Goal: Task Accomplishment & Management: Complete application form

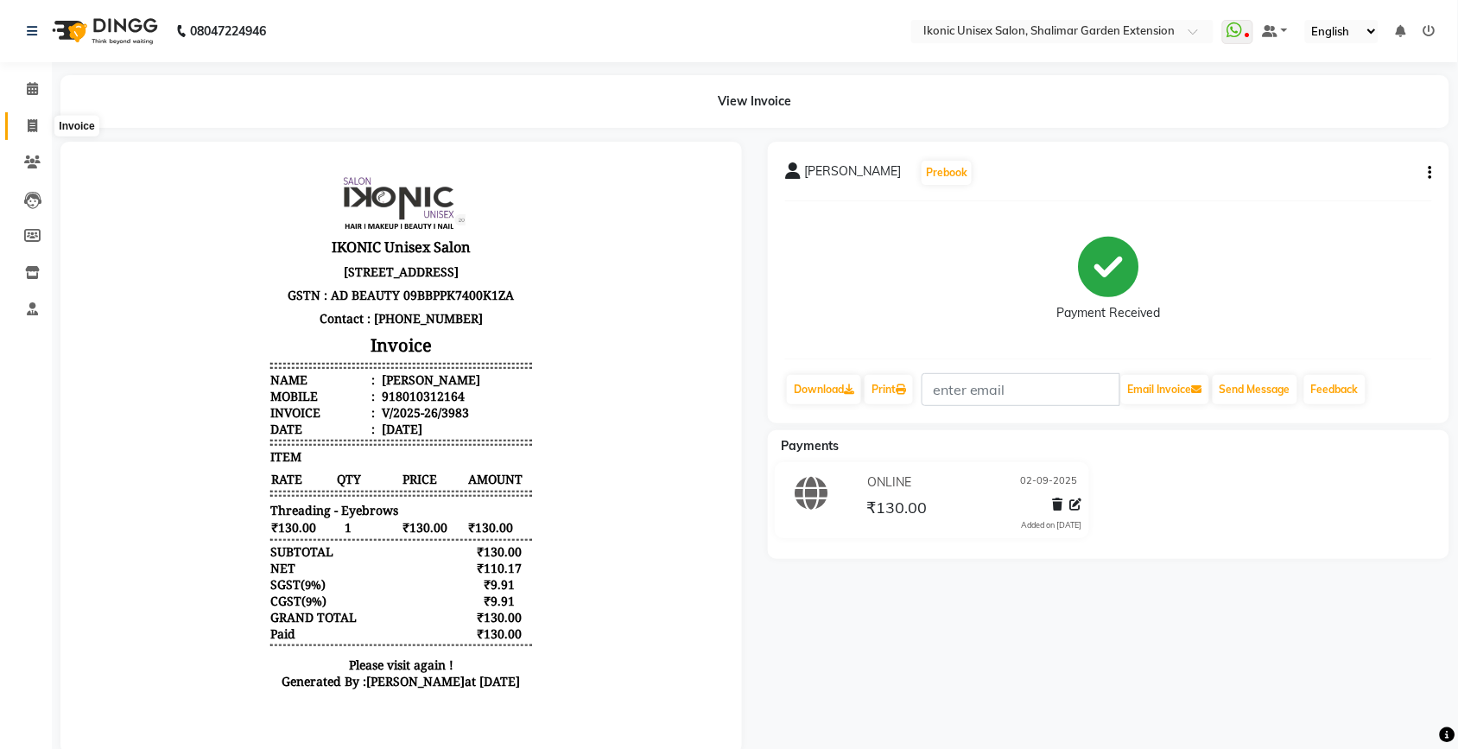
click at [37, 127] on span at bounding box center [32, 127] width 30 height 20
select select "service"
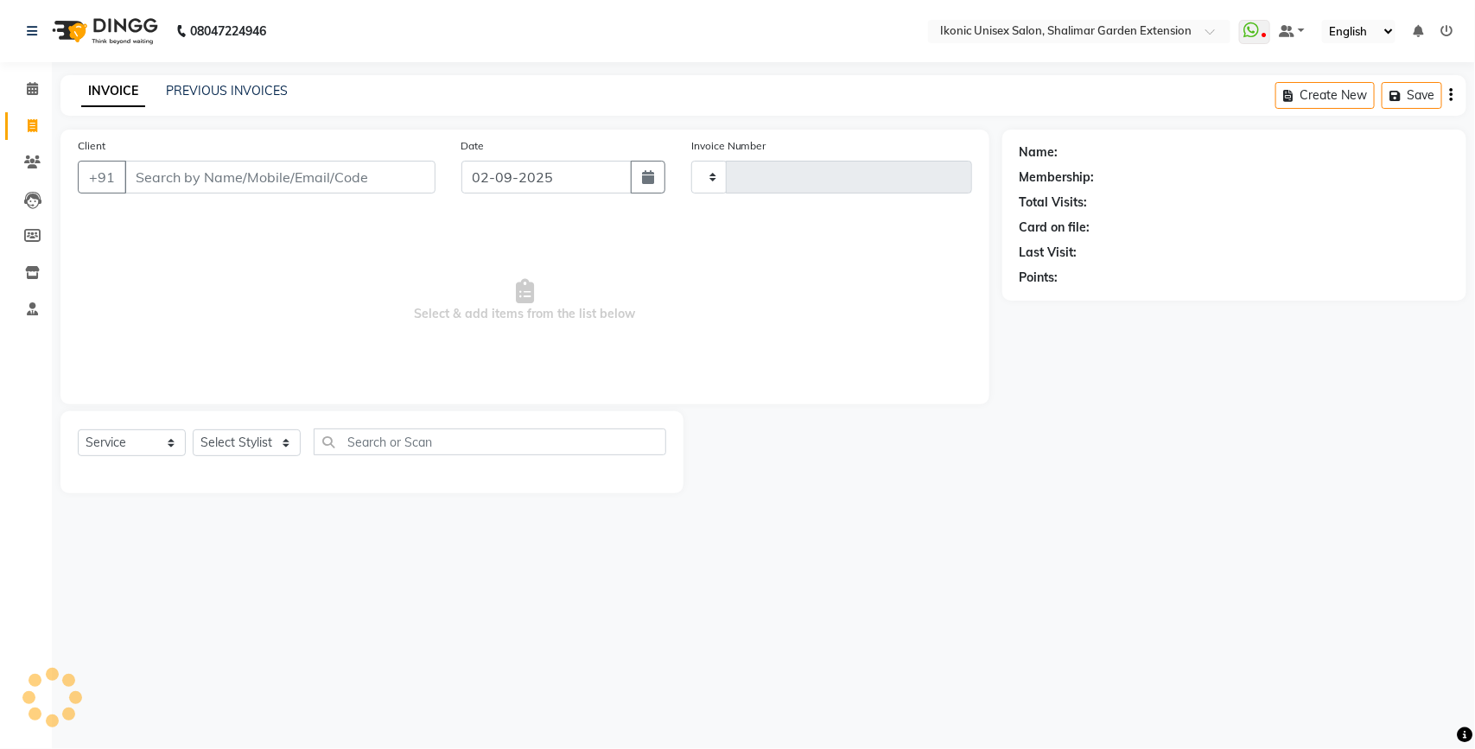
click at [173, 180] on input "Client" at bounding box center [279, 177] width 311 height 33
type input "3984"
select select "4931"
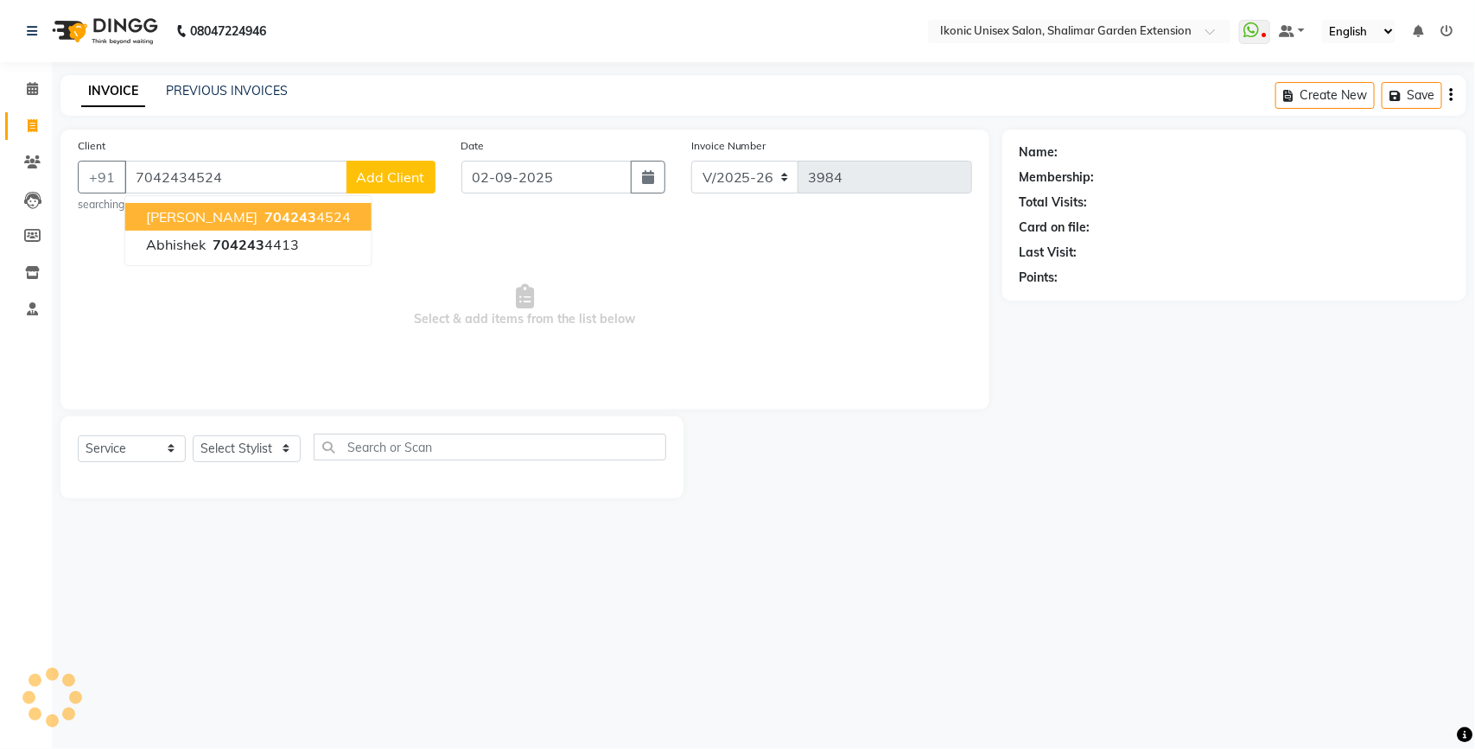
type input "7042434524"
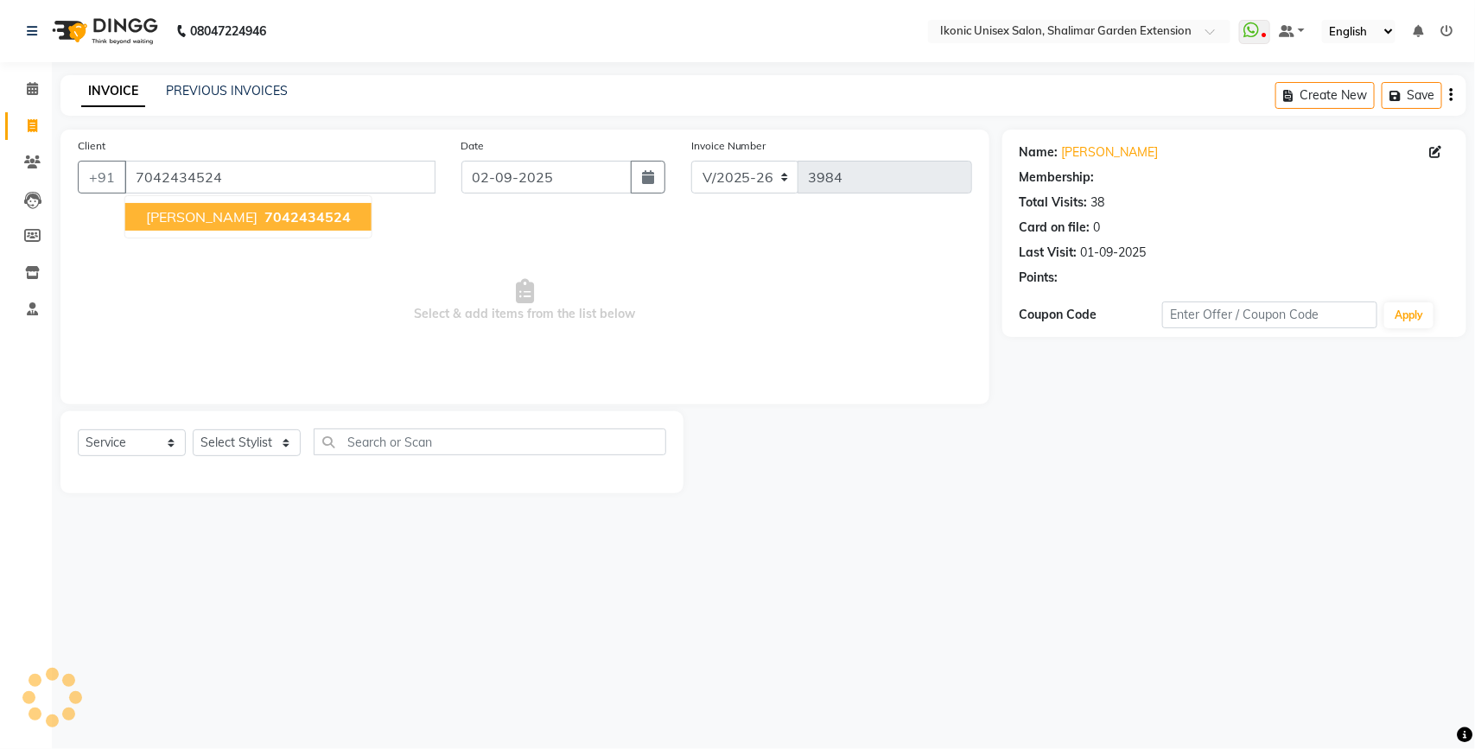
click at [551, 300] on span "Select & add items from the list below" at bounding box center [525, 300] width 894 height 173
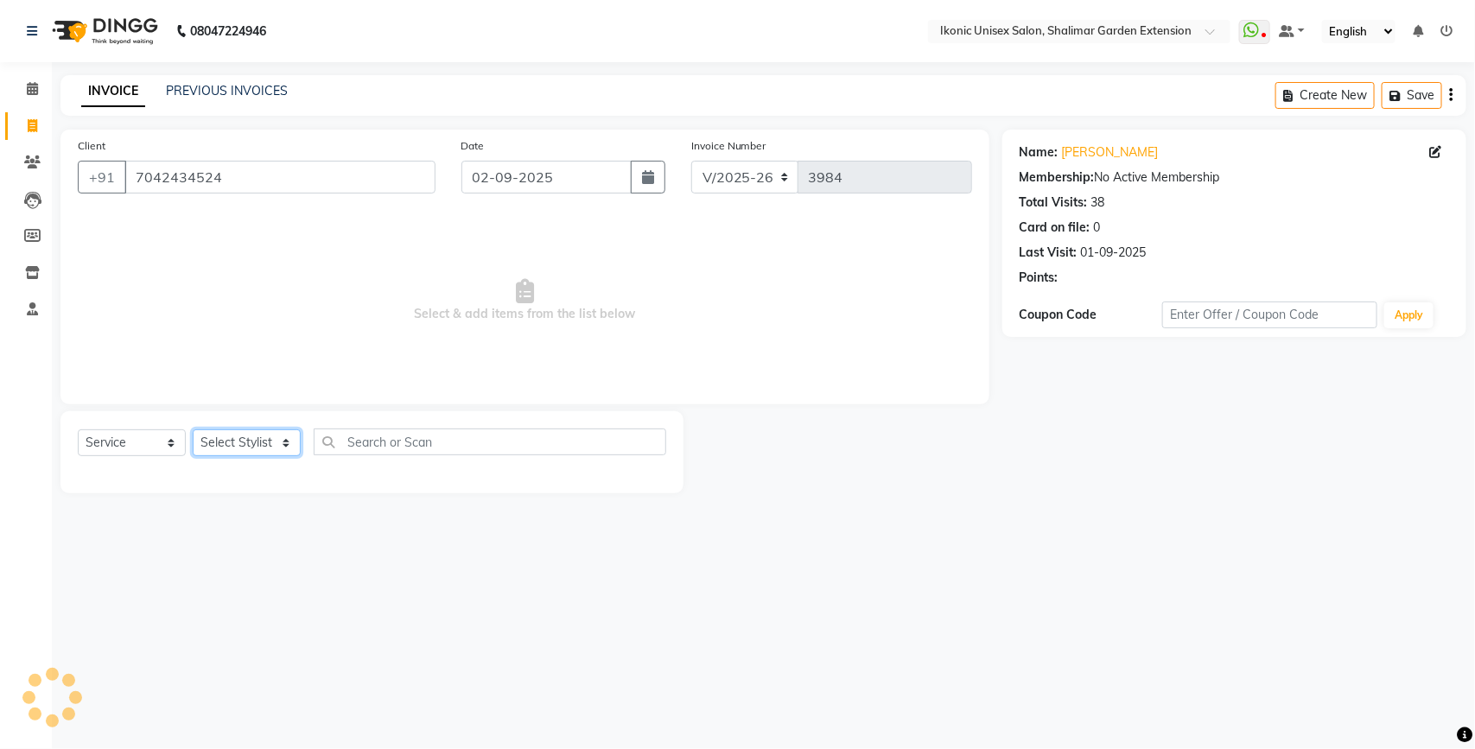
click at [236, 449] on select "Select Stylist [PERSON_NAME] [PERSON_NAME] Fiza Kajal Mahi [PERSON_NAME] [PERSO…" at bounding box center [247, 442] width 108 height 27
select select "30786"
click at [193, 429] on select "Select Stylist [PERSON_NAME] [PERSON_NAME] Fiza Kajal Mahi [PERSON_NAME] [PERSO…" at bounding box center [247, 442] width 108 height 27
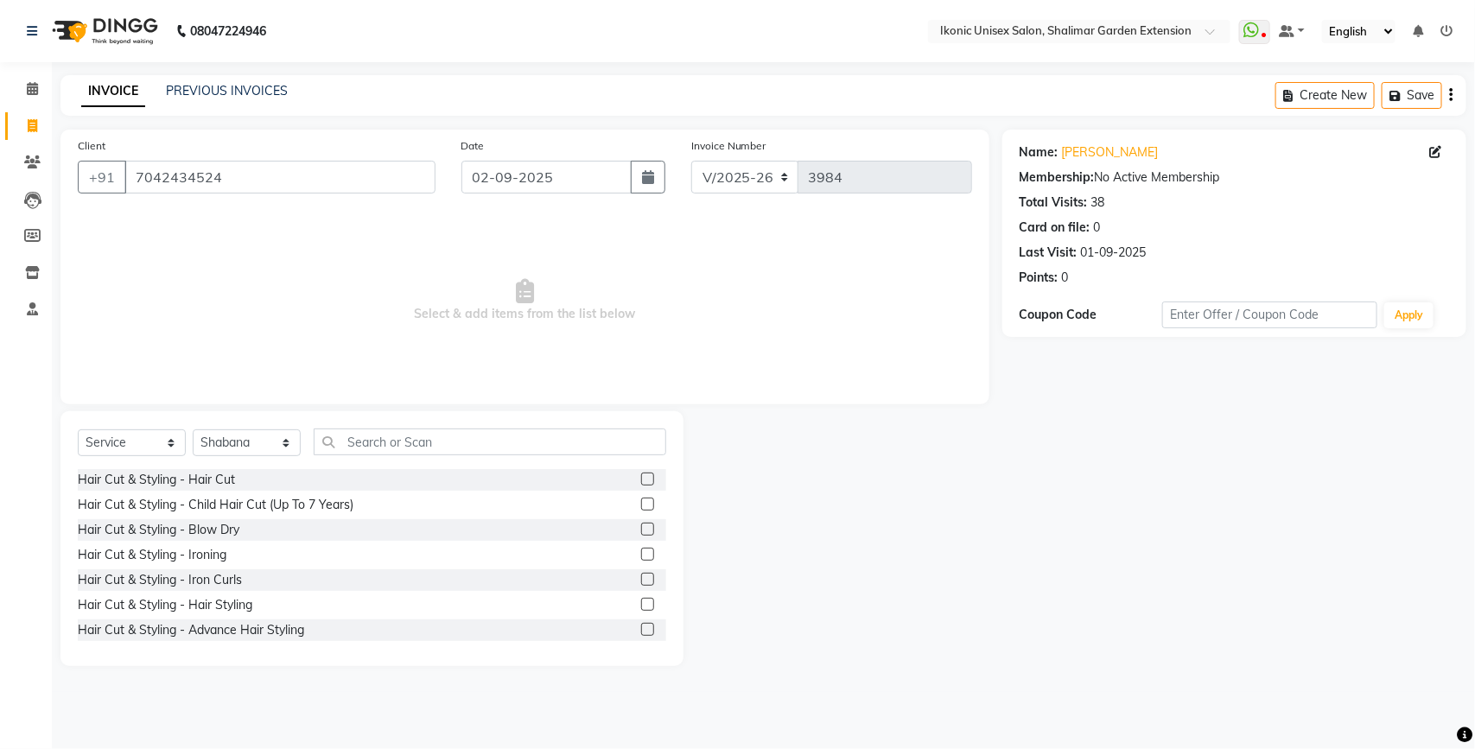
click at [391, 454] on div "Select Service Product Membership Package Voucher Prepaid Gift Card Select Styl…" at bounding box center [372, 449] width 588 height 41
click at [406, 445] on input "text" at bounding box center [490, 442] width 353 height 27
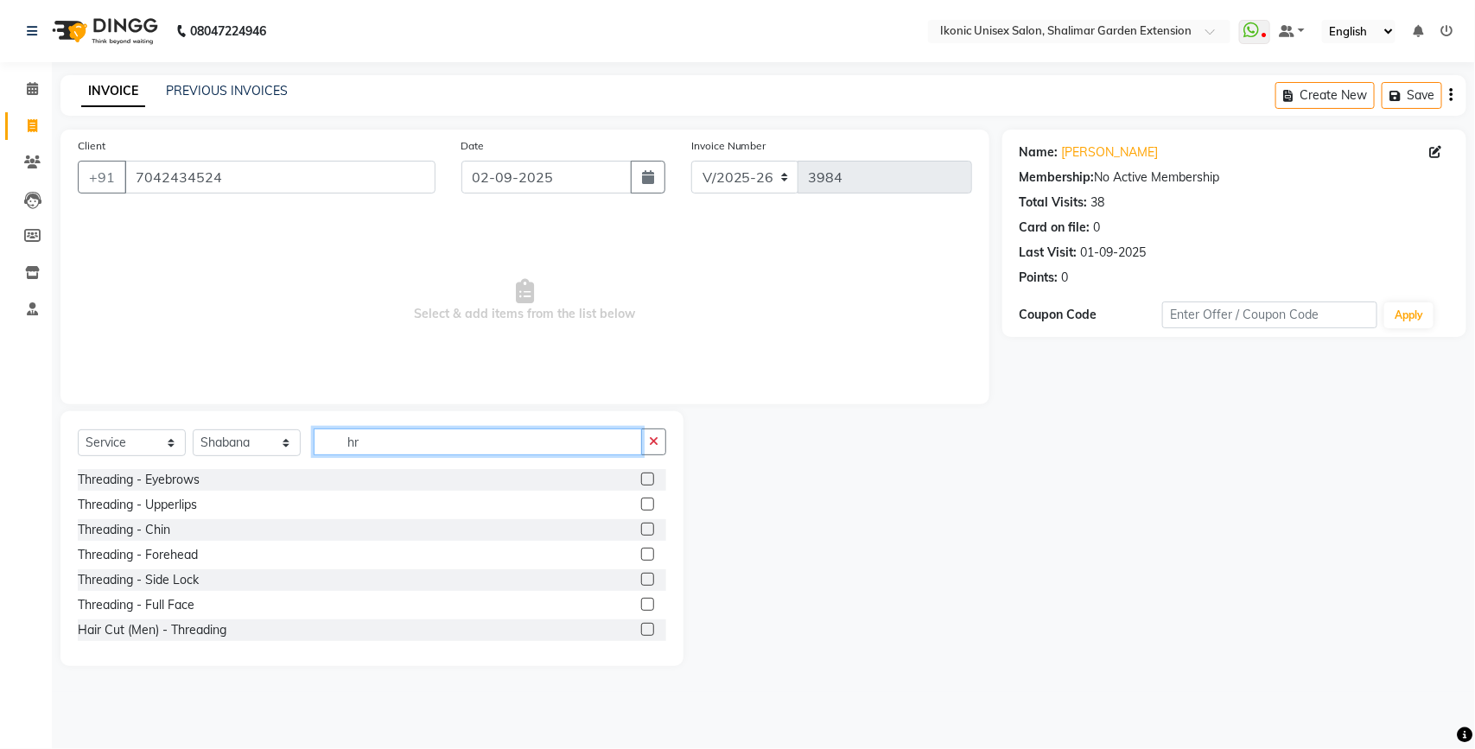
type input "hr"
click at [641, 473] on label at bounding box center [647, 479] width 13 height 13
click at [641, 474] on input "checkbox" at bounding box center [646, 479] width 11 height 11
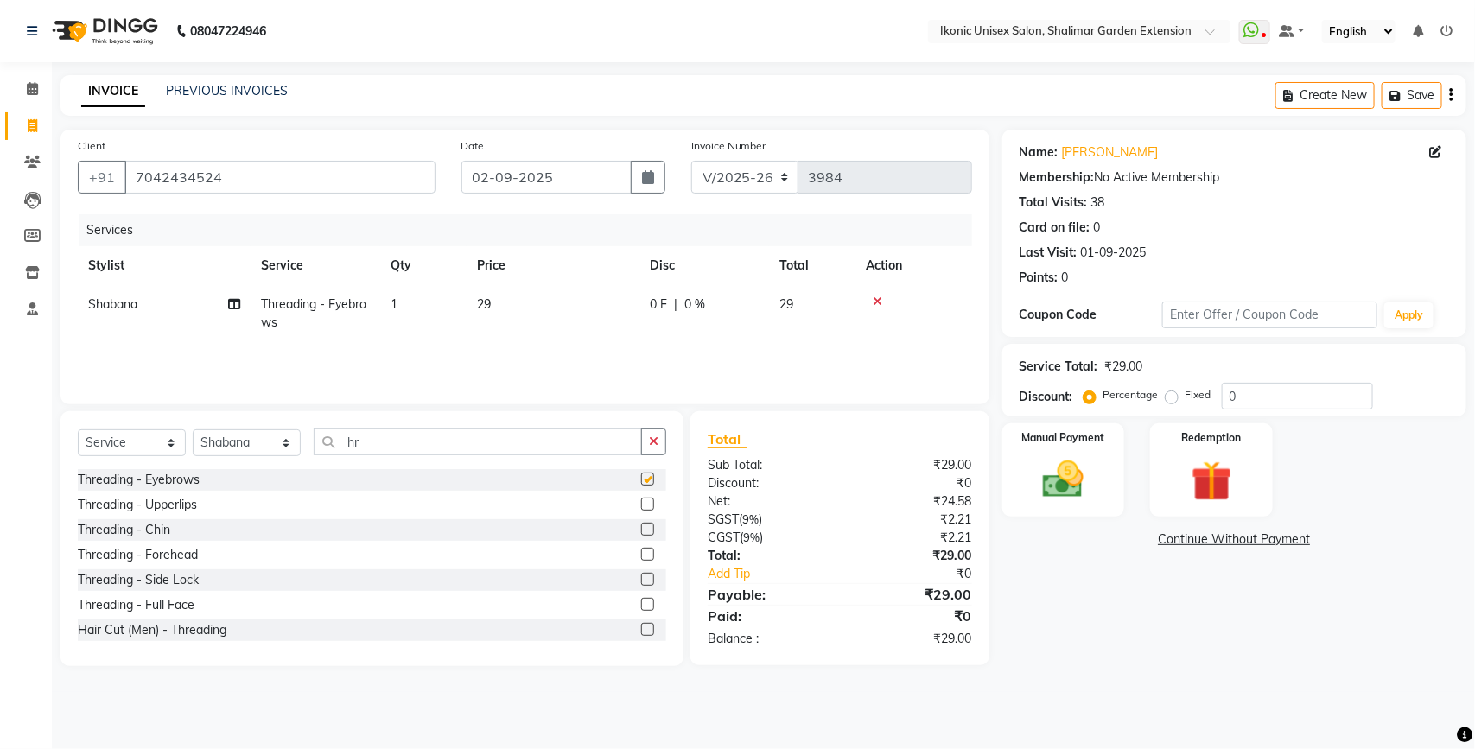
checkbox input "false"
click at [575, 299] on td "29" at bounding box center [553, 313] width 173 height 57
select select "30786"
click at [570, 295] on input "29" at bounding box center [599, 308] width 134 height 27
type input "2"
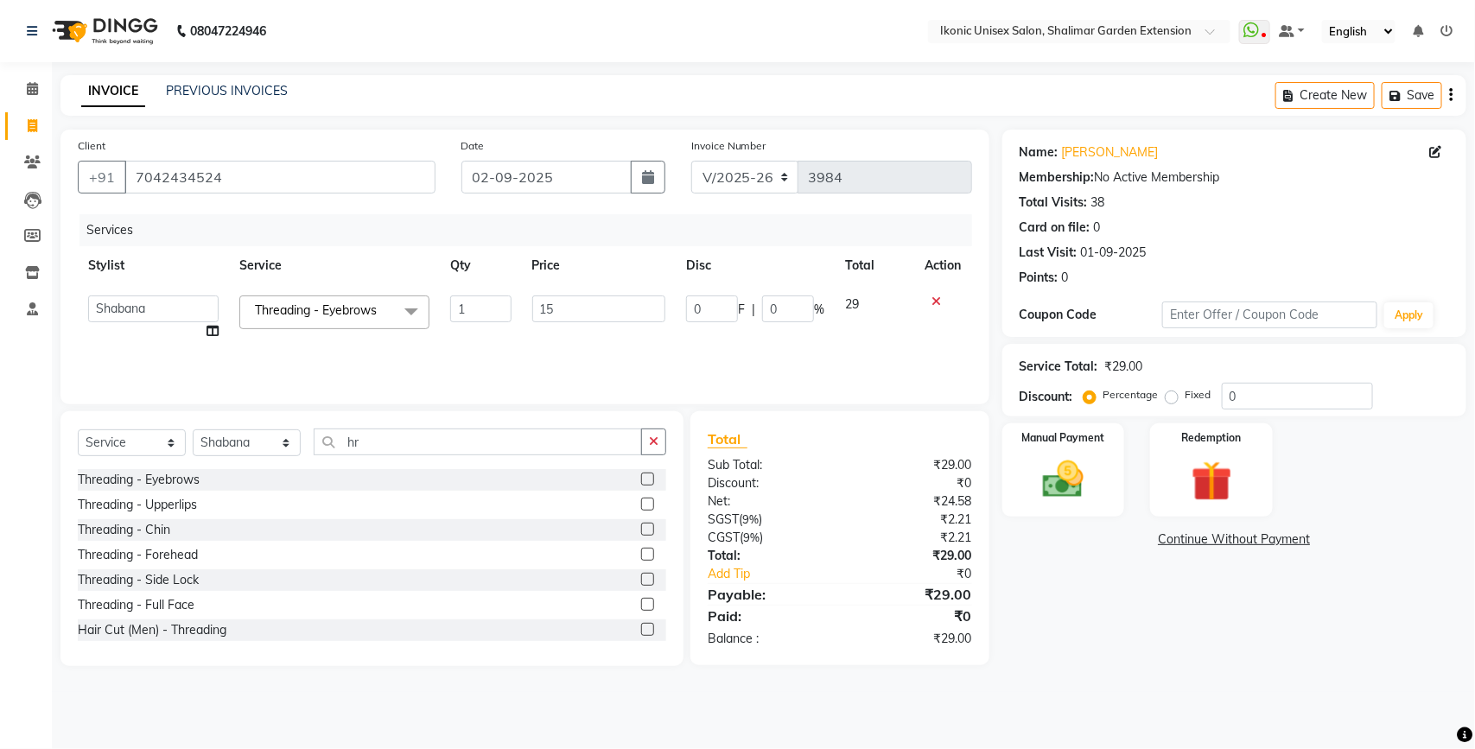
type input "150"
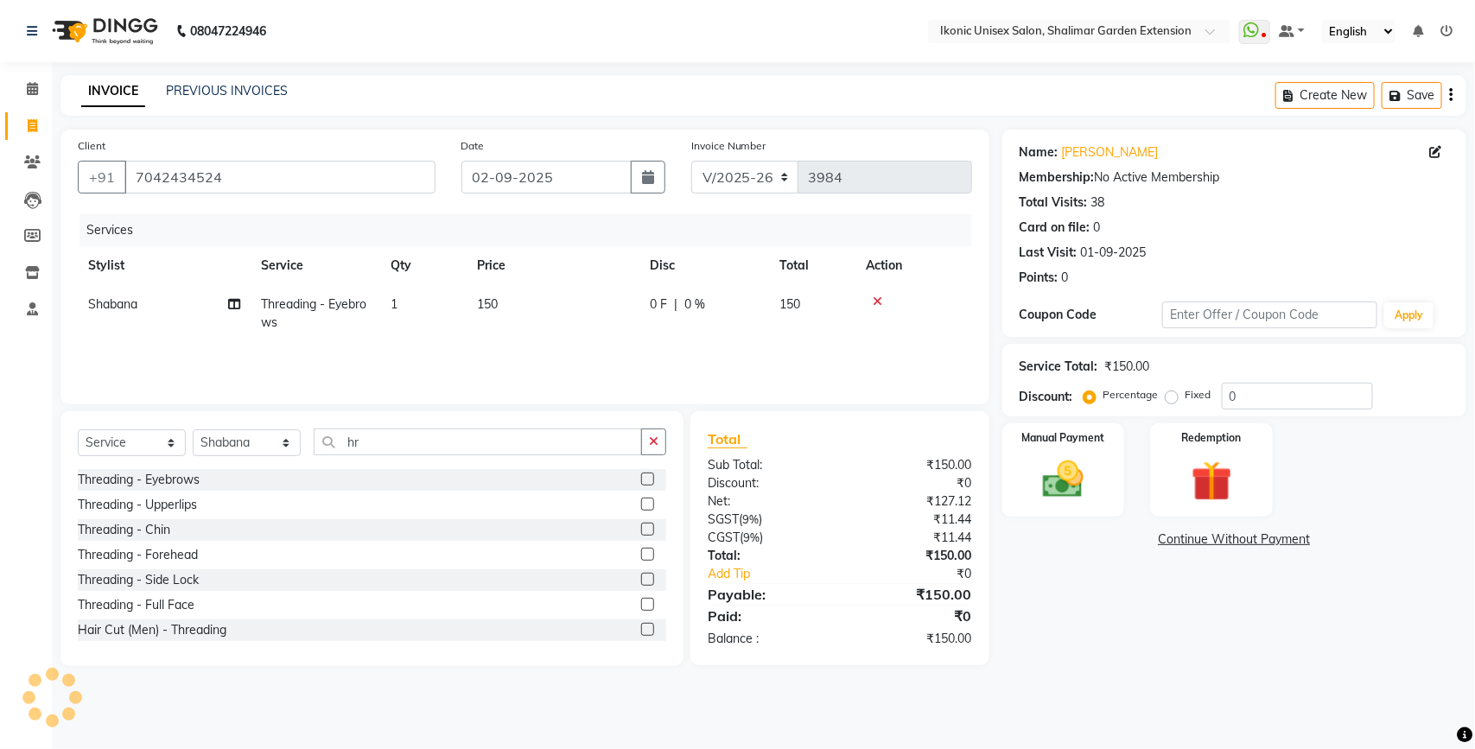
drag, startPoint x: 601, startPoint y: 229, endPoint x: 592, endPoint y: 203, distance: 27.6
click at [598, 218] on div "Services" at bounding box center [531, 230] width 905 height 32
click at [590, 200] on div "Date [DATE]" at bounding box center [563, 172] width 230 height 71
click at [577, 180] on input "02-09-2025" at bounding box center [546, 177] width 170 height 33
select select "9"
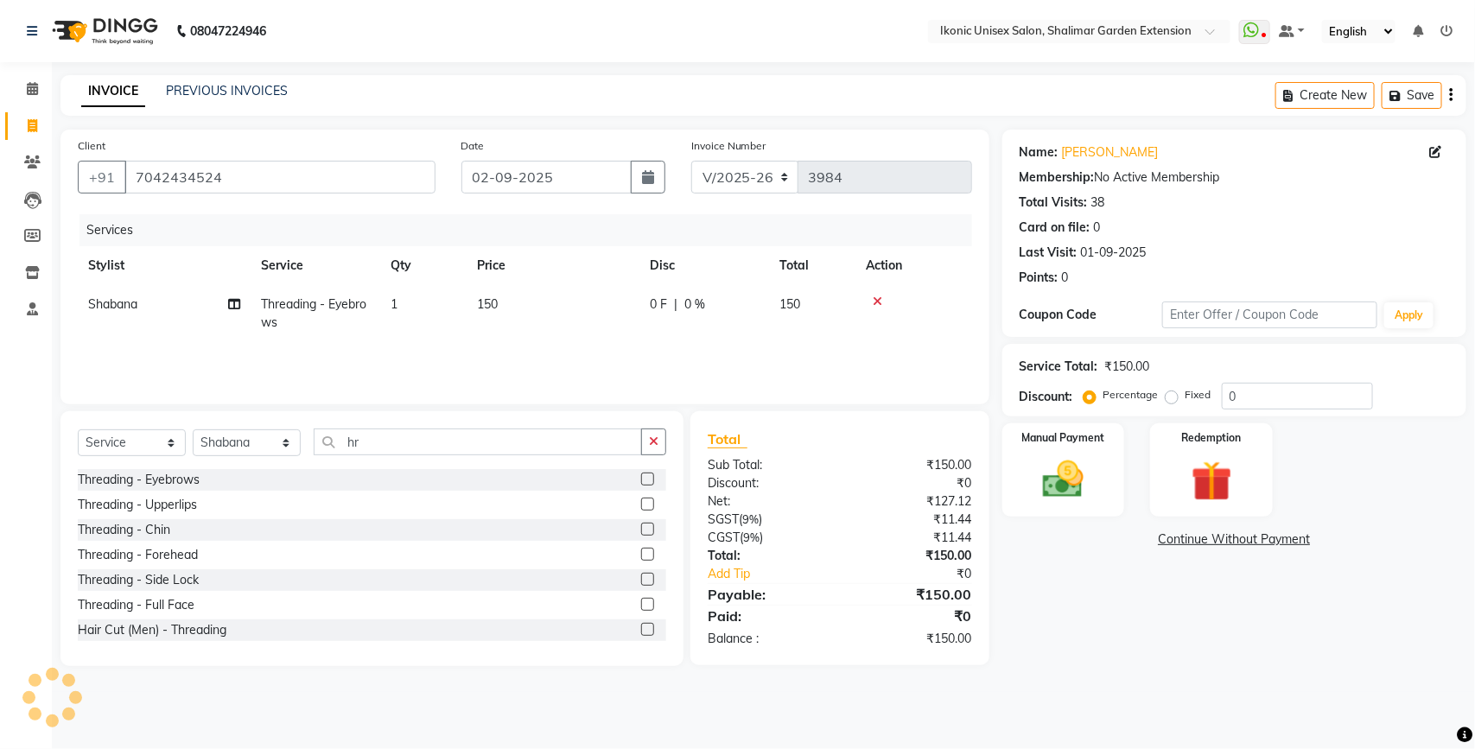
select select "2025"
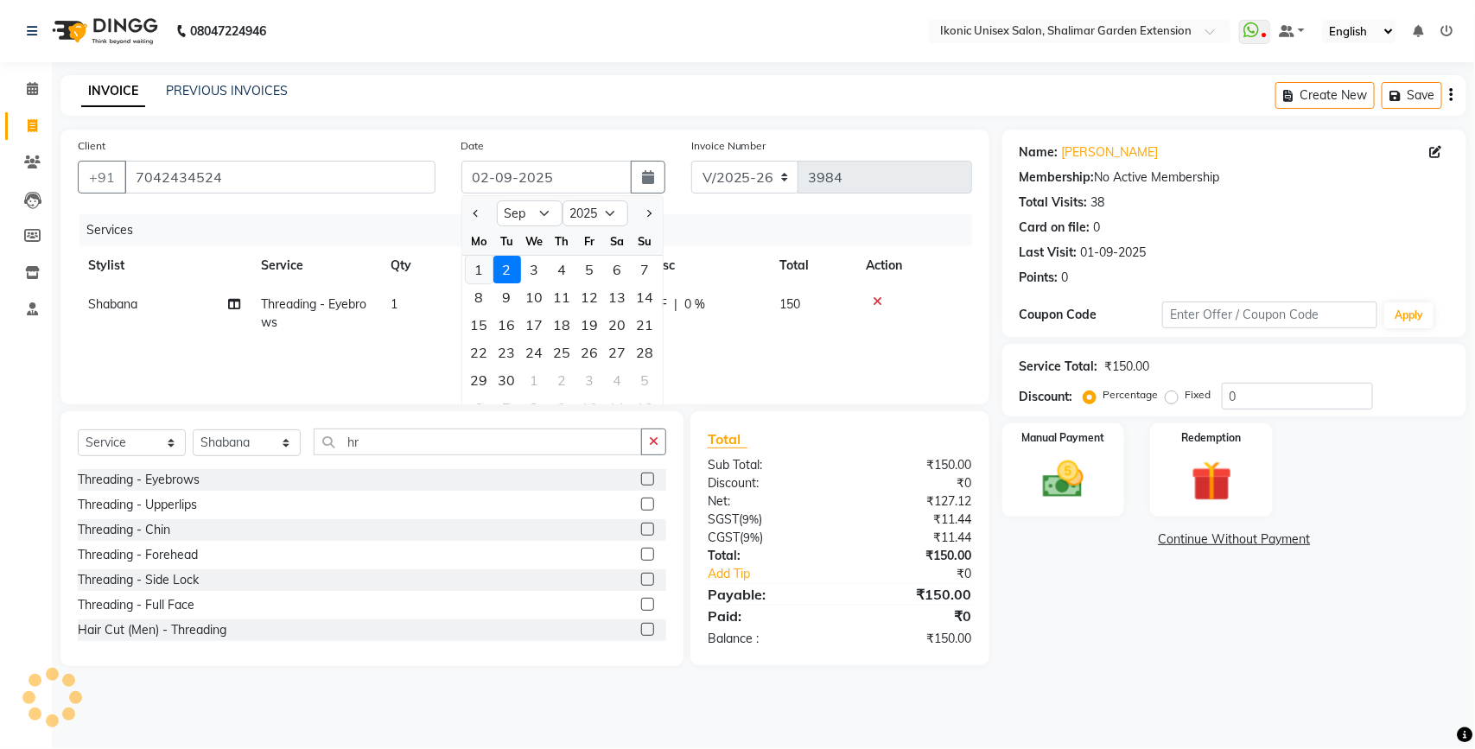
click at [473, 265] on div "1" at bounding box center [480, 270] width 28 height 28
type input "01-09-2025"
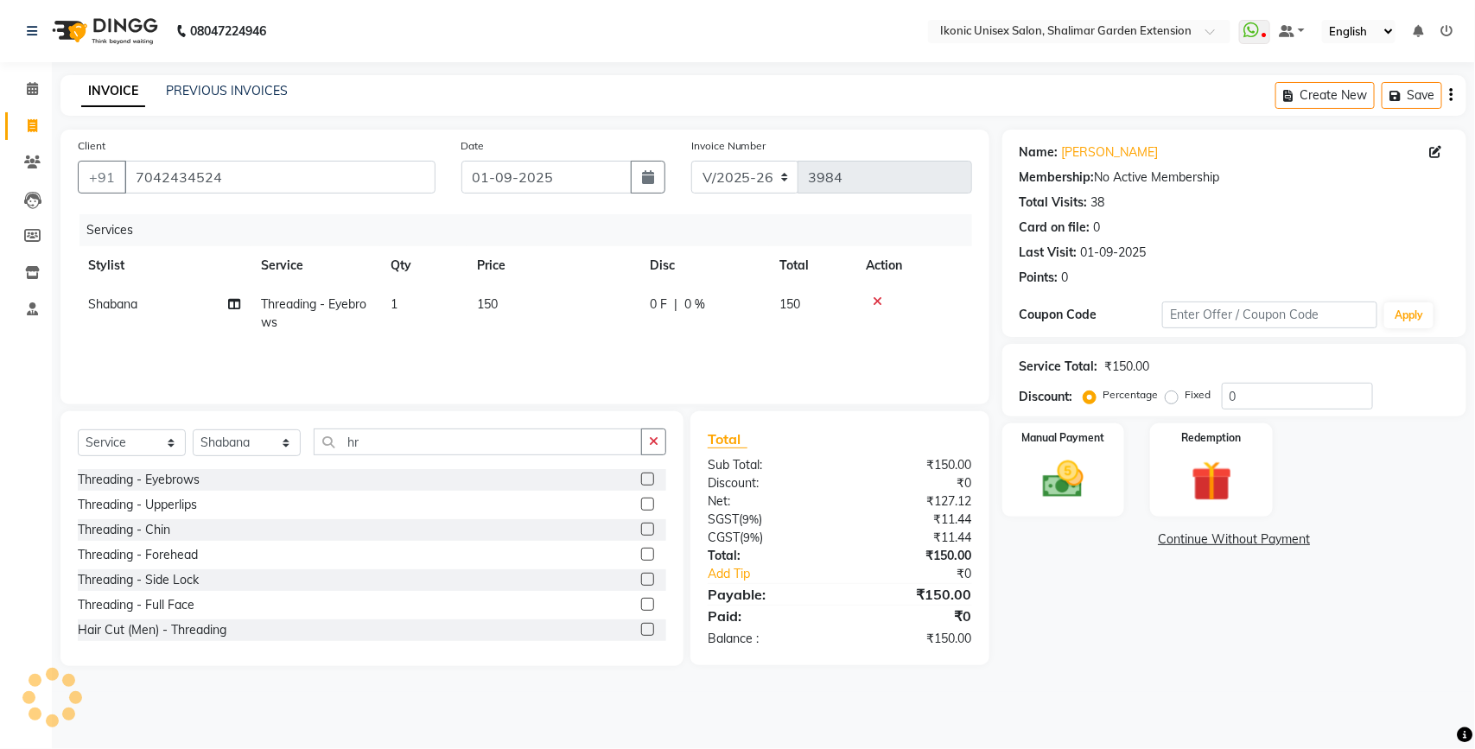
click at [1205, 648] on div "Name: [PERSON_NAME] Membership: No Active Membership Total Visits: 38 Card on f…" at bounding box center [1240, 398] width 477 height 537
click at [1064, 468] on img at bounding box center [1063, 479] width 68 height 48
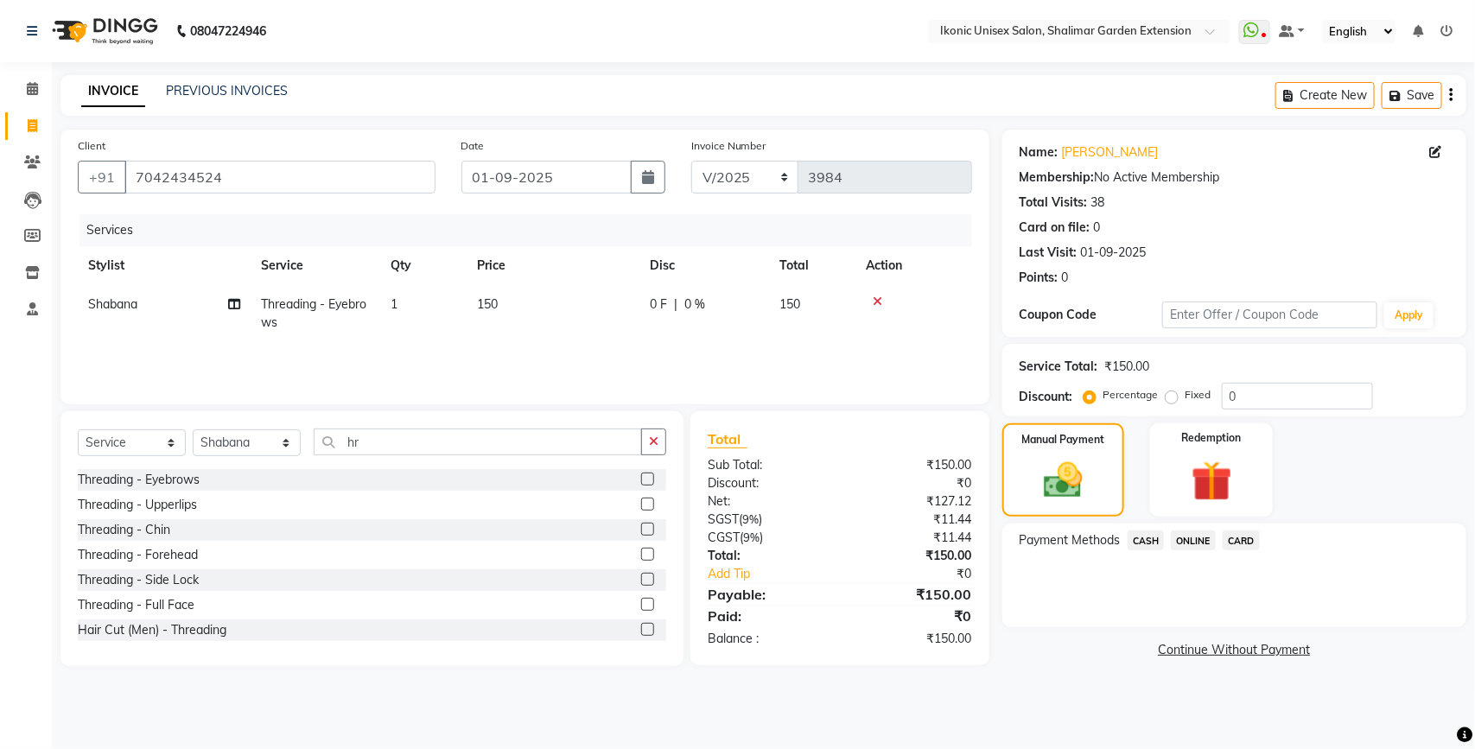
click at [1189, 537] on span "ONLINE" at bounding box center [1193, 541] width 45 height 20
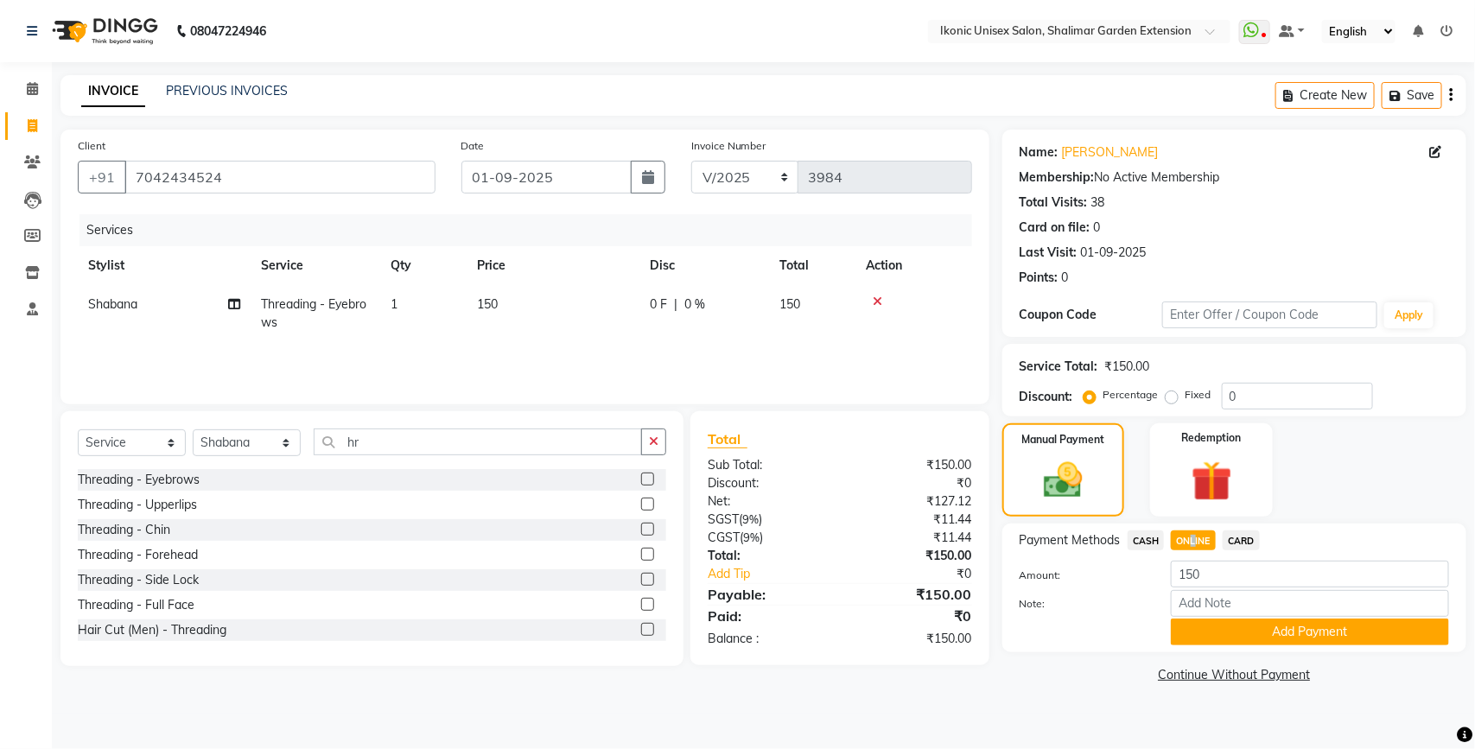
drag, startPoint x: 1190, startPoint y: 540, endPoint x: 1258, endPoint y: 631, distance: 113.5
click at [1258, 631] on button "Add Payment" at bounding box center [1310, 632] width 278 height 27
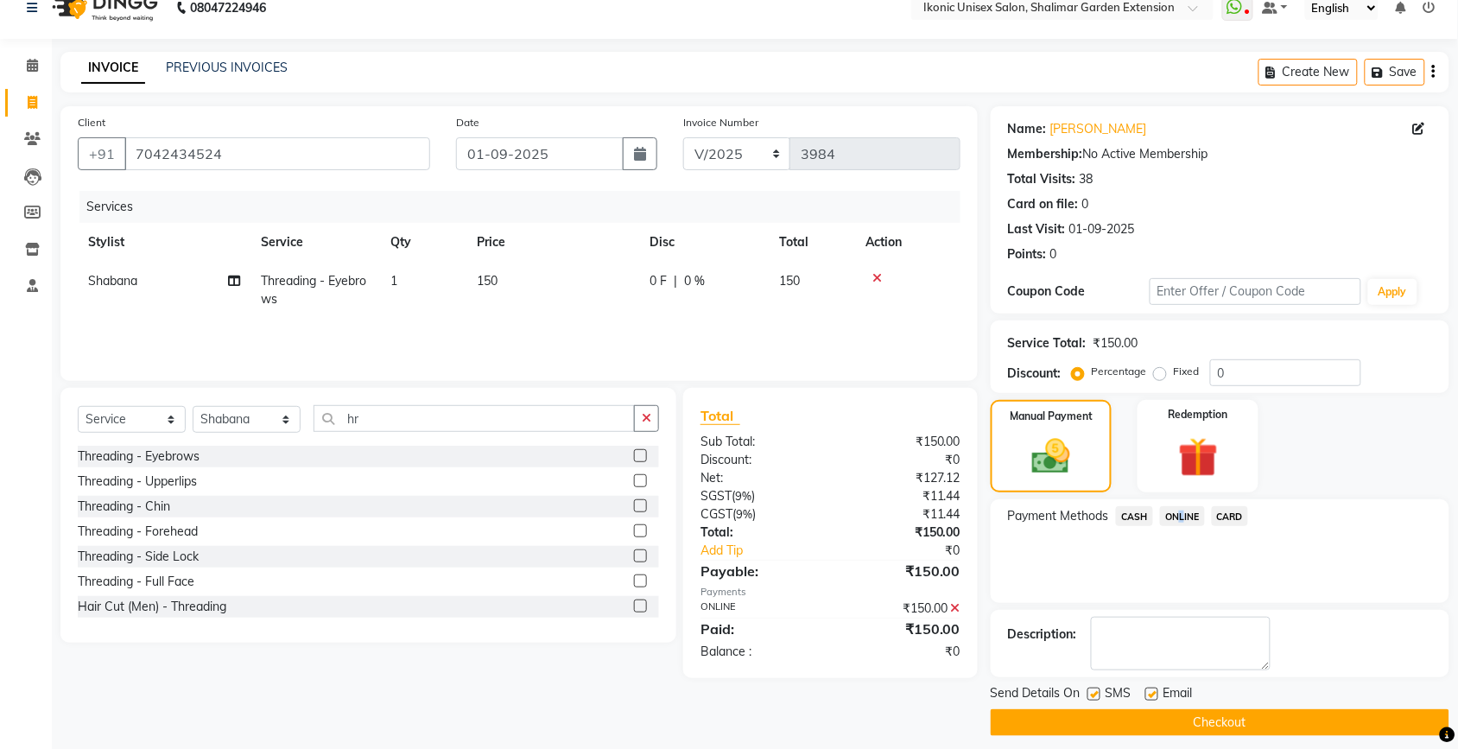
scroll to position [36, 0]
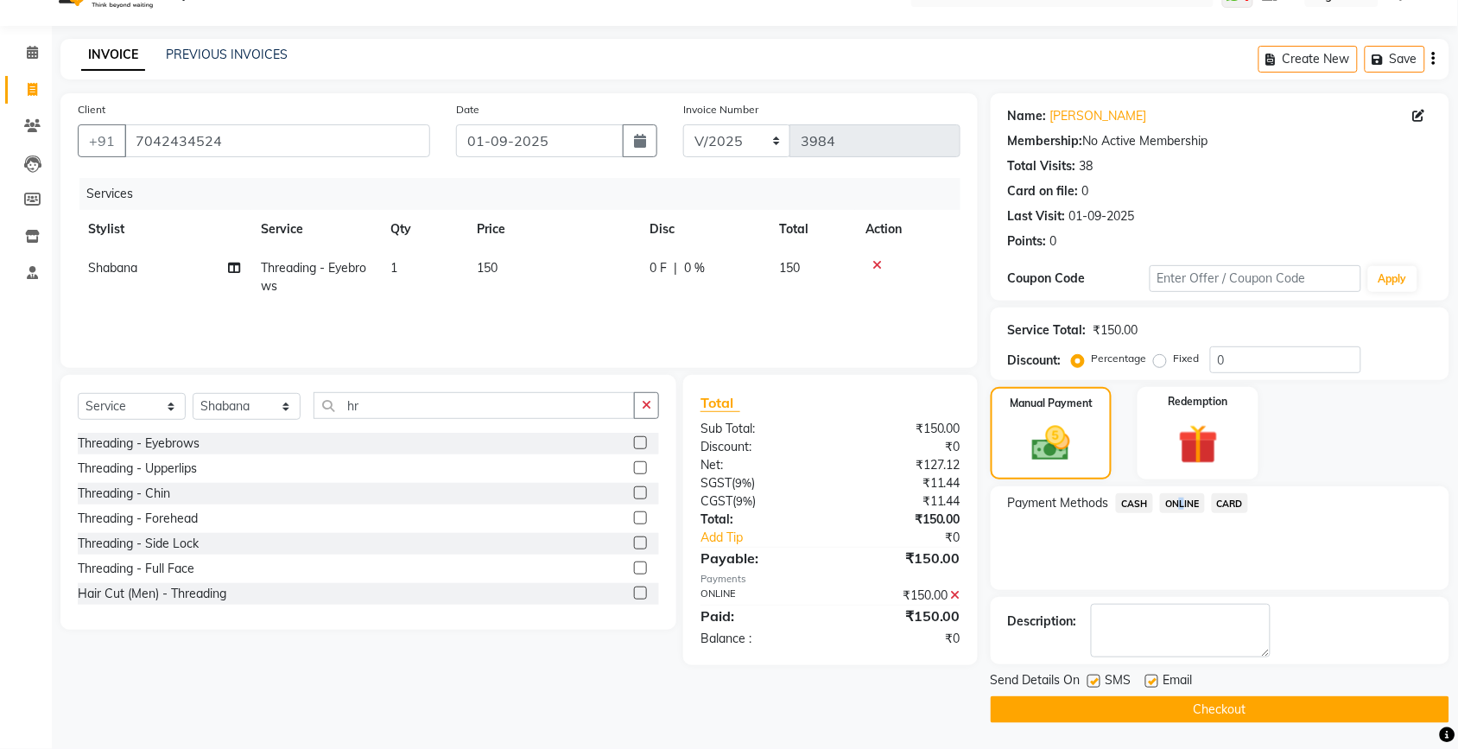
click at [1190, 700] on button "Checkout" at bounding box center [1220, 709] width 459 height 27
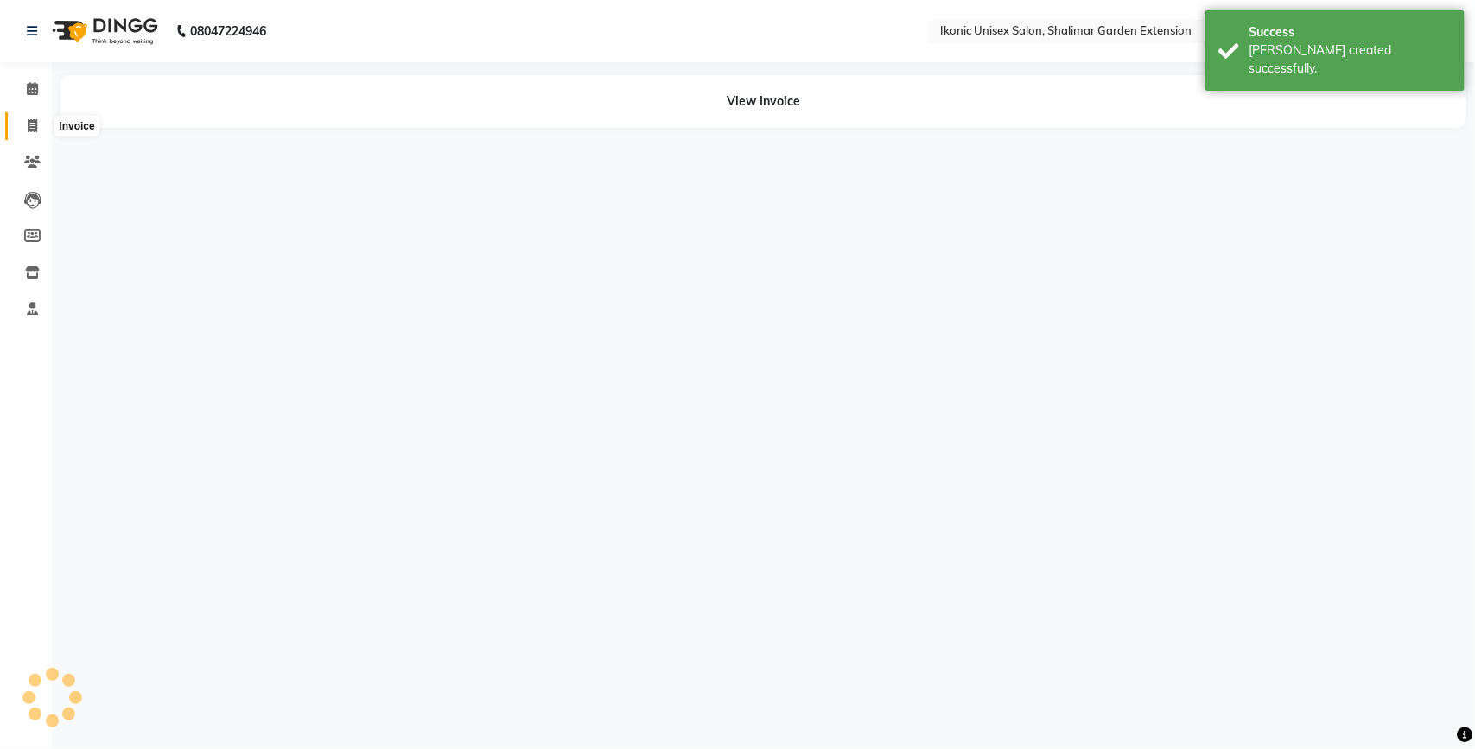
click at [35, 130] on icon at bounding box center [33, 125] width 10 height 13
select select "service"
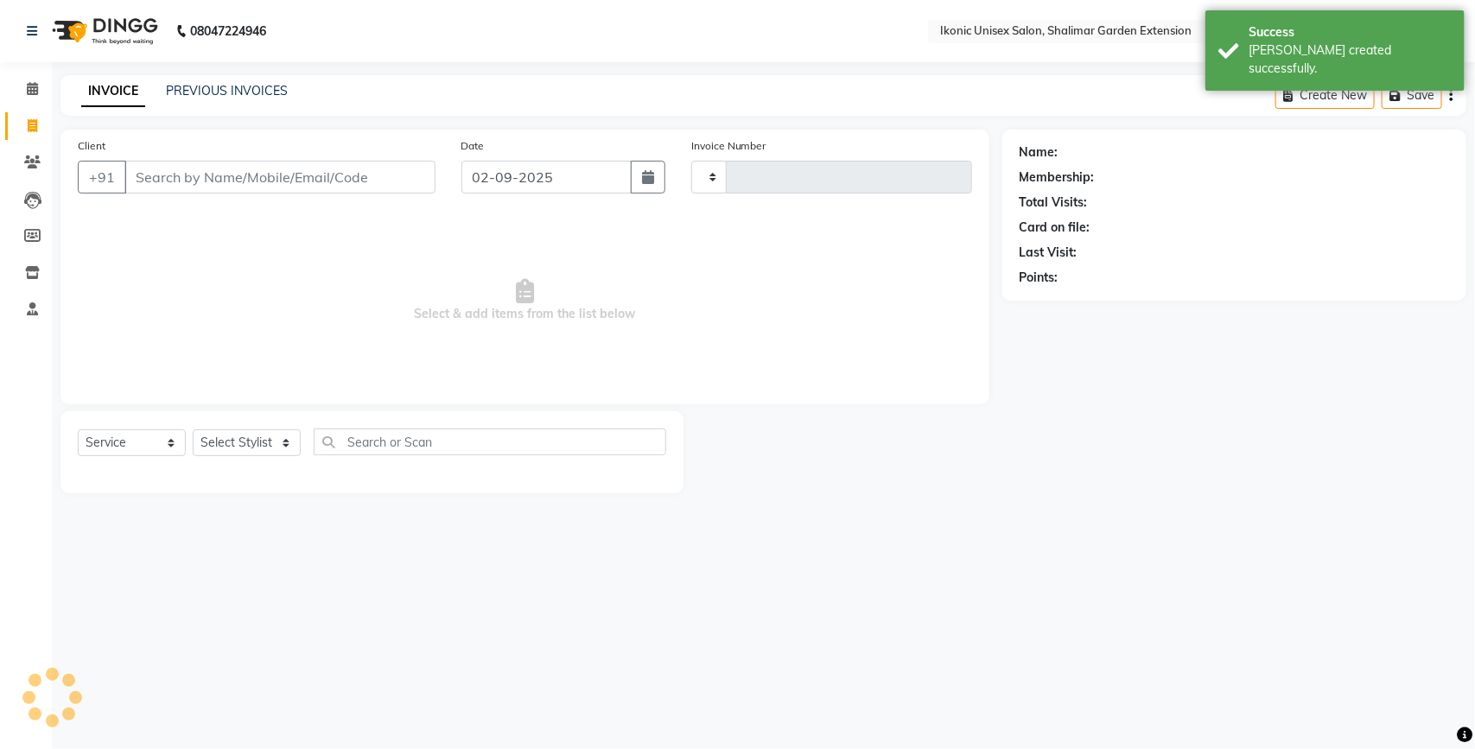
click at [196, 179] on input "Client" at bounding box center [279, 177] width 311 height 33
type input "Clie"
type input "3985"
select select "4931"
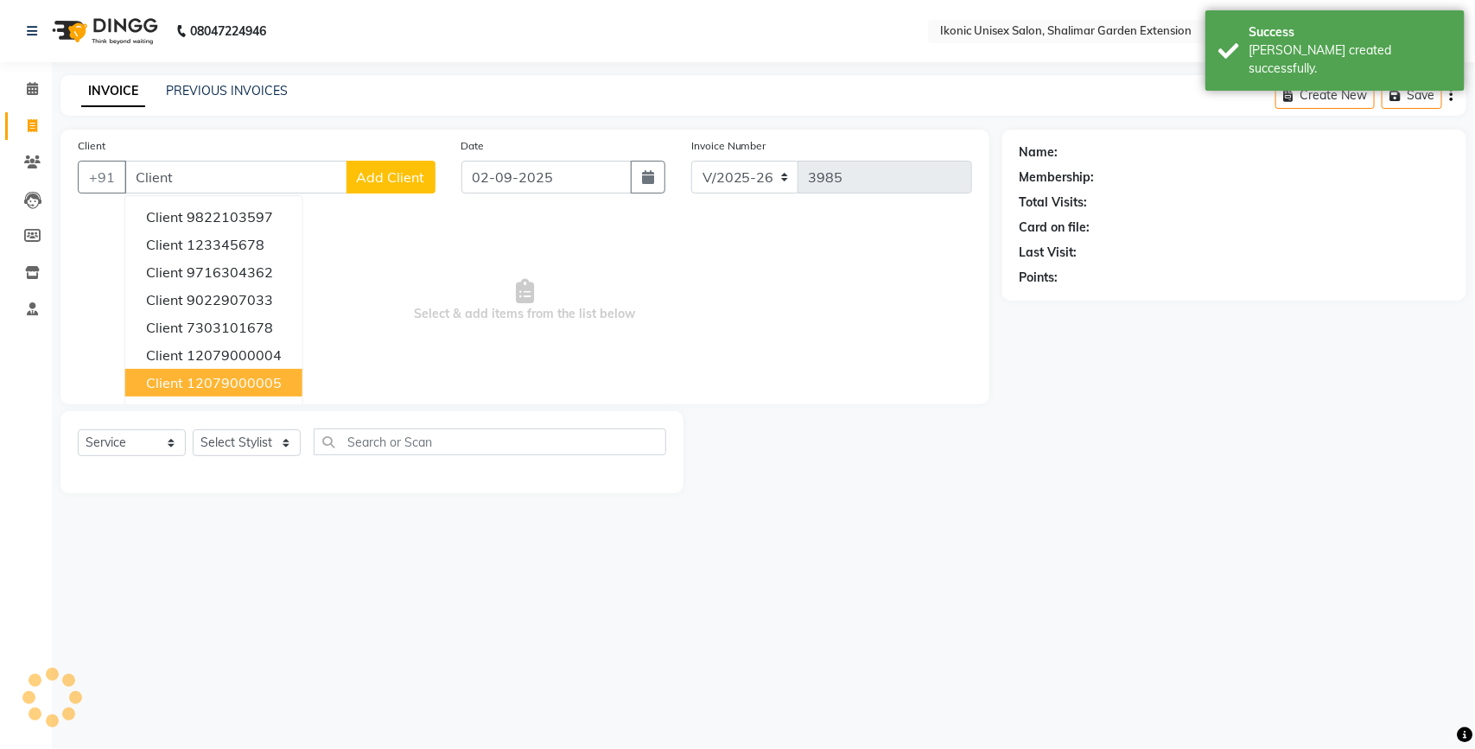
click at [235, 374] on ngb-highlight "12079000005" at bounding box center [234, 382] width 95 height 17
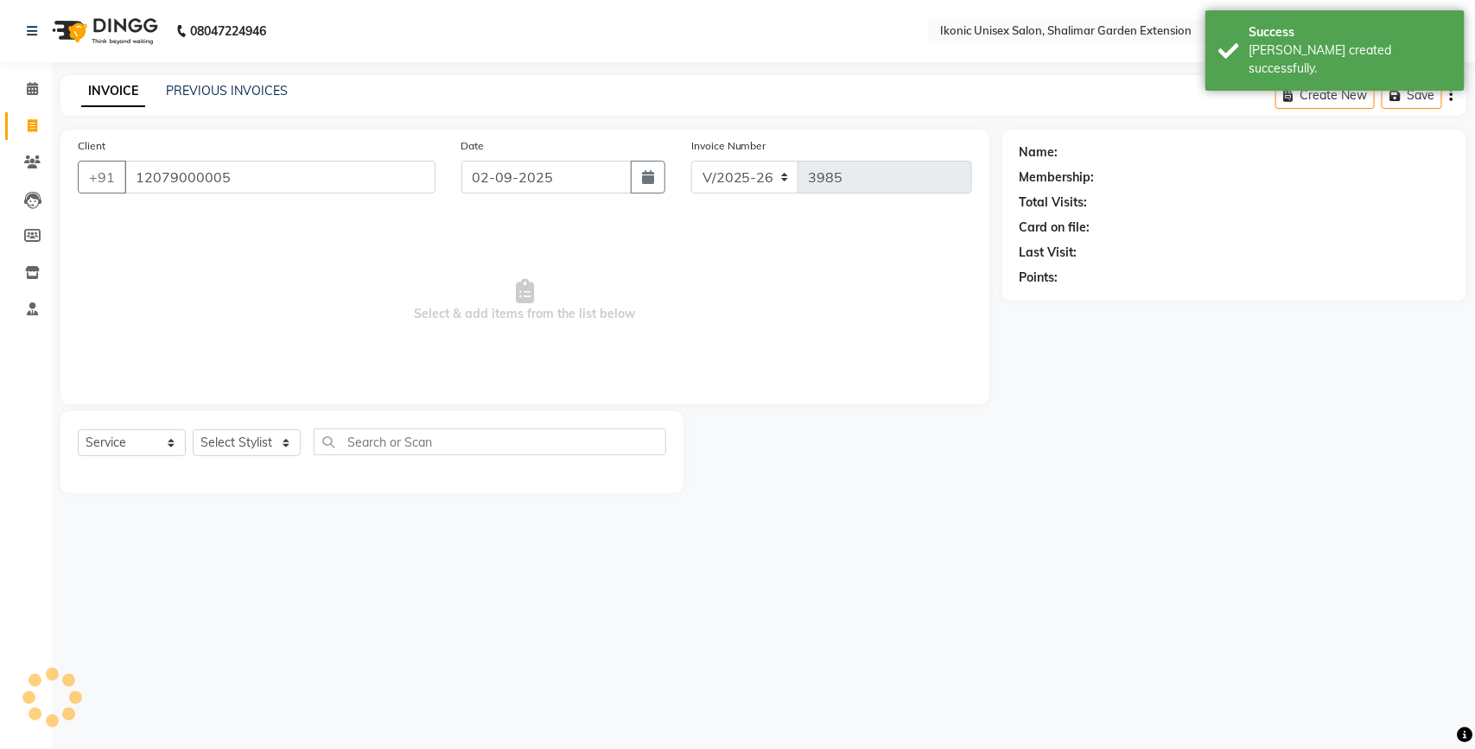
type input "12079000005"
click at [536, 177] on input "02-09-2025" at bounding box center [546, 177] width 170 height 33
select select "9"
select select "2025"
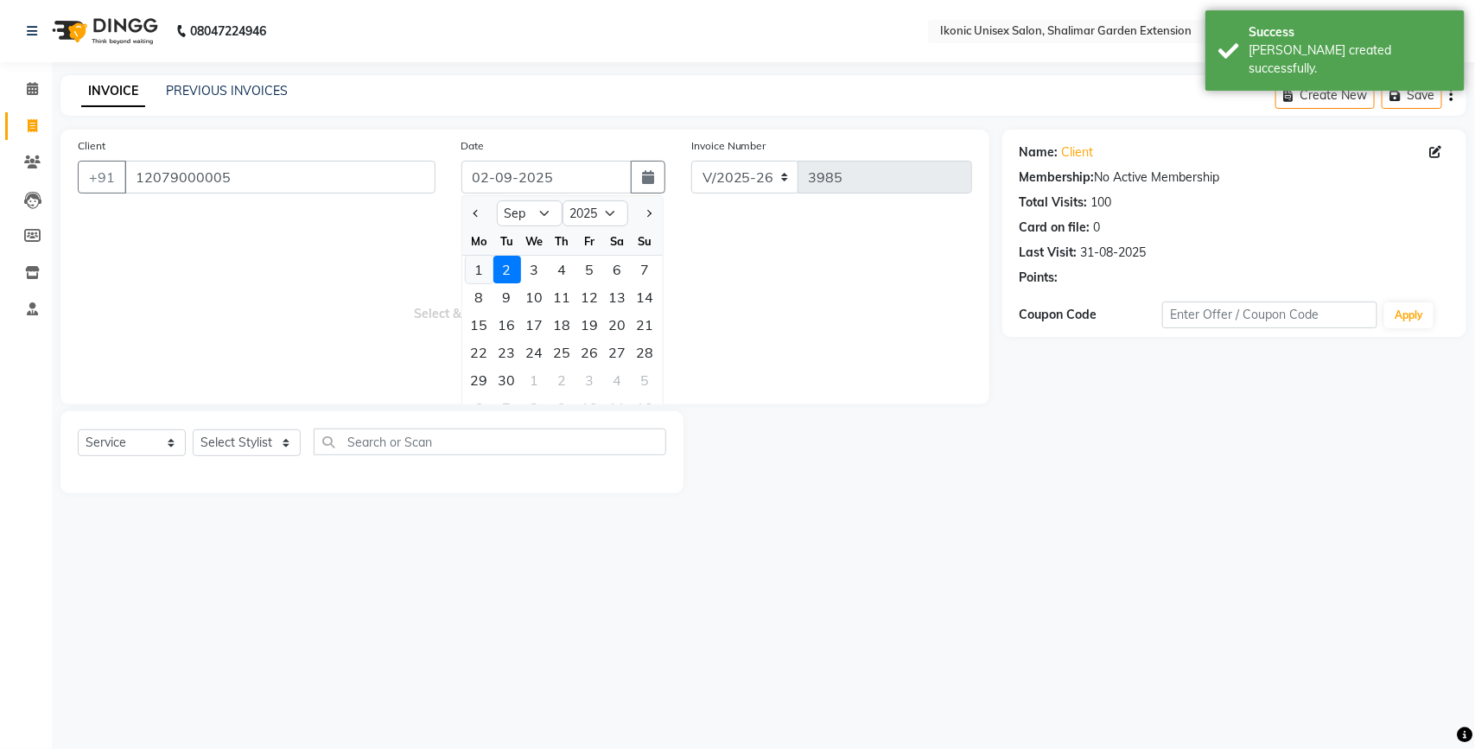
click at [478, 273] on div "1" at bounding box center [480, 270] width 28 height 28
type input "01-09-2025"
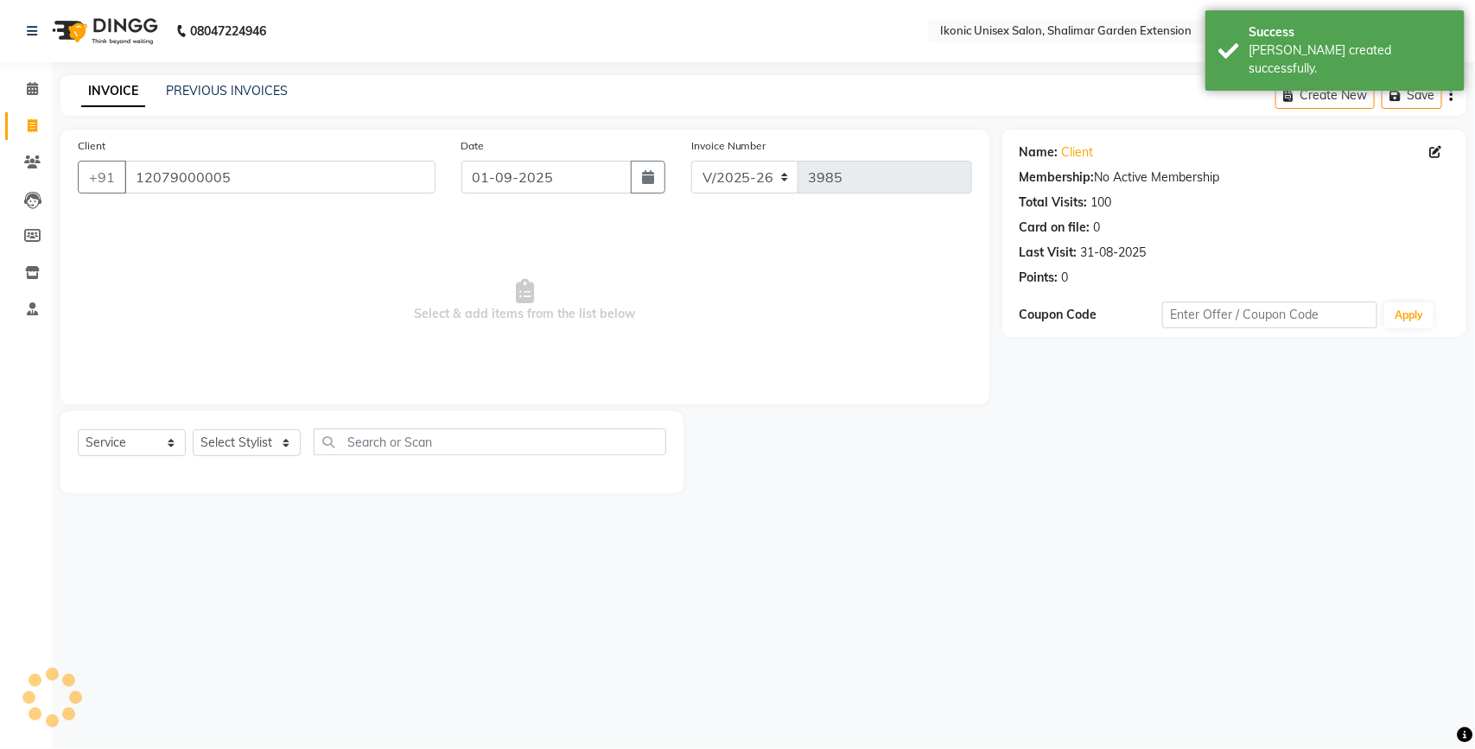
drag, startPoint x: 330, startPoint y: 350, endPoint x: 283, endPoint y: 415, distance: 79.9
click at [320, 368] on span "Select & add items from the list below" at bounding box center [525, 300] width 894 height 173
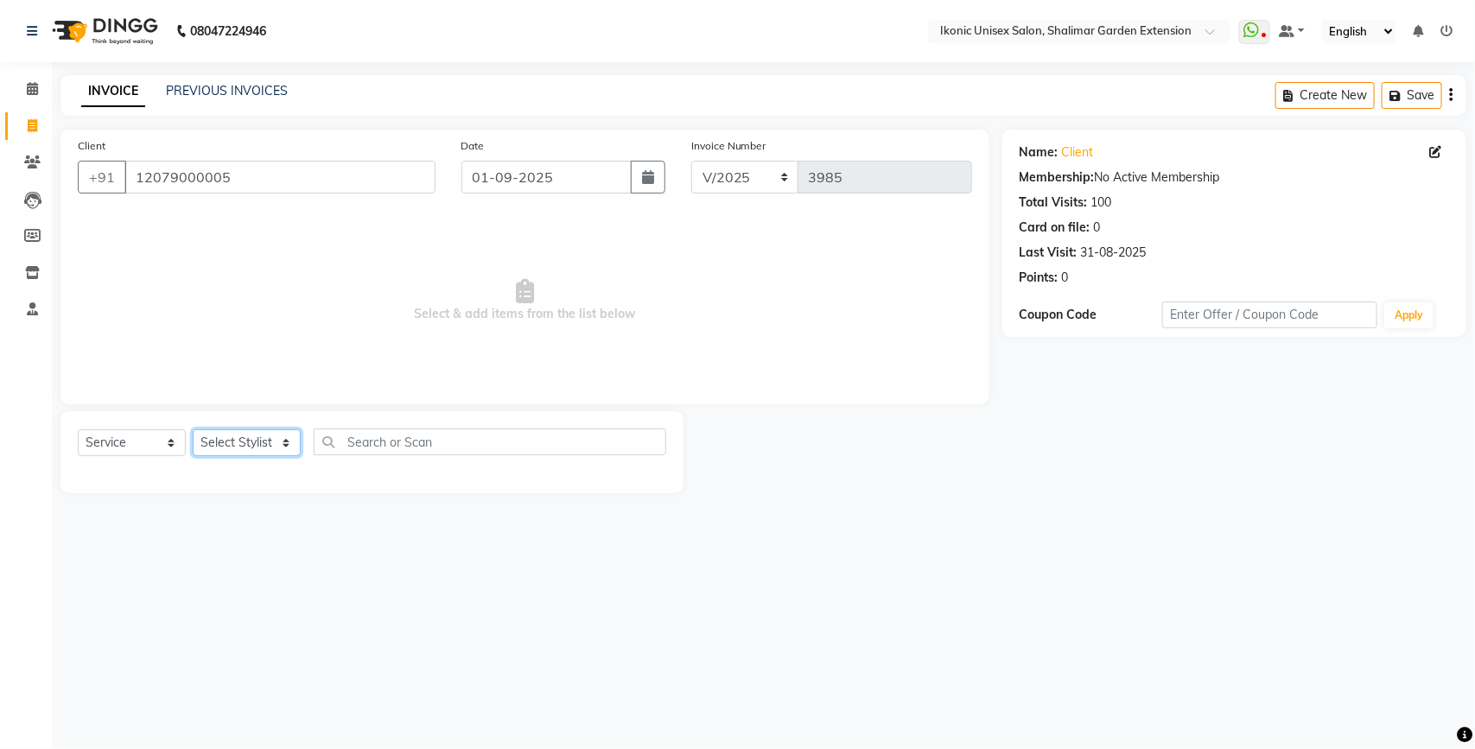
click at [269, 437] on select "Select Stylist [PERSON_NAME] [PERSON_NAME] Fiza Kajal Mahi [PERSON_NAME] [PERSO…" at bounding box center [247, 442] width 108 height 27
select select "60208"
click at [193, 429] on select "Select Stylist [PERSON_NAME] [PERSON_NAME] Fiza Kajal Mahi [PERSON_NAME] [PERSO…" at bounding box center [247, 442] width 108 height 27
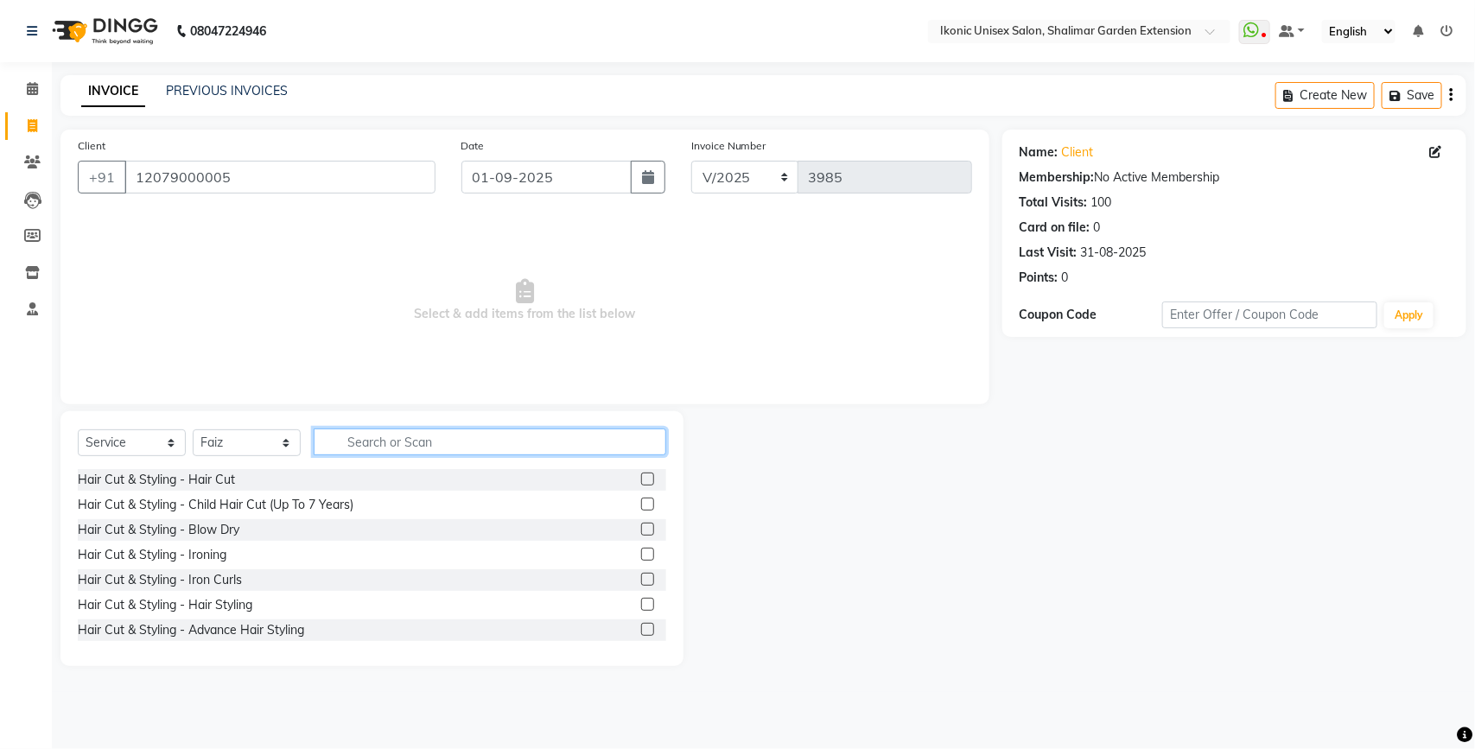
click at [417, 433] on input "text" at bounding box center [490, 442] width 353 height 27
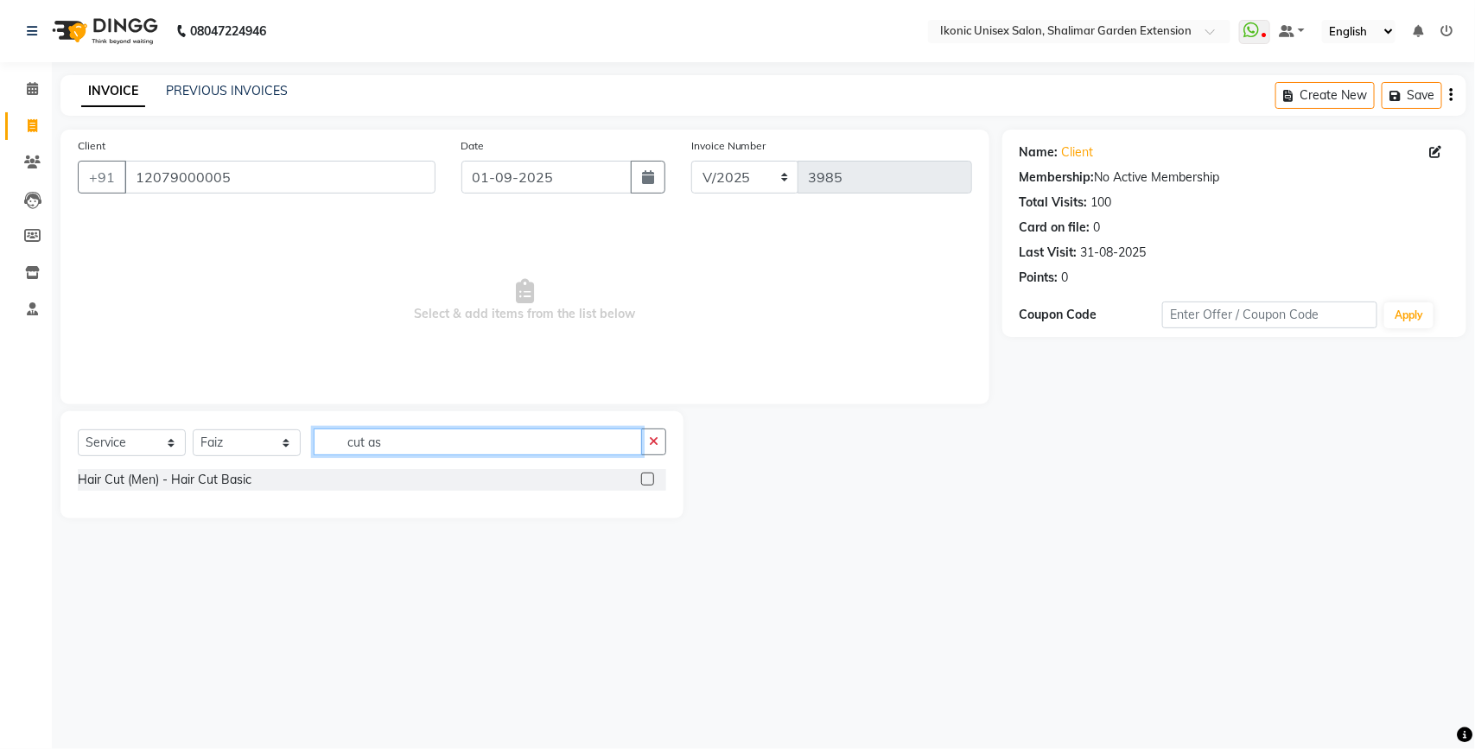
type input "cut as"
drag, startPoint x: 645, startPoint y: 480, endPoint x: 598, endPoint y: 413, distance: 81.8
click at [644, 480] on label at bounding box center [647, 479] width 13 height 13
click at [644, 480] on input "checkbox" at bounding box center [646, 479] width 11 height 11
checkbox input "true"
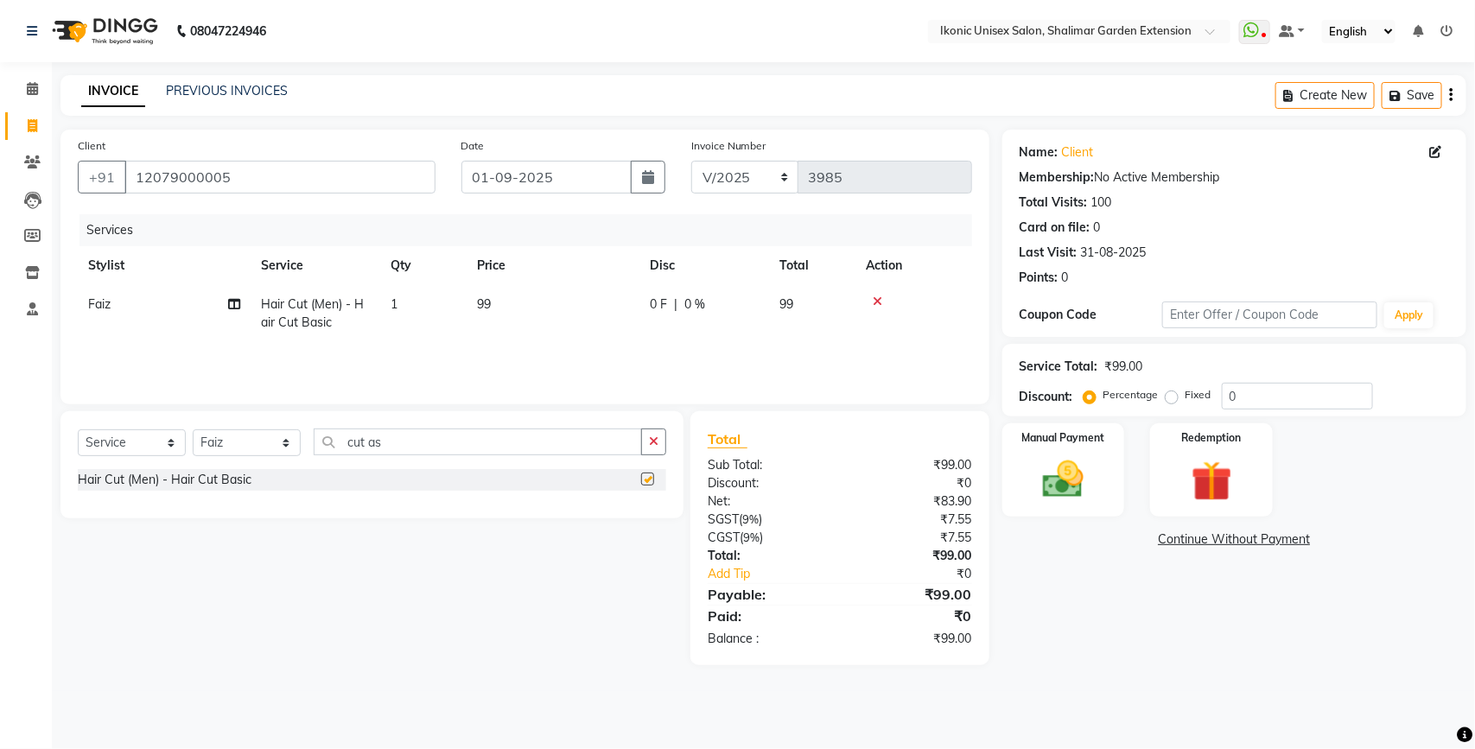
click at [549, 326] on td "99" at bounding box center [553, 313] width 173 height 57
select select "60208"
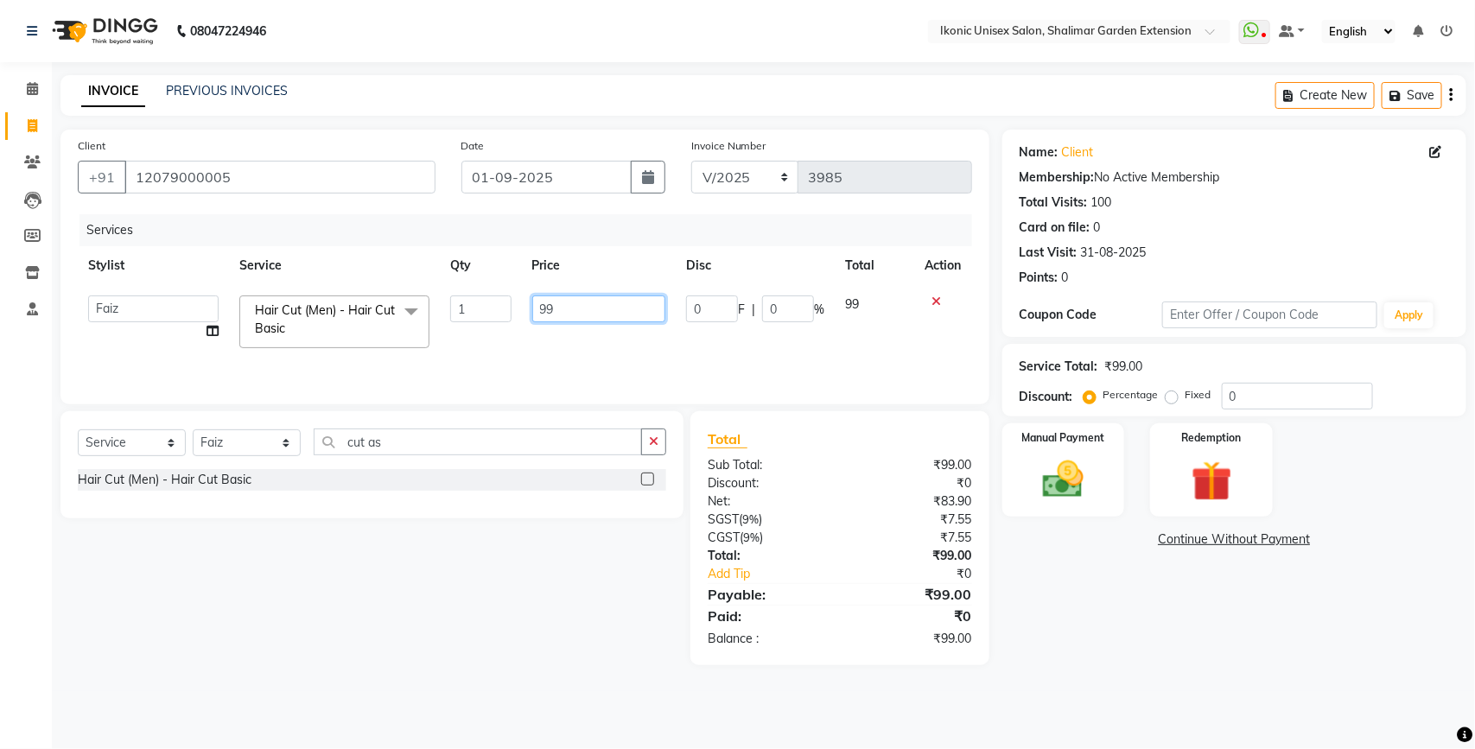
checkbox input "false"
drag, startPoint x: 549, startPoint y: 326, endPoint x: 558, endPoint y: 305, distance: 22.8
click at [545, 299] on input "99" at bounding box center [599, 308] width 134 height 27
click at [569, 311] on input "99" at bounding box center [599, 308] width 134 height 27
click at [572, 312] on input "99" at bounding box center [599, 308] width 134 height 27
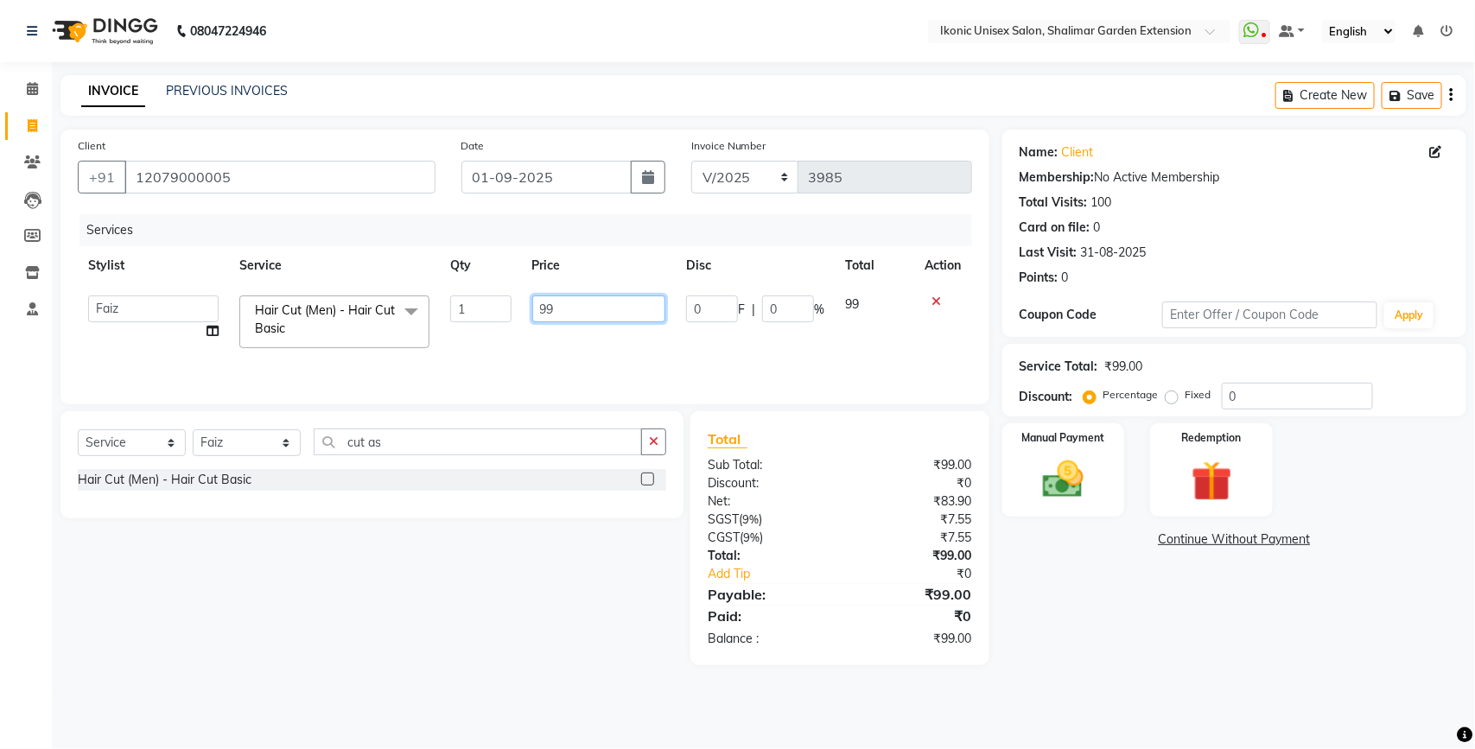
type input "9"
type input "100"
click at [1151, 618] on div "Name: Client Membership: No Active Membership Total Visits: 100 Card on file: 0…" at bounding box center [1240, 398] width 477 height 536
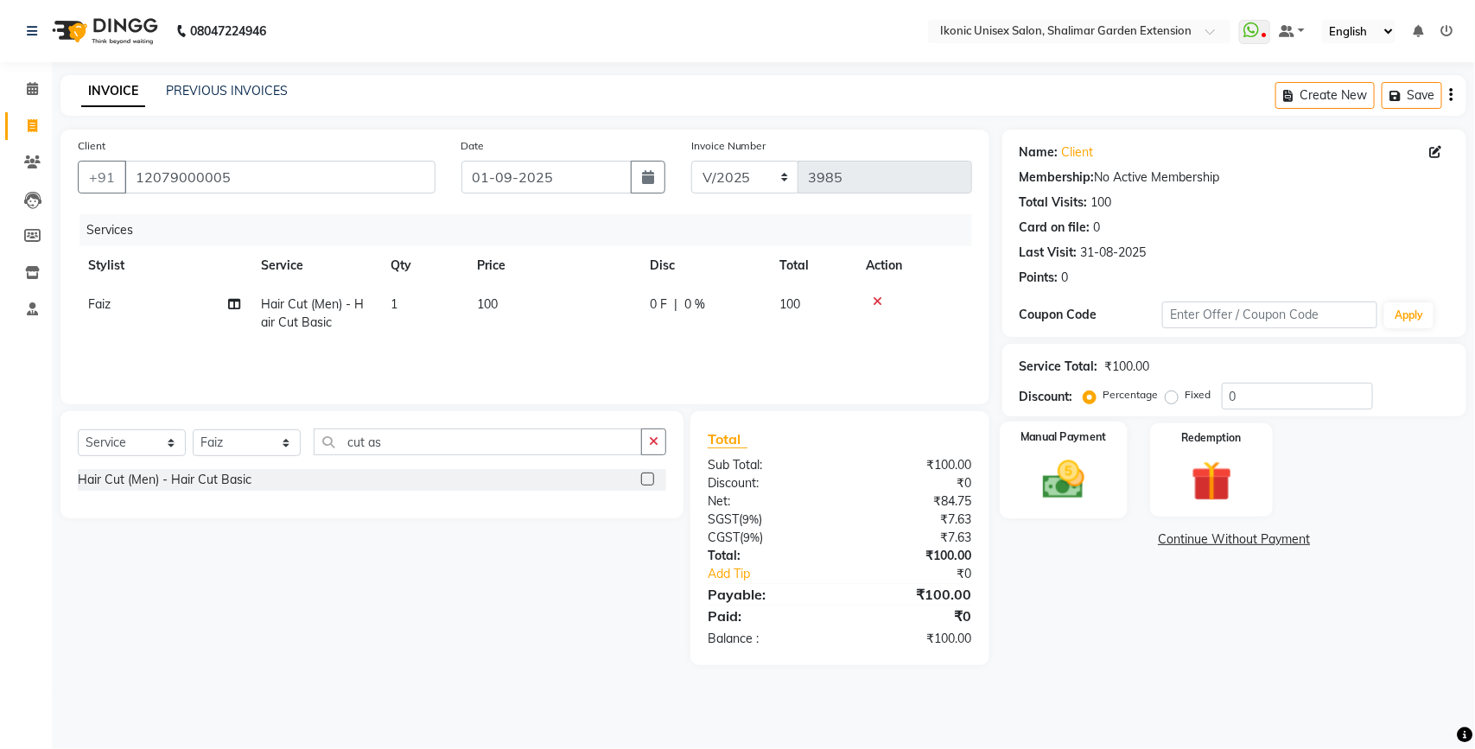
click at [1045, 485] on img at bounding box center [1063, 479] width 68 height 48
click at [1147, 542] on span "CASH" at bounding box center [1146, 541] width 37 height 20
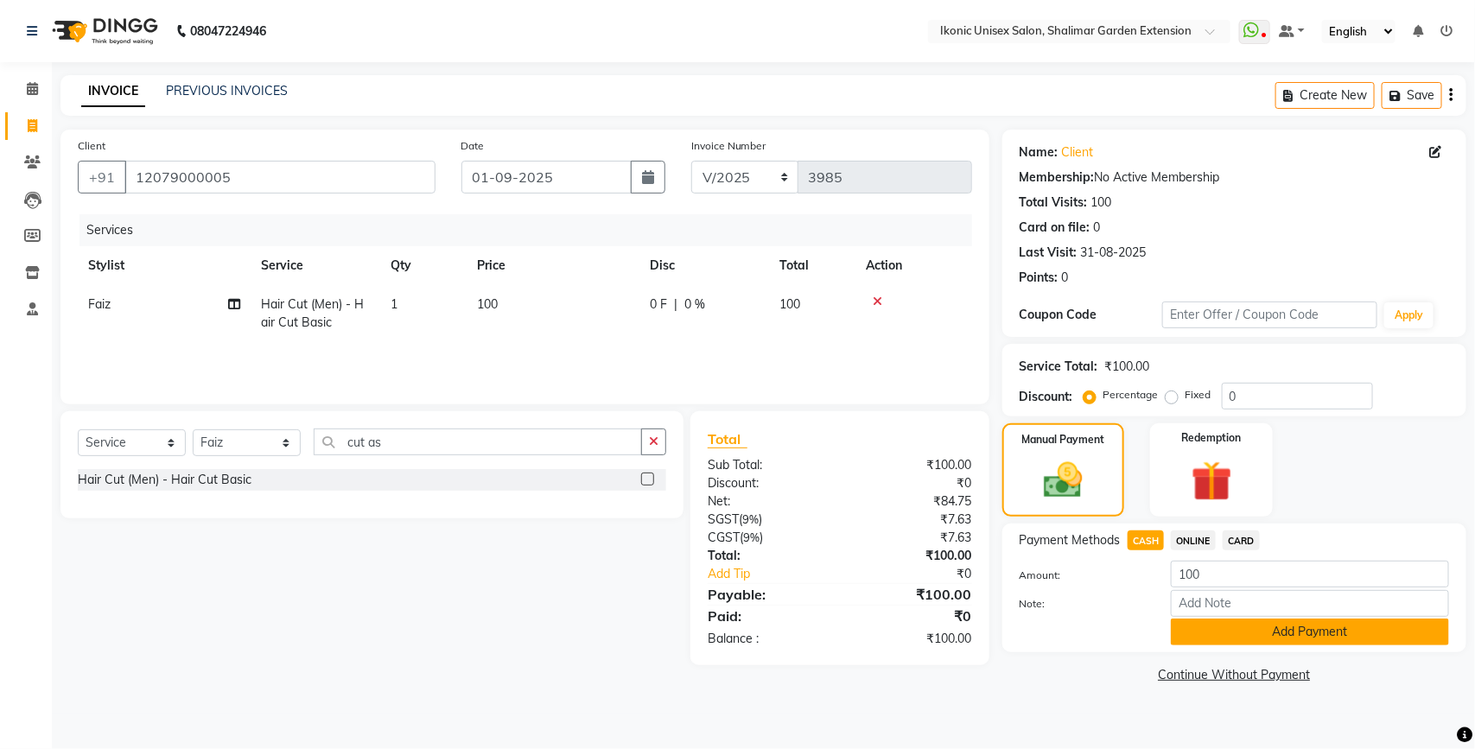
click at [1214, 632] on button "Add Payment" at bounding box center [1310, 632] width 278 height 27
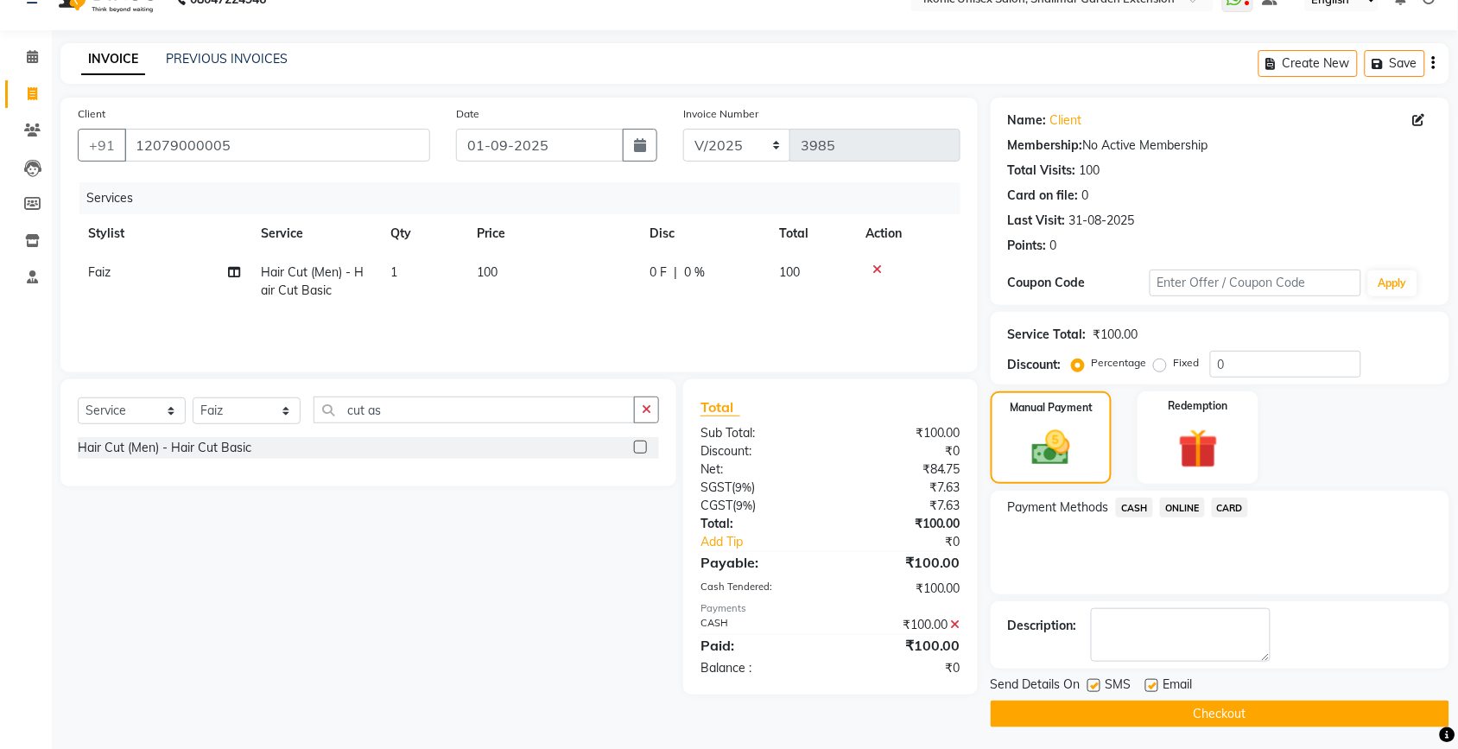
scroll to position [36, 0]
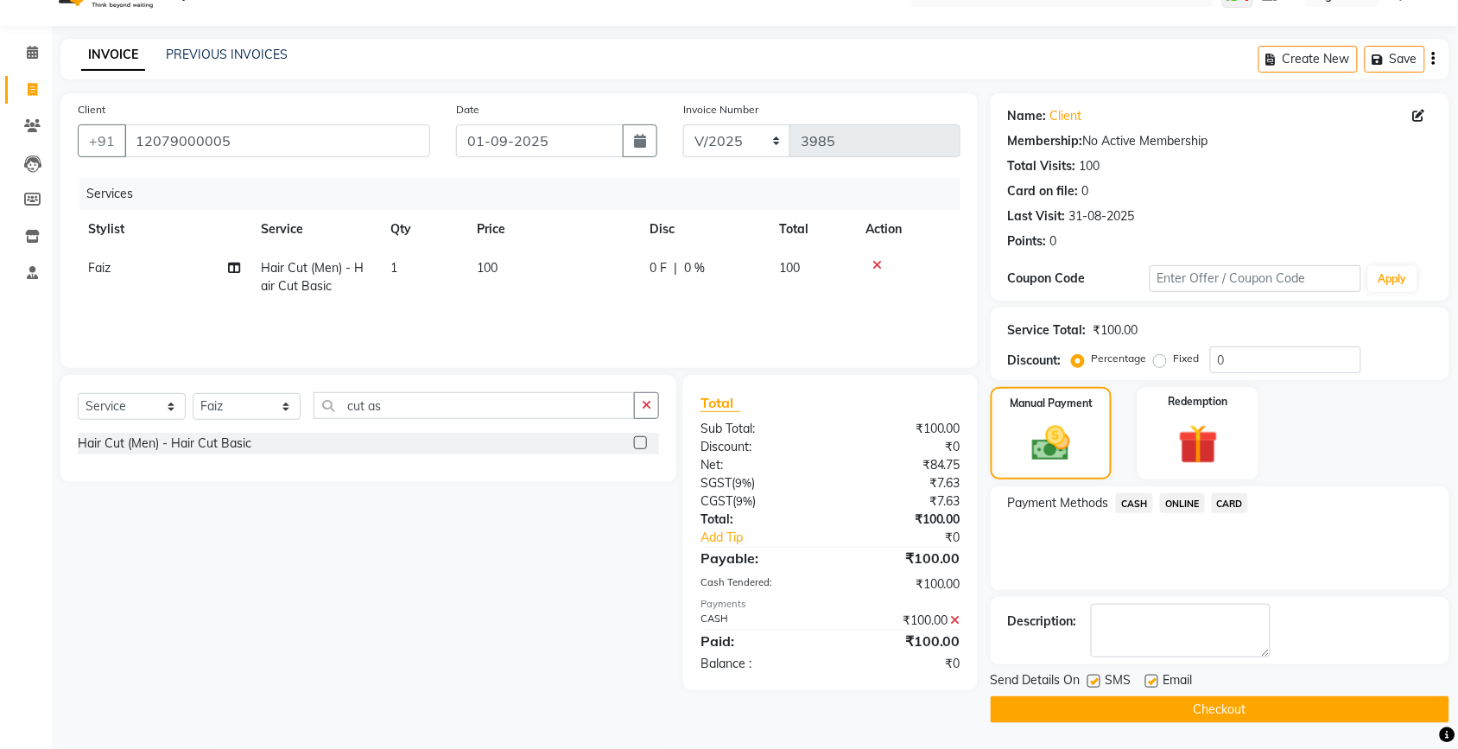
click at [1175, 710] on button "Checkout" at bounding box center [1220, 709] width 459 height 27
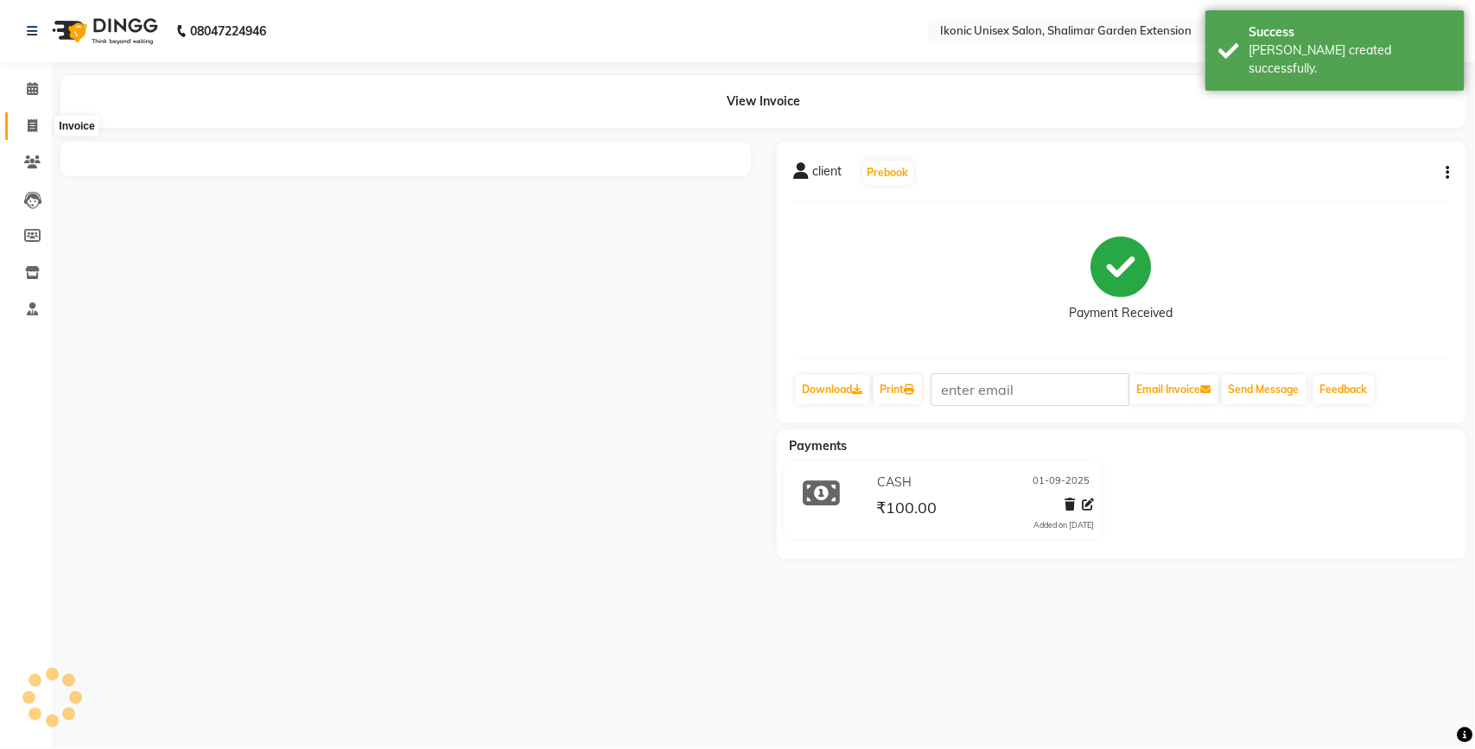
click at [18, 119] on span at bounding box center [32, 127] width 30 height 20
select select "service"
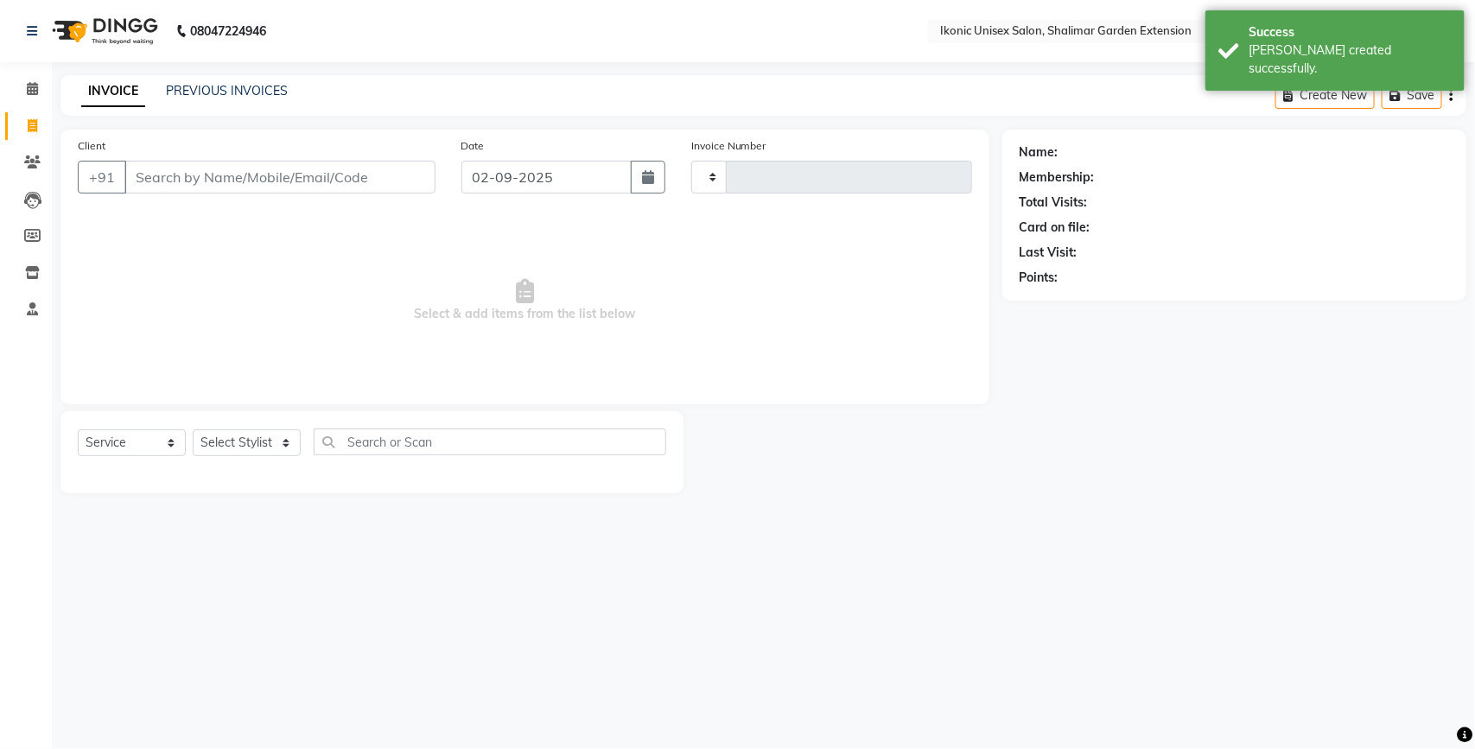
click at [201, 186] on input "Client" at bounding box center [279, 177] width 311 height 33
type input "84478"
type input "3986"
select select "4931"
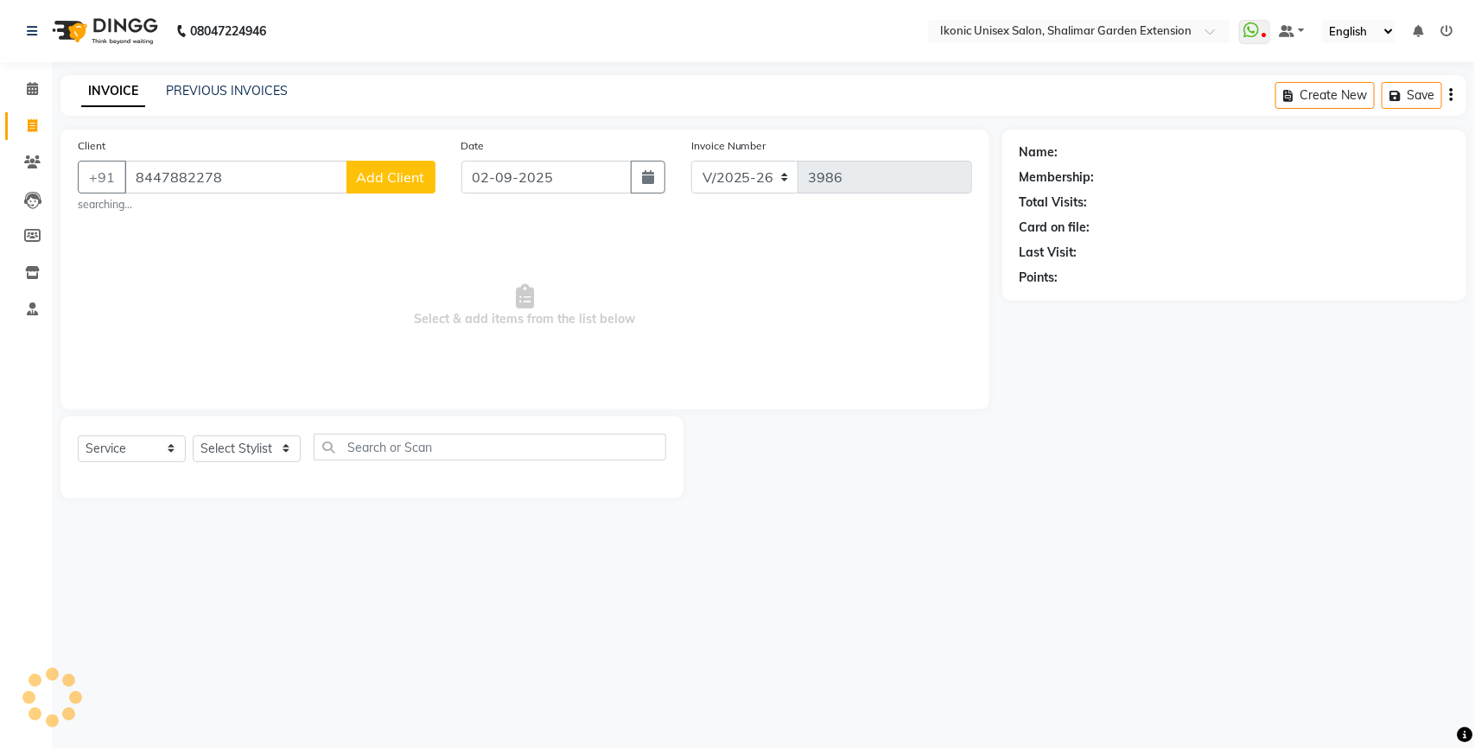
type input "8447882278"
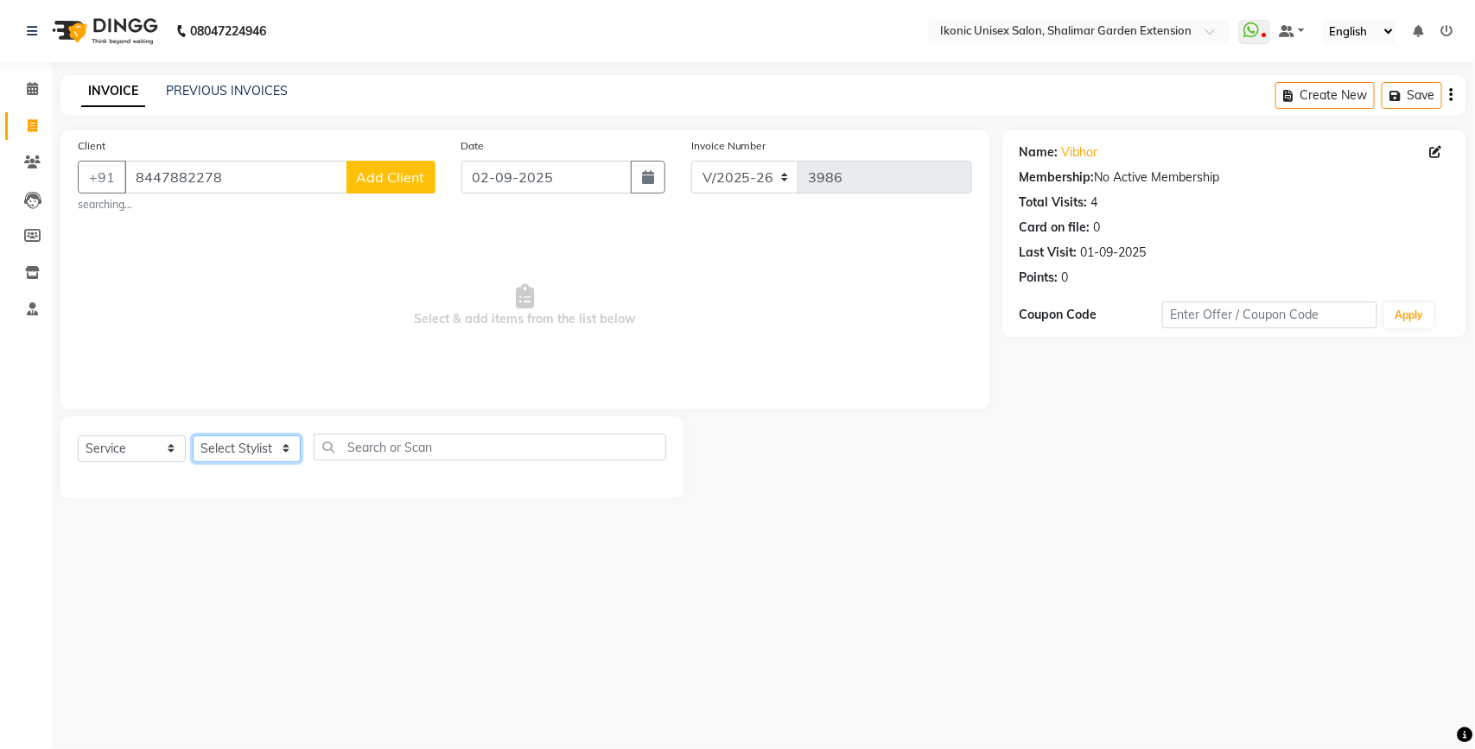
click at [246, 450] on select "Select Stylist [PERSON_NAME] [PERSON_NAME] Fiza Kajal Mahi [PERSON_NAME] [PERSO…" at bounding box center [247, 448] width 108 height 27
select select "42962"
click at [193, 435] on select "Select Stylist [PERSON_NAME] [PERSON_NAME] Fiza Kajal Mahi [PERSON_NAME] [PERSO…" at bounding box center [247, 448] width 108 height 27
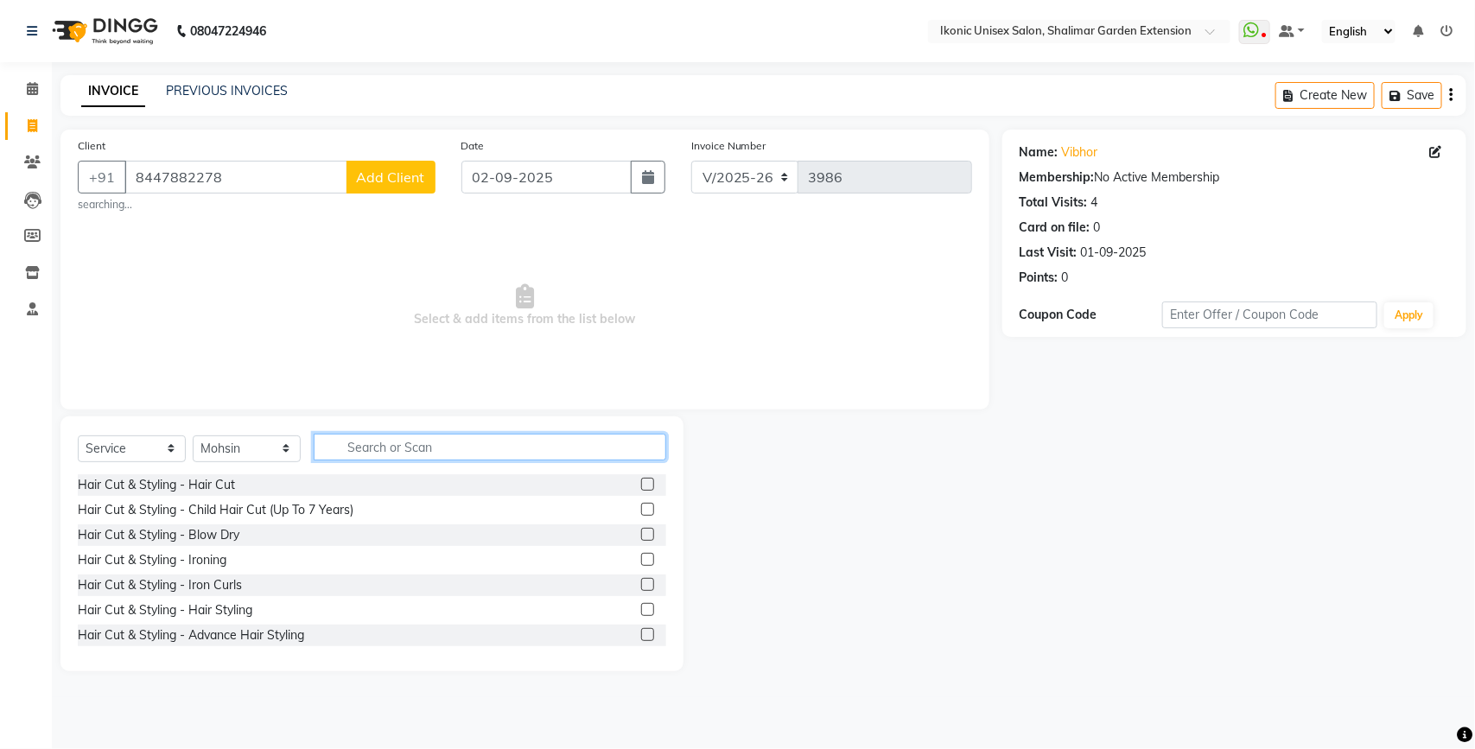
click at [435, 455] on input "text" at bounding box center [490, 447] width 353 height 27
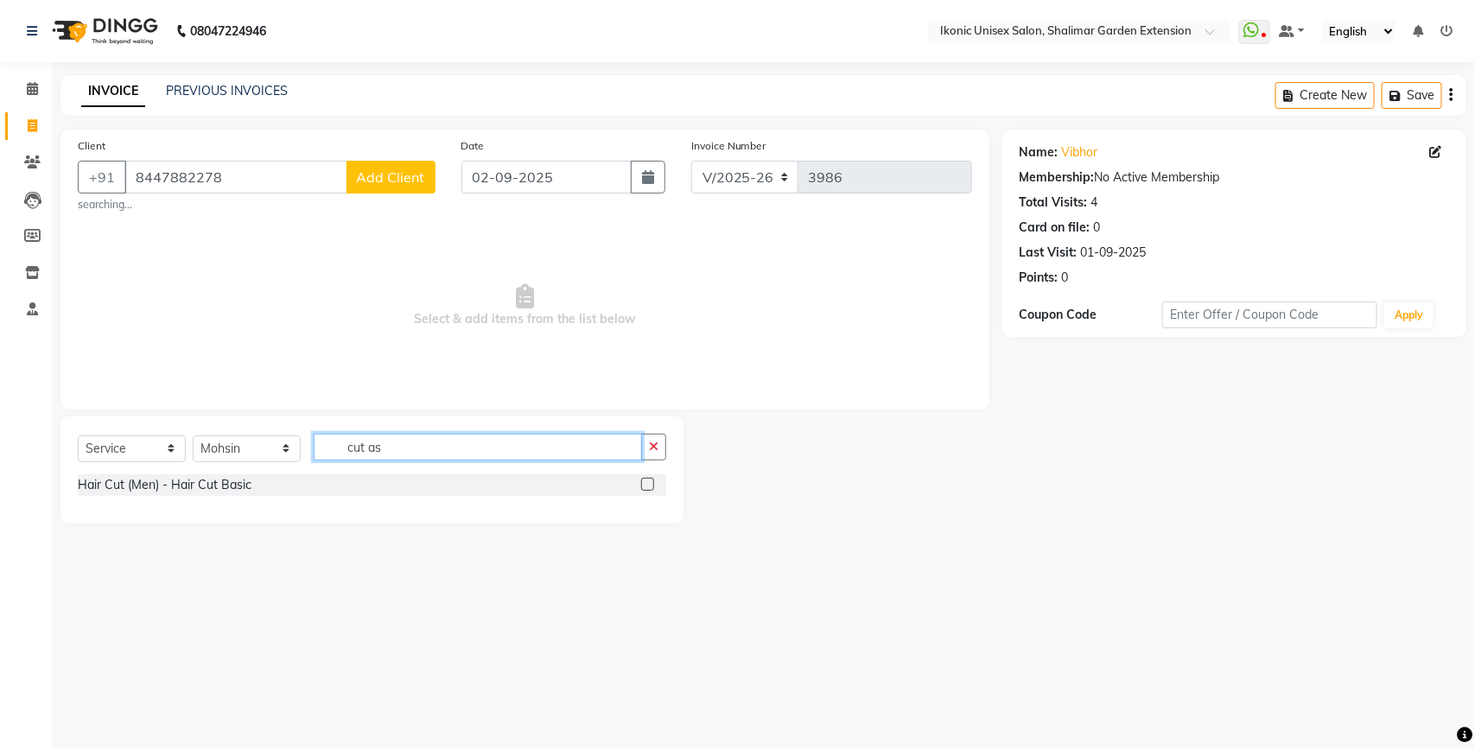
type input "cut as"
click at [649, 480] on label at bounding box center [647, 484] width 13 height 13
click at [649, 480] on input "checkbox" at bounding box center [646, 485] width 11 height 11
checkbox input "true"
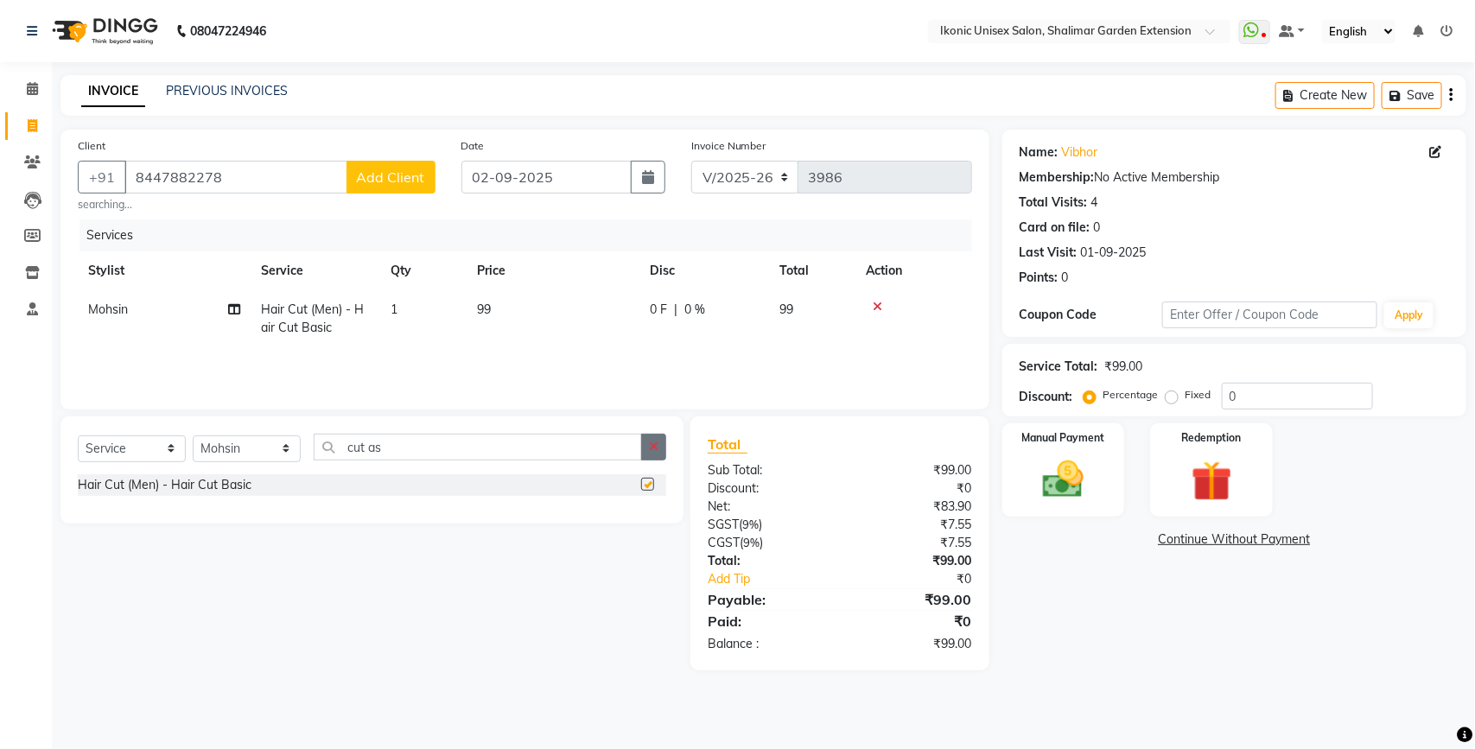
click at [657, 436] on button "button" at bounding box center [653, 447] width 25 height 27
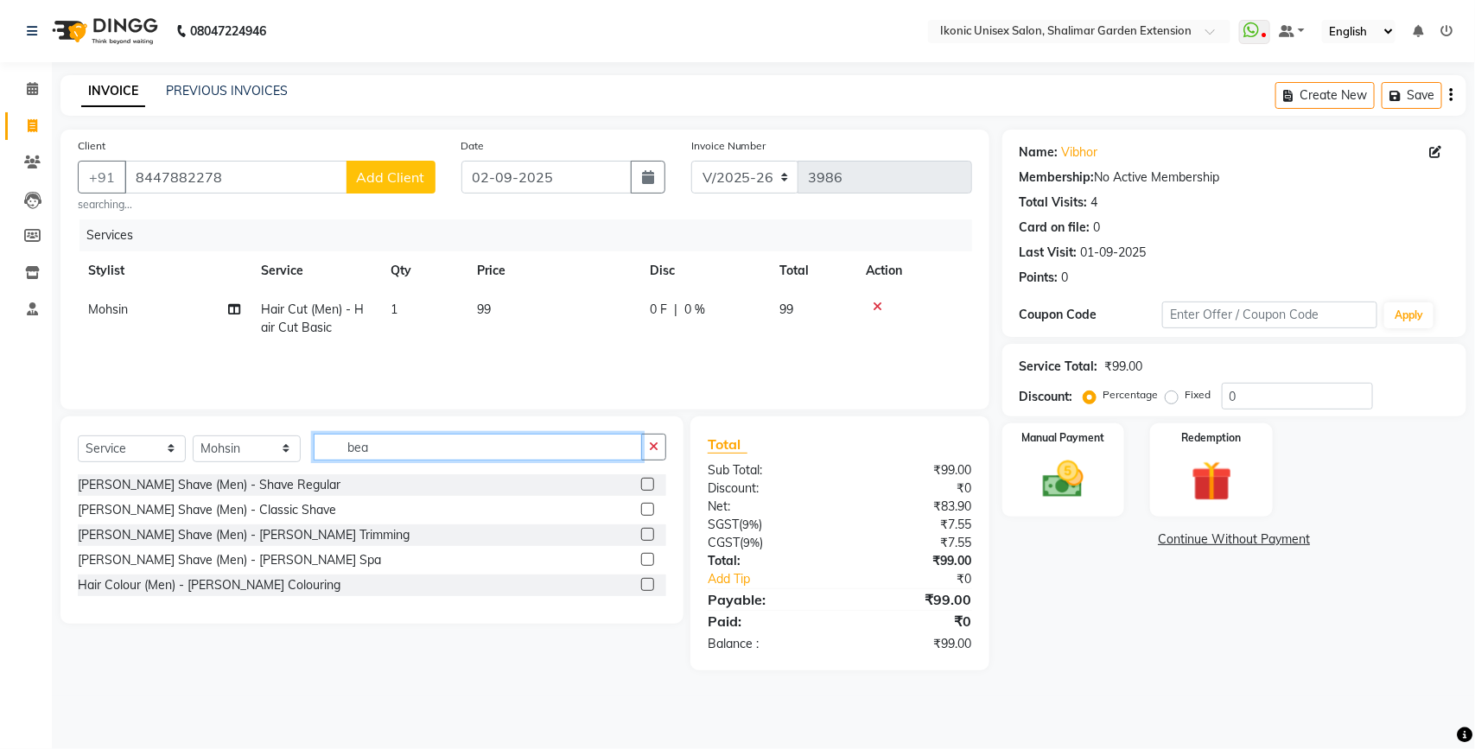
type input "bea"
click at [650, 537] on label at bounding box center [647, 534] width 13 height 13
click at [650, 537] on input "checkbox" at bounding box center [646, 535] width 11 height 11
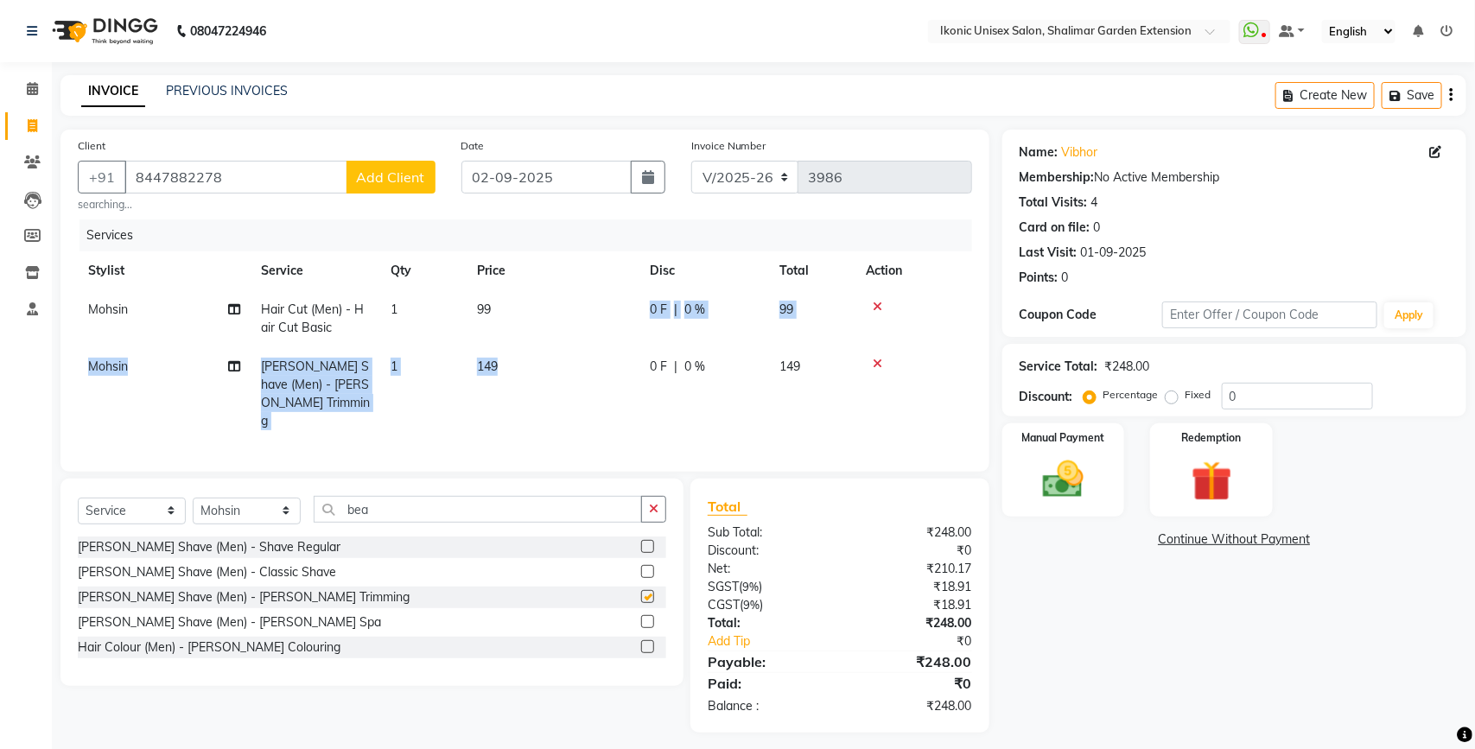
click at [553, 347] on tbody "[PERSON_NAME] Hair Cut (Men) - Hair Cut Basic 1 99 0 F | 0 % 99 [PERSON_NAME] S…" at bounding box center [525, 365] width 894 height 150
checkbox input "false"
click at [581, 348] on td "149" at bounding box center [553, 393] width 173 height 93
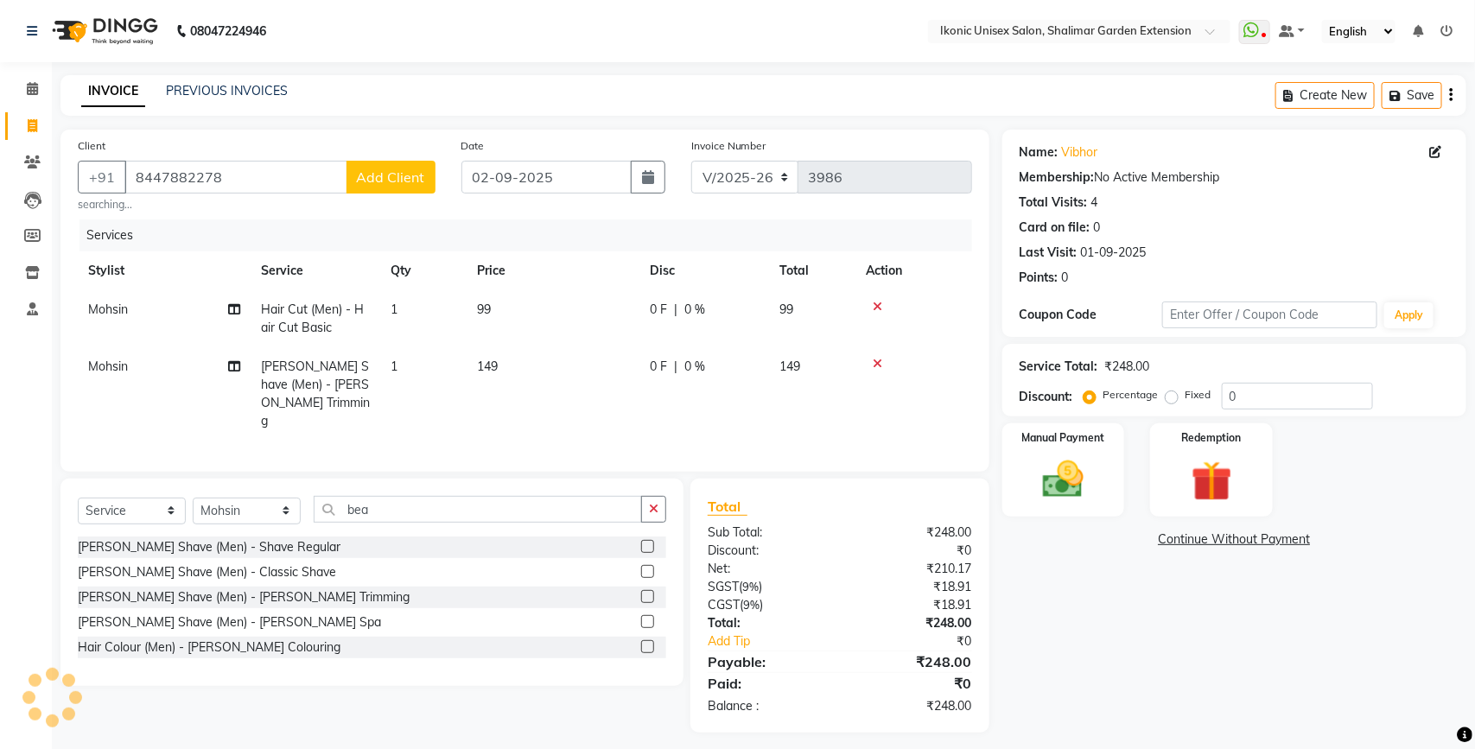
select select "42962"
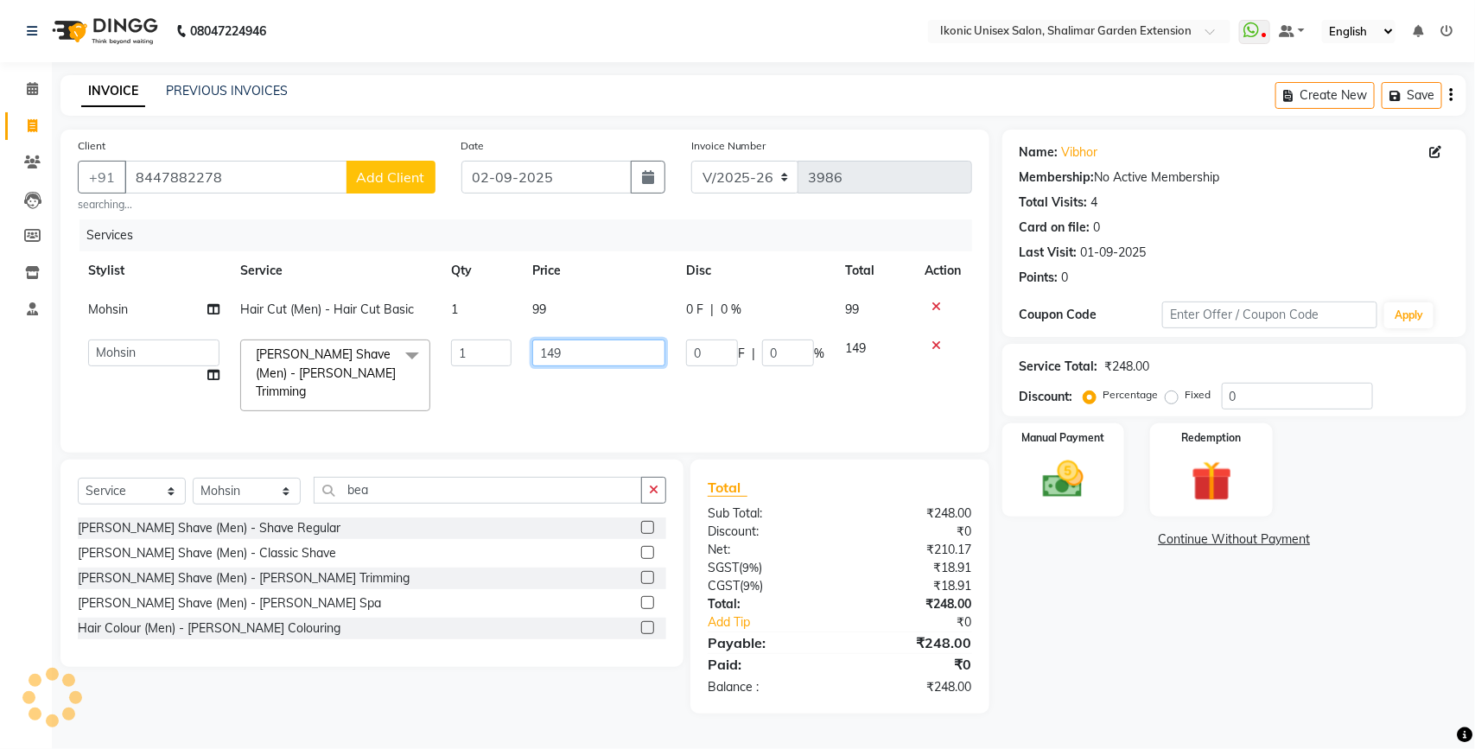
click at [593, 363] on input "149" at bounding box center [598, 353] width 133 height 27
click at [601, 360] on input "149" at bounding box center [598, 353] width 133 height 27
type input "150"
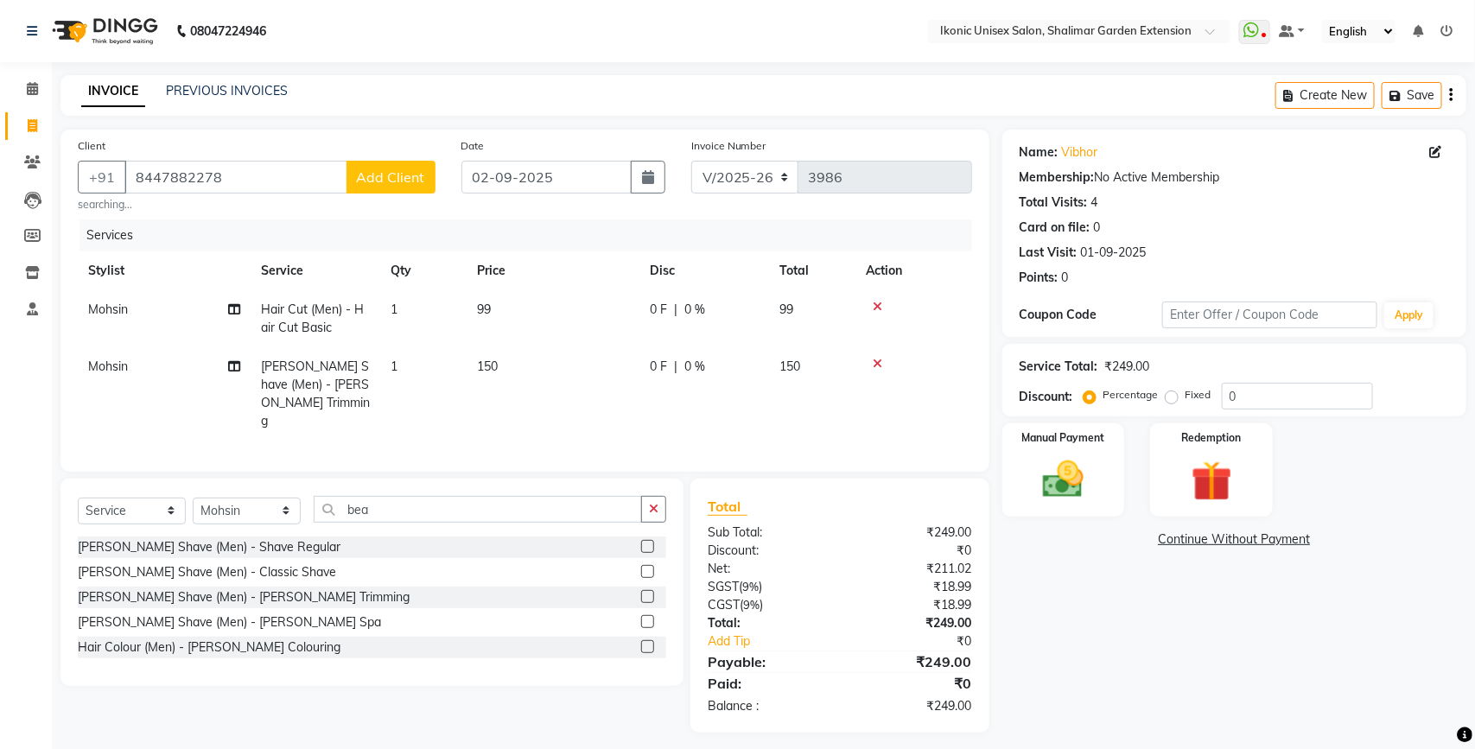
click at [614, 295] on td "99" at bounding box center [553, 318] width 173 height 57
select select "42962"
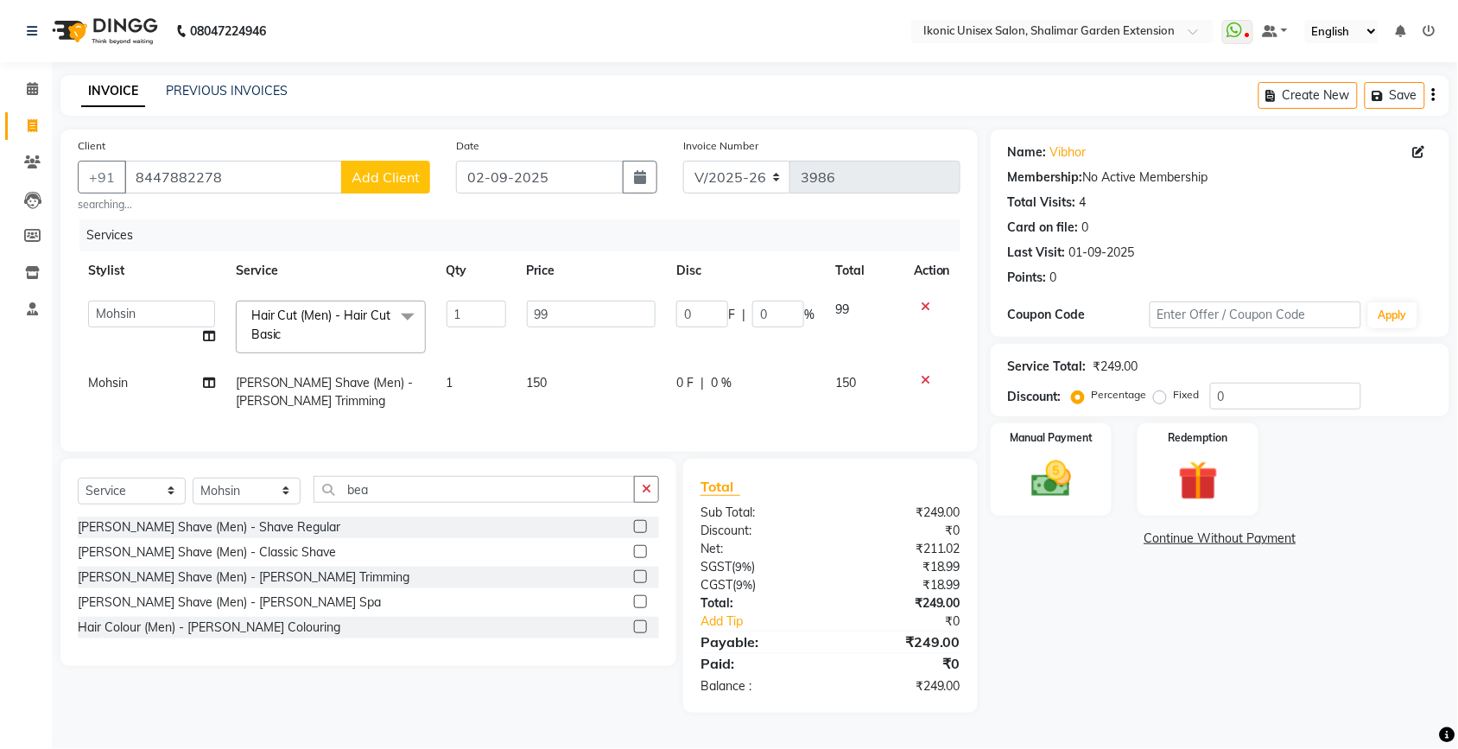
click at [614, 307] on input "99" at bounding box center [592, 314] width 130 height 27
click at [614, 321] on input "99" at bounding box center [592, 314] width 130 height 27
type input "9"
type input "100"
click at [1285, 665] on div "Name: [PERSON_NAME] Membership: No Active Membership Total Visits: 4 Card on fi…" at bounding box center [1227, 421] width 472 height 583
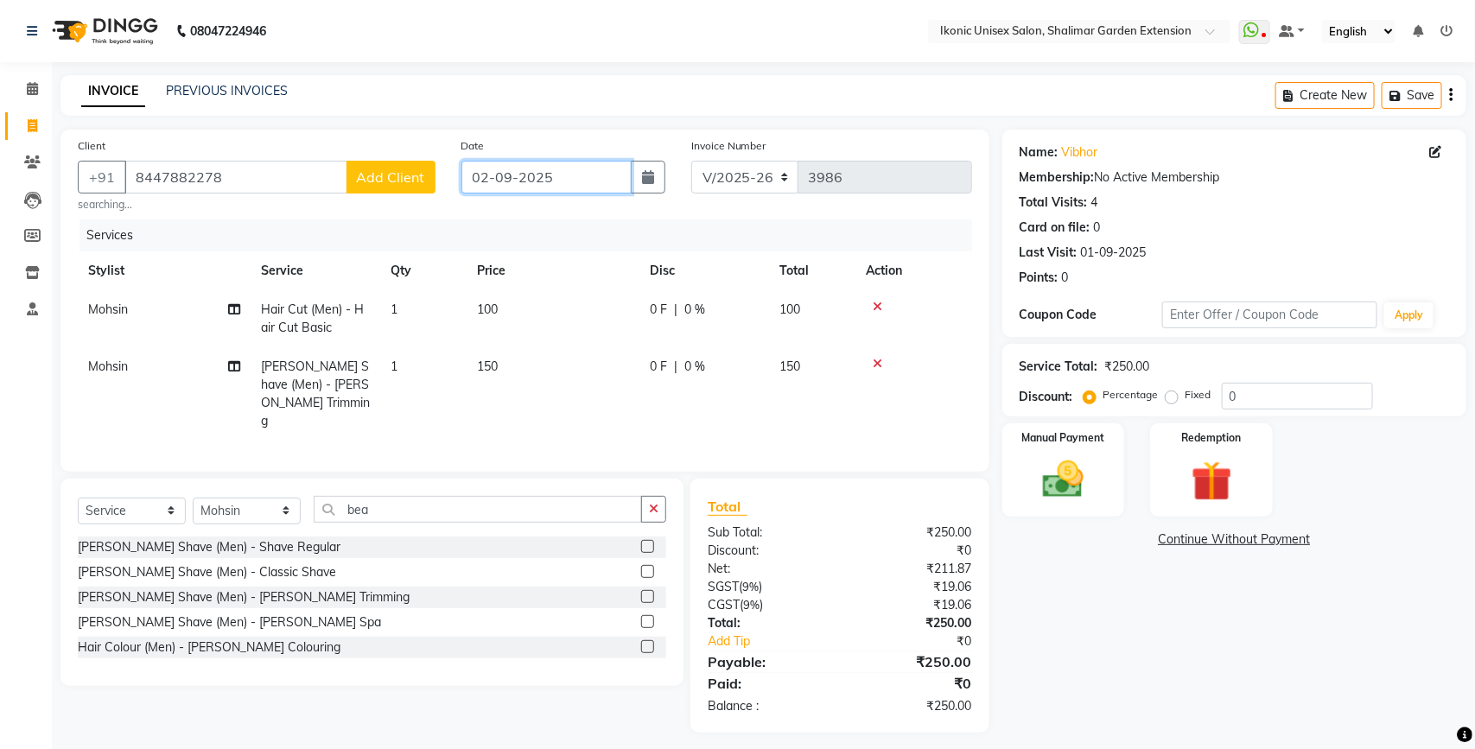
click at [569, 191] on input "02-09-2025" at bounding box center [546, 177] width 170 height 33
select select "9"
select select "2025"
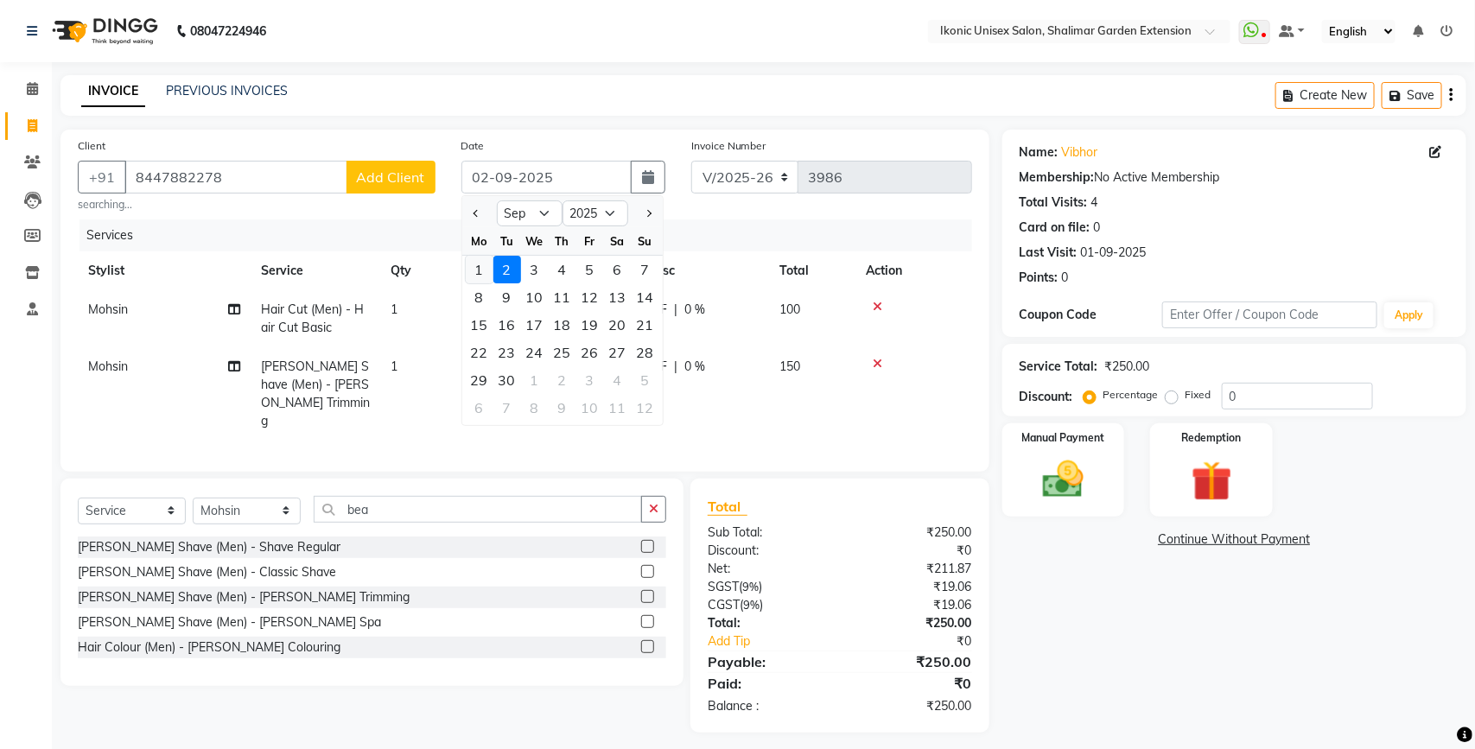
click at [485, 269] on div "1" at bounding box center [480, 270] width 28 height 28
type input "01-09-2025"
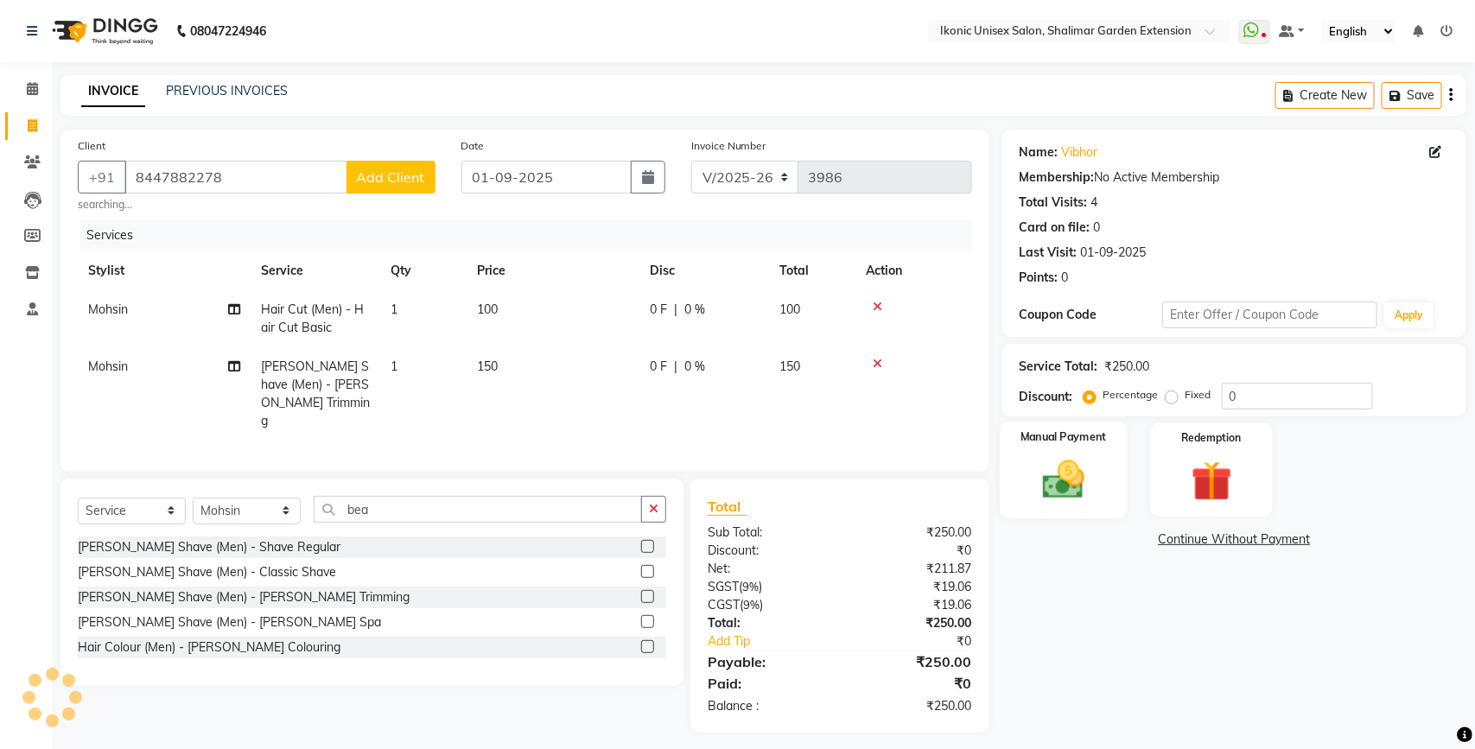
click at [1082, 475] on img at bounding box center [1063, 479] width 68 height 48
click at [1193, 543] on span "ONLINE" at bounding box center [1193, 541] width 45 height 20
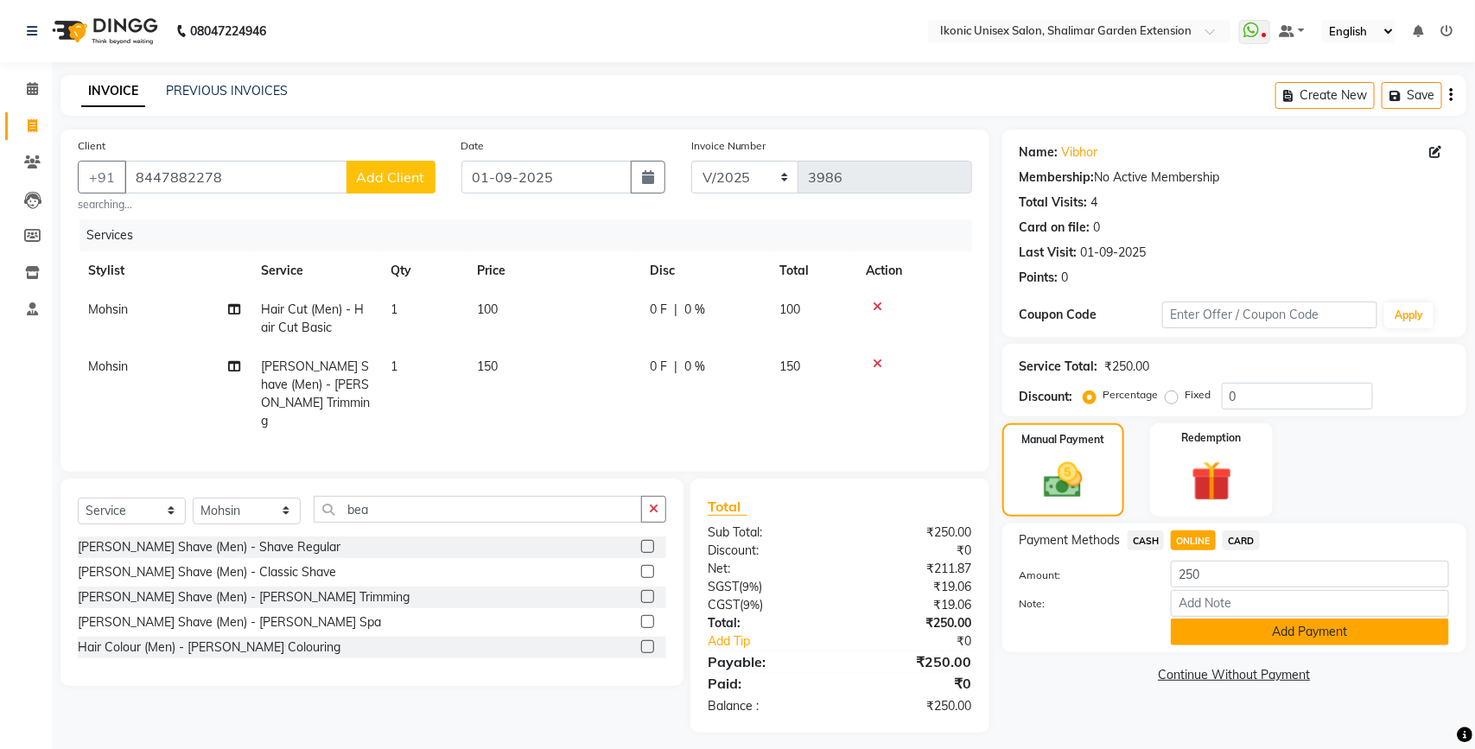
click at [1271, 633] on button "Add Payment" at bounding box center [1310, 632] width 278 height 27
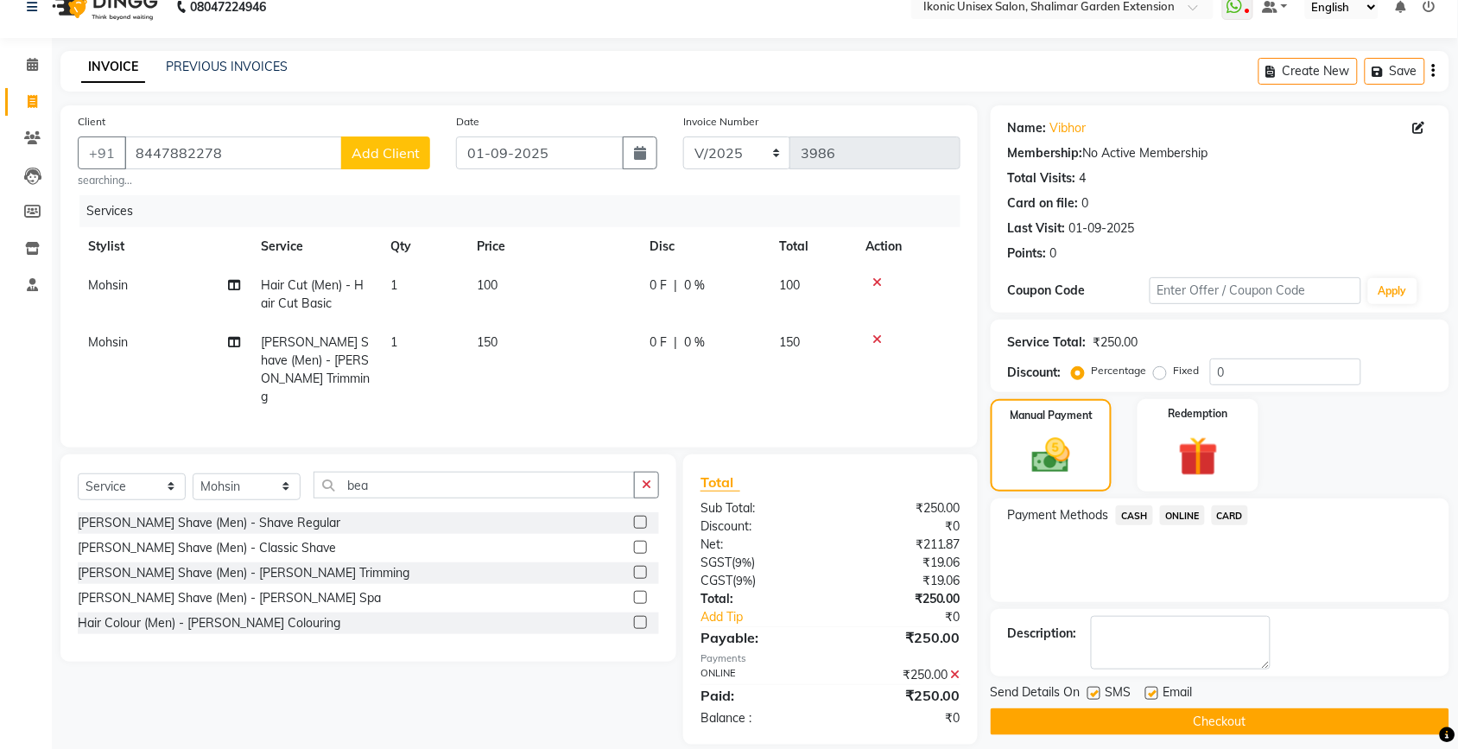
scroll to position [36, 0]
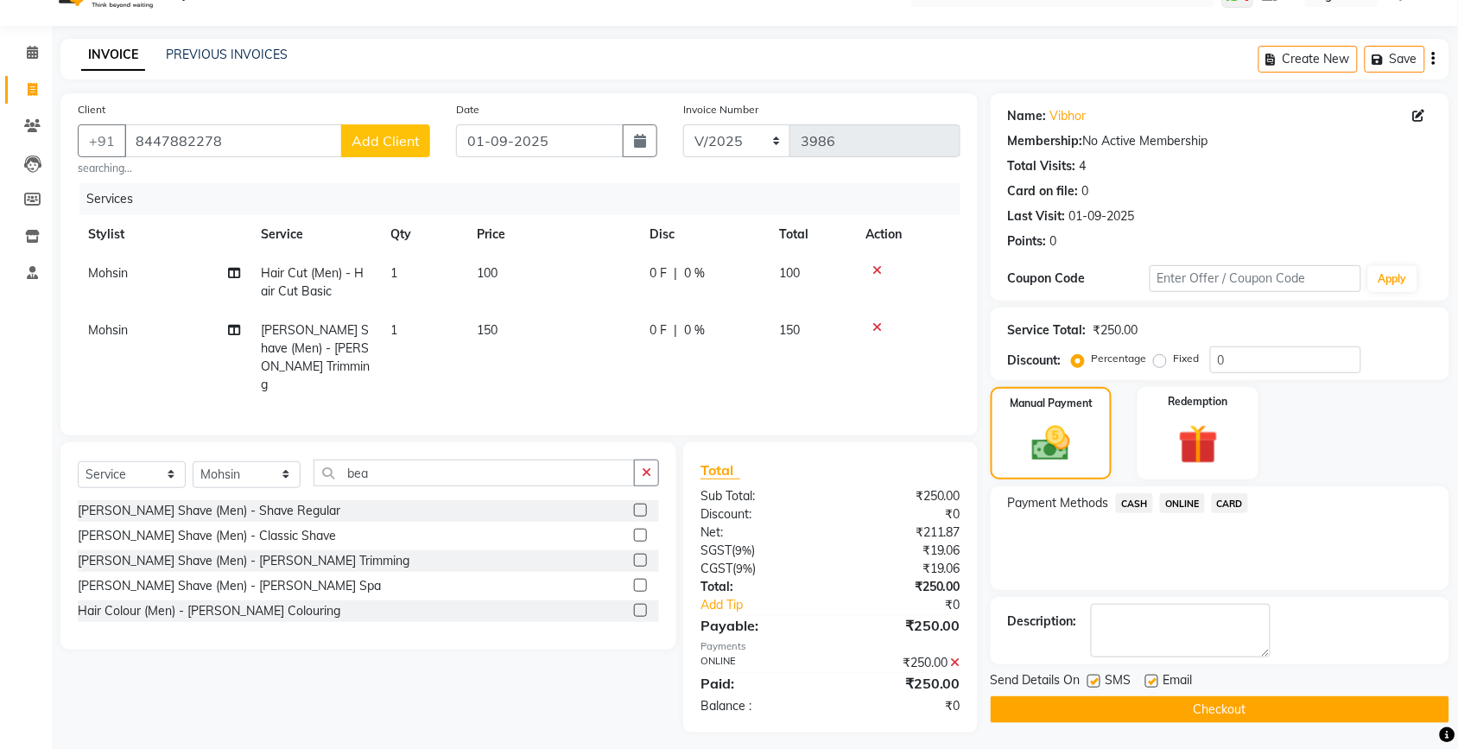
click at [1253, 719] on button "Checkout" at bounding box center [1220, 709] width 459 height 27
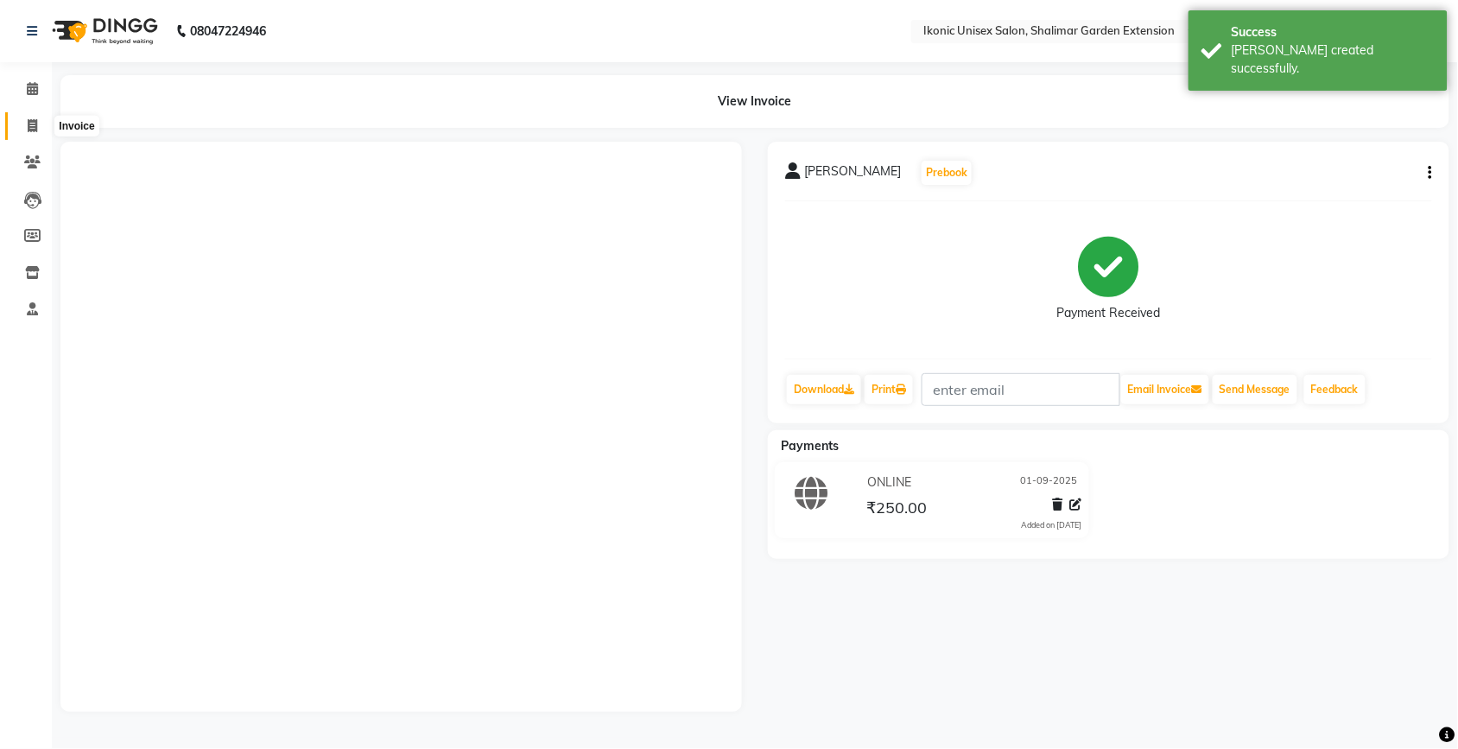
click at [22, 119] on span at bounding box center [32, 127] width 30 height 20
select select "service"
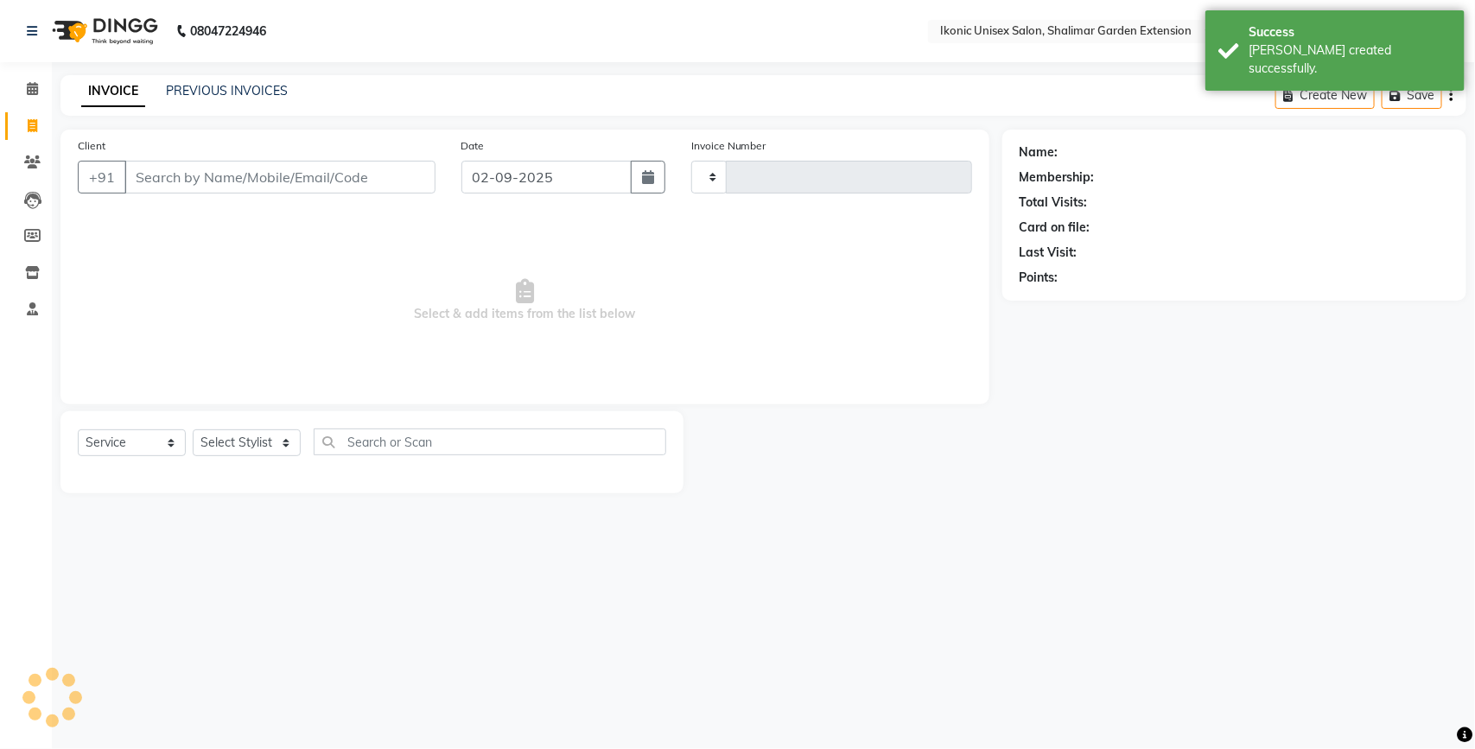
click at [149, 171] on input "Client" at bounding box center [279, 177] width 311 height 33
type input "Ch"
type input "3987"
select select "4931"
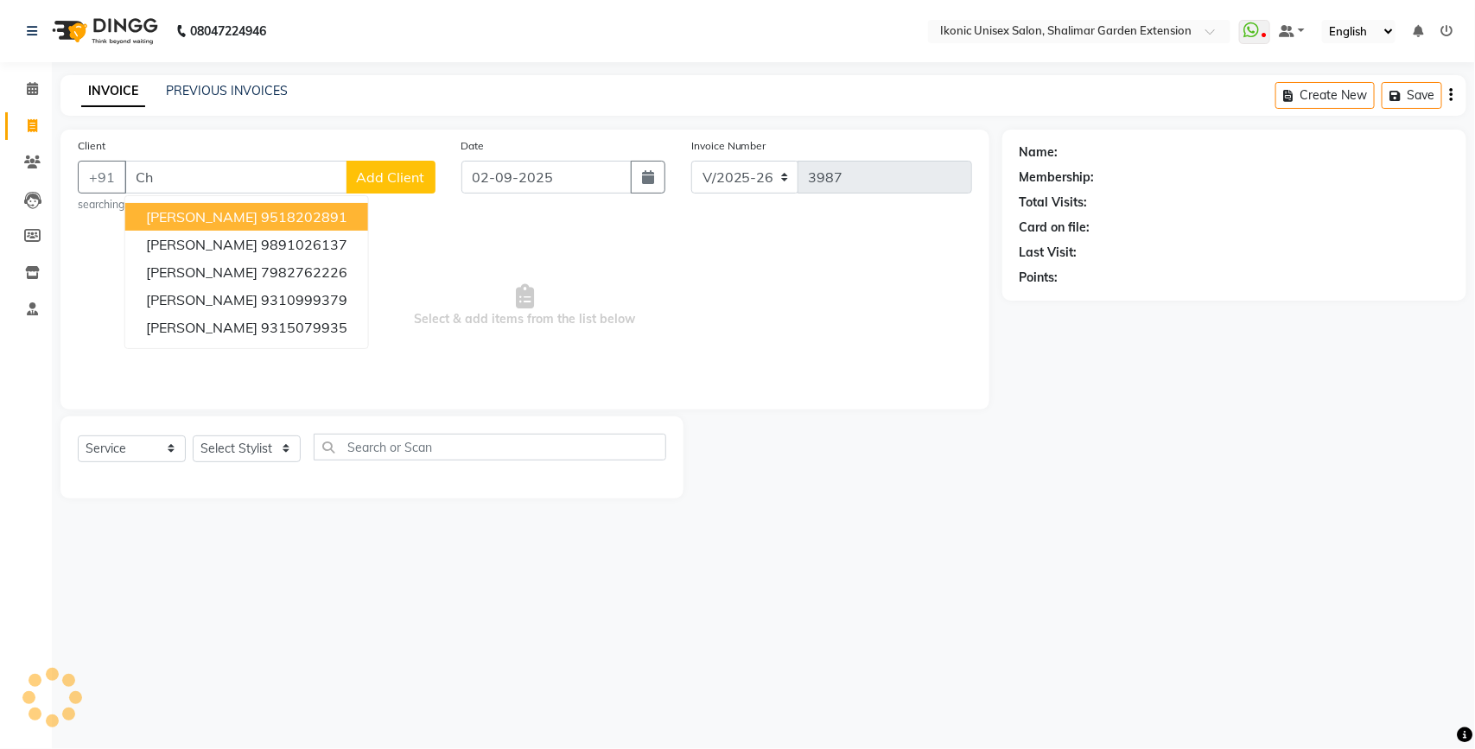
type input "C"
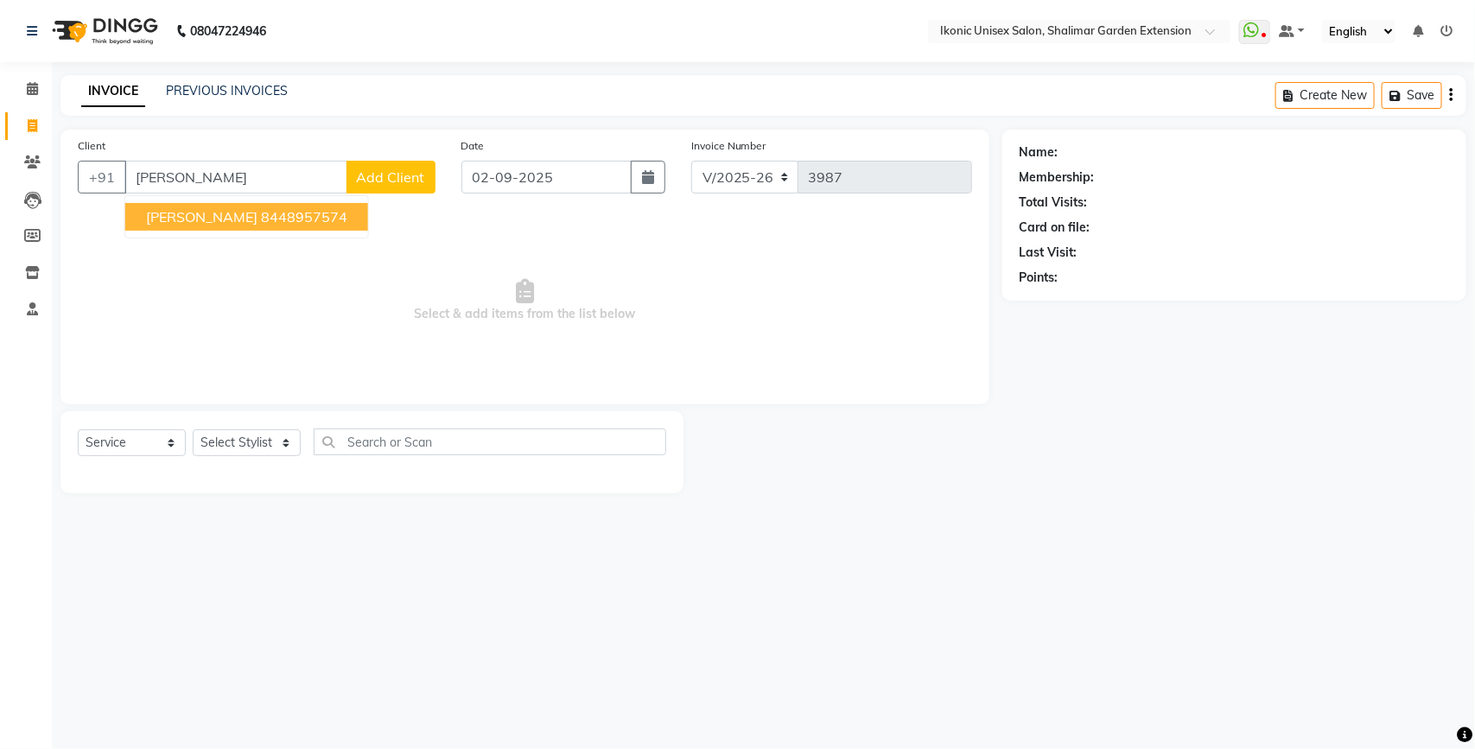
click at [261, 225] on ngb-highlight "8448957574" at bounding box center [304, 216] width 86 height 17
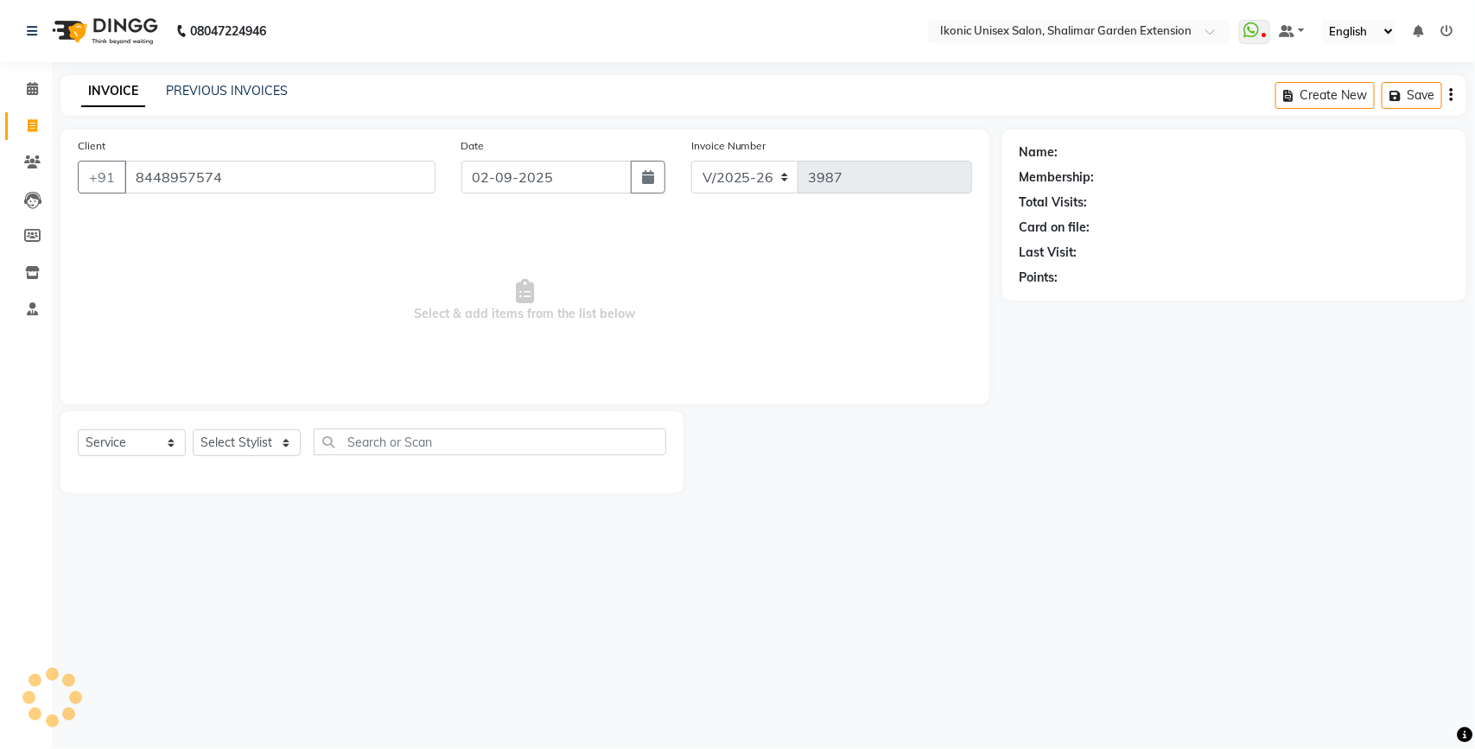
type input "8448957574"
click at [277, 448] on select "Select Stylist [PERSON_NAME] [PERSON_NAME] Fiza Kajal Mahi [PERSON_NAME] [PERSO…" at bounding box center [247, 442] width 108 height 27
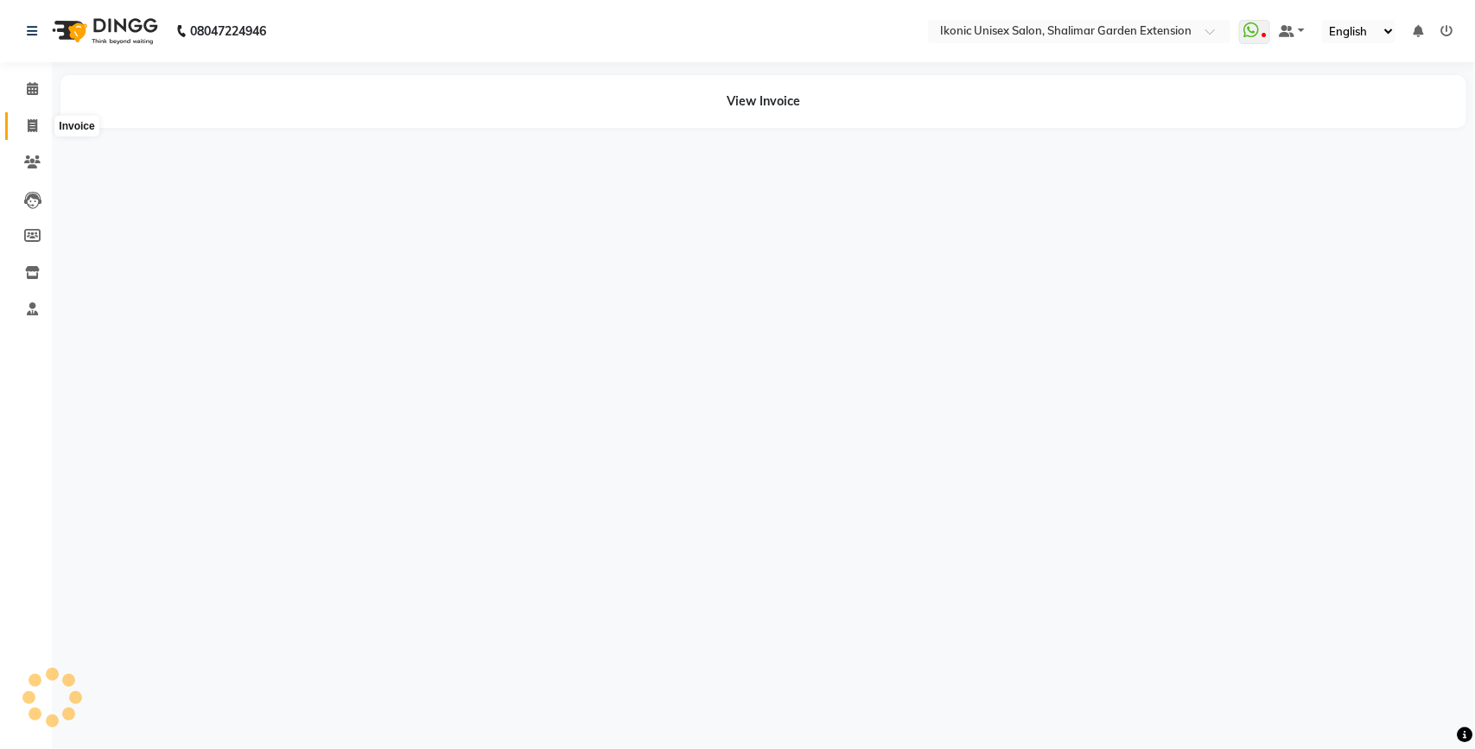
click at [41, 130] on span at bounding box center [32, 127] width 30 height 20
select select "service"
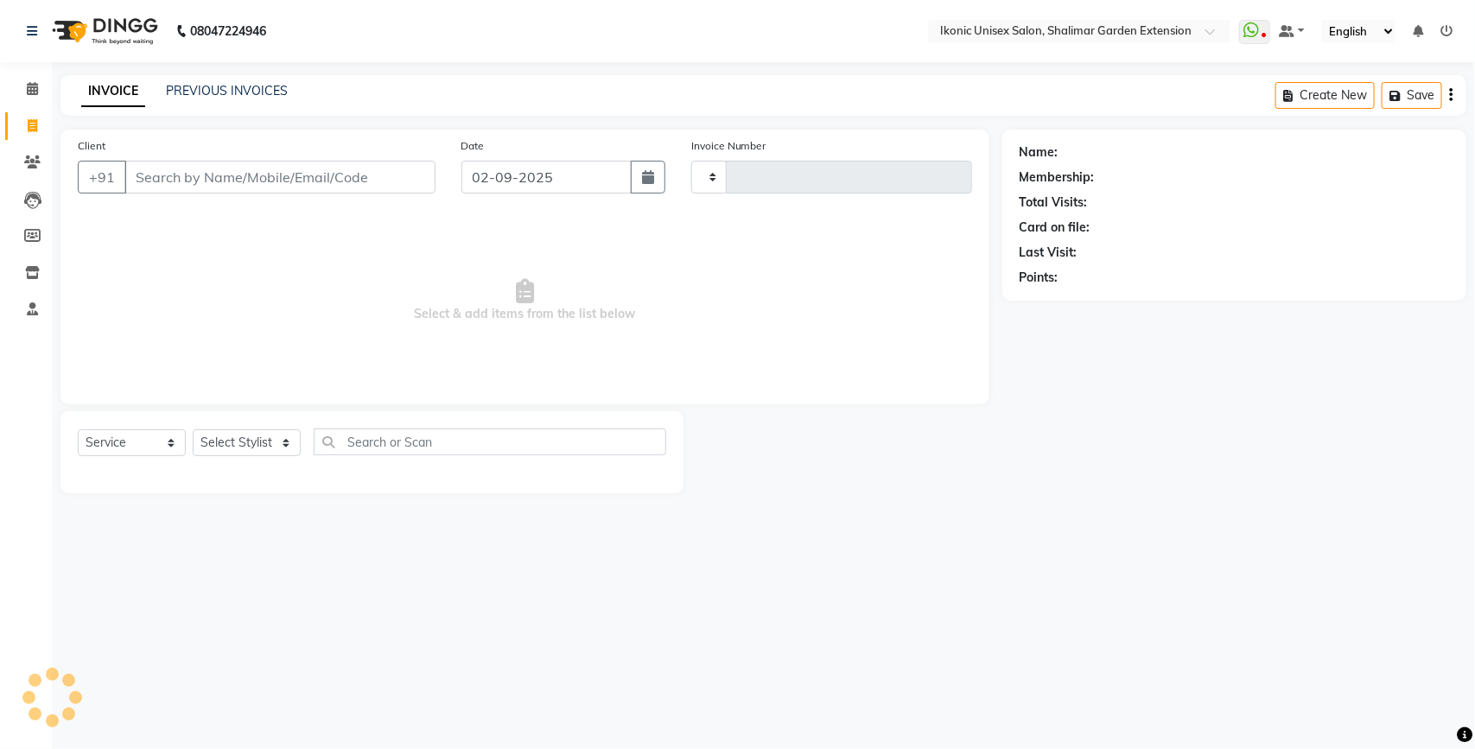
click at [169, 177] on input "Client" at bounding box center [279, 177] width 311 height 33
type input "Chnac"
type input "3987"
select select "4931"
click at [179, 175] on input "Chnachal" at bounding box center [235, 177] width 223 height 33
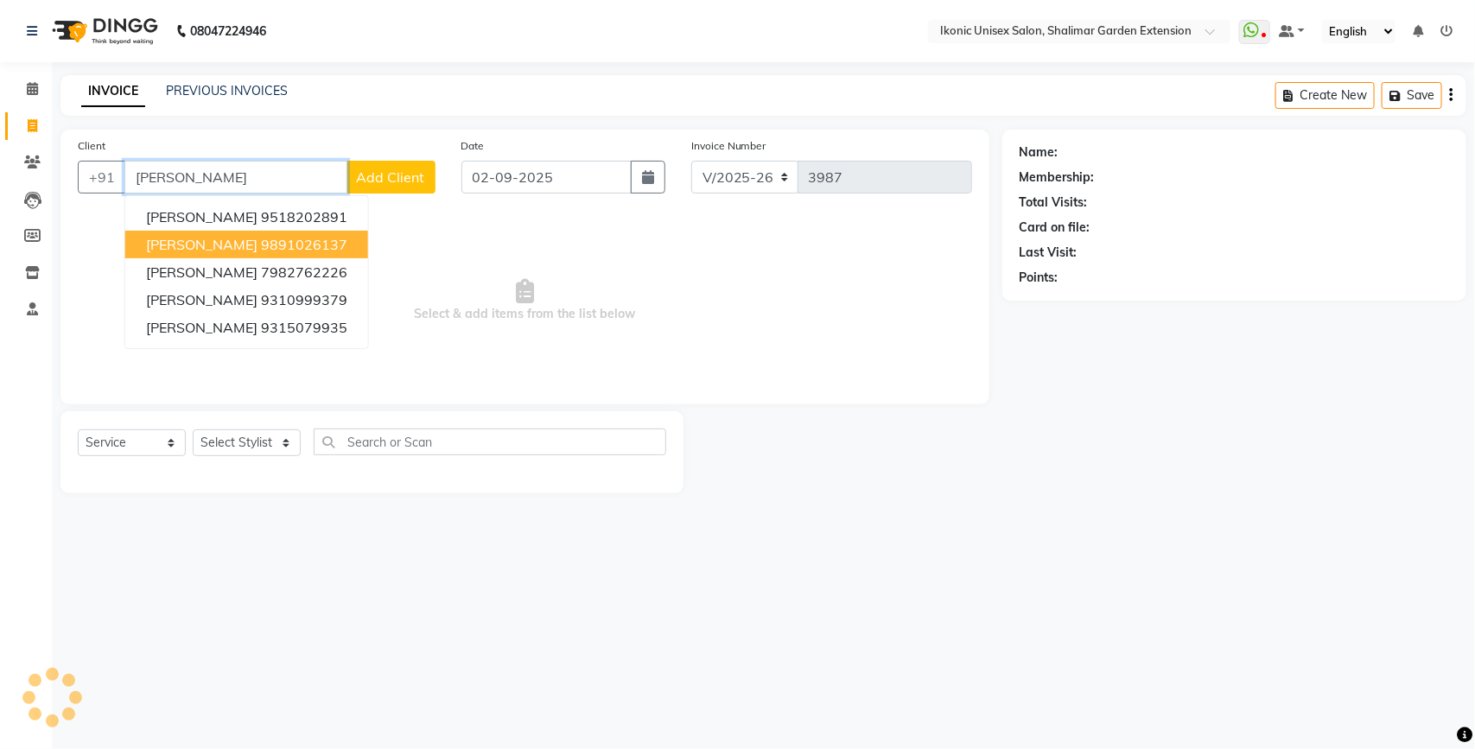
click at [261, 242] on ngb-highlight "9891026137" at bounding box center [304, 244] width 86 height 17
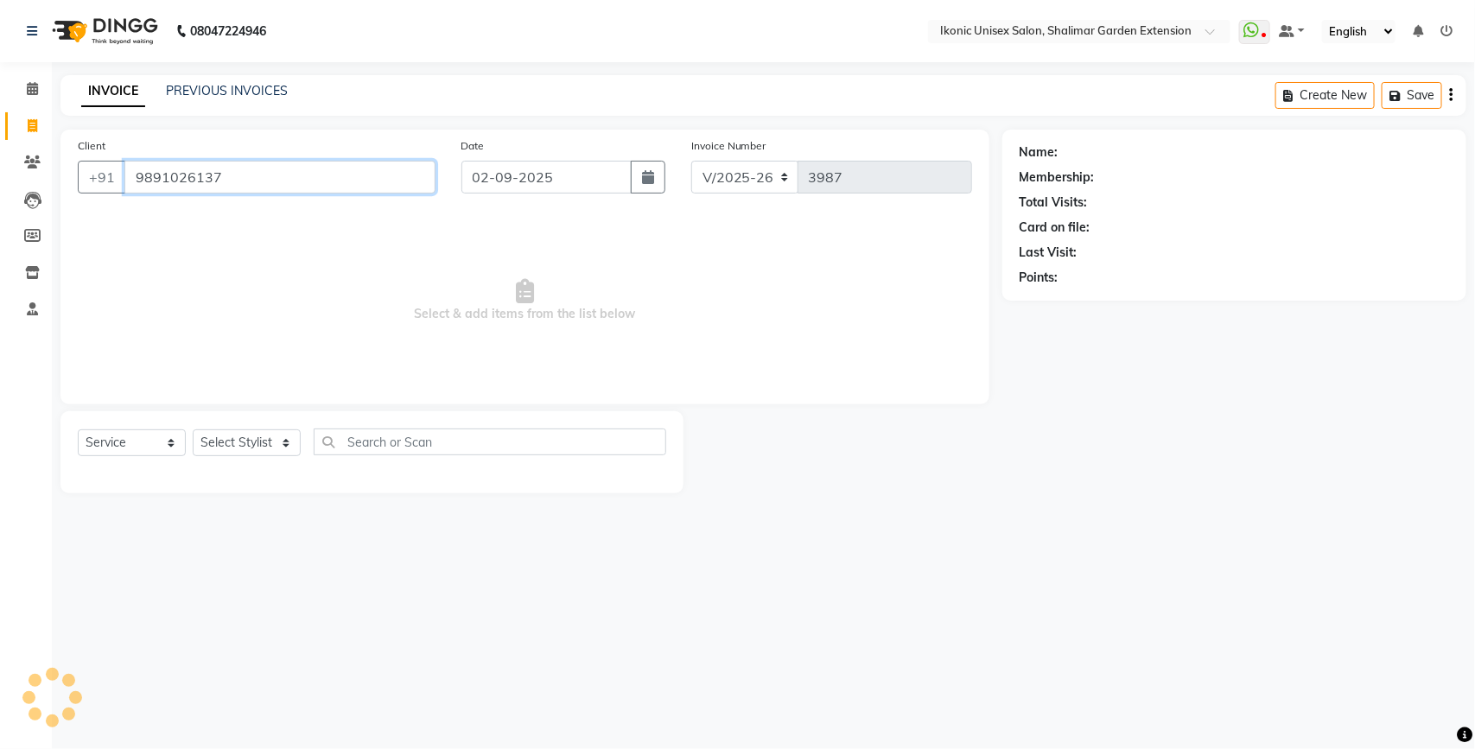
type input "9891026137"
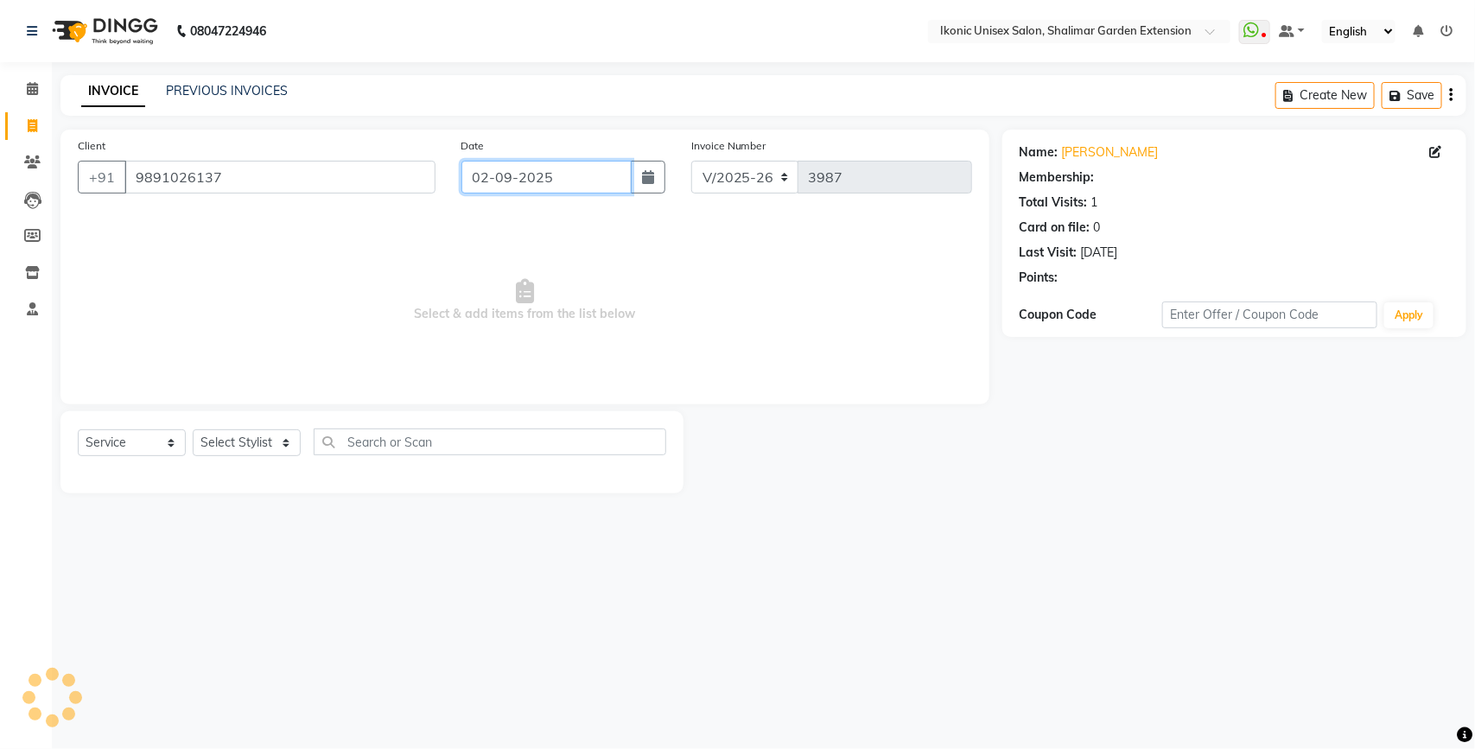
drag, startPoint x: 515, startPoint y: 173, endPoint x: 523, endPoint y: 188, distance: 17.4
click at [515, 174] on input "02-09-2025" at bounding box center [546, 177] width 170 height 33
select select "9"
select select "2025"
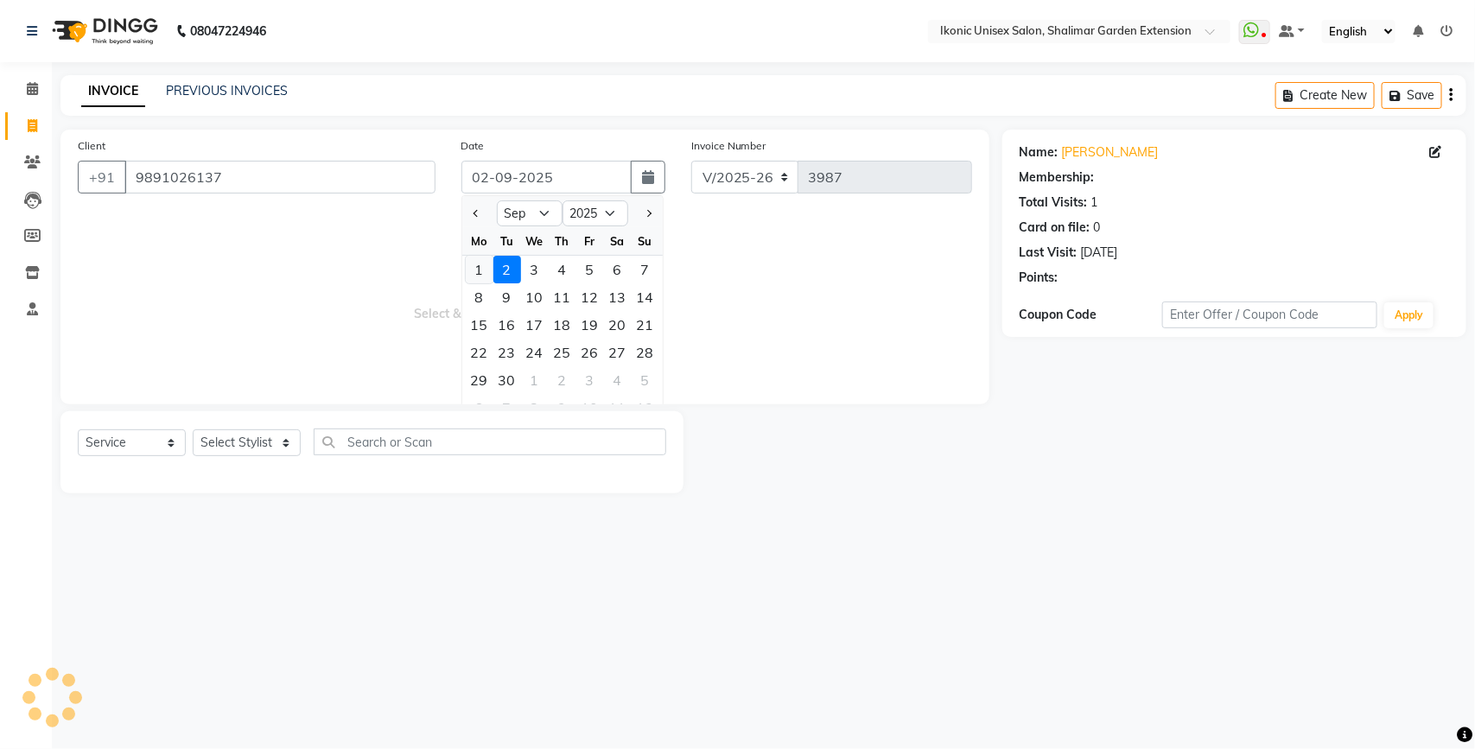
click at [467, 261] on div "1" at bounding box center [480, 270] width 28 height 28
type input "01-09-2025"
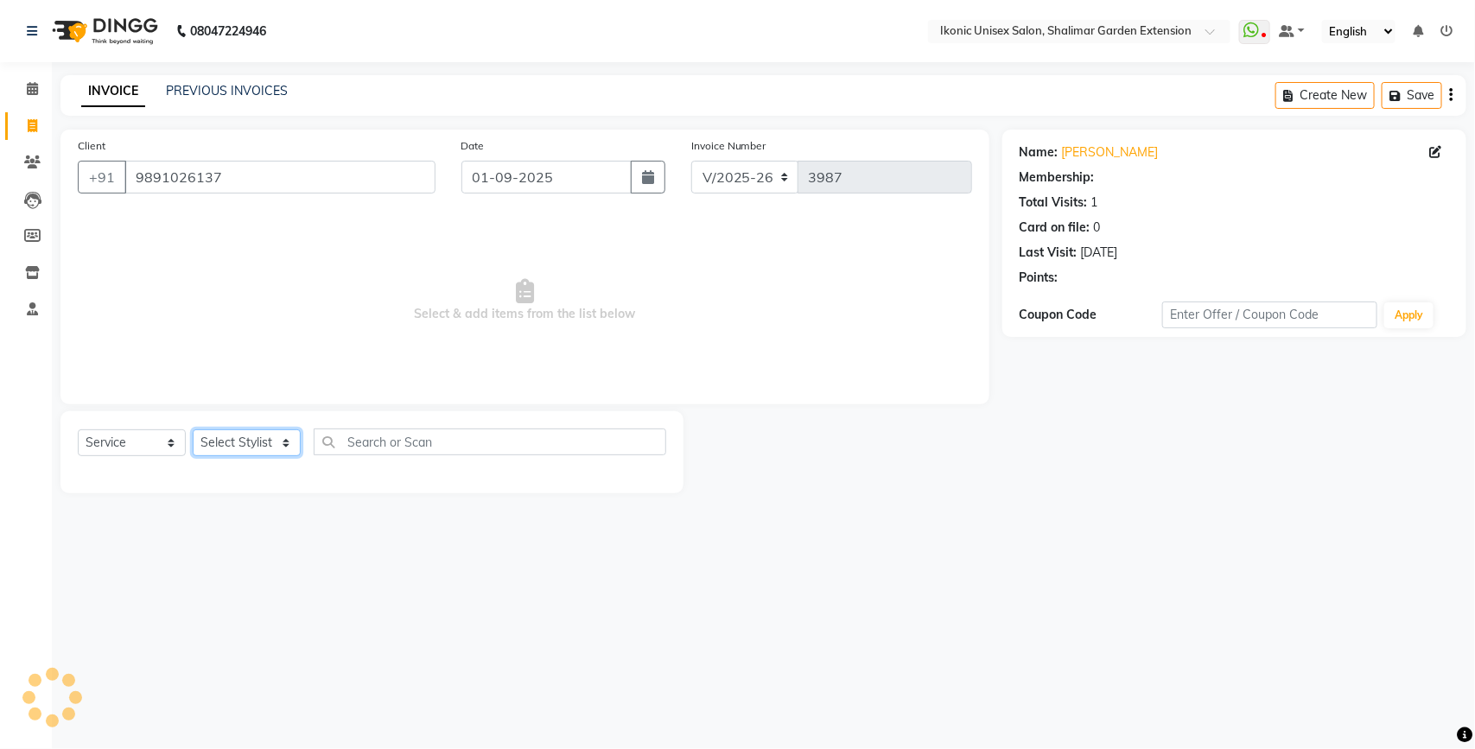
click at [282, 445] on select "Select Stylist [PERSON_NAME] [PERSON_NAME] Fiza Kajal Mahi [PERSON_NAME] [PERSO…" at bounding box center [247, 442] width 108 height 27
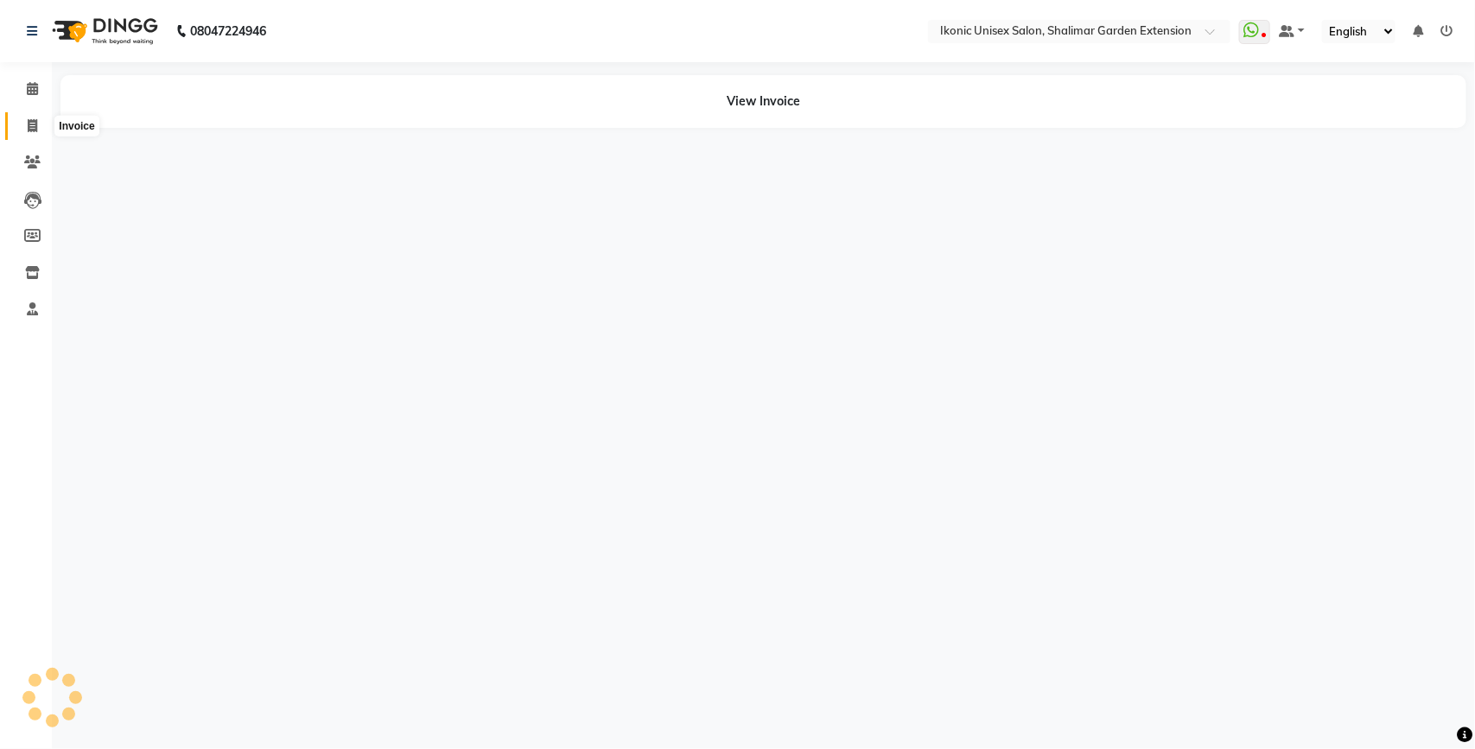
click at [35, 119] on icon at bounding box center [33, 125] width 10 height 13
select select "service"
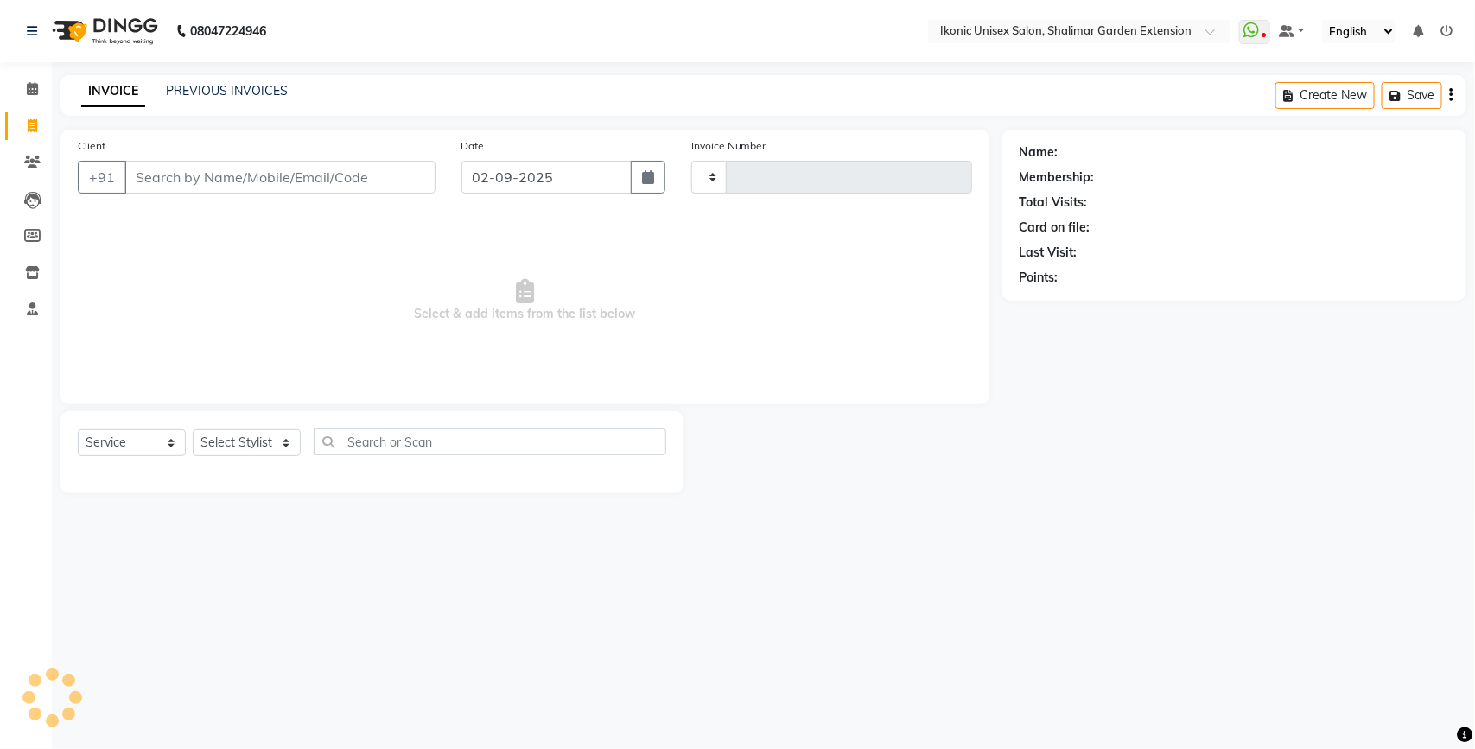
click at [152, 174] on input "Client" at bounding box center [279, 177] width 311 height 33
type input "L"
type input "3987"
type input "Li"
select select "4931"
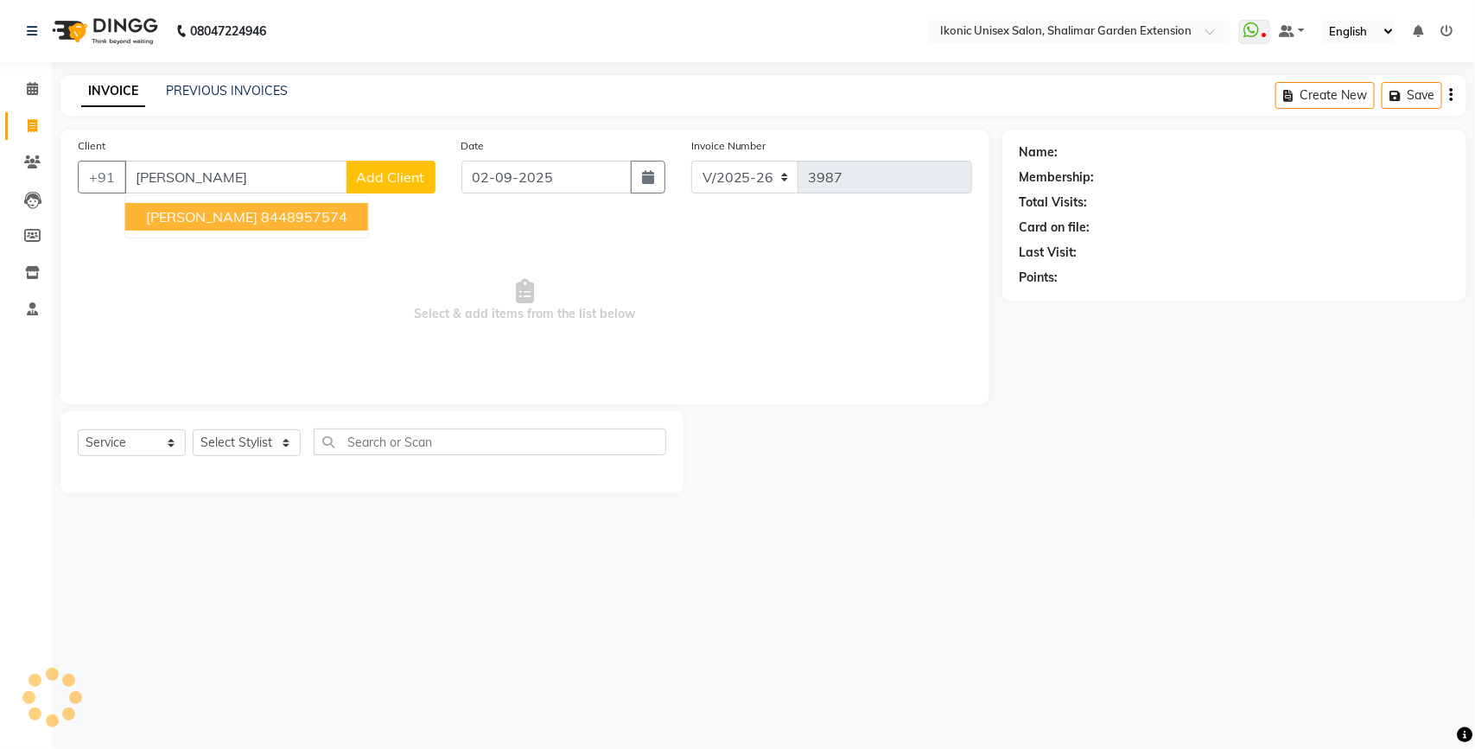
click at [261, 222] on ngb-highlight "8448957574" at bounding box center [304, 216] width 86 height 17
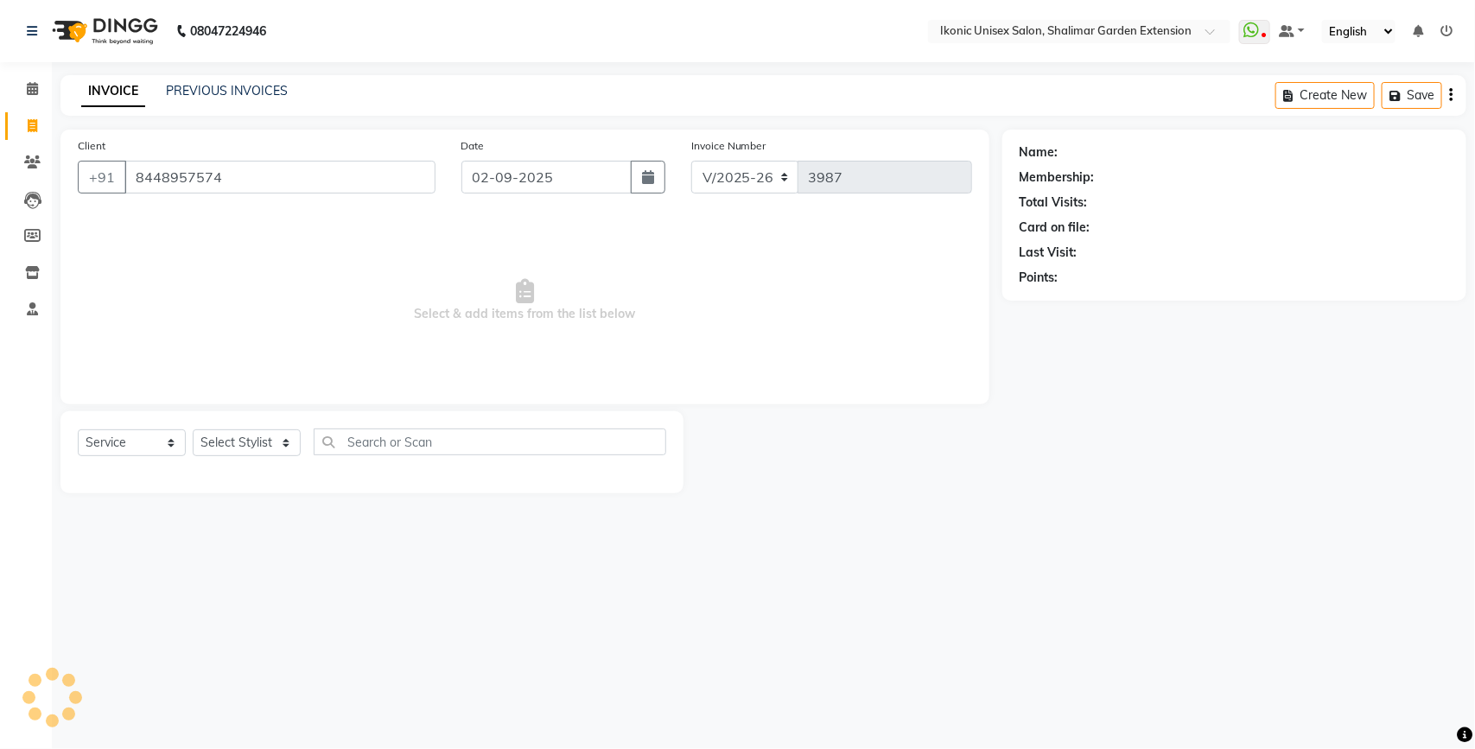
type input "8448957574"
click at [248, 449] on select "Select Stylist [PERSON_NAME] [PERSON_NAME] Fiza Kajal Mahi [PERSON_NAME] [PERSO…" at bounding box center [247, 442] width 108 height 27
click at [238, 439] on select "Select Stylist [PERSON_NAME] [PERSON_NAME] Fiza Kajal Mahi [PERSON_NAME] [PERSO…" at bounding box center [247, 442] width 108 height 27
select select "30786"
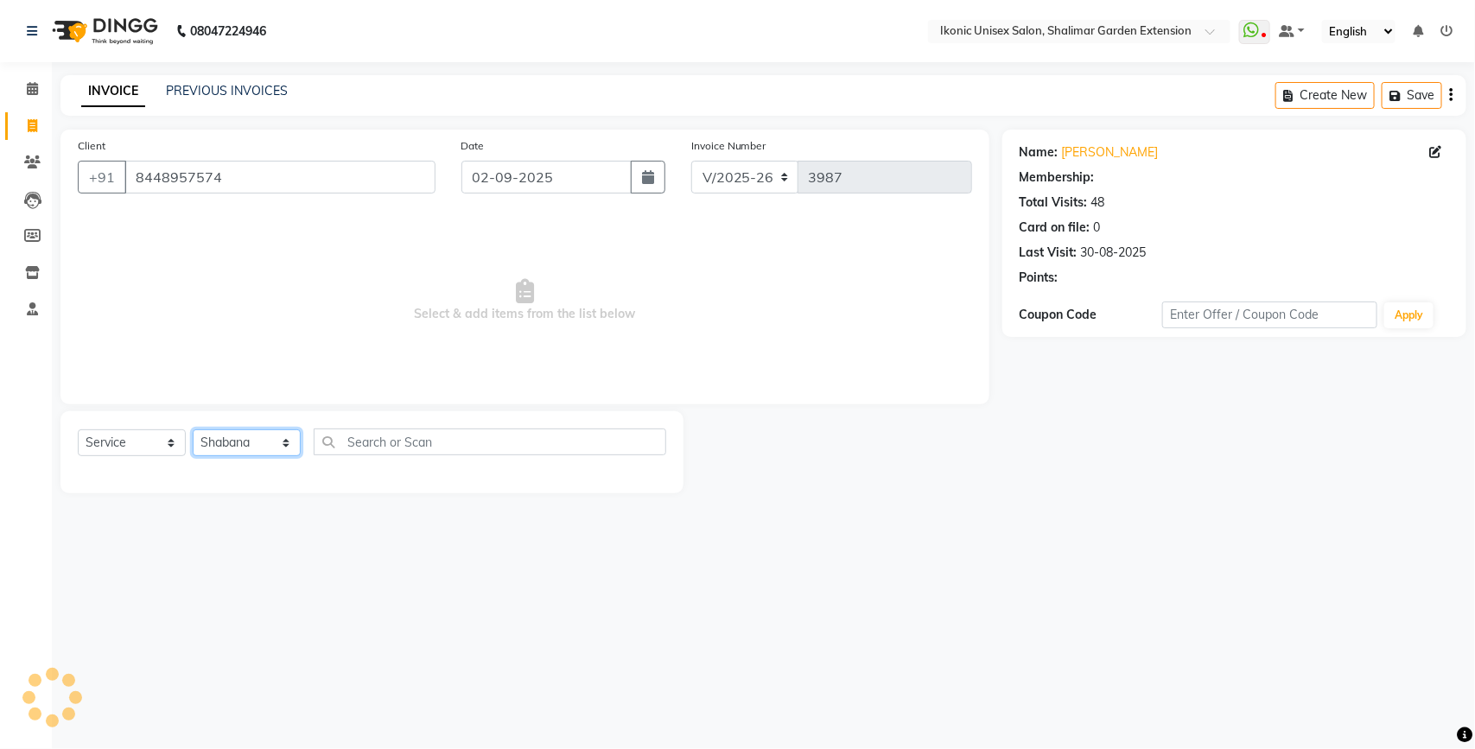
click at [193, 429] on select "Select Stylist [PERSON_NAME] [PERSON_NAME] Fiza Kajal Mahi [PERSON_NAME] [PERSO…" at bounding box center [247, 442] width 108 height 27
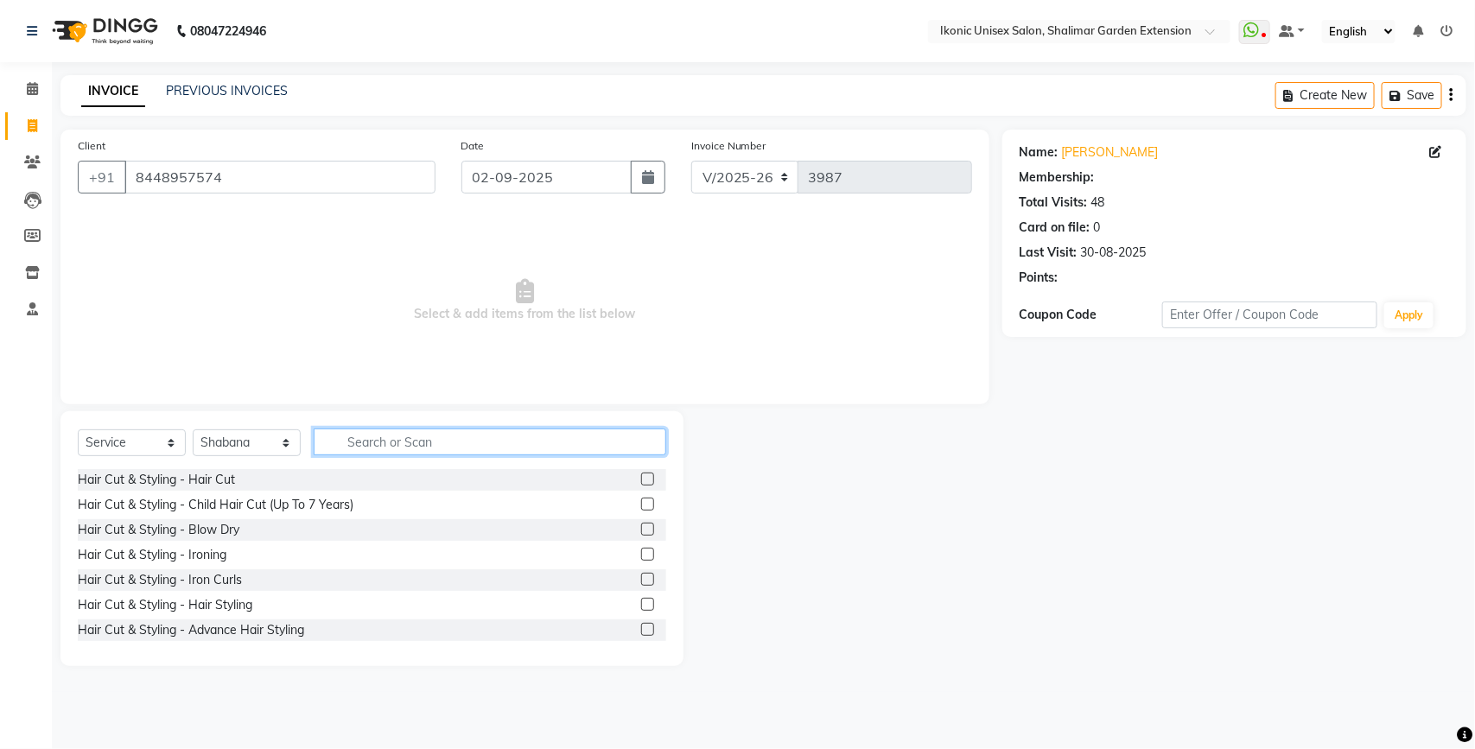
click at [359, 439] on input "text" at bounding box center [490, 442] width 353 height 27
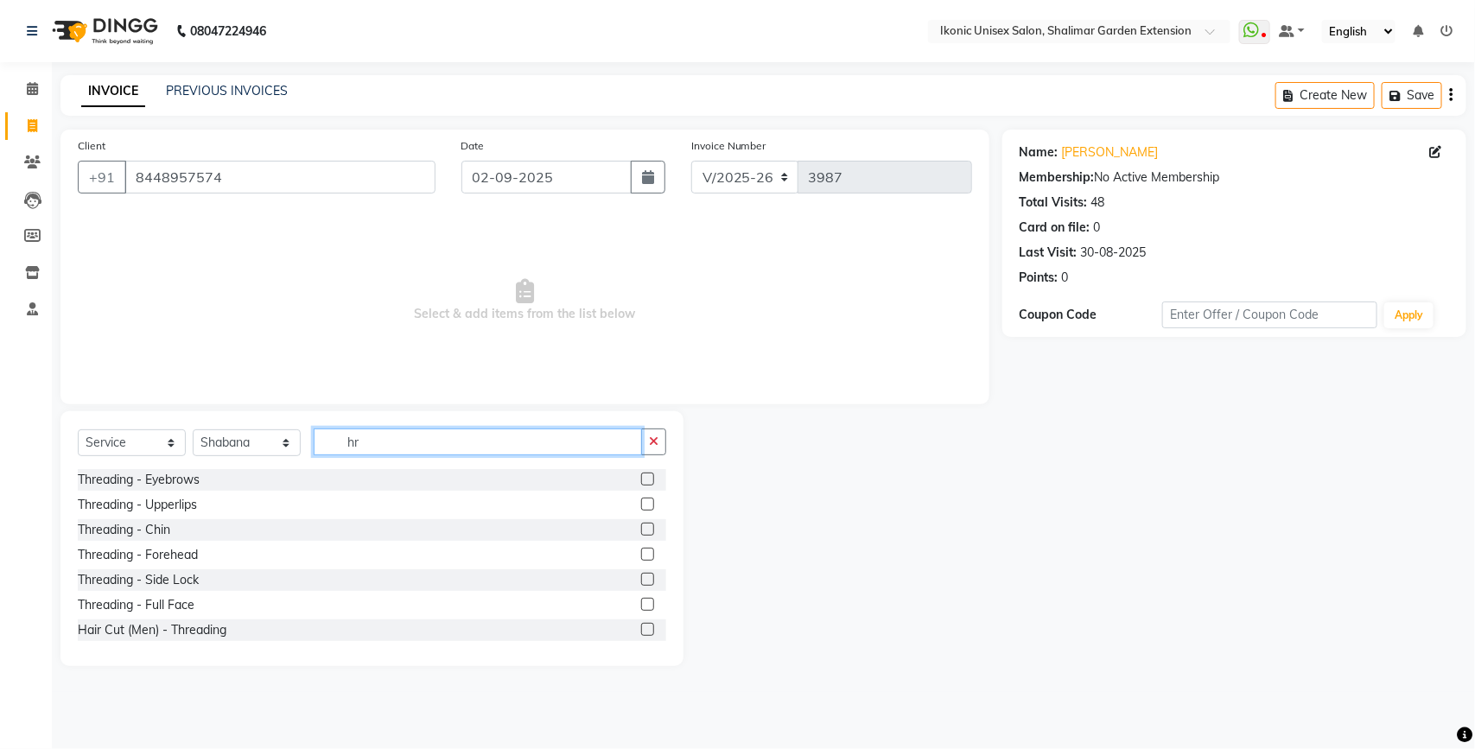
type input "hr"
click at [641, 476] on label at bounding box center [647, 479] width 13 height 13
click at [641, 476] on input "checkbox" at bounding box center [646, 479] width 11 height 11
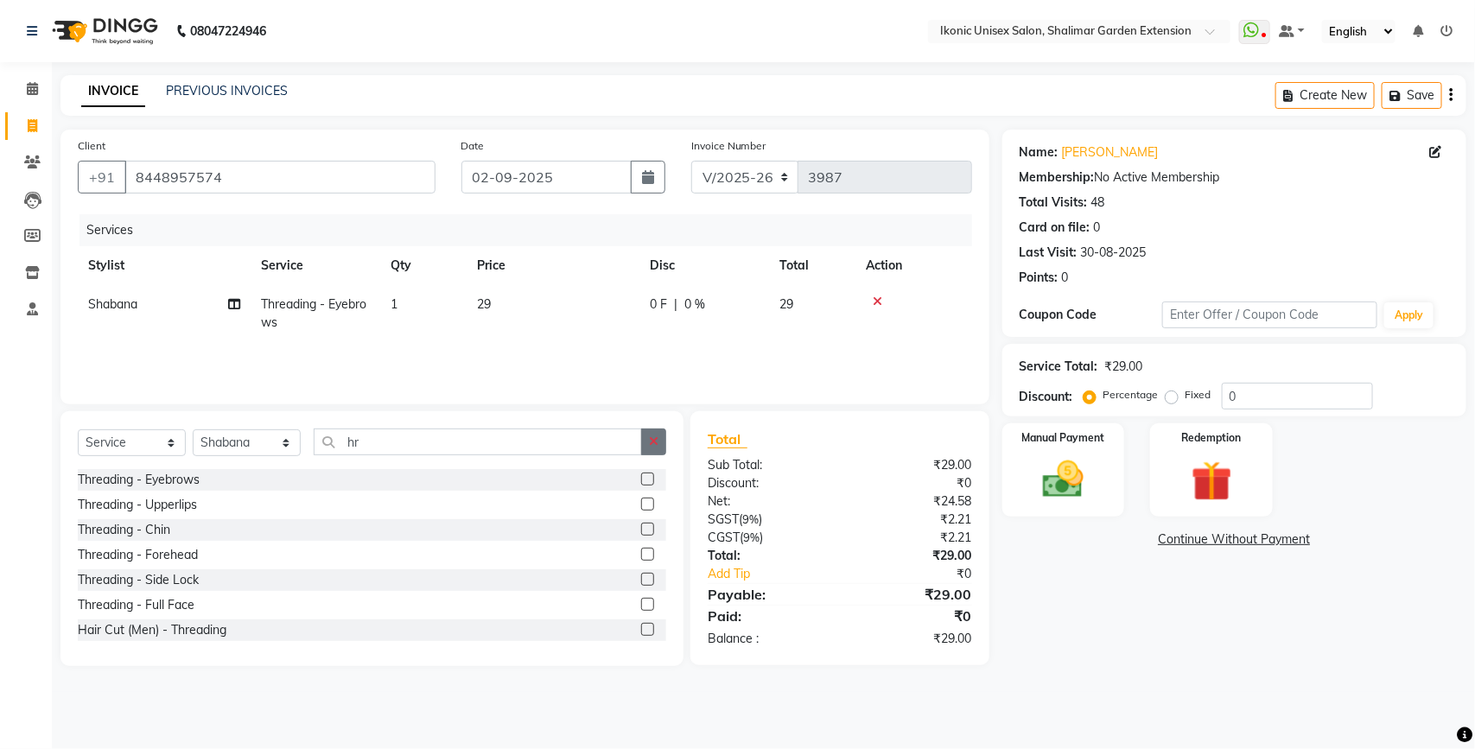
checkbox input "false"
click at [649, 439] on button "button" at bounding box center [653, 442] width 25 height 27
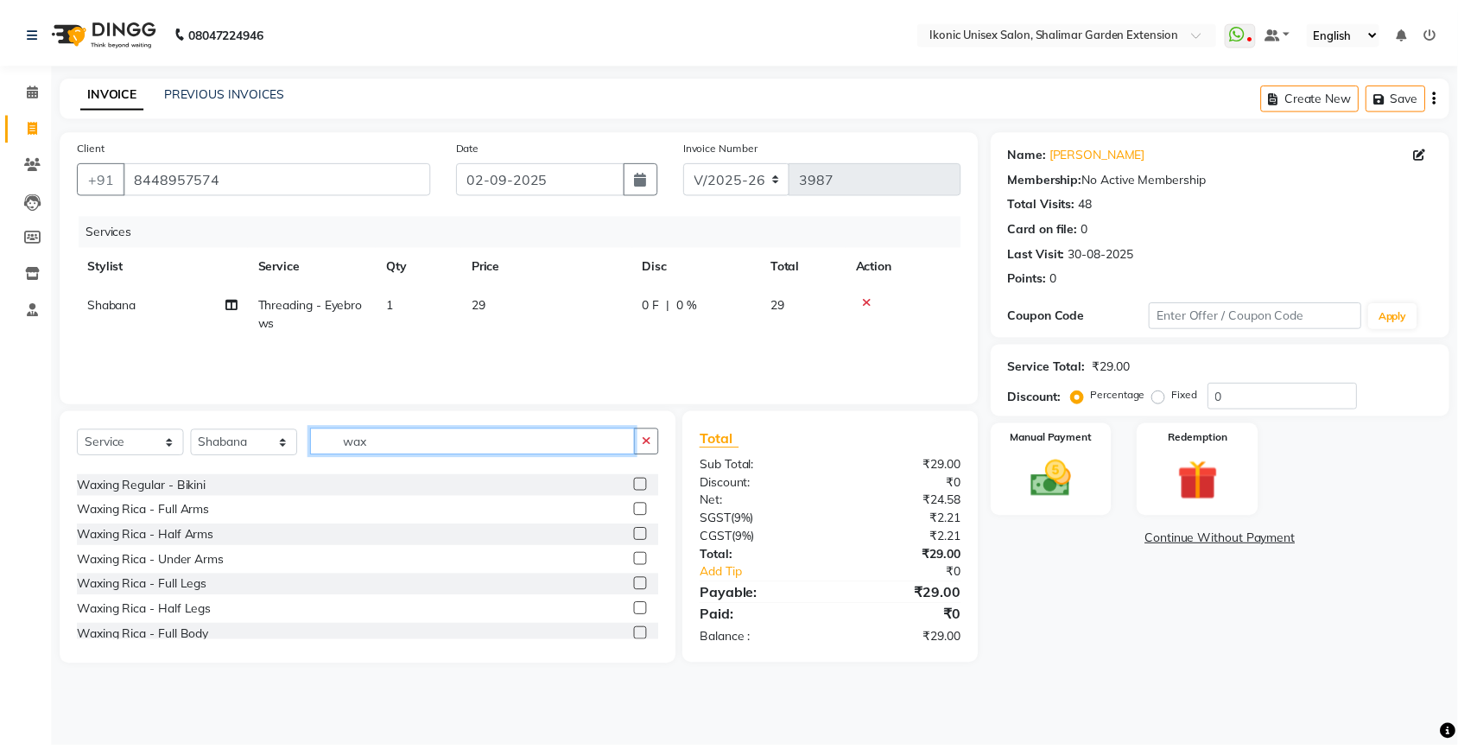
scroll to position [216, 0]
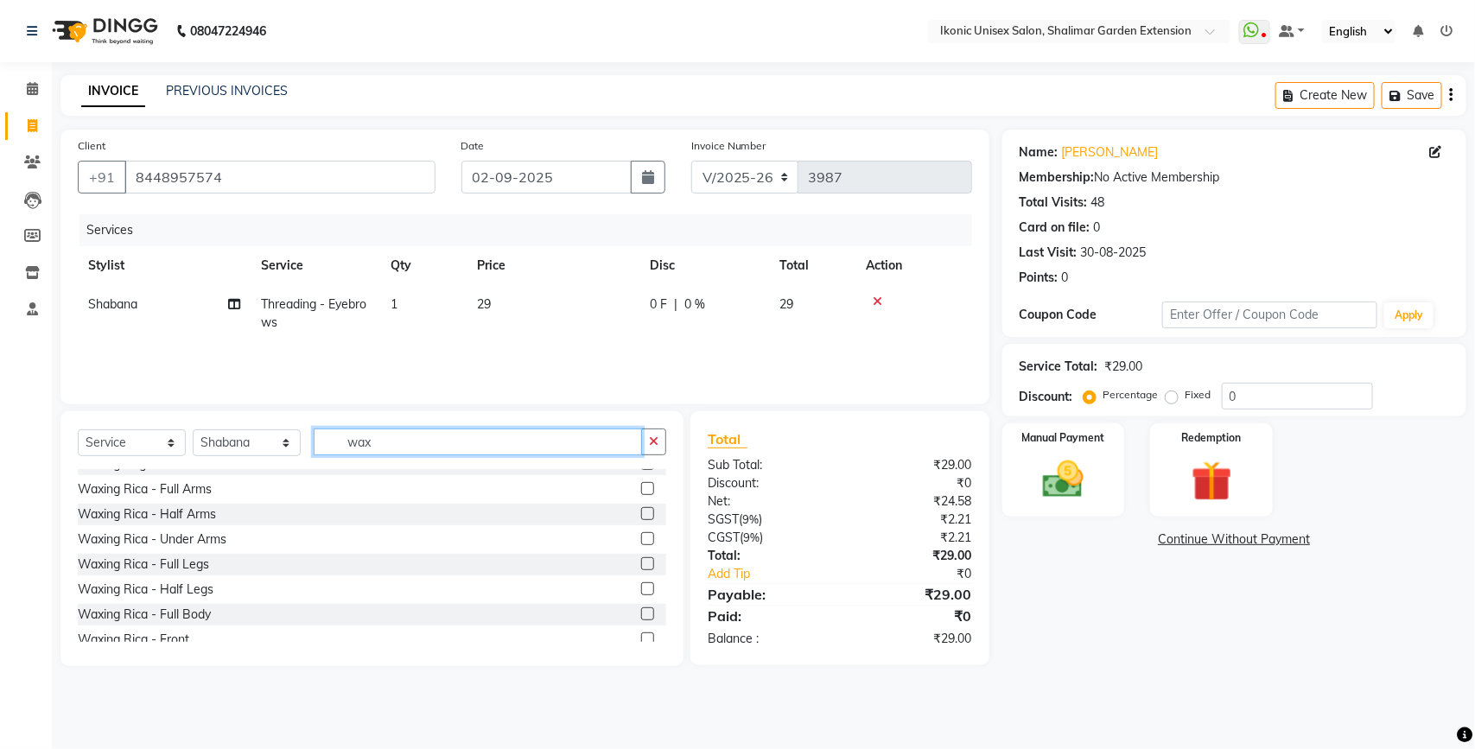
type input "wax"
click at [641, 512] on label at bounding box center [647, 513] width 13 height 13
click at [641, 512] on input "checkbox" at bounding box center [646, 514] width 11 height 11
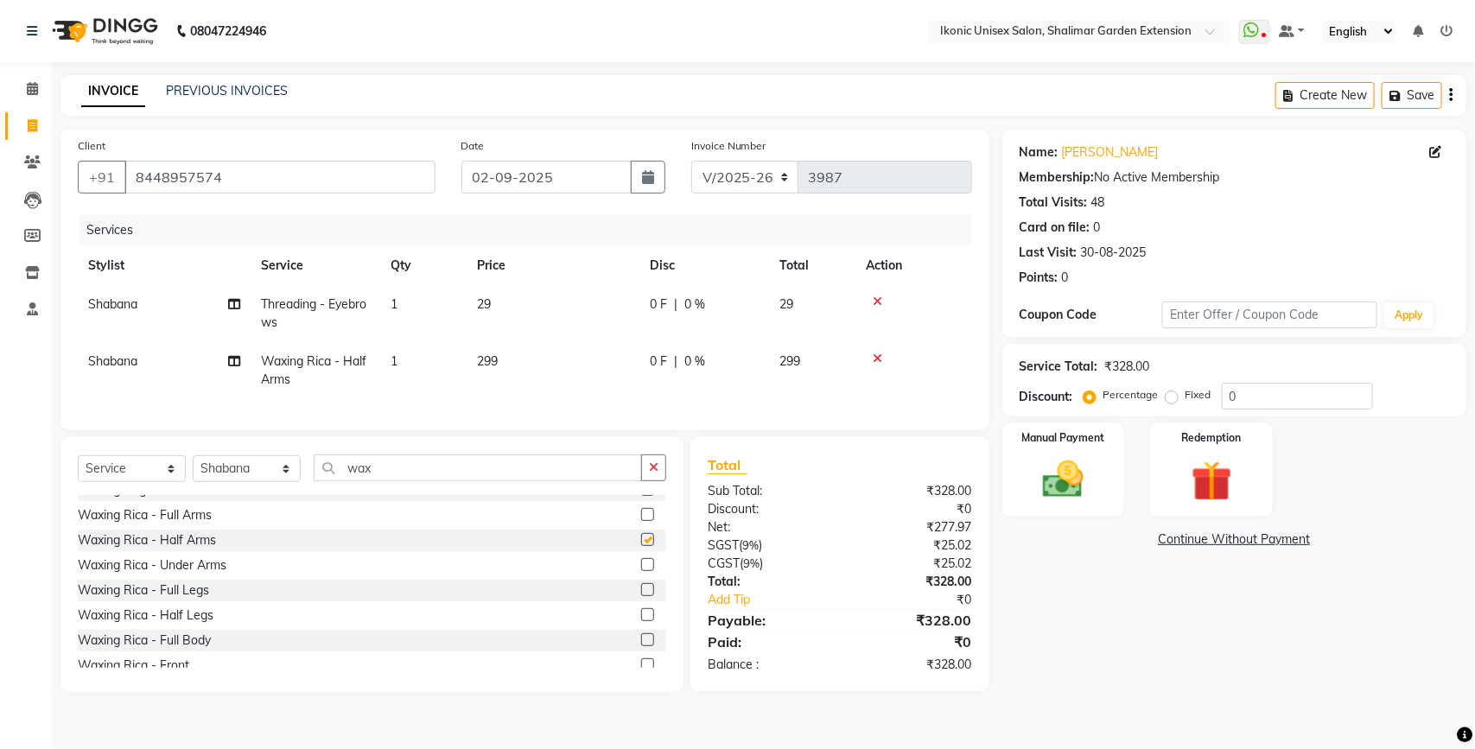
click at [558, 346] on td "299" at bounding box center [553, 370] width 173 height 57
checkbox input "false"
select select "30786"
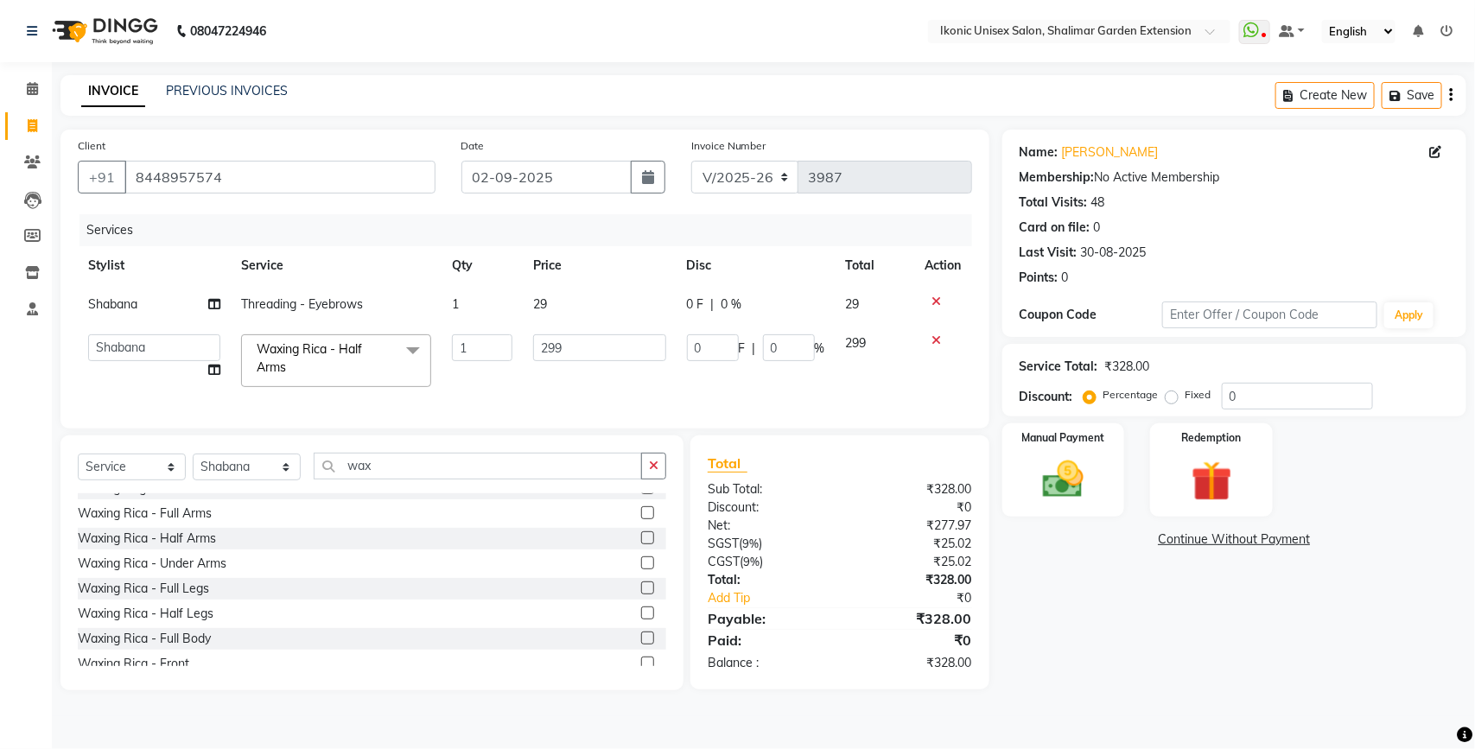
click at [562, 347] on input "299" at bounding box center [599, 347] width 133 height 27
click at [577, 351] on input "299" at bounding box center [599, 347] width 133 height 27
type input "2"
type input "250"
click at [584, 294] on td "29" at bounding box center [600, 304] width 154 height 39
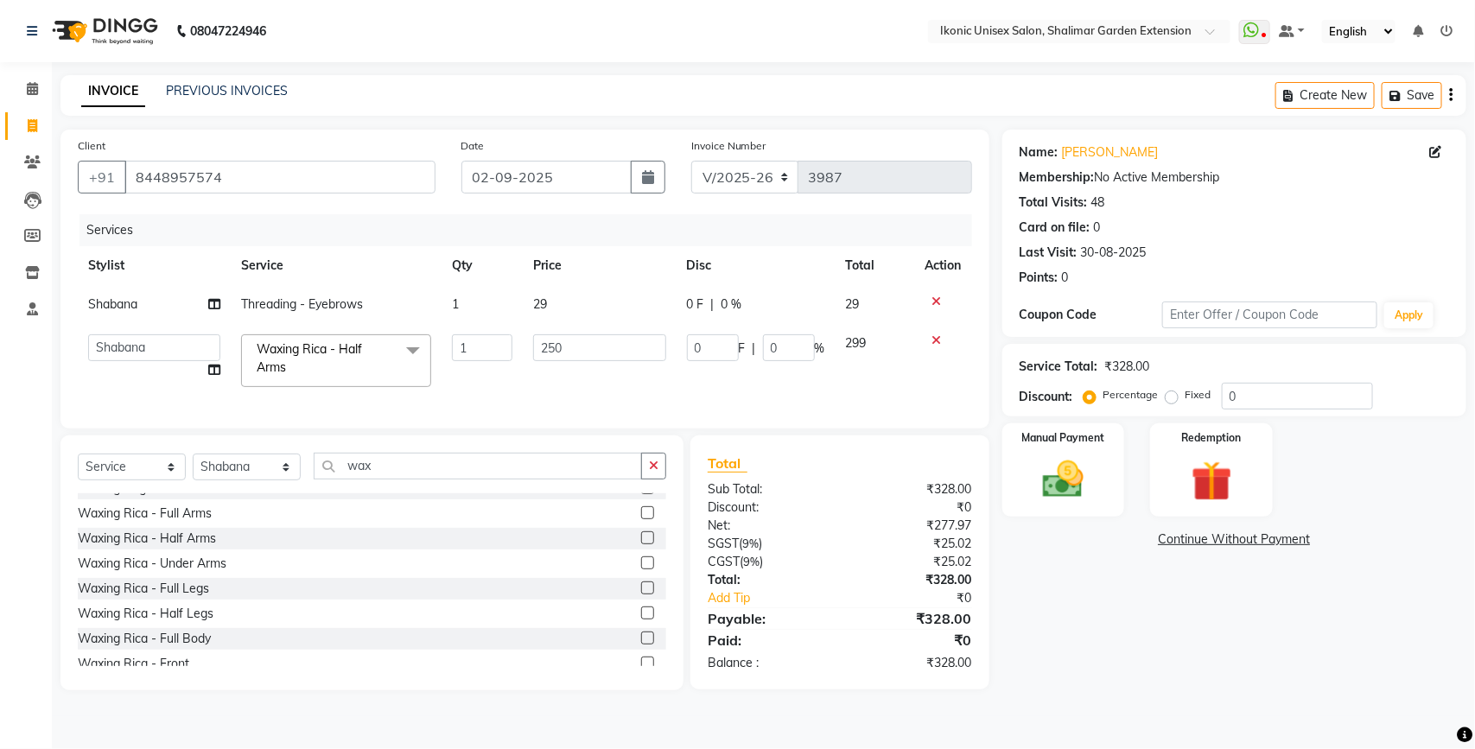
select select "30786"
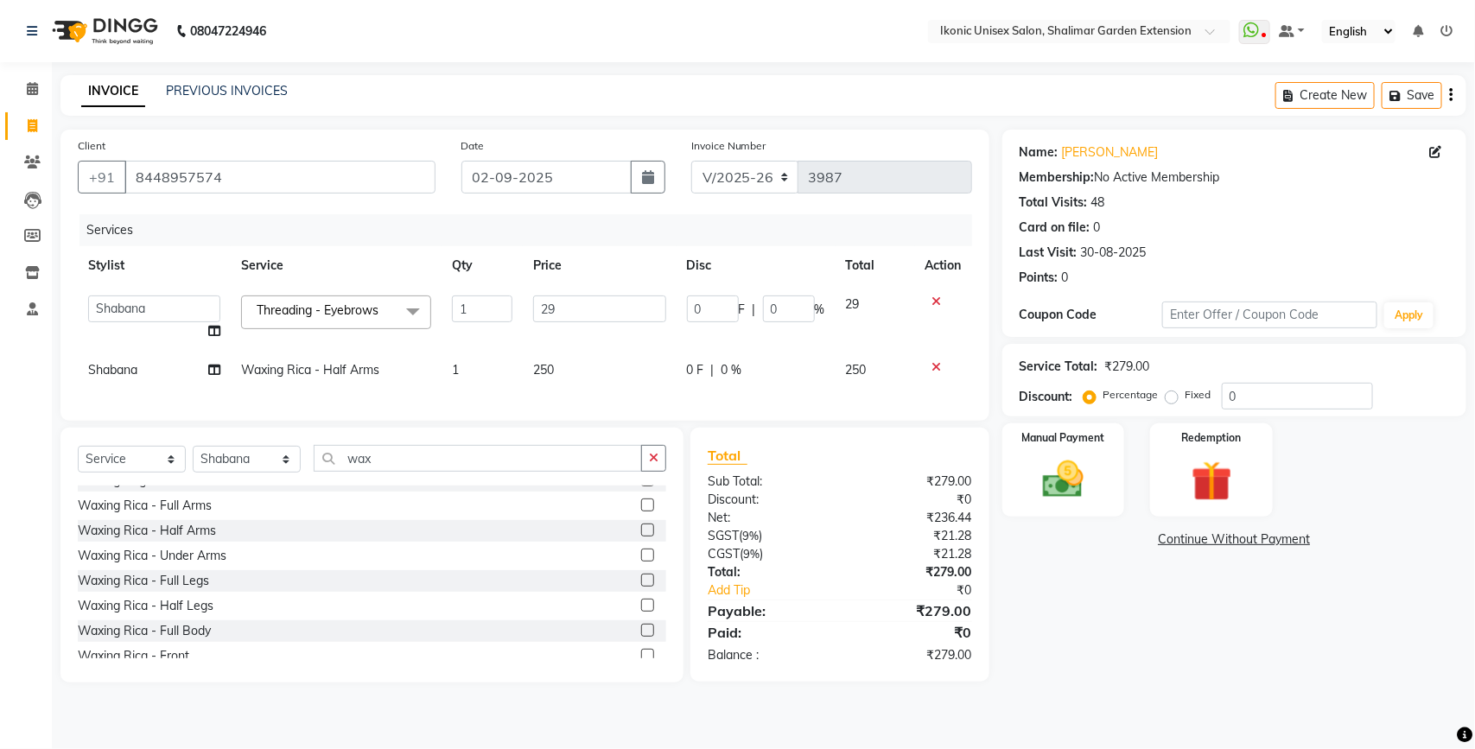
drag, startPoint x: 584, startPoint y: 294, endPoint x: 593, endPoint y: 300, distance: 10.5
click at [593, 300] on td "29" at bounding box center [600, 318] width 154 height 66
click at [594, 303] on input "29" at bounding box center [599, 308] width 133 height 27
type input "2"
type input "8"
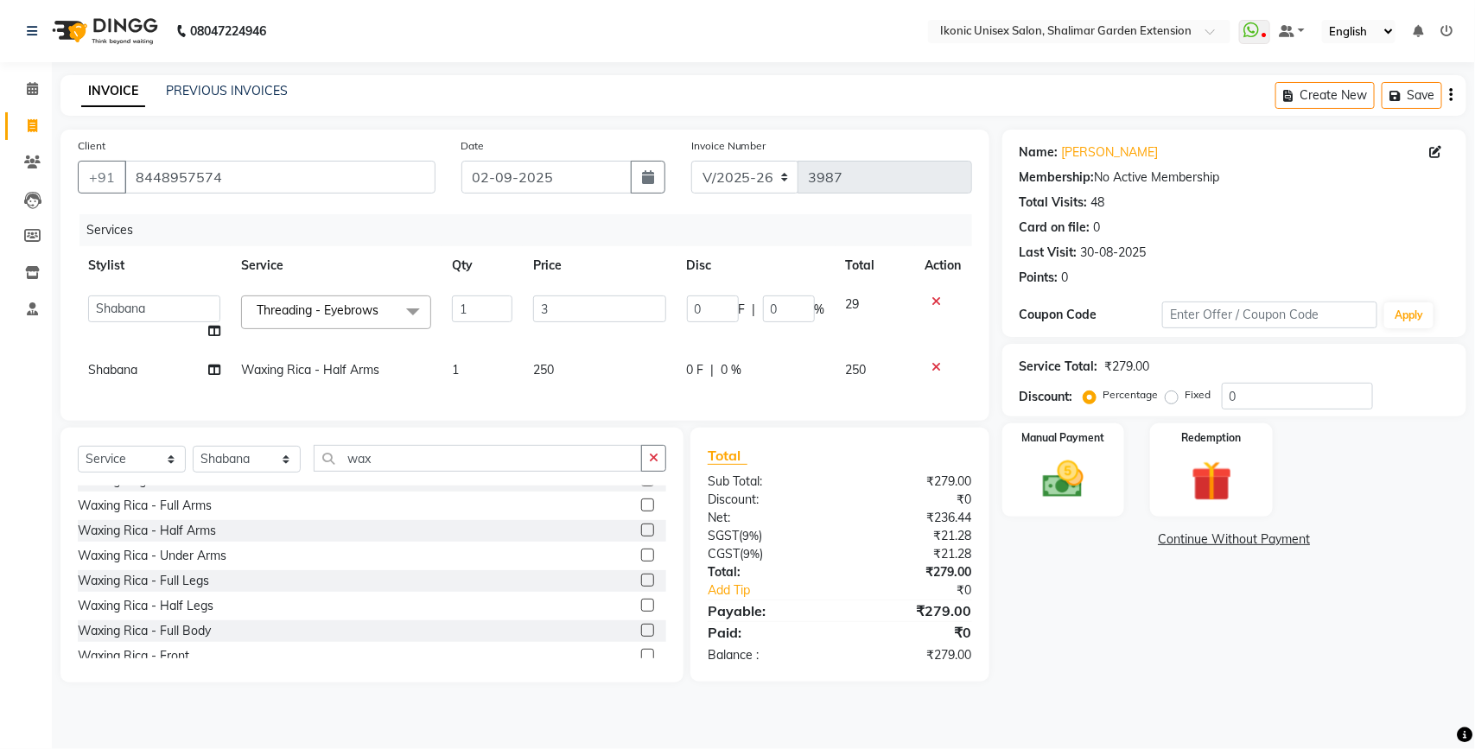
type input "30"
click at [1189, 605] on div "Name: [PERSON_NAME] Membership: No Active Membership Total Visits: 48 Card on f…" at bounding box center [1240, 406] width 477 height 553
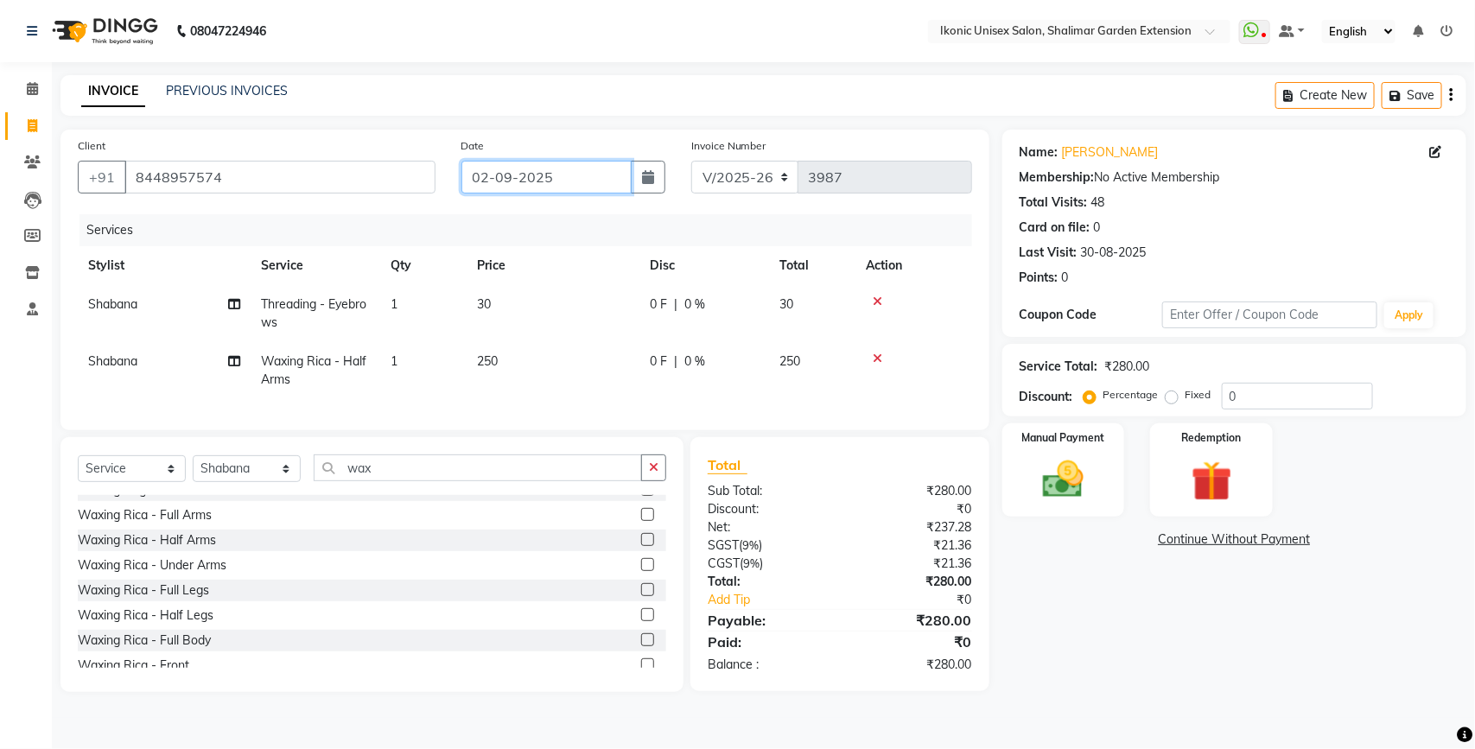
click at [558, 179] on input "02-09-2025" at bounding box center [546, 177] width 170 height 33
select select "9"
select select "2025"
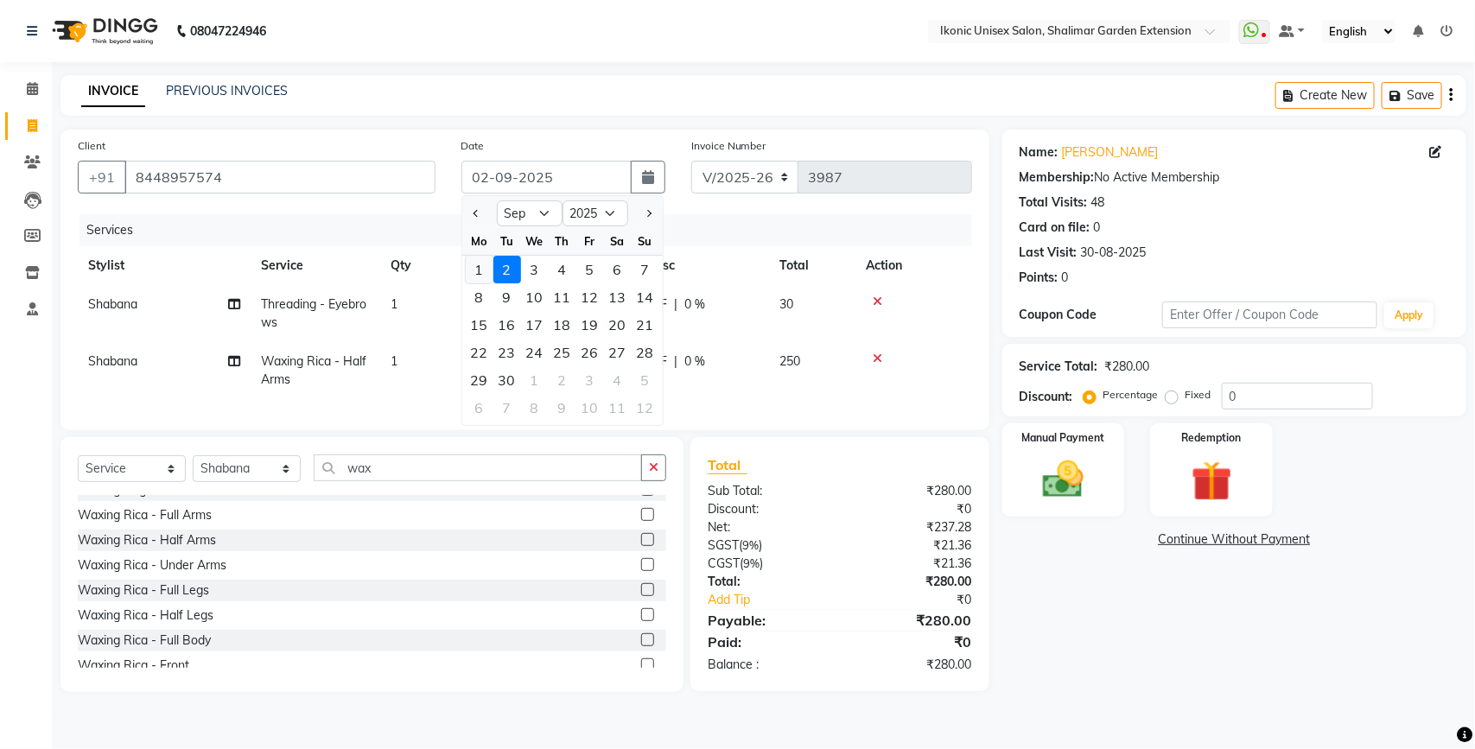
click at [473, 272] on div "1" at bounding box center [480, 270] width 28 height 28
type input "01-09-2025"
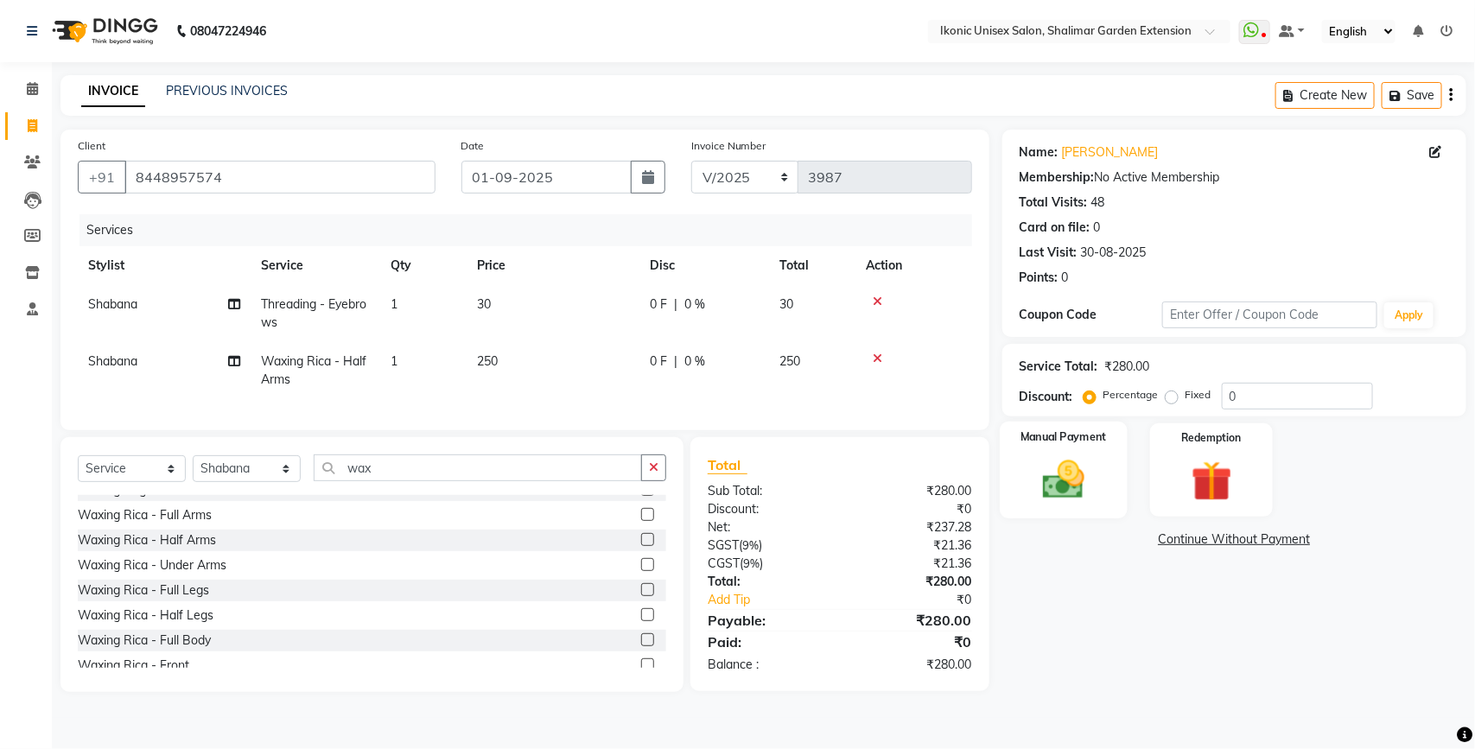
click at [1073, 480] on img at bounding box center [1063, 479] width 68 height 48
click at [1179, 534] on span "ONLINE" at bounding box center [1193, 541] width 45 height 20
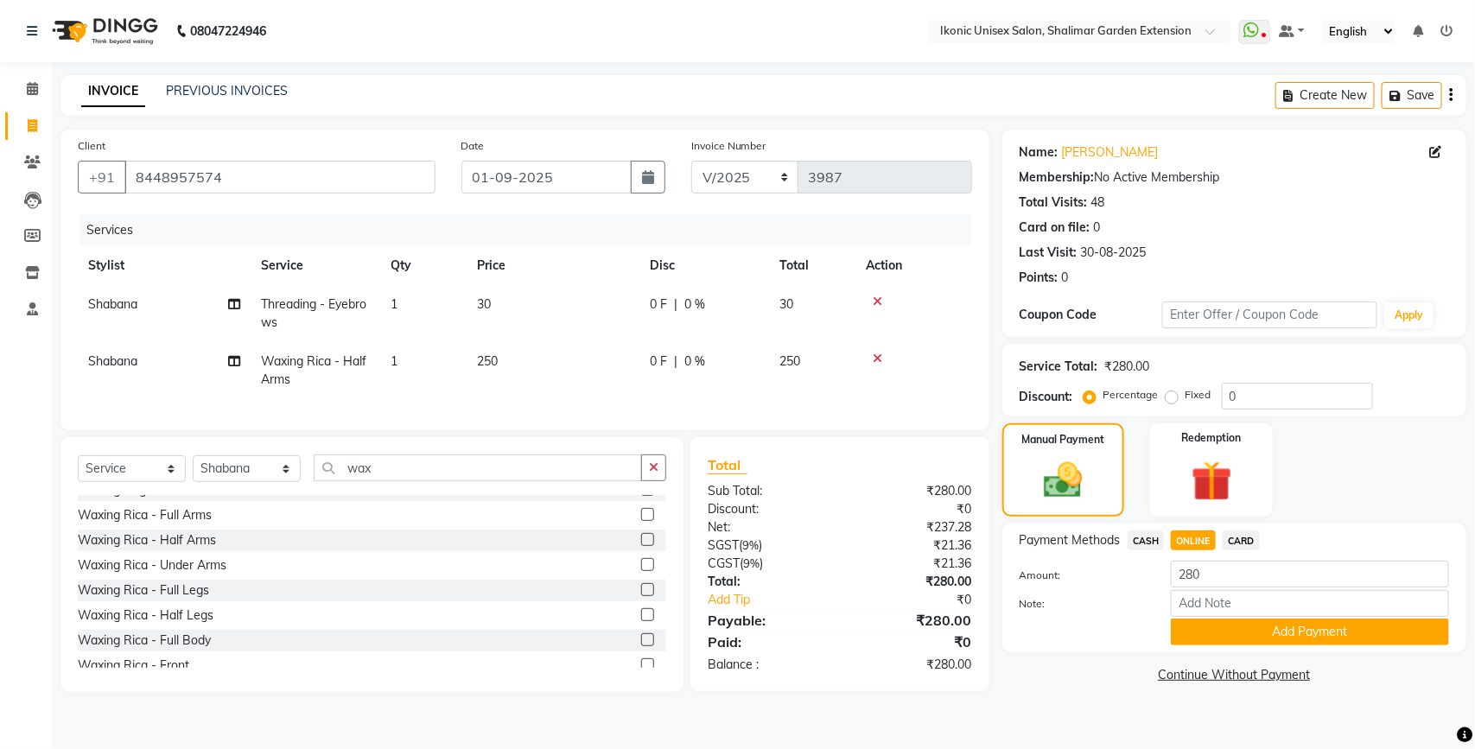
click at [1245, 648] on div "Payment Methods CASH ONLINE CARD Amount: 280 Note: Add Payment" at bounding box center [1234, 588] width 464 height 129
click at [1242, 622] on button "Add Payment" at bounding box center [1310, 632] width 278 height 27
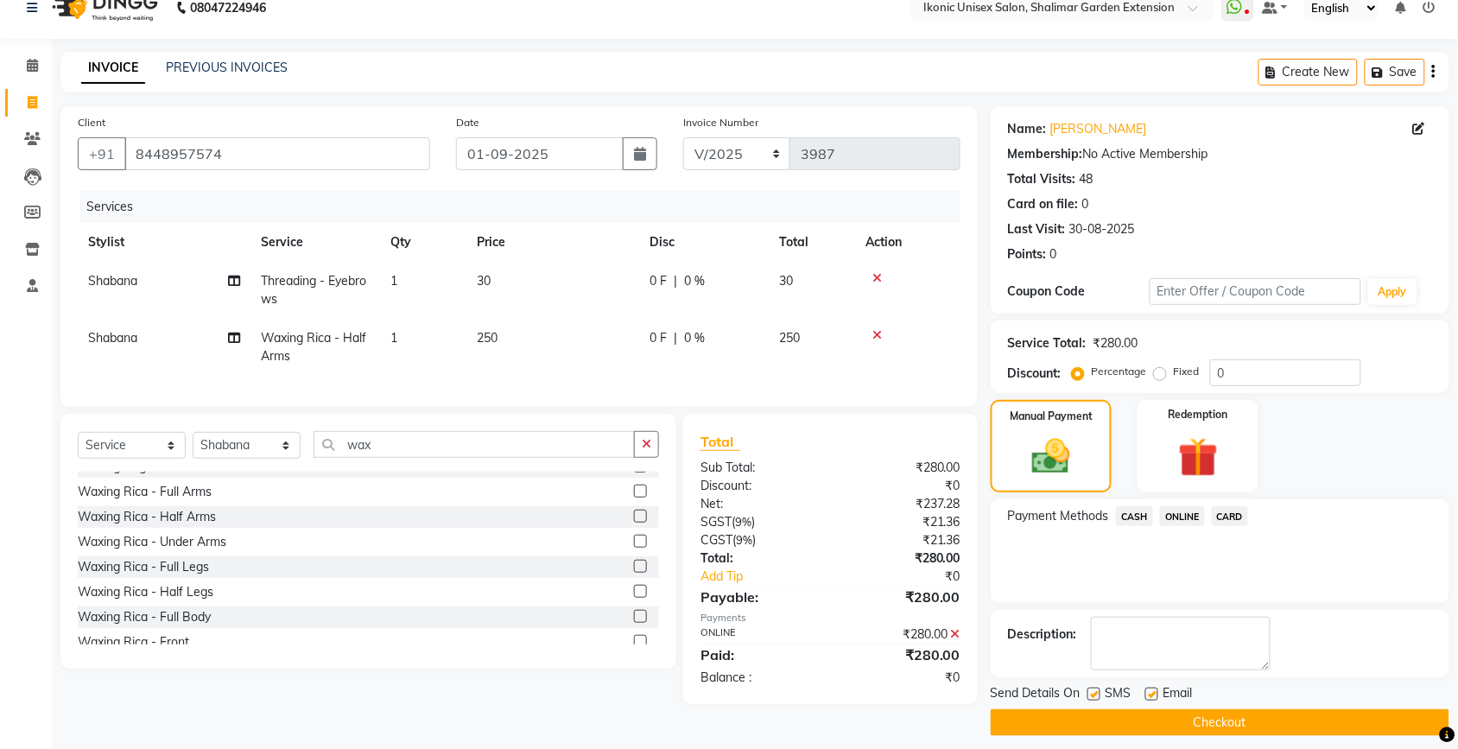
scroll to position [36, 0]
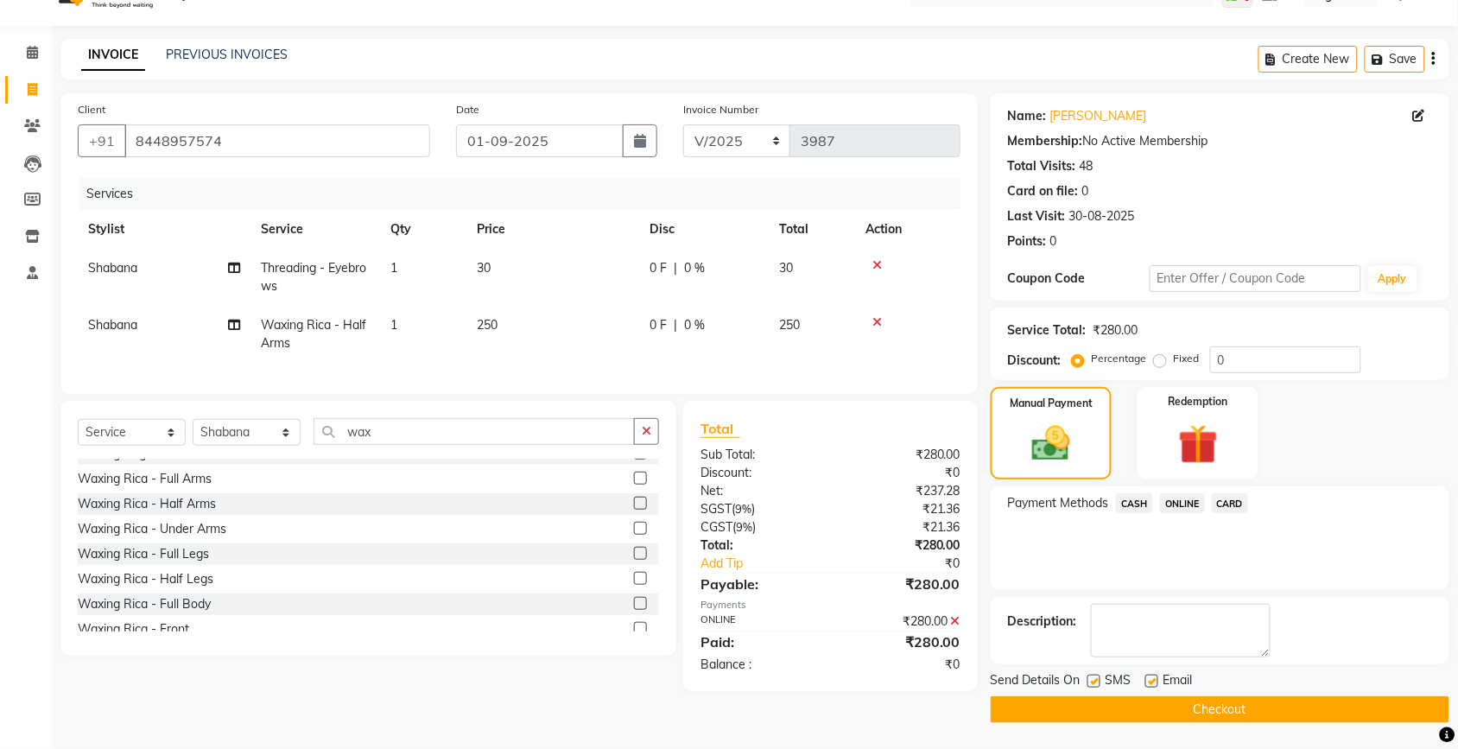
click at [1189, 715] on button "Checkout" at bounding box center [1220, 709] width 459 height 27
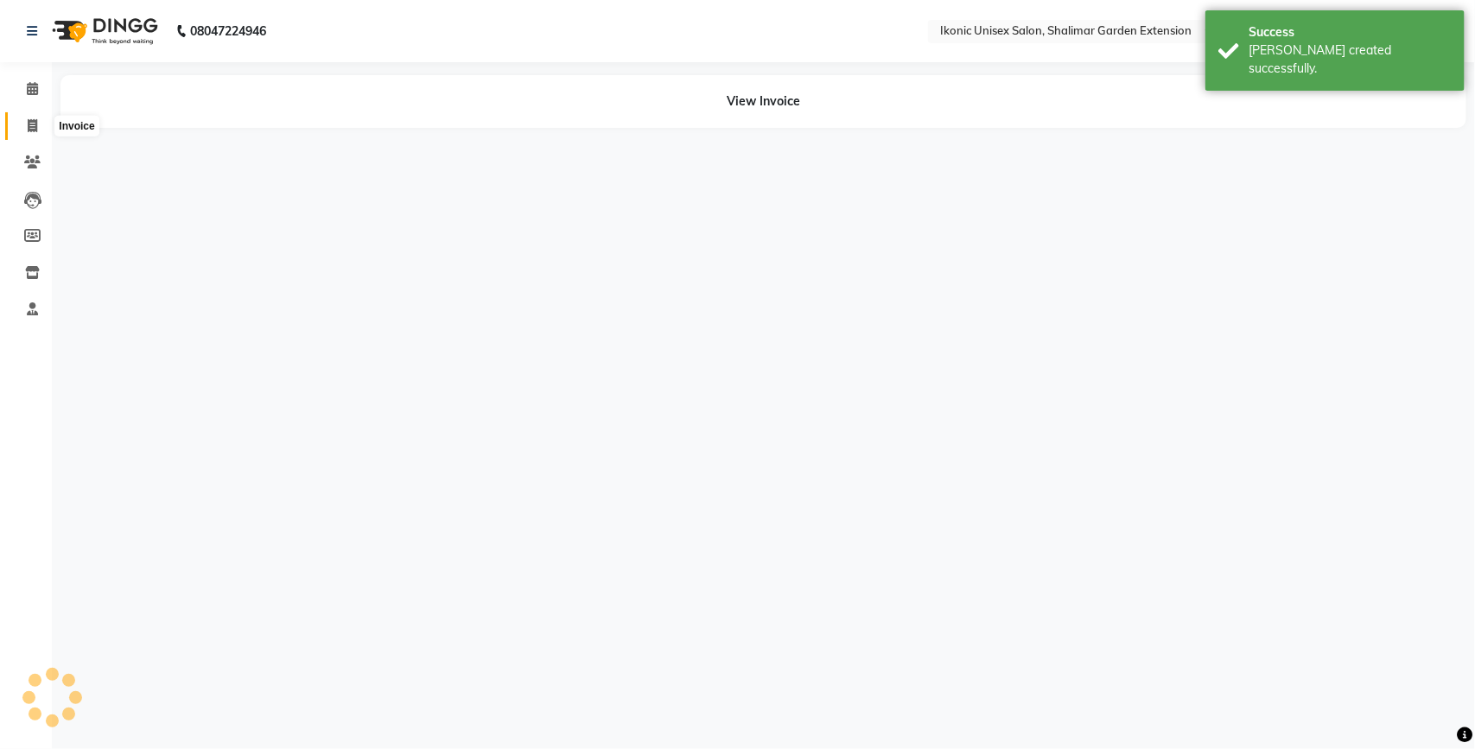
click at [29, 125] on icon at bounding box center [33, 125] width 10 height 13
select select "service"
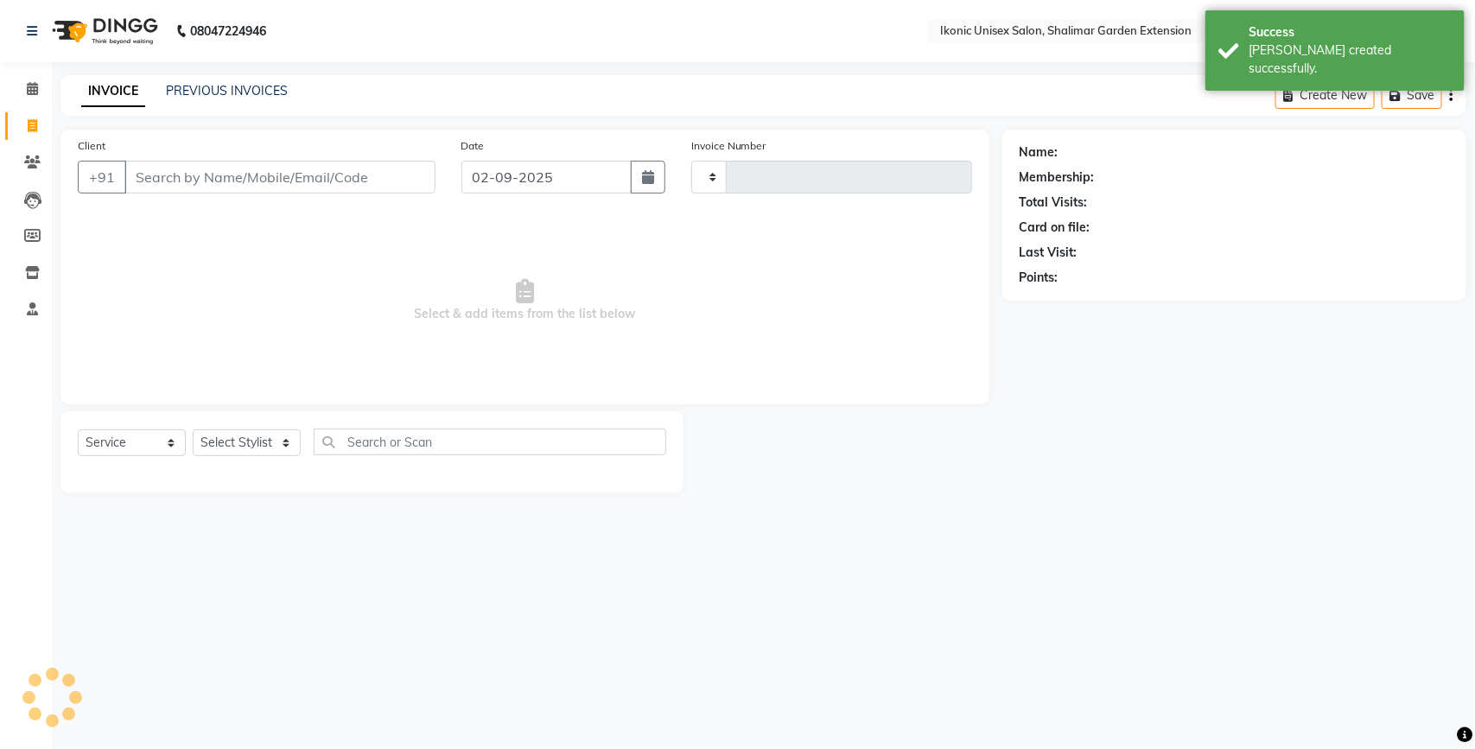
click at [151, 167] on input "Client" at bounding box center [279, 177] width 311 height 33
type input "3988"
select select "4931"
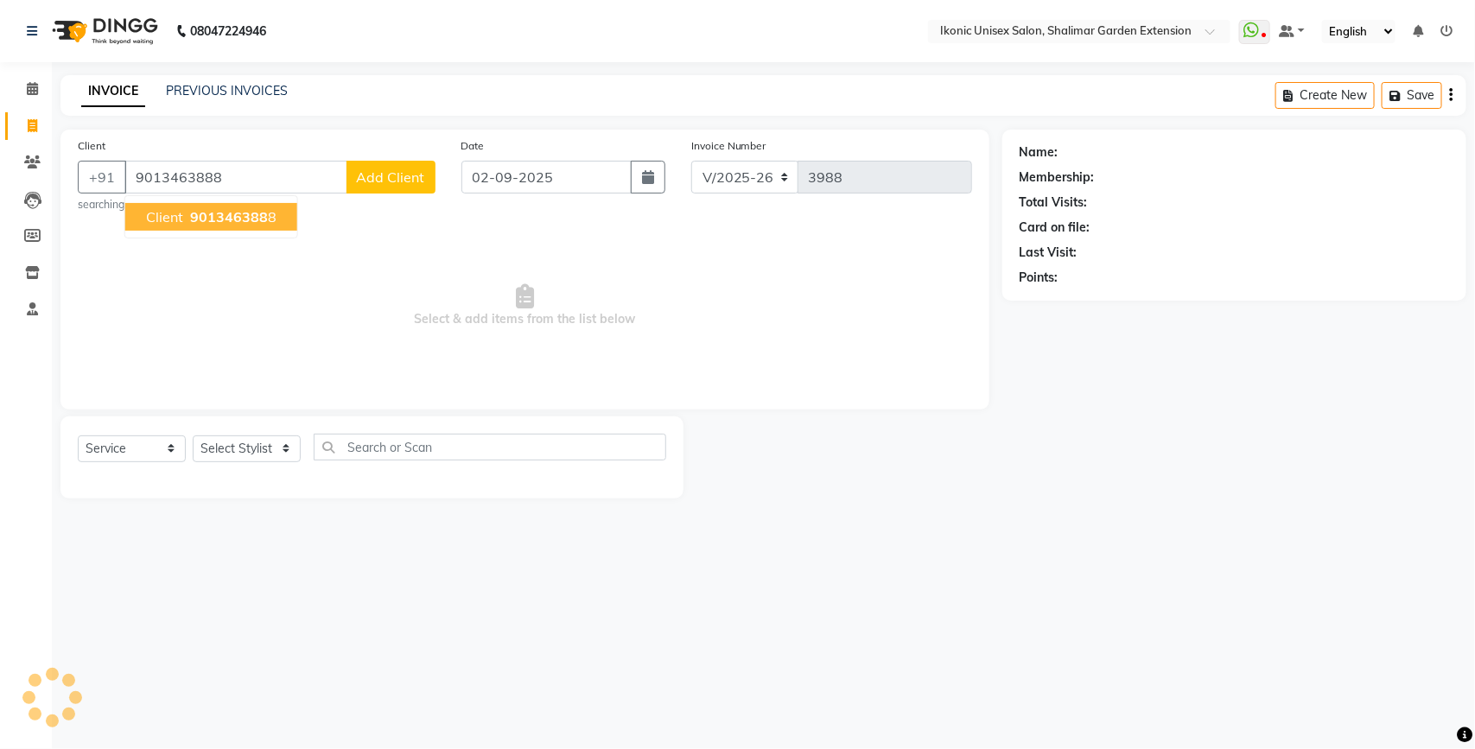
type input "9013463888"
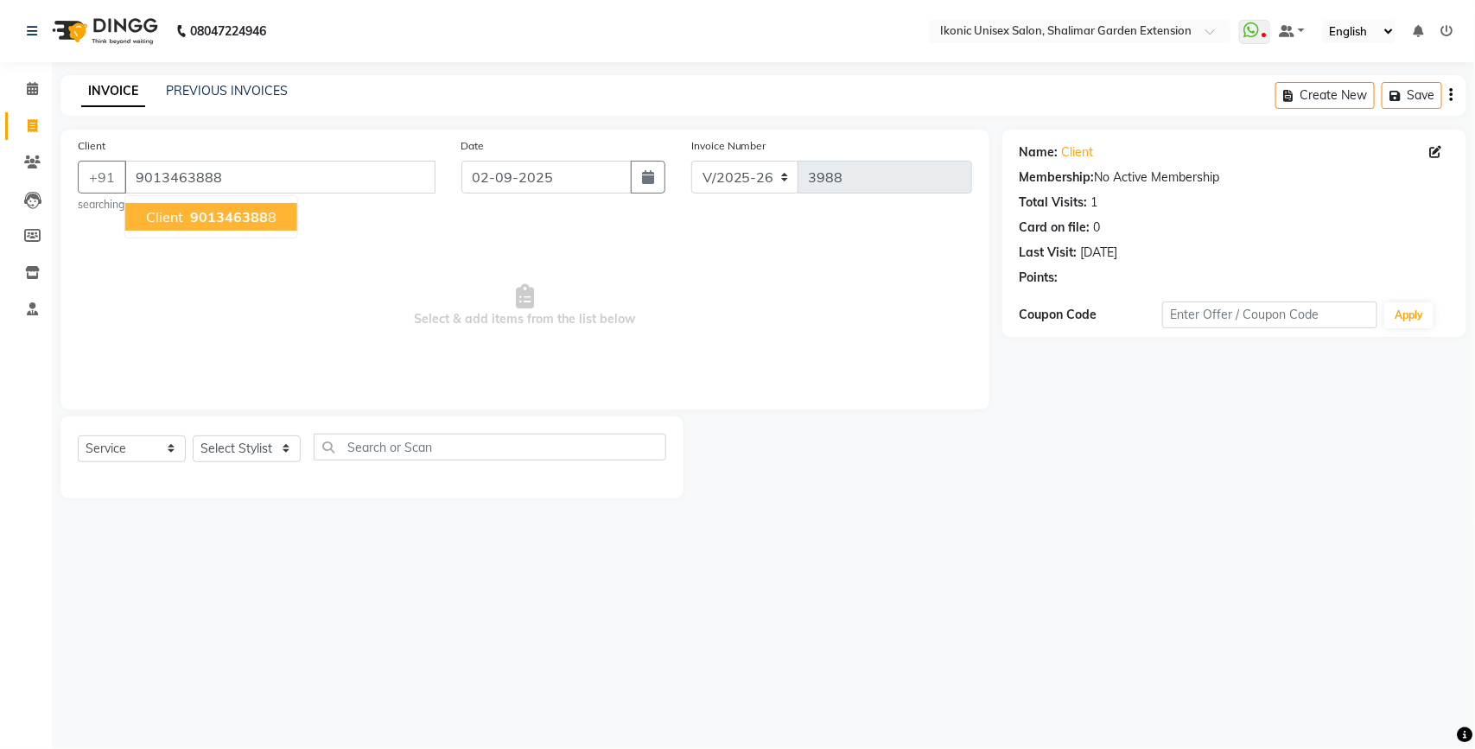
click at [549, 290] on span "Select & add items from the list below" at bounding box center [525, 305] width 894 height 173
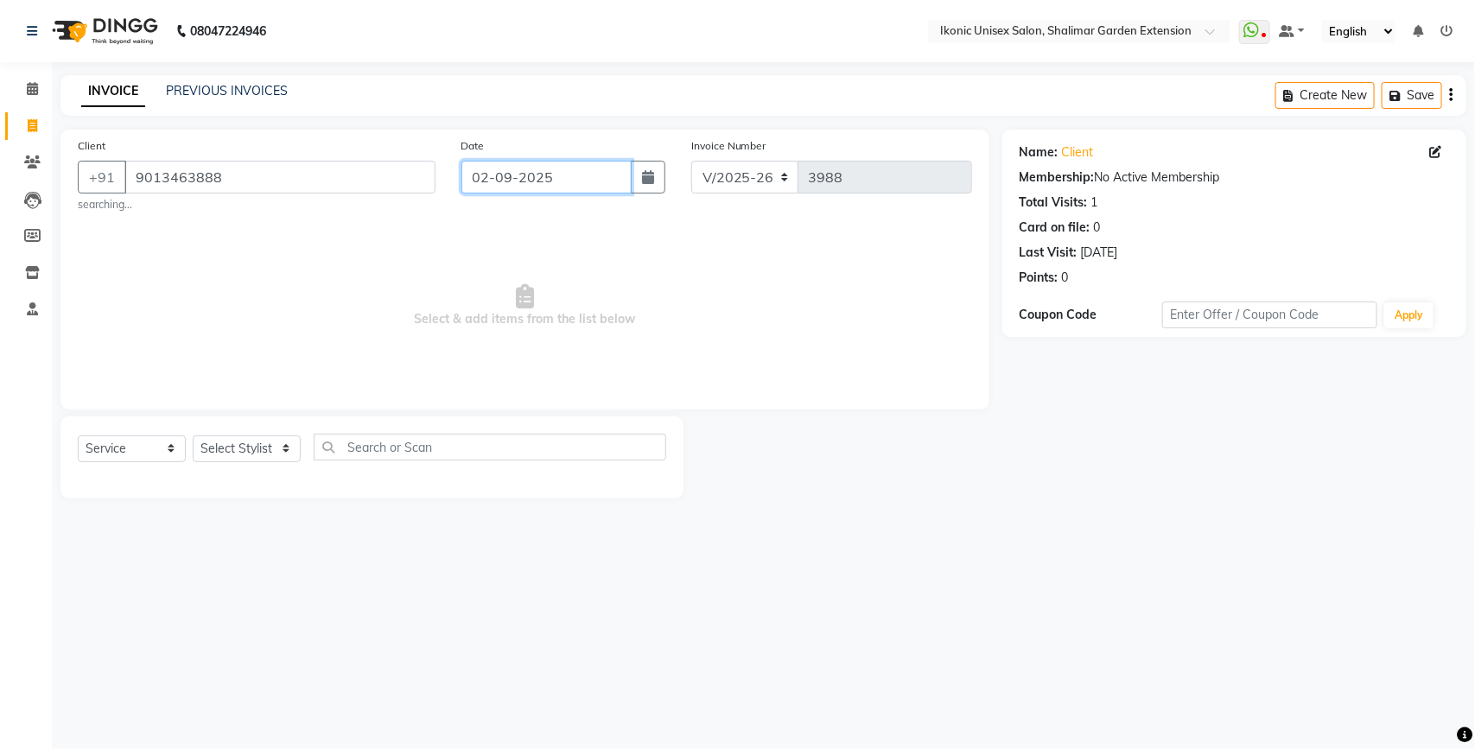
click at [524, 177] on input "02-09-2025" at bounding box center [546, 177] width 170 height 33
select select "9"
select select "2025"
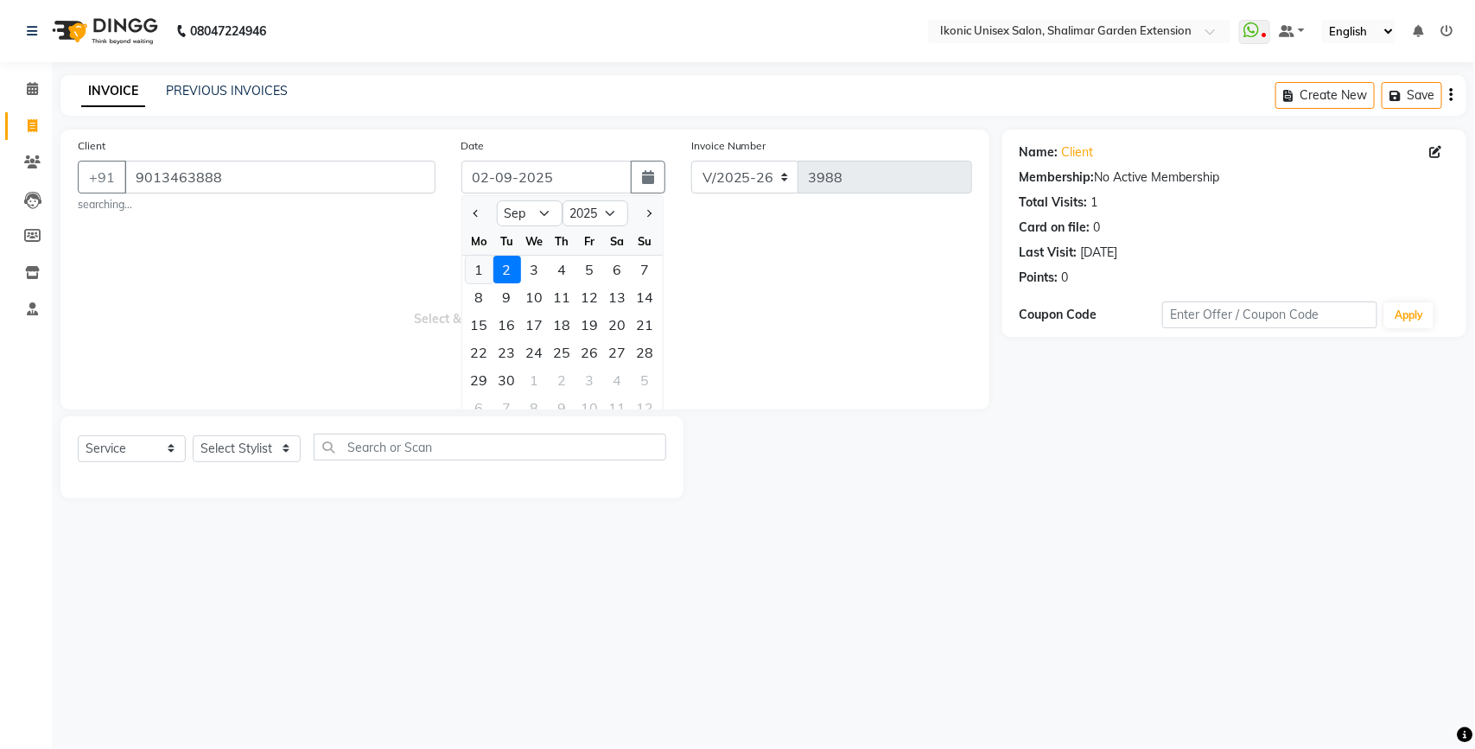
click at [469, 260] on div "1" at bounding box center [480, 270] width 28 height 28
type input "01-09-2025"
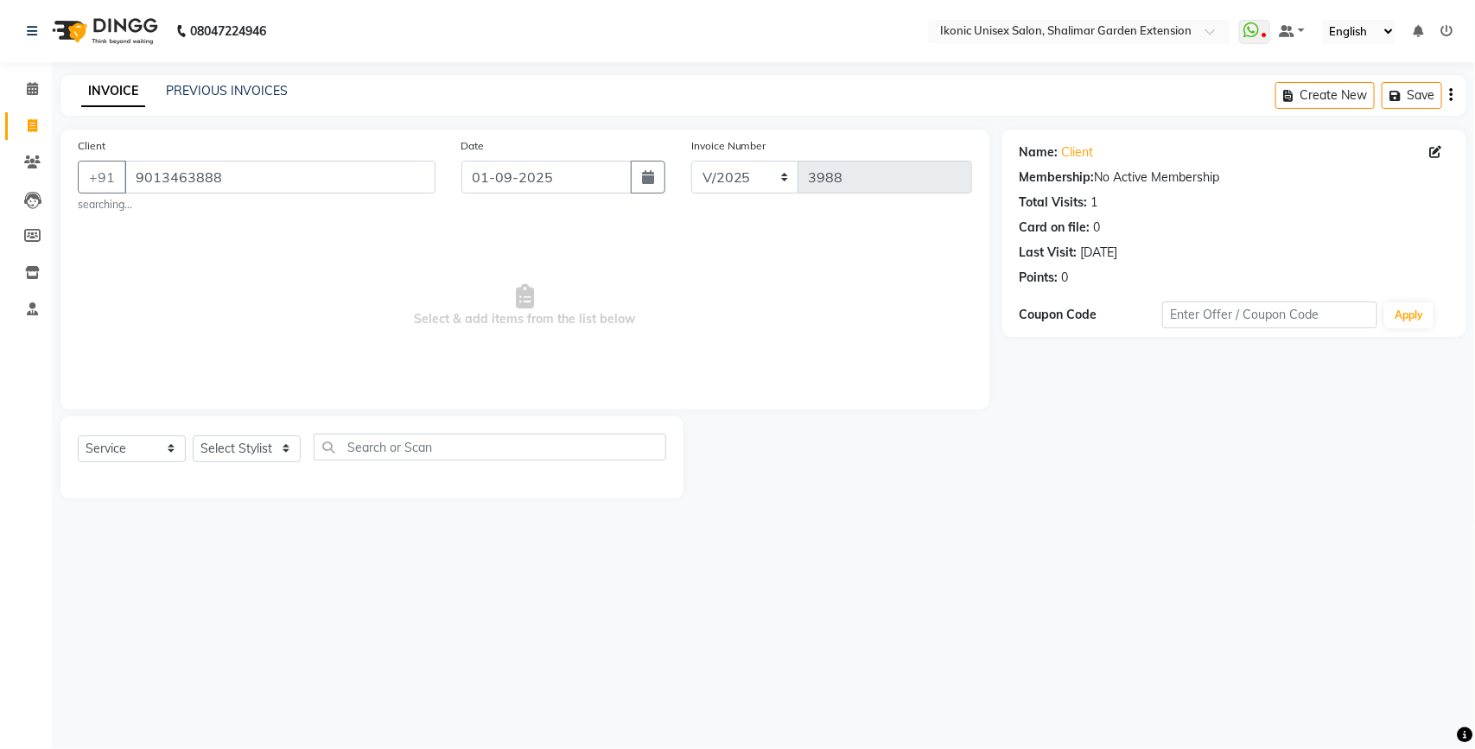
click at [368, 283] on span "Select & add items from the list below" at bounding box center [525, 305] width 894 height 173
click at [256, 454] on select "Select Stylist [PERSON_NAME] [PERSON_NAME] Fiza Kajal Mahi [PERSON_NAME] [PERSO…" at bounding box center [247, 448] width 108 height 27
select select "82054"
click at [193, 435] on select "Select Stylist [PERSON_NAME] [PERSON_NAME] Fiza Kajal Mahi [PERSON_NAME] [PERSO…" at bounding box center [247, 448] width 108 height 27
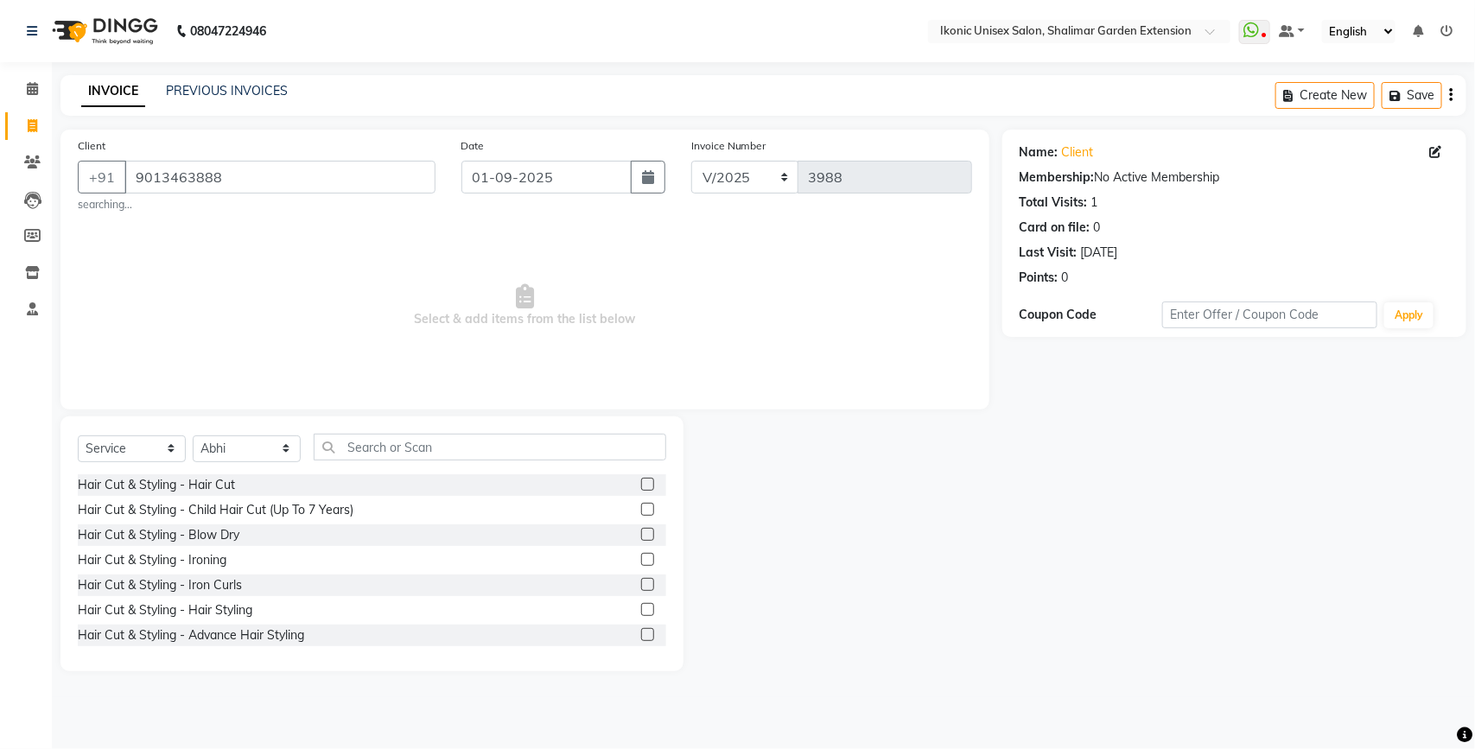
drag, startPoint x: 363, startPoint y: 416, endPoint x: 365, endPoint y: 442, distance: 25.1
click at [363, 423] on div "Select Service Product Membership Package Voucher Prepaid Gift Card Select Styl…" at bounding box center [371, 543] width 623 height 255
click at [365, 447] on input "text" at bounding box center [490, 447] width 353 height 27
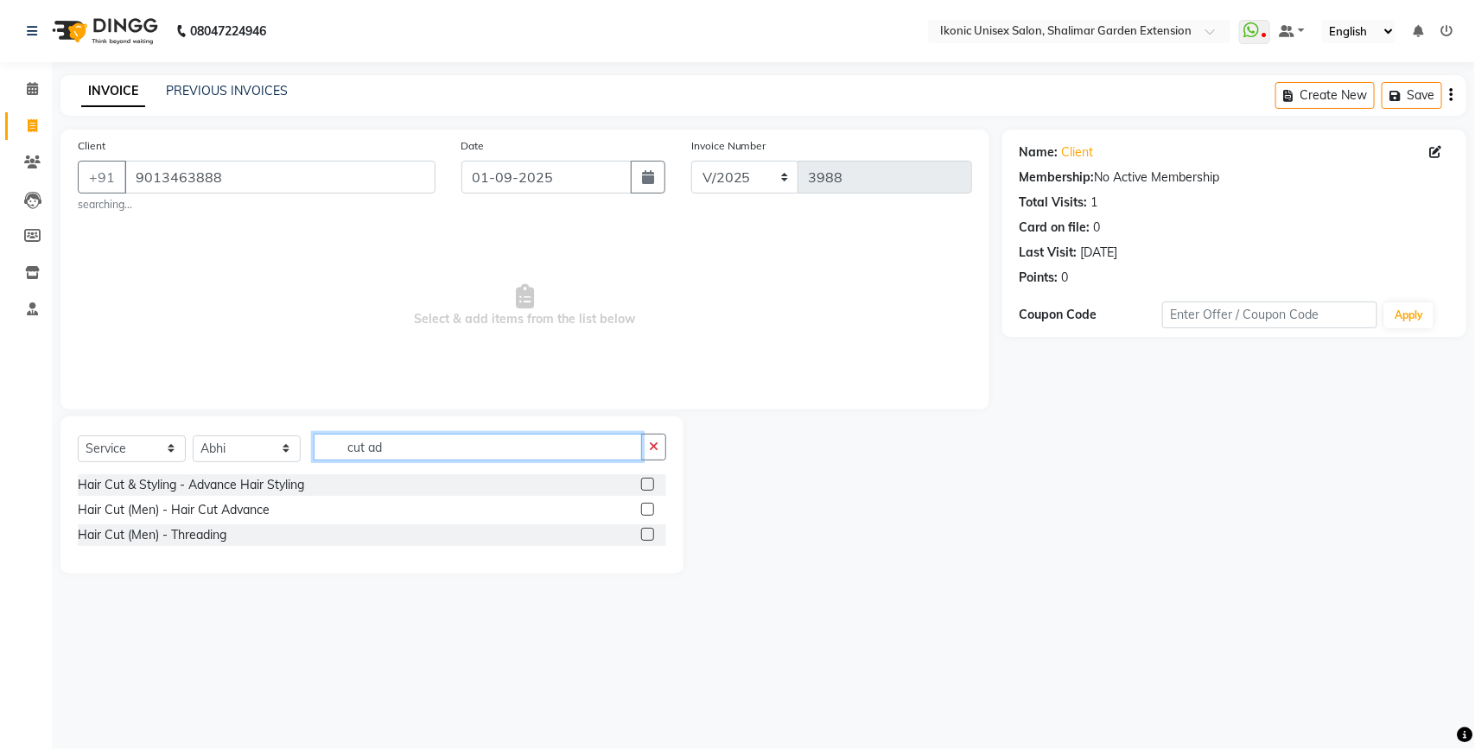
type input "cut ad"
click at [649, 507] on label at bounding box center [647, 509] width 13 height 13
click at [649, 507] on input "checkbox" at bounding box center [646, 510] width 11 height 11
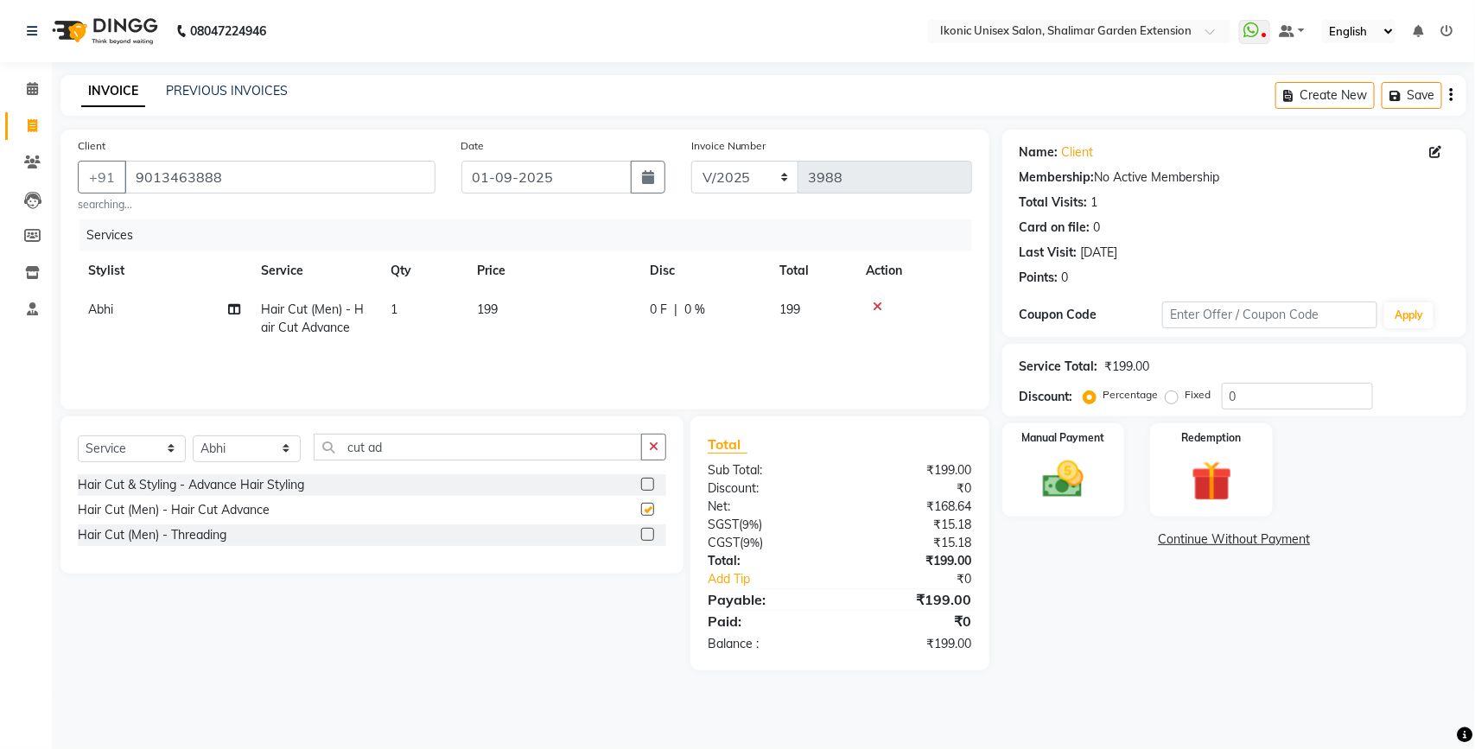
checkbox input "false"
click at [590, 327] on td "199" at bounding box center [553, 318] width 173 height 57
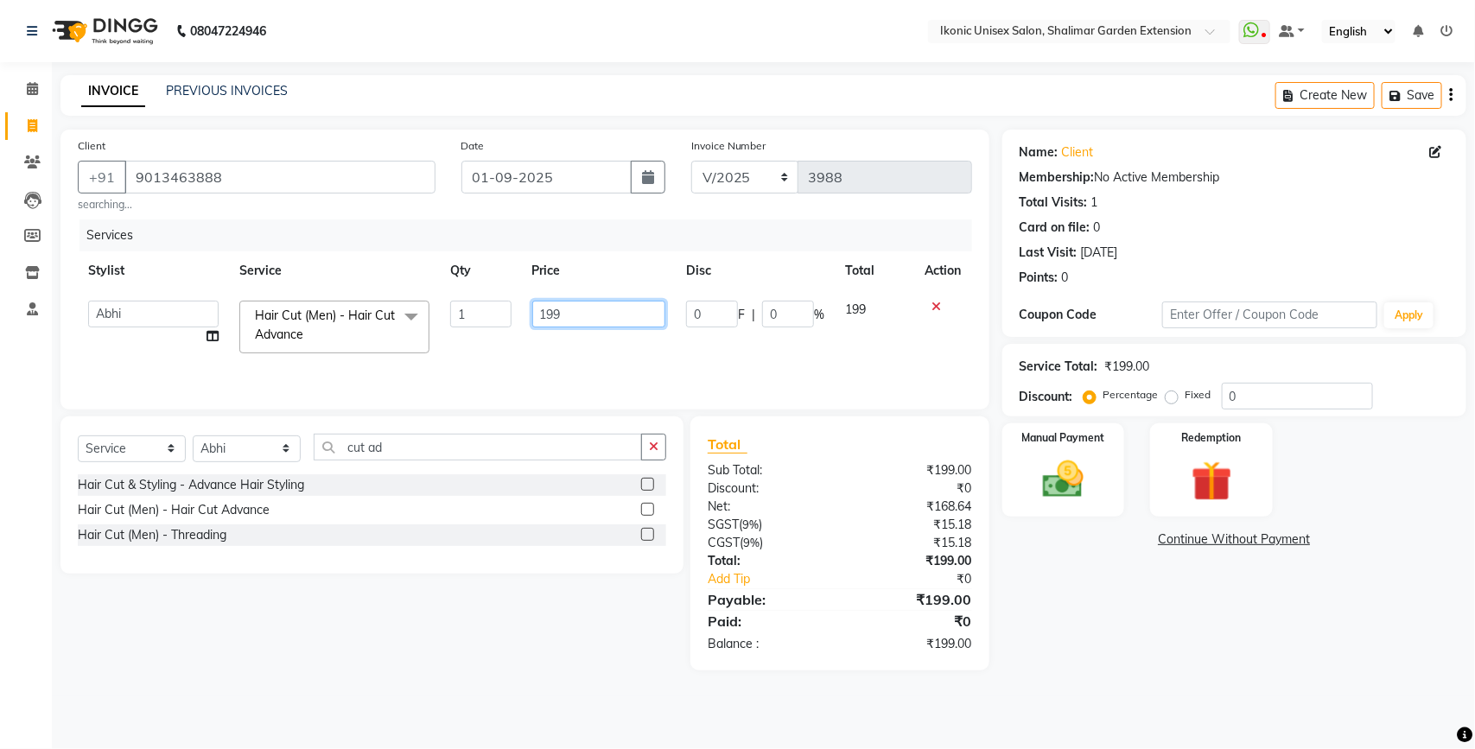
drag, startPoint x: 590, startPoint y: 327, endPoint x: 588, endPoint y: 318, distance: 8.8
click at [588, 318] on input "199" at bounding box center [599, 314] width 134 height 27
type input "1"
type input "200"
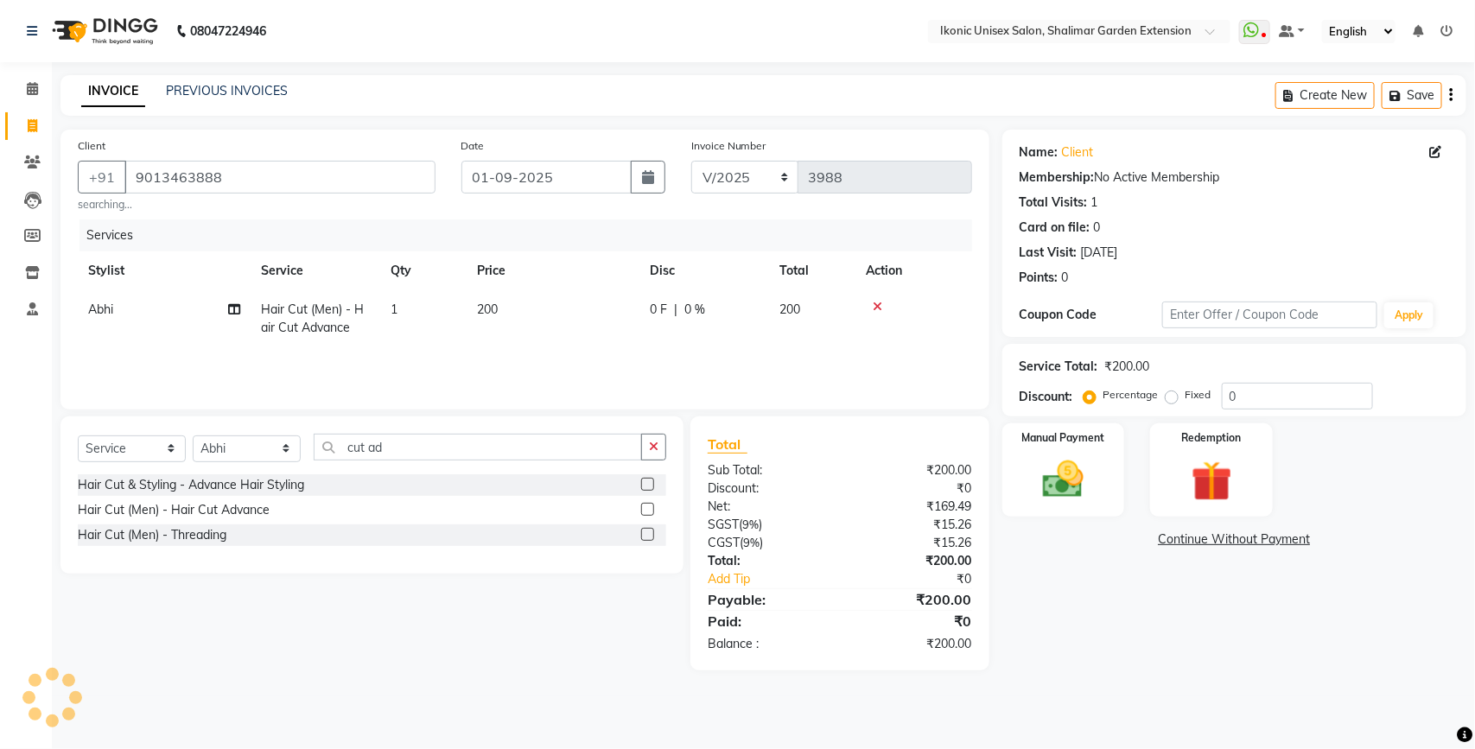
click at [1042, 563] on div "Name: Client Membership: No Active Membership Total Visits: 1 Card on file: 0 L…" at bounding box center [1240, 400] width 477 height 541
click at [1051, 497] on img at bounding box center [1063, 479] width 68 height 48
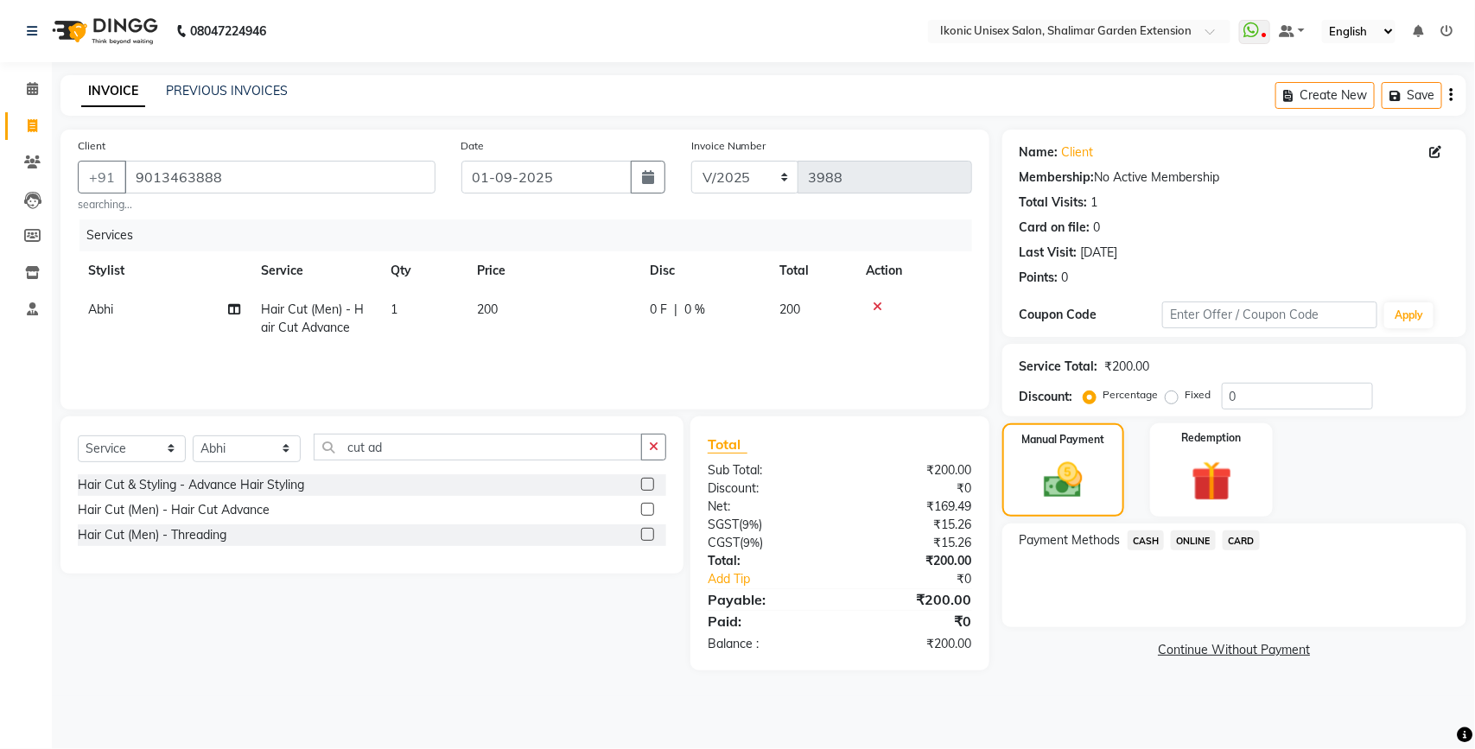
click at [1190, 533] on span "ONLINE" at bounding box center [1193, 541] width 45 height 20
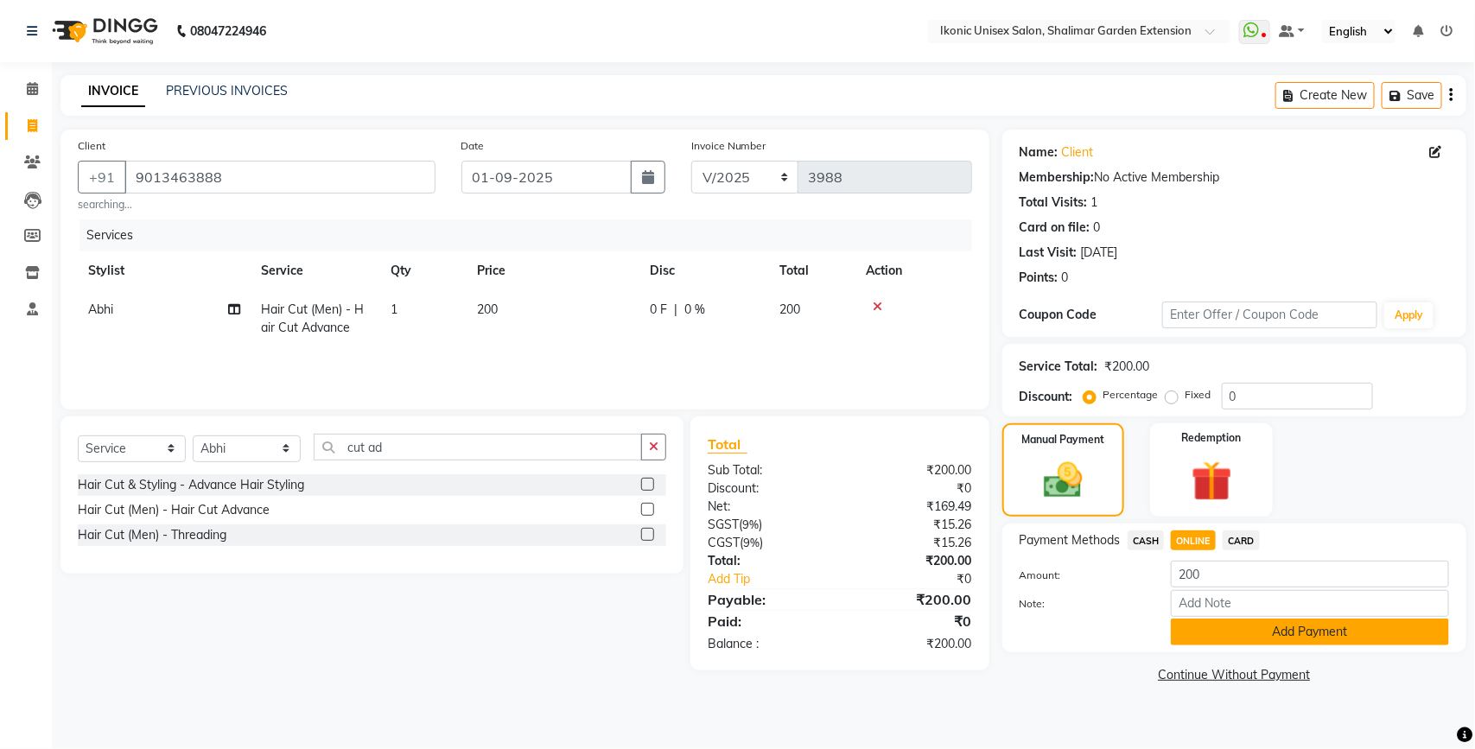
click at [1205, 632] on button "Add Payment" at bounding box center [1310, 632] width 278 height 27
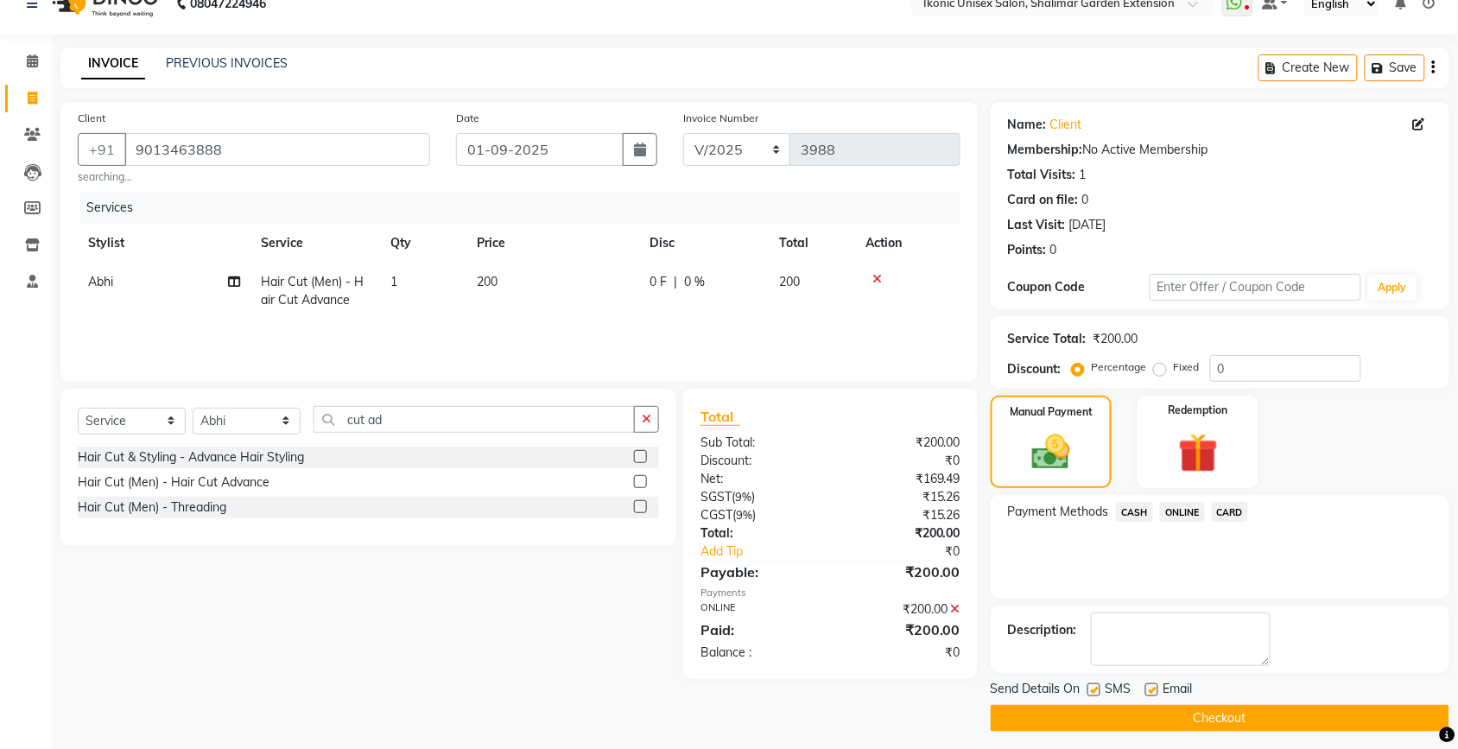
scroll to position [36, 0]
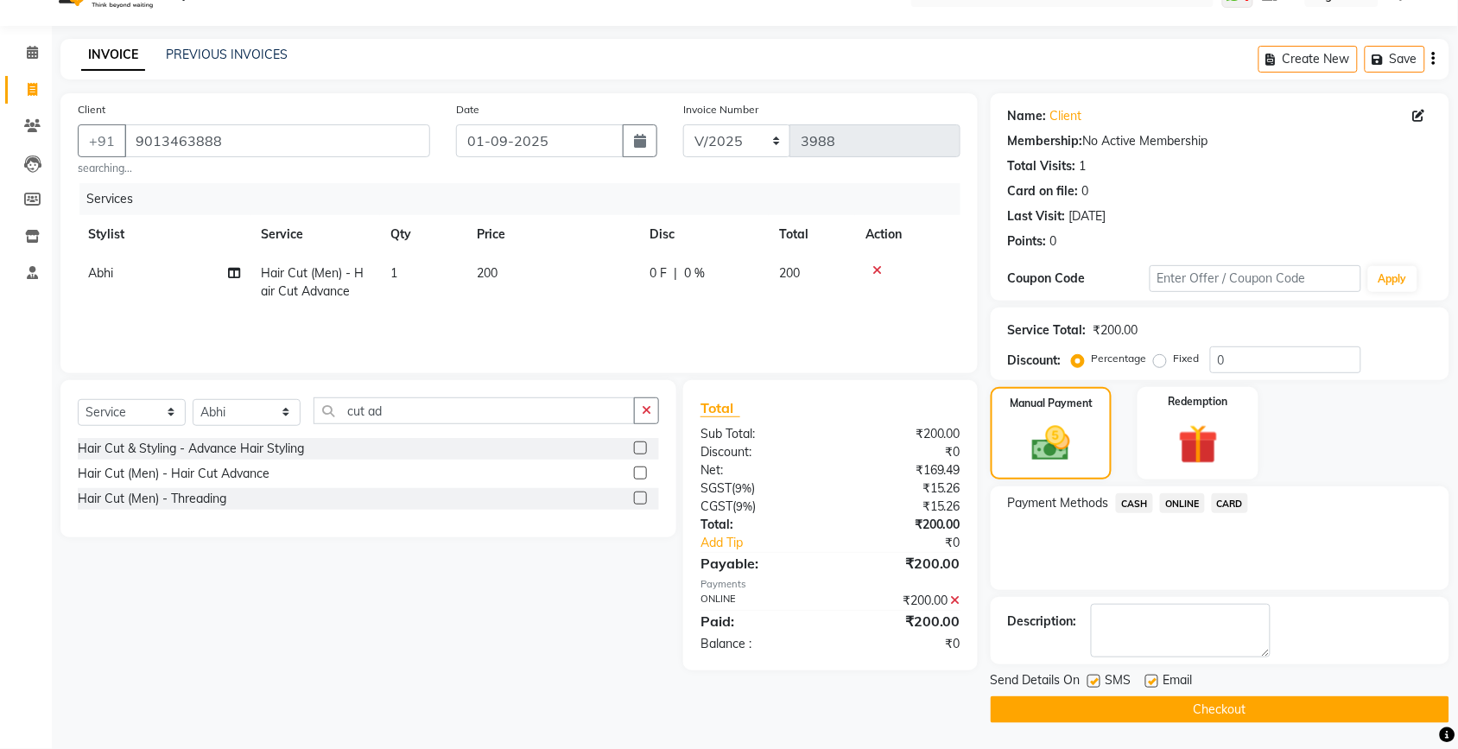
click at [1167, 709] on button "Checkout" at bounding box center [1220, 709] width 459 height 27
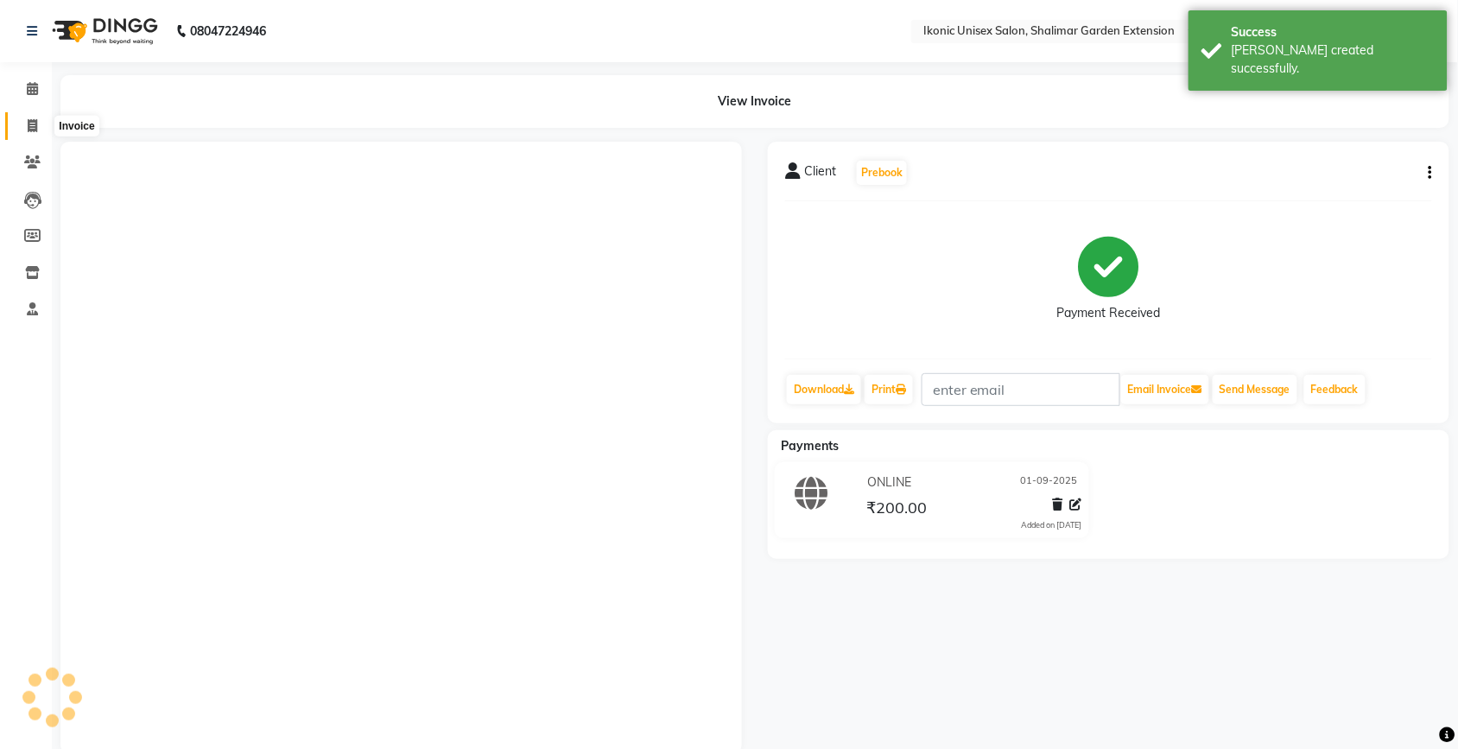
click at [32, 122] on icon at bounding box center [33, 125] width 10 height 13
select select "service"
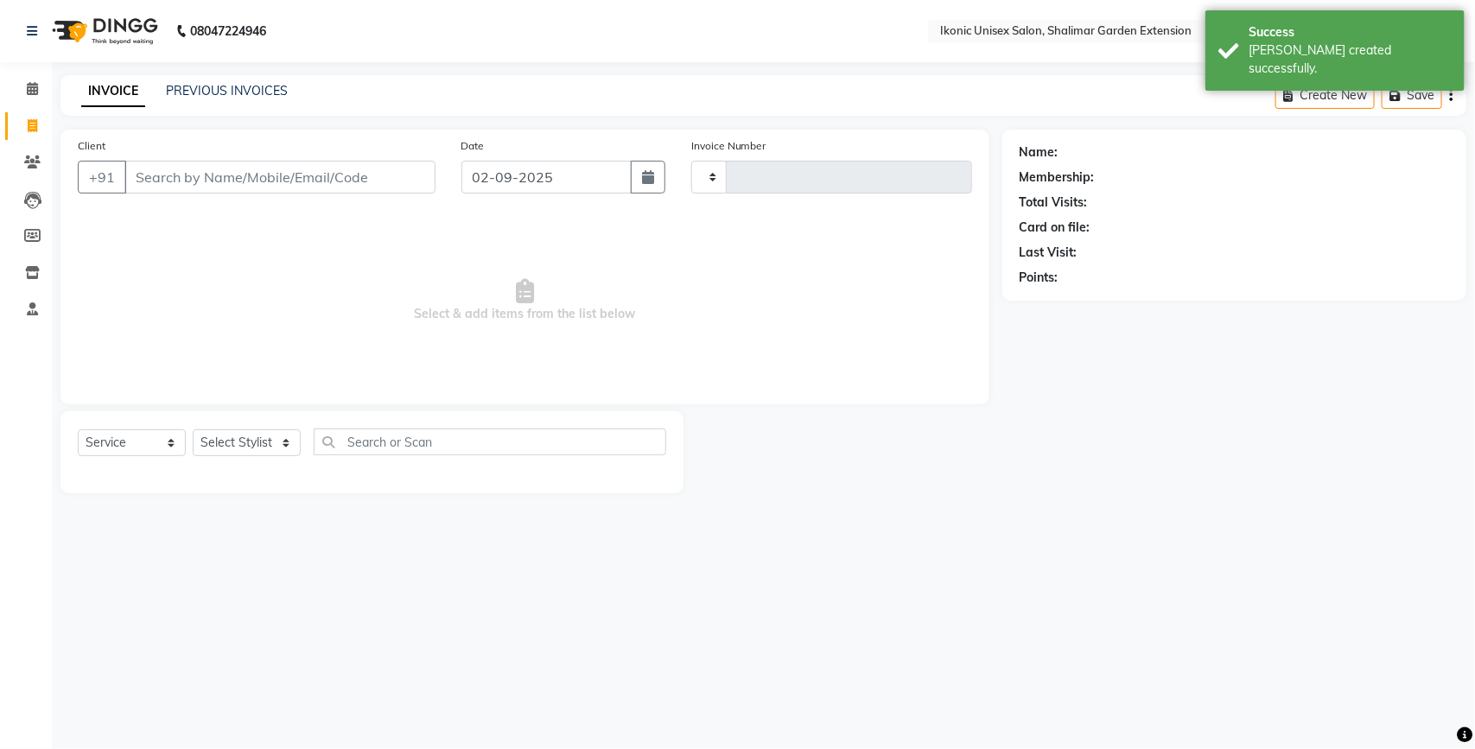
click at [186, 175] on input "Client" at bounding box center [279, 177] width 311 height 33
type input "3989"
select select "4931"
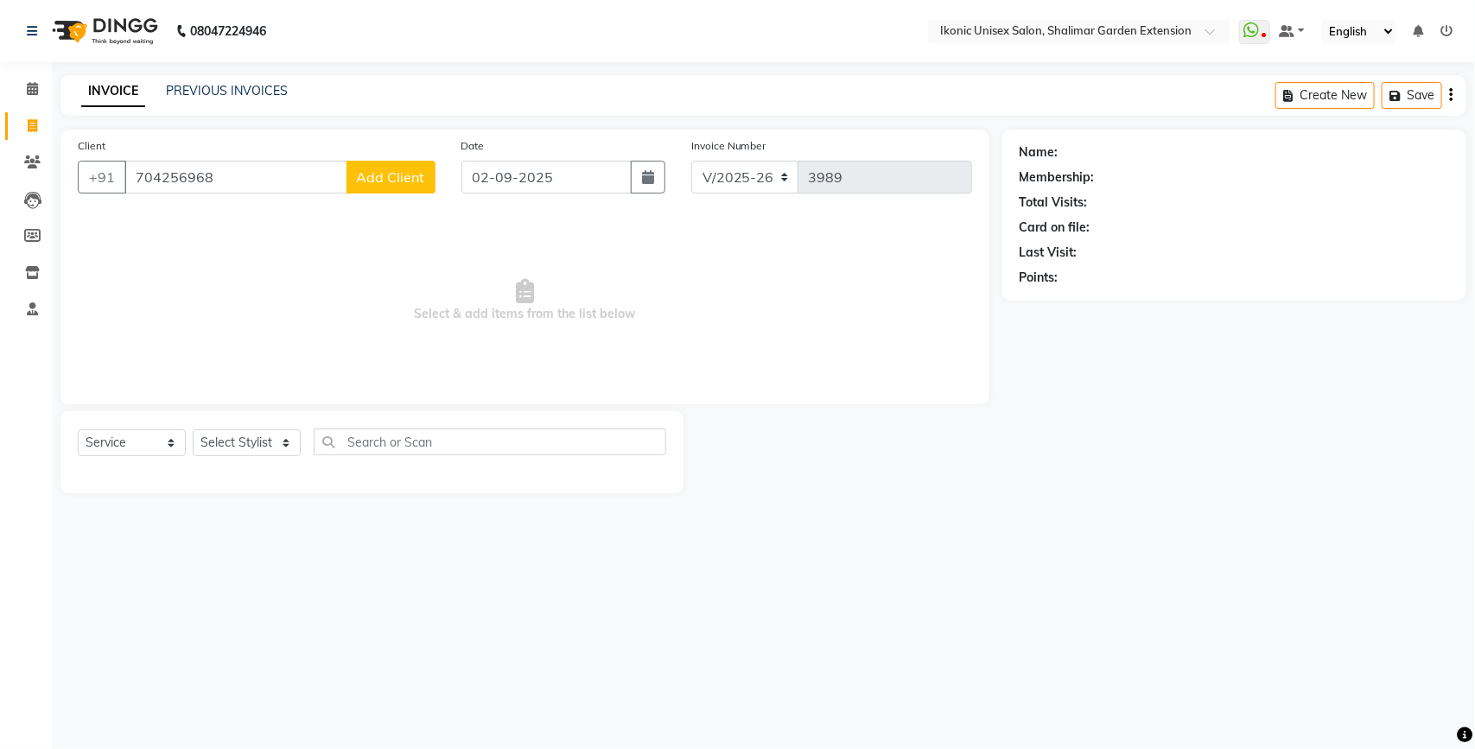
type input "704256968"
click at [387, 187] on button "Add Client" at bounding box center [390, 177] width 89 height 33
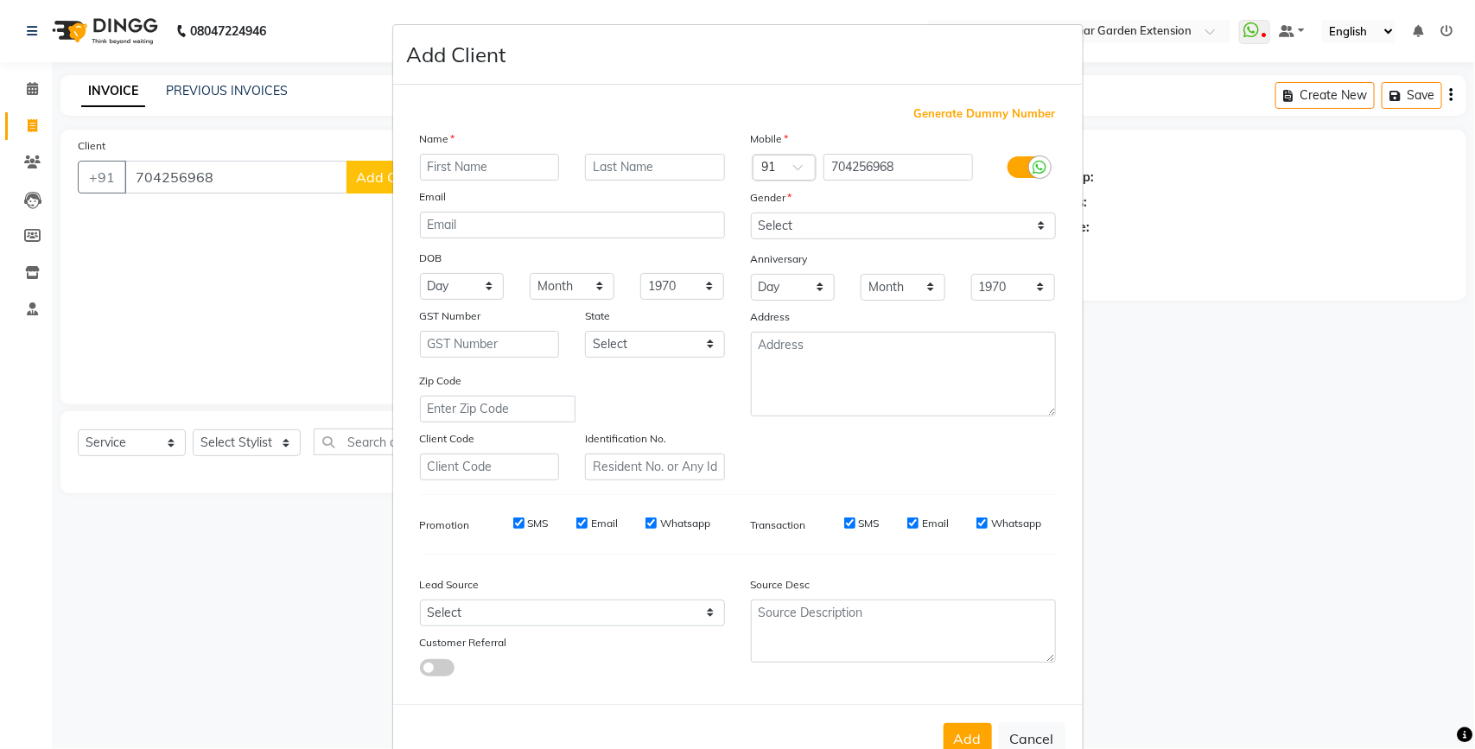
click at [467, 175] on input "text" at bounding box center [490, 167] width 140 height 27
click at [469, 168] on input "text" at bounding box center [490, 167] width 140 height 27
type input "Client"
click at [920, 227] on select "Select [DEMOGRAPHIC_DATA] [DEMOGRAPHIC_DATA] Other Prefer Not To Say" at bounding box center [903, 226] width 305 height 27
select select "[DEMOGRAPHIC_DATA]"
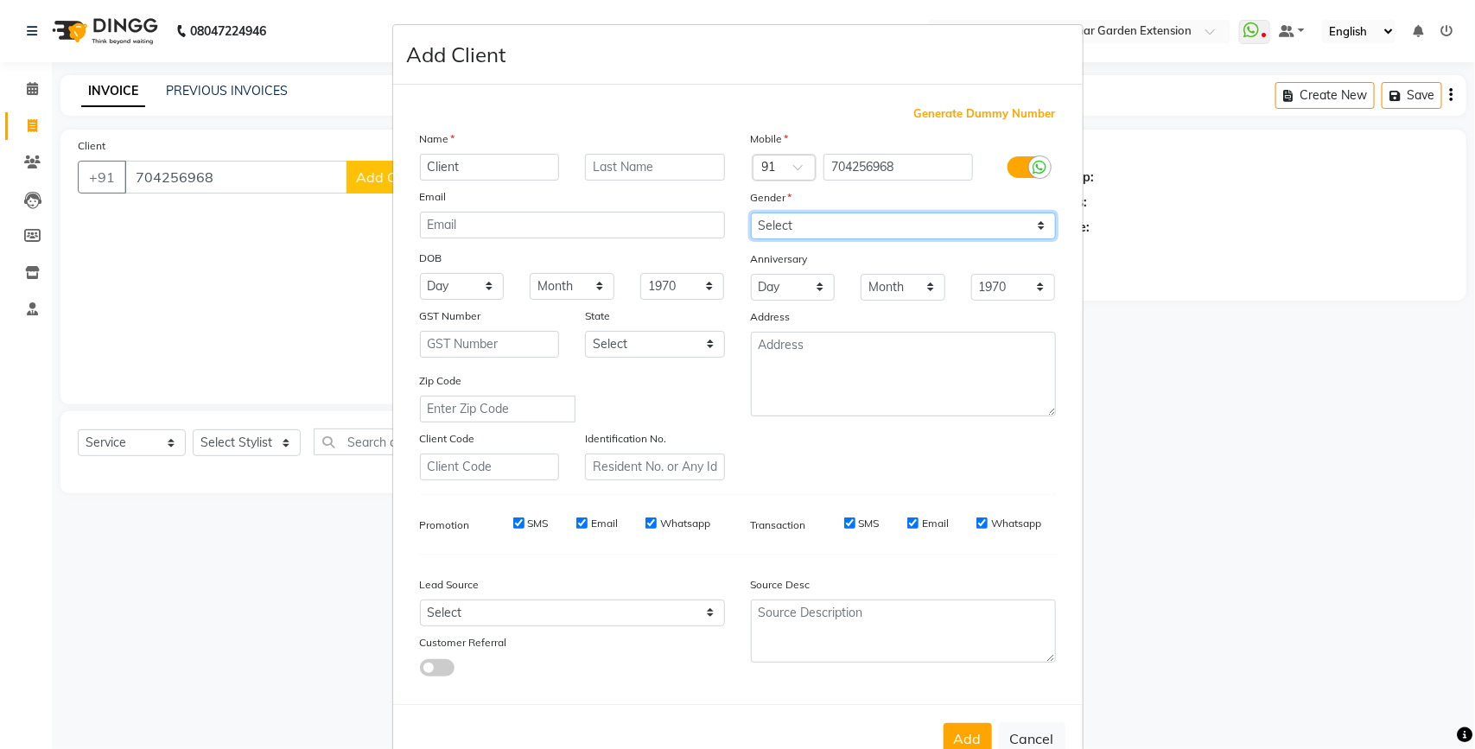
click at [751, 213] on select "Select [DEMOGRAPHIC_DATA] [DEMOGRAPHIC_DATA] Other Prefer Not To Say" at bounding box center [903, 226] width 305 height 27
click at [946, 733] on button "Add" at bounding box center [968, 738] width 48 height 31
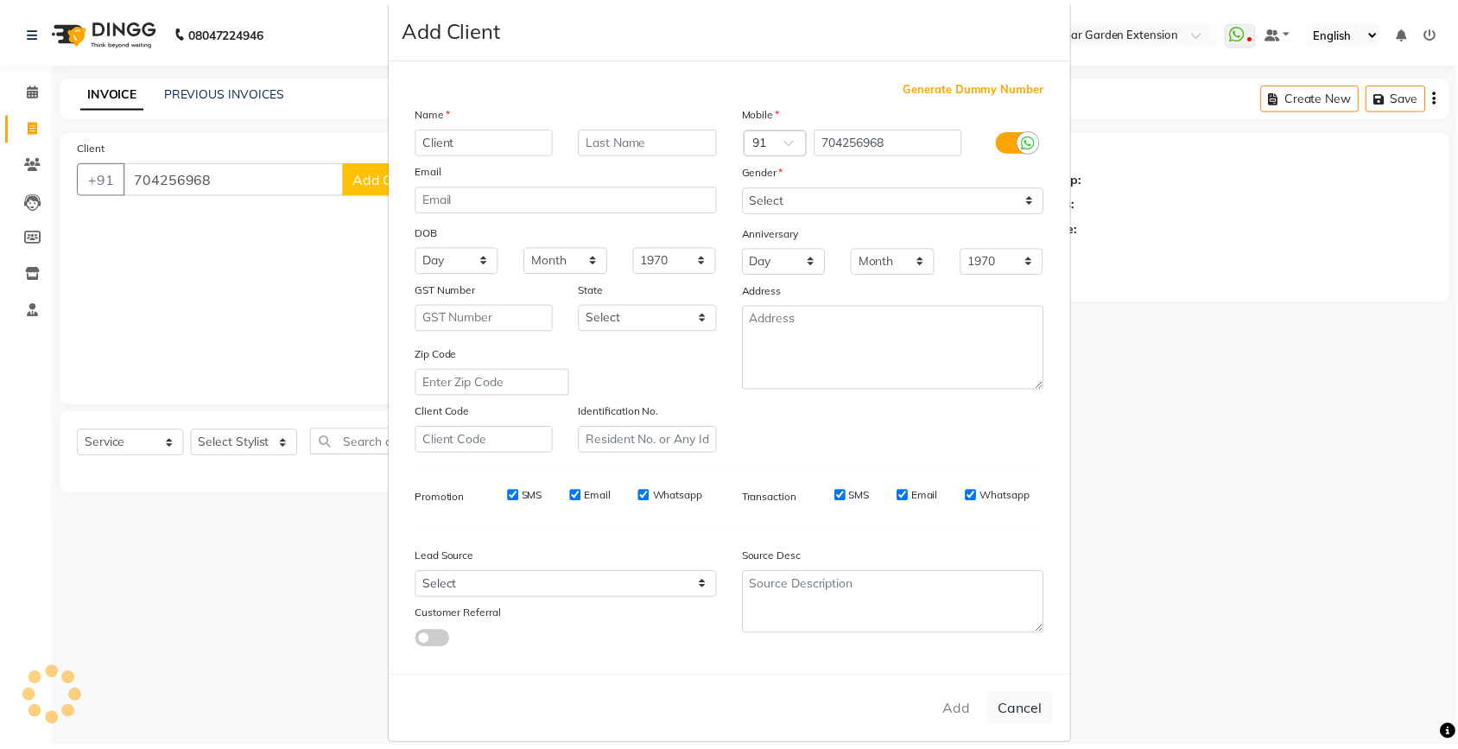
scroll to position [41, 0]
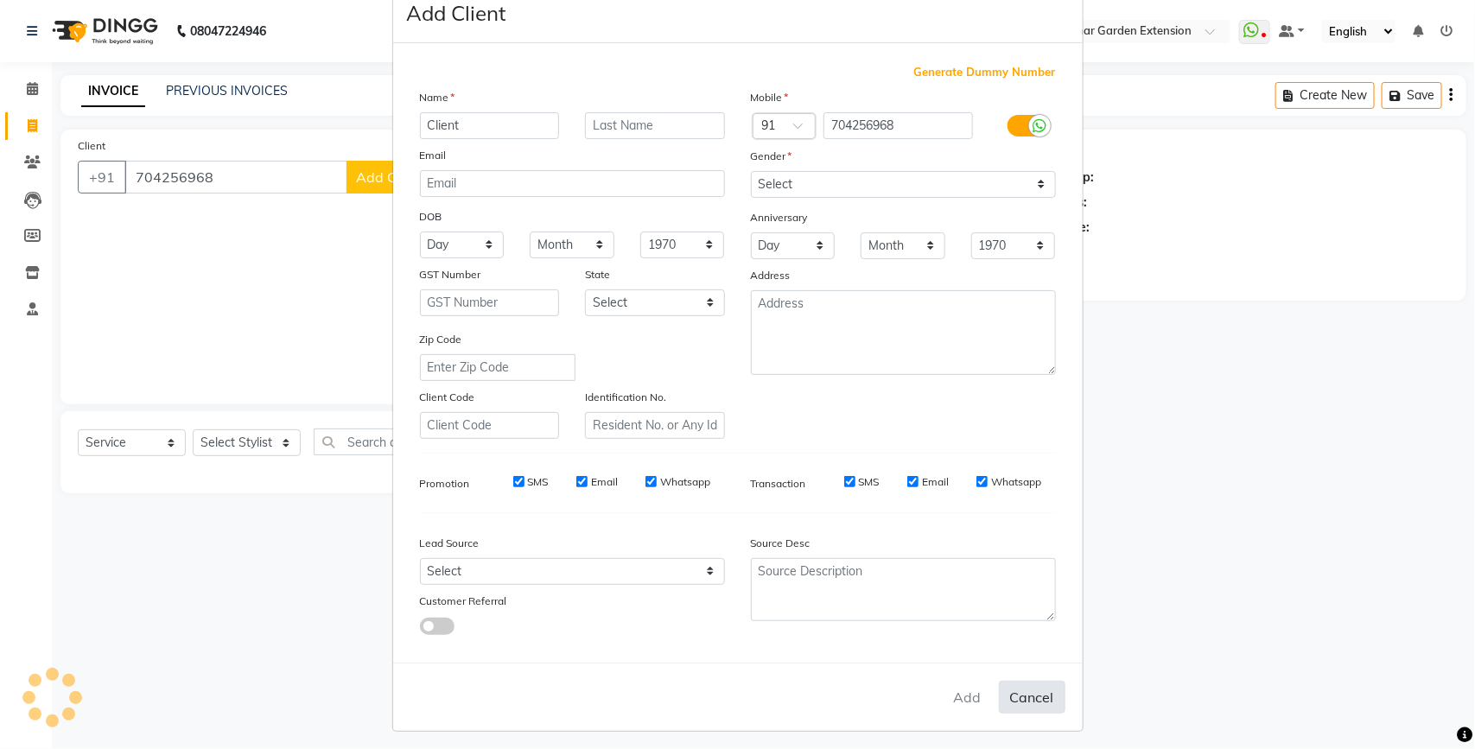
click at [1026, 687] on button "Cancel" at bounding box center [1032, 697] width 67 height 33
select select
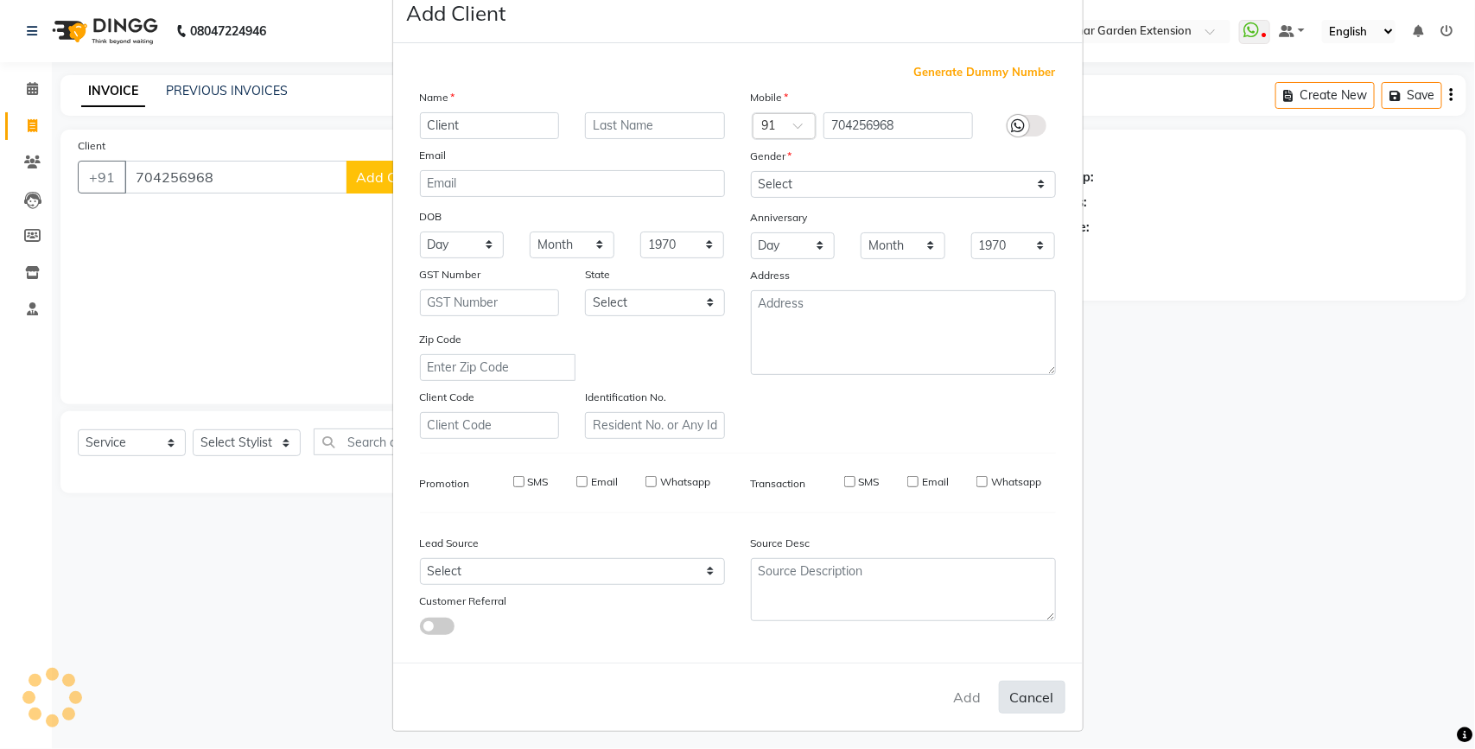
select select
checkbox input "false"
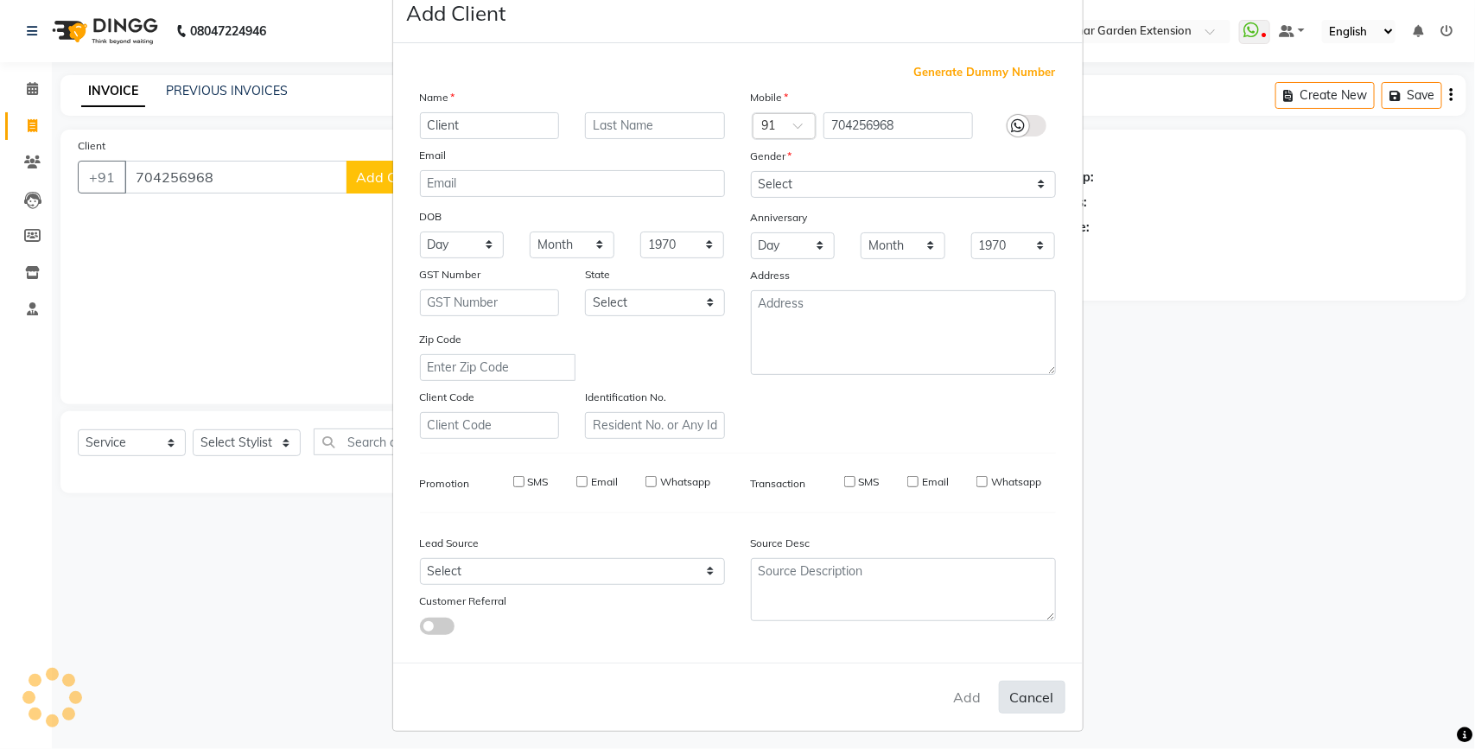
checkbox input "false"
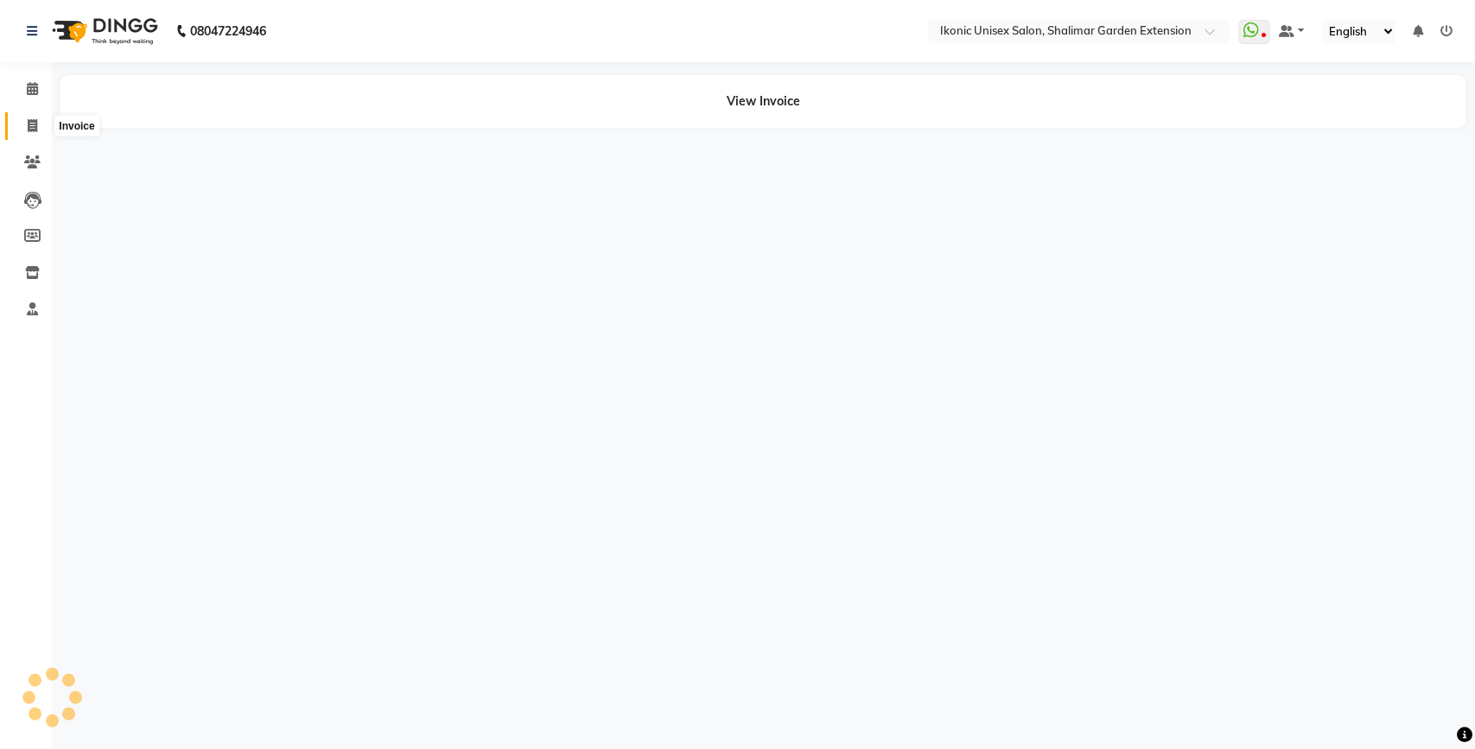
click at [33, 132] on span at bounding box center [32, 127] width 30 height 20
select select "service"
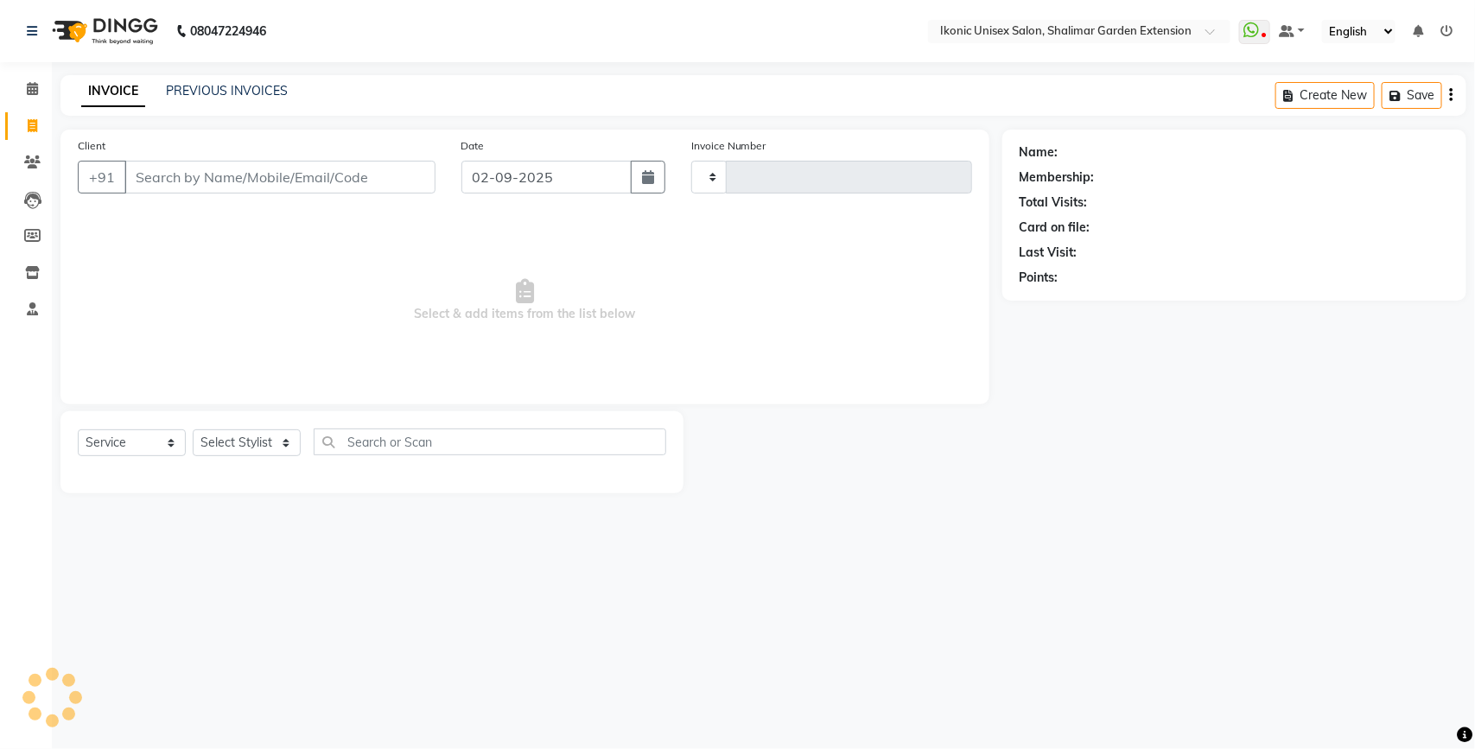
click at [196, 175] on input "Client" at bounding box center [279, 177] width 311 height 33
type input "704256968"
type input "3989"
select select "4931"
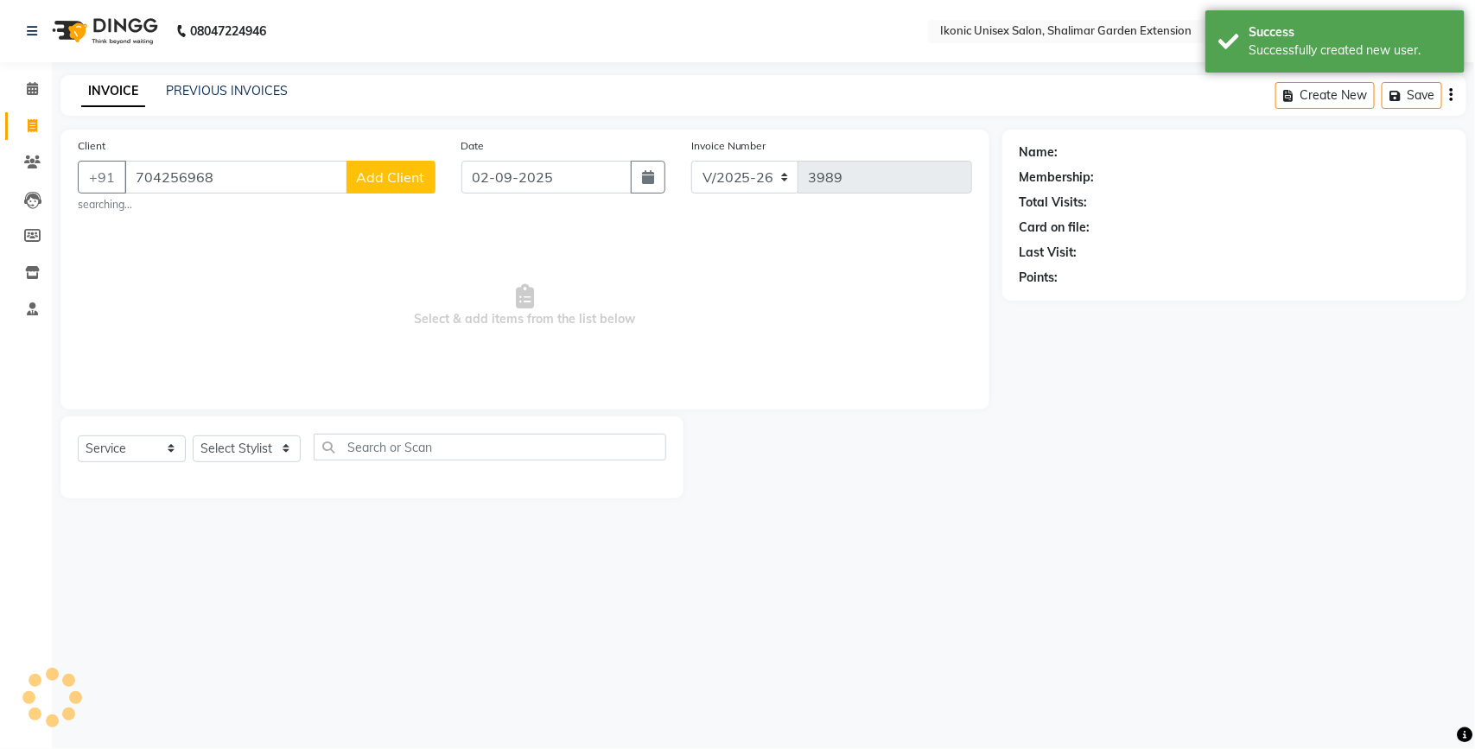
type input "704256968"
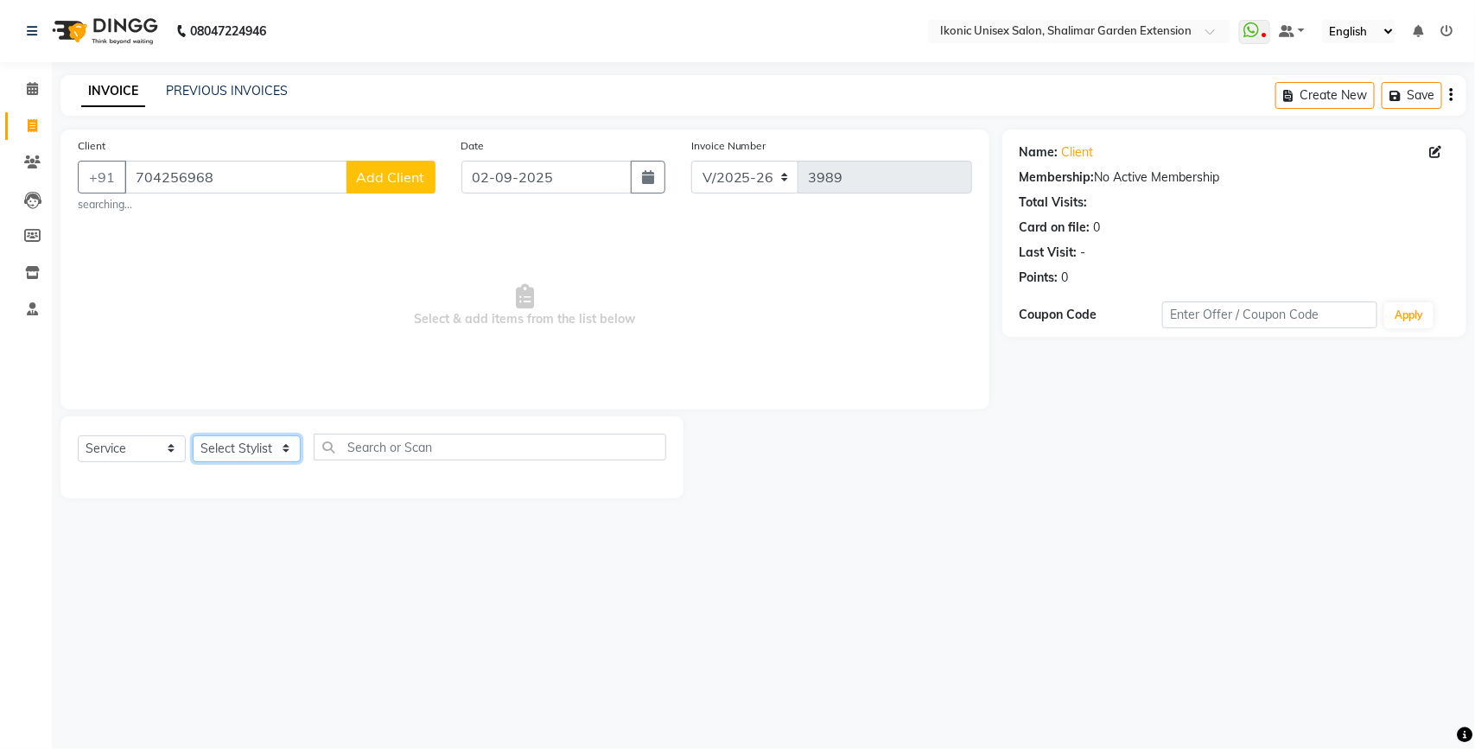
click at [266, 454] on select "Select Stylist [PERSON_NAME] [PERSON_NAME] Fiza Kajal Mahi [PERSON_NAME] [PERSO…" at bounding box center [247, 448] width 108 height 27
select select "60208"
click at [193, 435] on select "Select Stylist [PERSON_NAME] [PERSON_NAME] Fiza Kajal Mahi [PERSON_NAME] [PERSO…" at bounding box center [247, 448] width 108 height 27
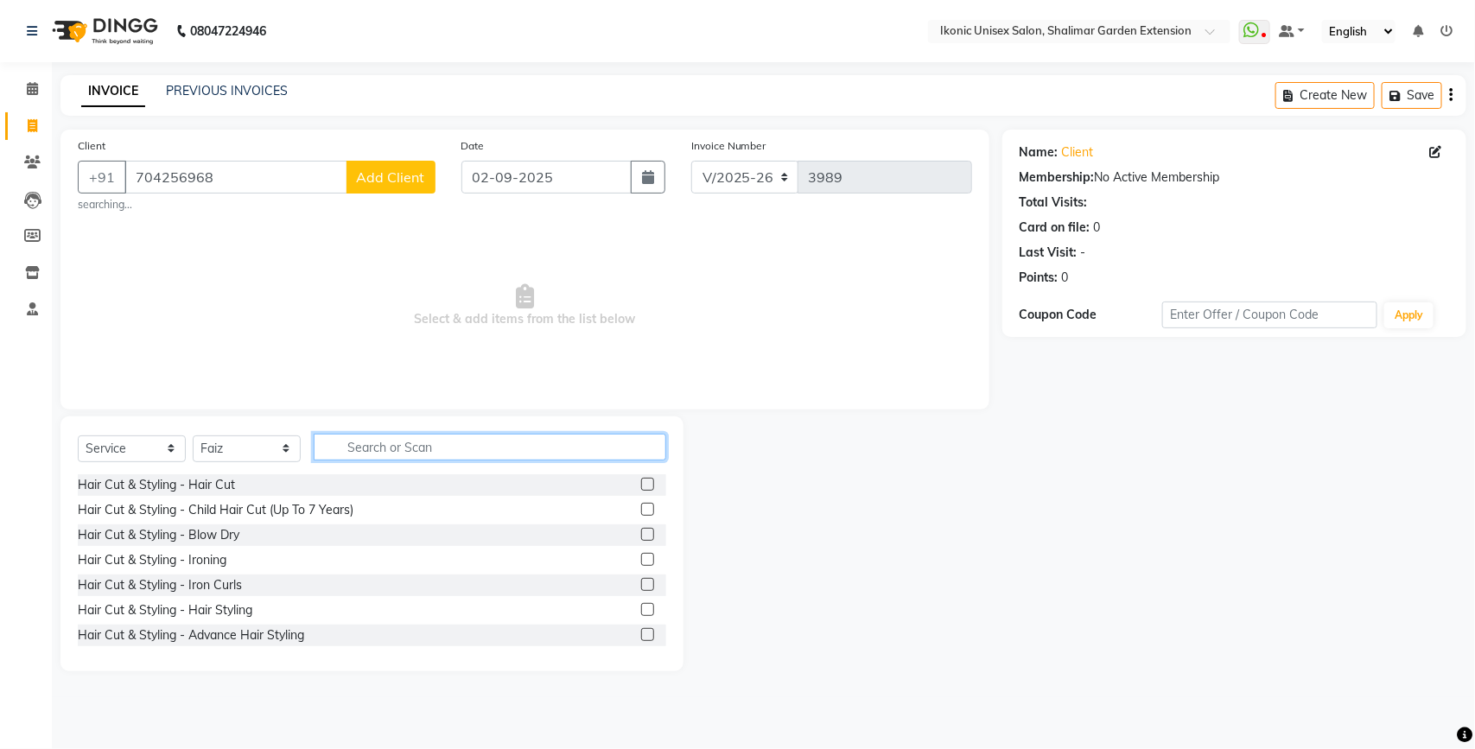
click at [415, 447] on input "text" at bounding box center [490, 447] width 353 height 27
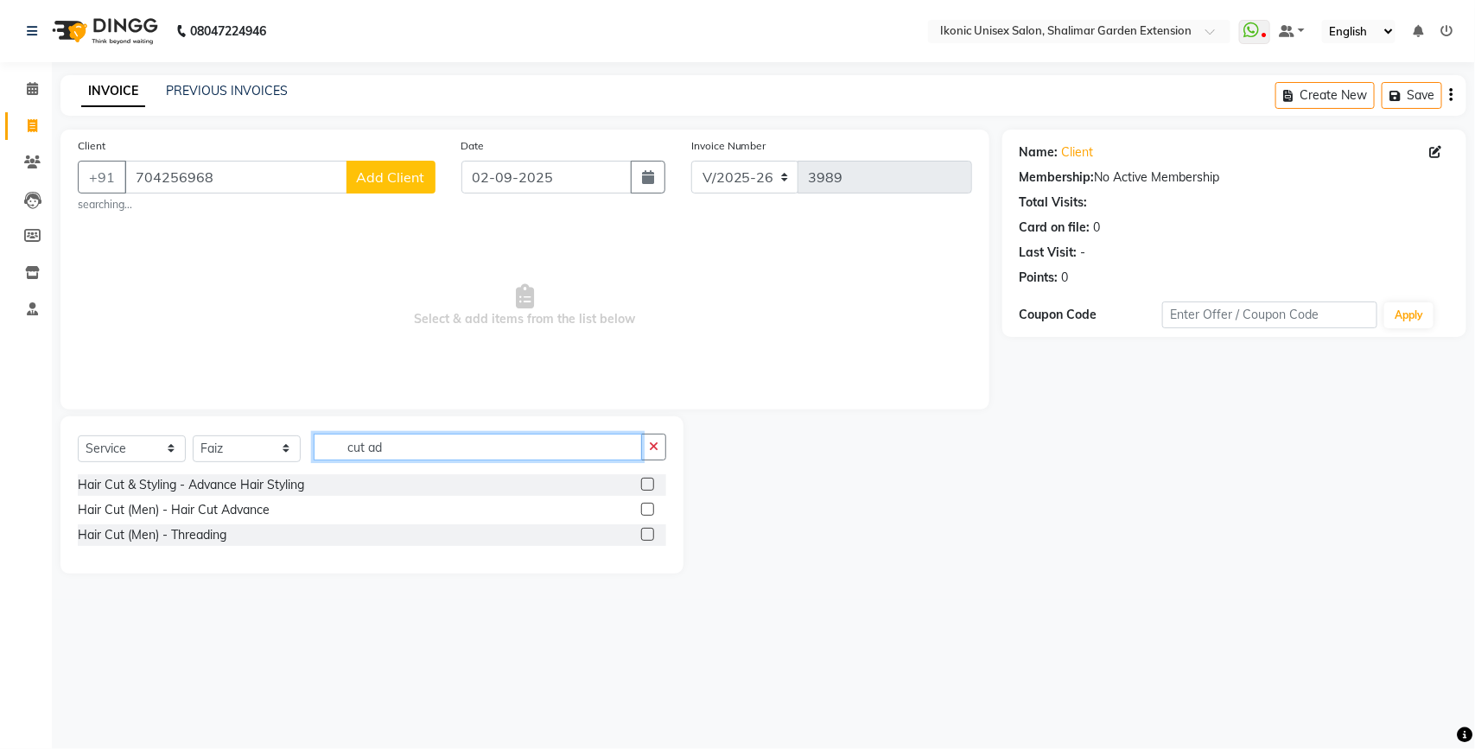
type input "cut ad"
drag, startPoint x: 648, startPoint y: 512, endPoint x: 654, endPoint y: 452, distance: 59.9
click at [649, 508] on label at bounding box center [647, 509] width 13 height 13
click at [649, 508] on input "checkbox" at bounding box center [646, 510] width 11 height 11
checkbox input "true"
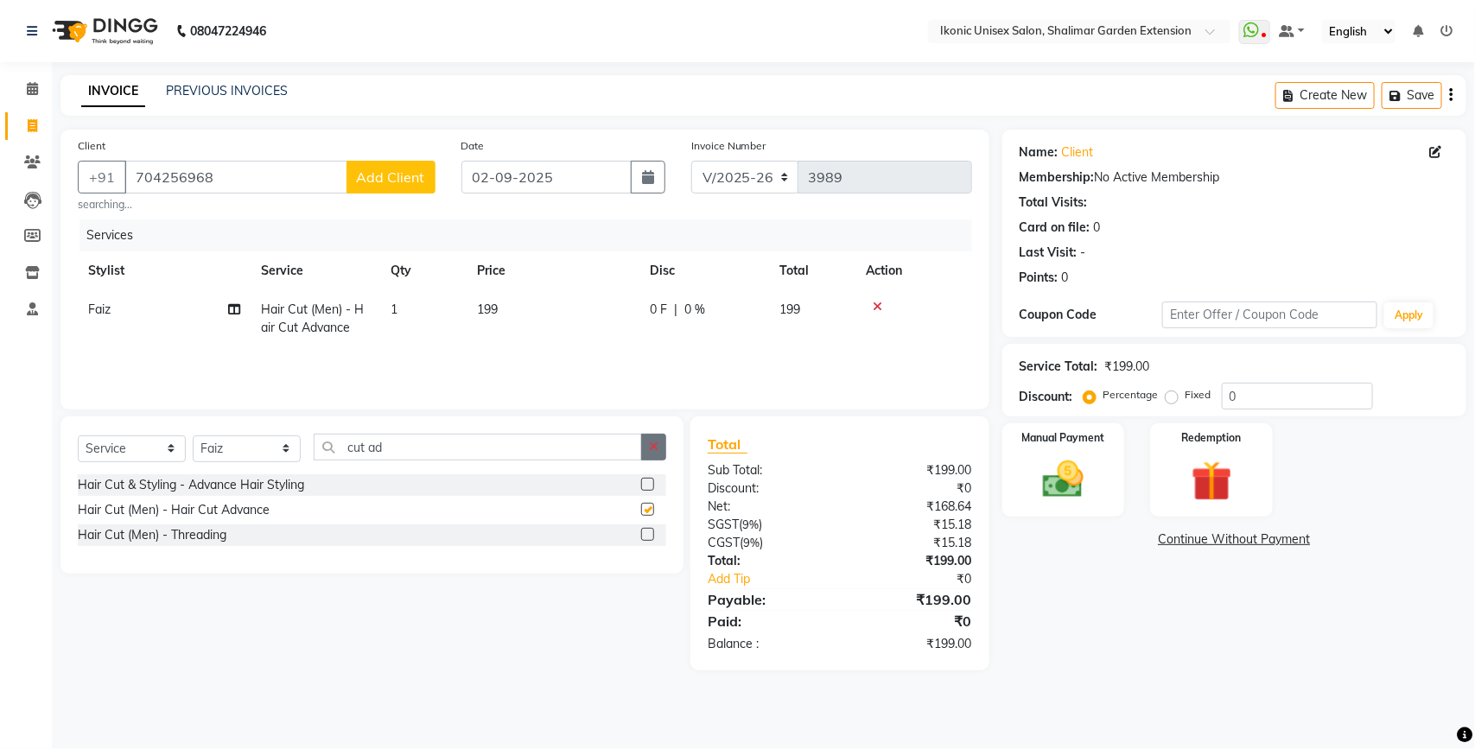
click at [655, 448] on icon "button" at bounding box center [654, 447] width 10 height 12
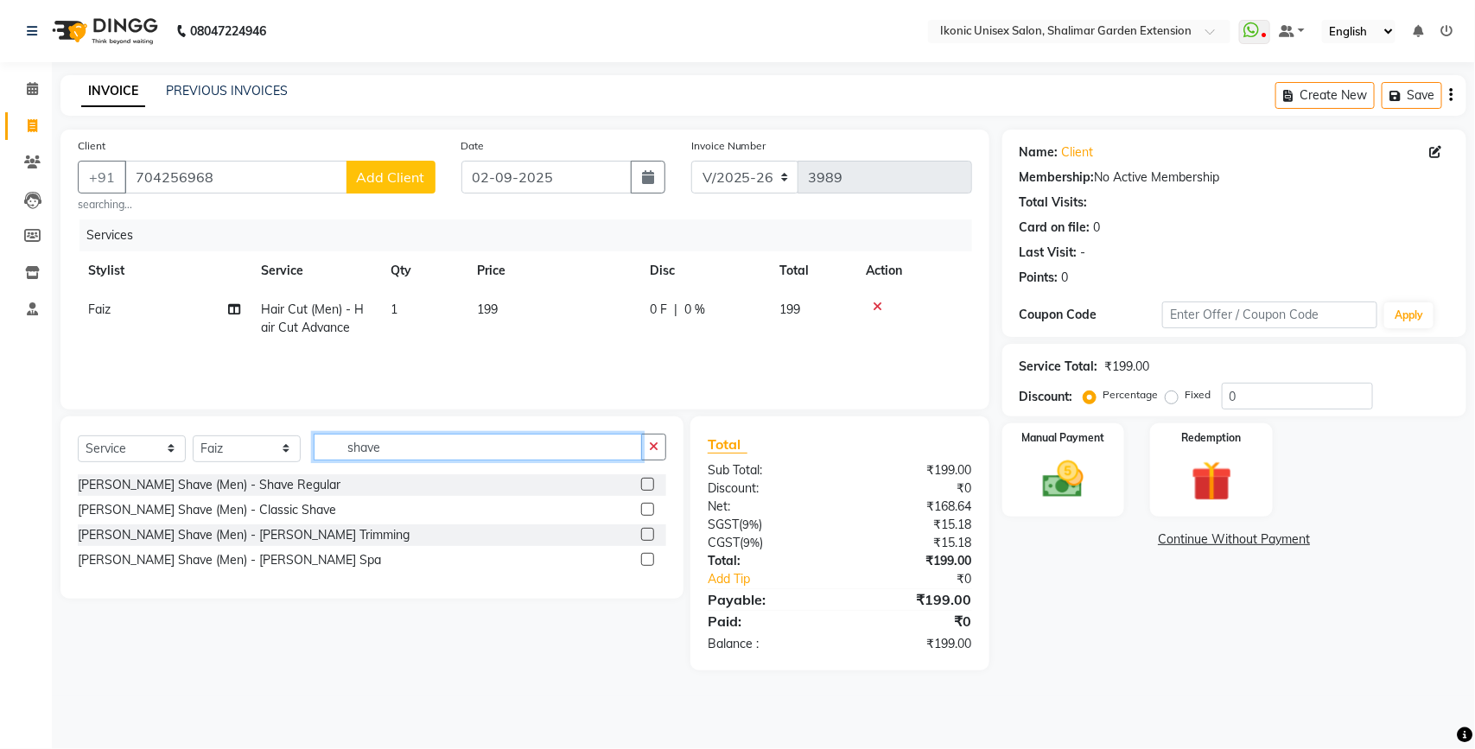
type input "shave"
click at [649, 485] on label at bounding box center [647, 484] width 13 height 13
click at [649, 485] on input "checkbox" at bounding box center [646, 485] width 11 height 11
checkbox input "true"
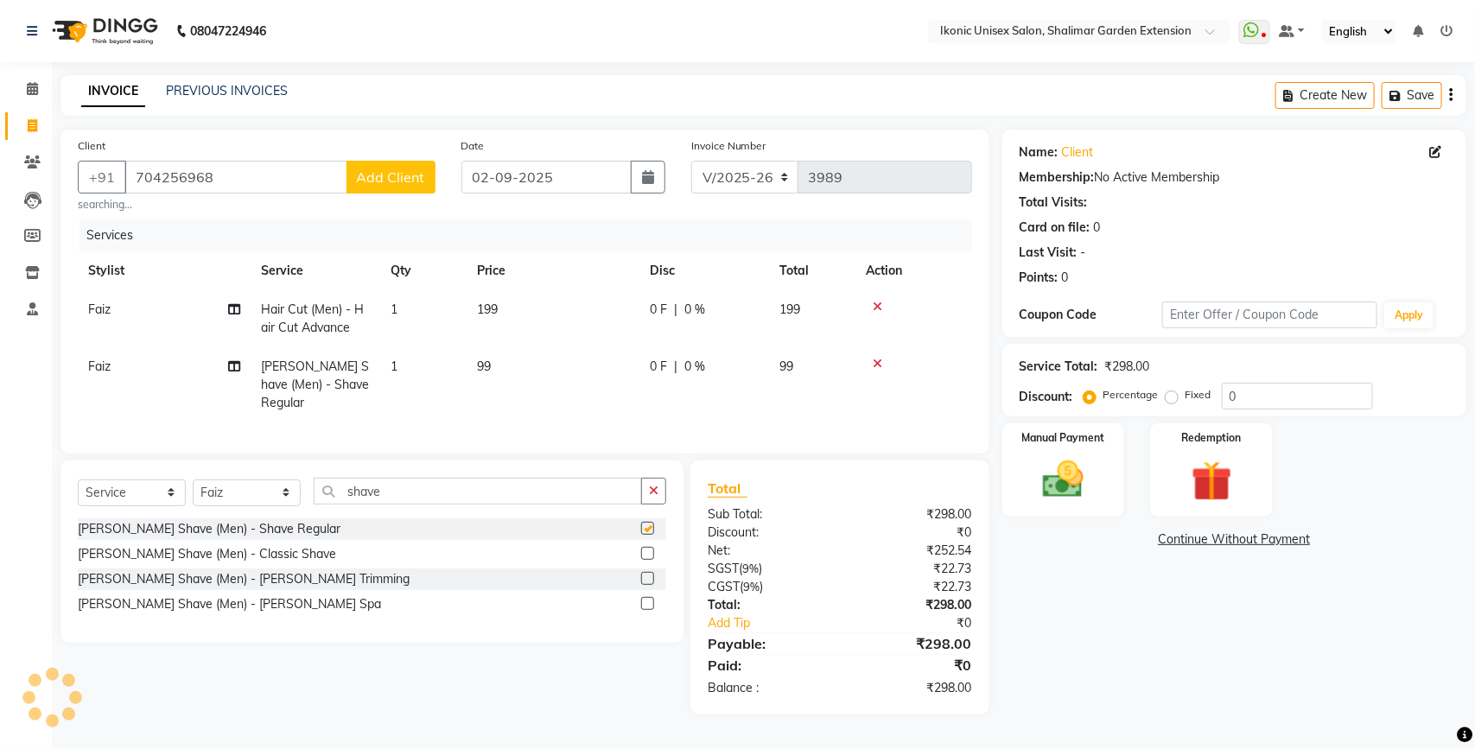
click at [566, 342] on td "199" at bounding box center [553, 318] width 173 height 57
click at [564, 340] on td "199" at bounding box center [553, 318] width 173 height 57
select select "60208"
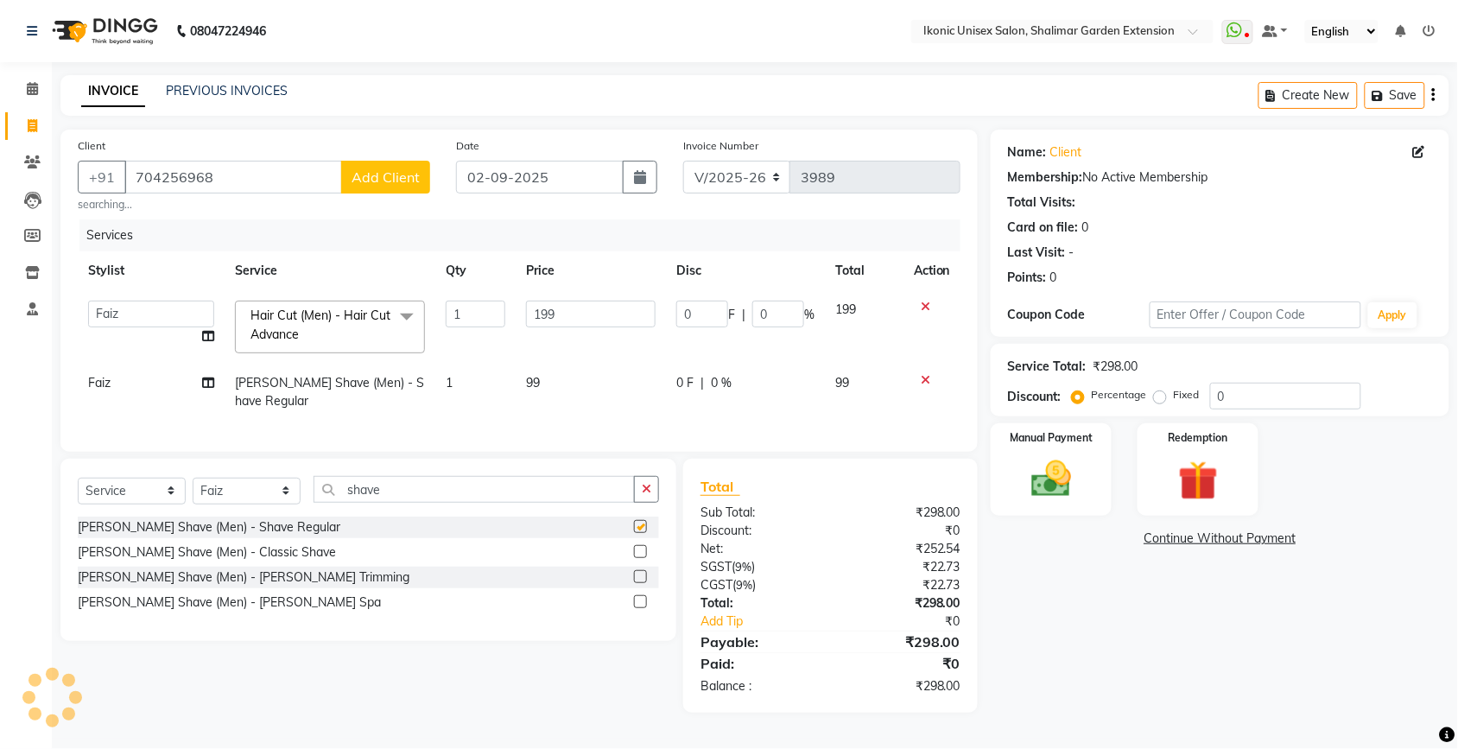
click at [564, 340] on td "199" at bounding box center [591, 326] width 150 height 73
checkbox input "false"
click at [584, 346] on td "199" at bounding box center [591, 326] width 150 height 73
click at [599, 303] on input "199" at bounding box center [591, 314] width 130 height 27
type input "1"
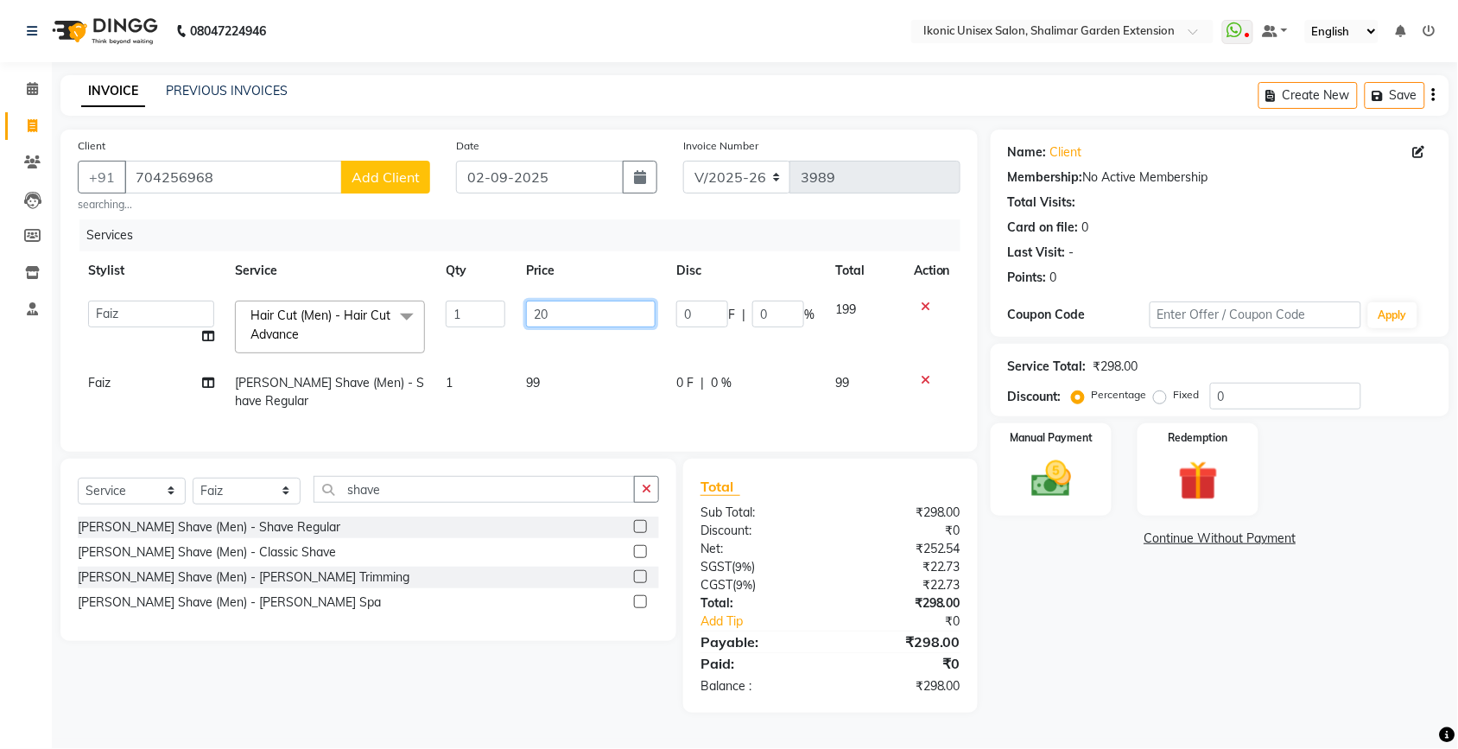
type input "200"
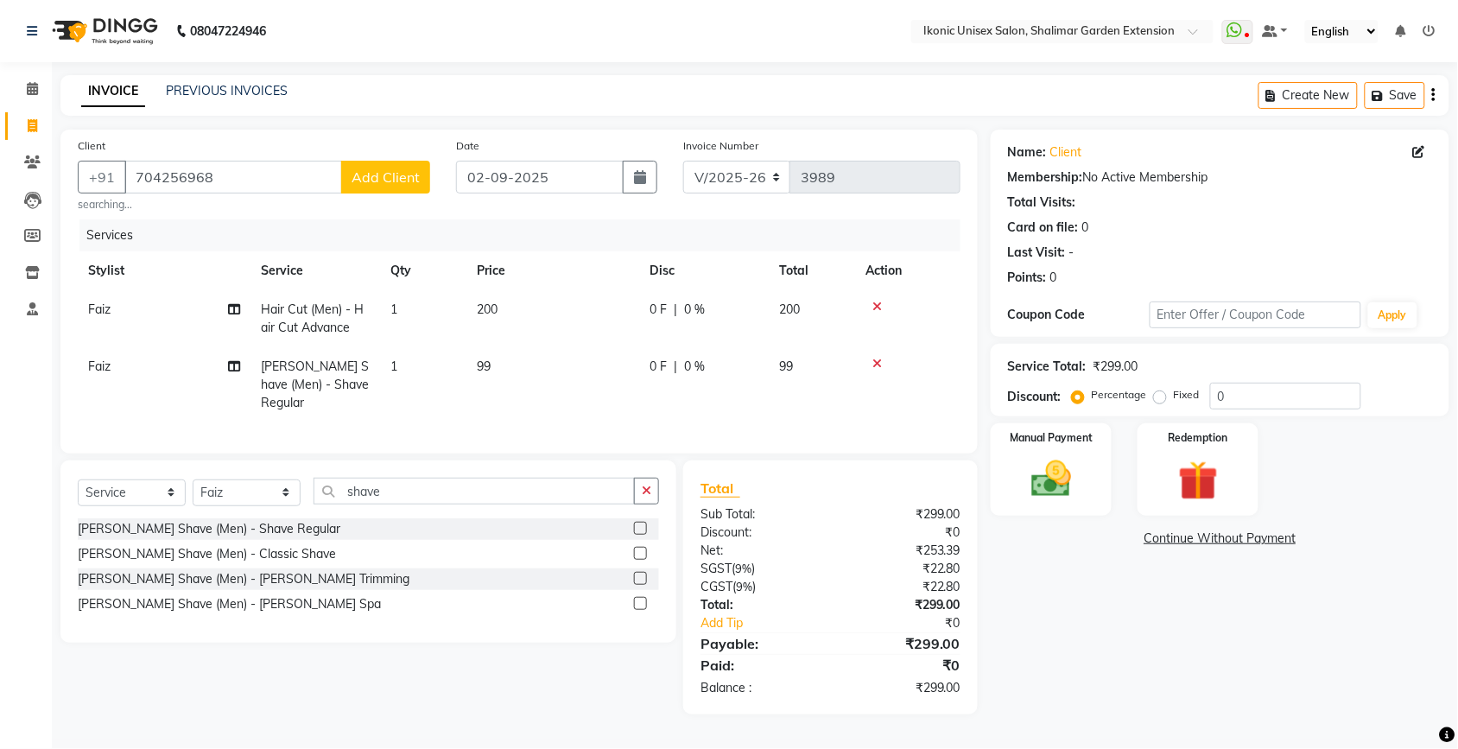
click at [605, 374] on td "99" at bounding box center [553, 384] width 173 height 75
select select "60208"
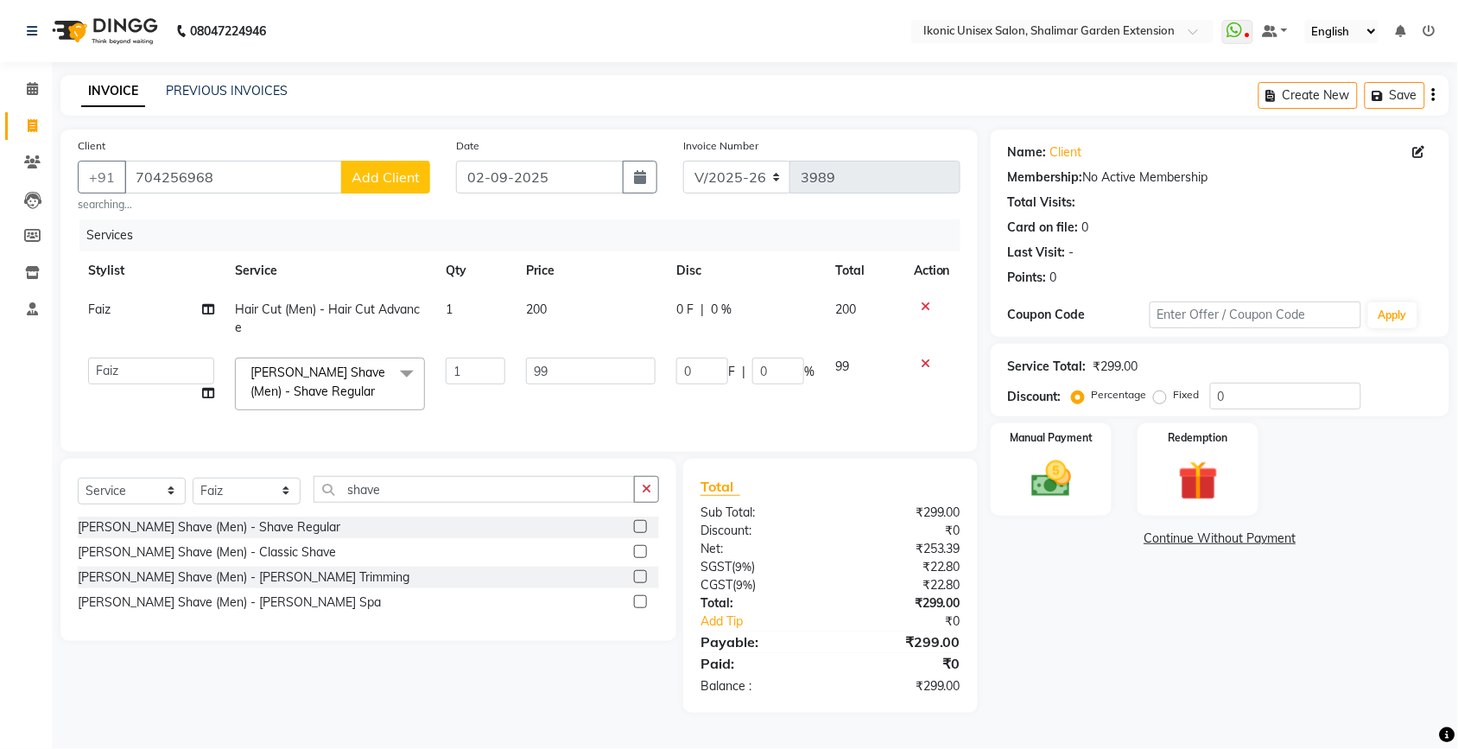
click at [600, 374] on input "99" at bounding box center [591, 371] width 130 height 27
type input "9"
type input "100"
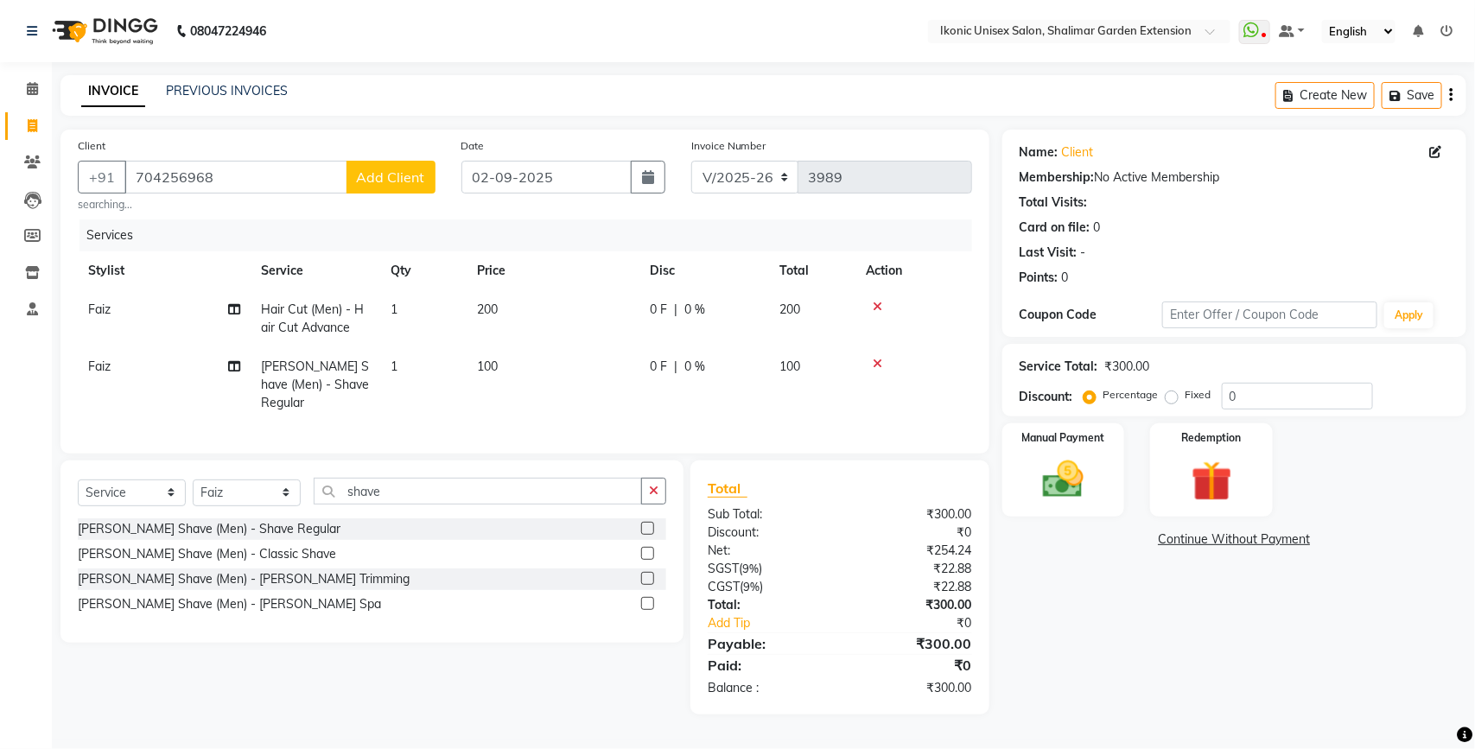
click at [1052, 597] on div "Name: Client Membership: No Active Membership Total Visits: Card on file: 0 Las…" at bounding box center [1240, 422] width 477 height 585
click at [538, 180] on input "02-09-2025" at bounding box center [546, 177] width 170 height 33
select select "9"
select select "2025"
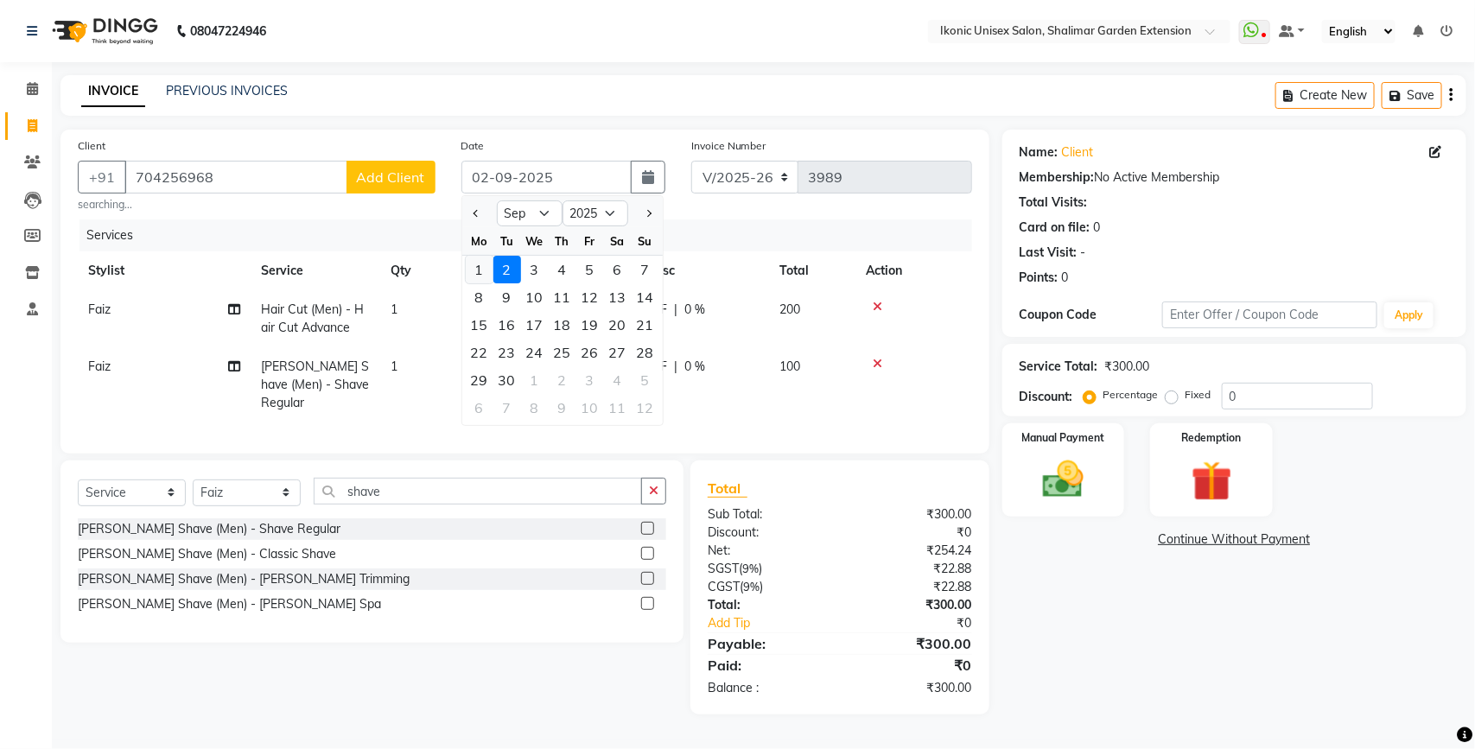
click at [480, 270] on div "1" at bounding box center [480, 270] width 28 height 28
type input "01-09-2025"
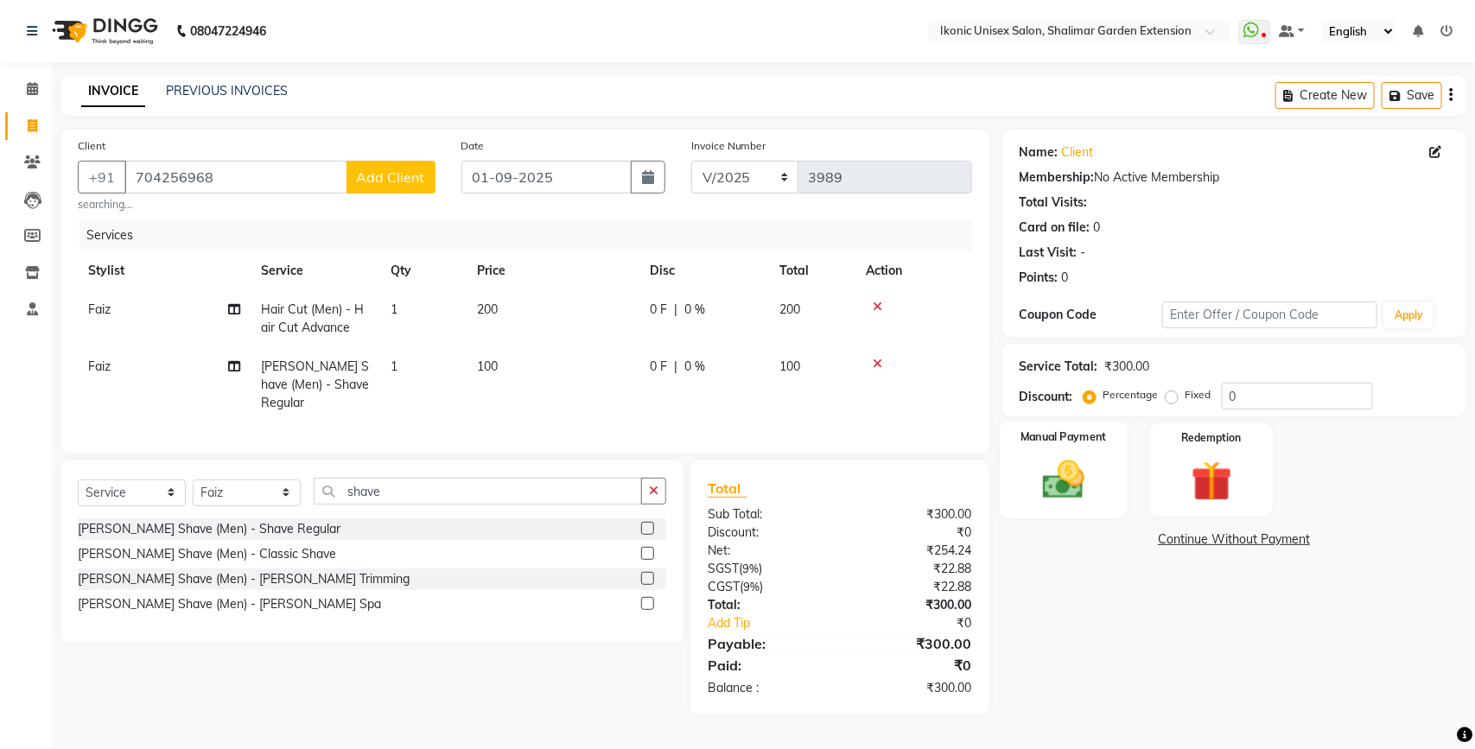
click at [1084, 465] on img at bounding box center [1063, 479] width 68 height 48
click at [1139, 542] on span "CASH" at bounding box center [1146, 541] width 37 height 20
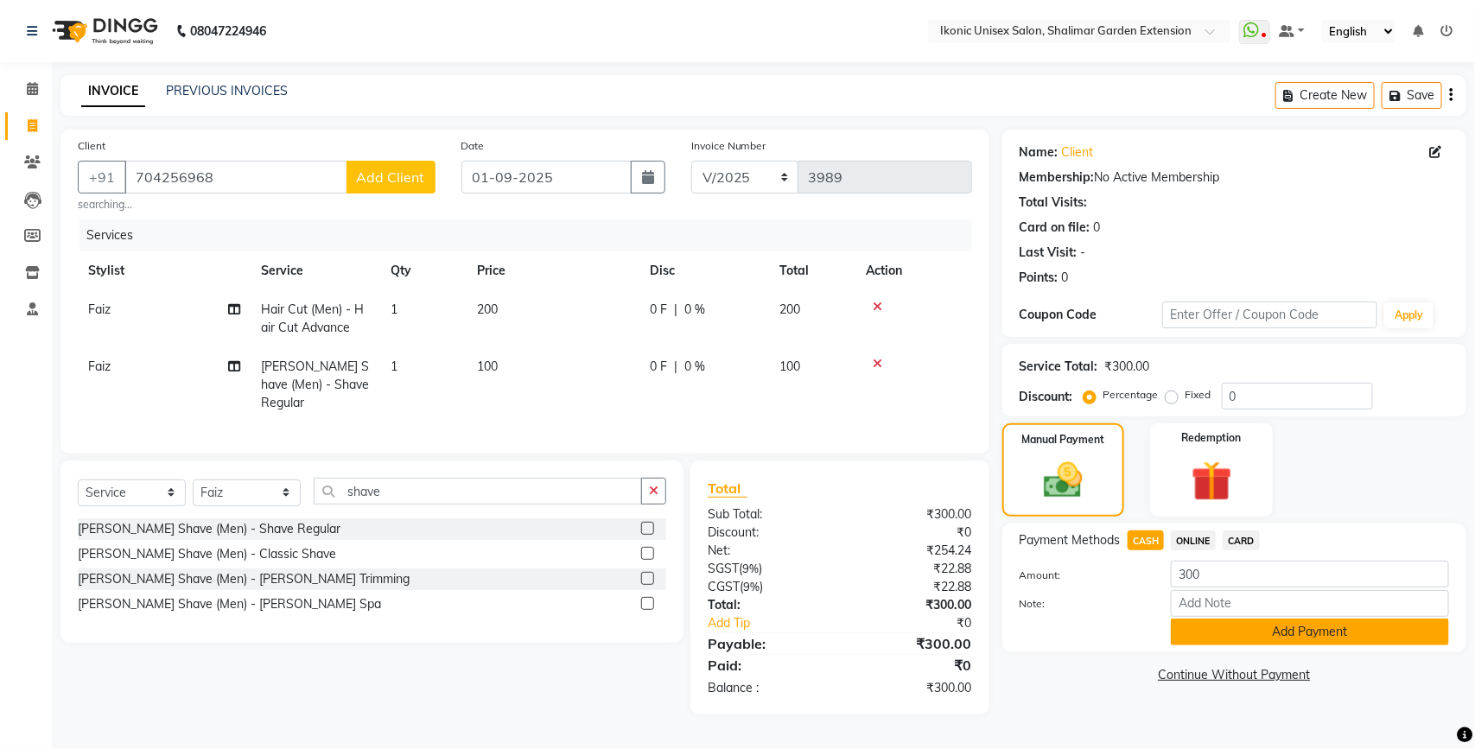
click at [1198, 629] on button "Add Payment" at bounding box center [1310, 632] width 278 height 27
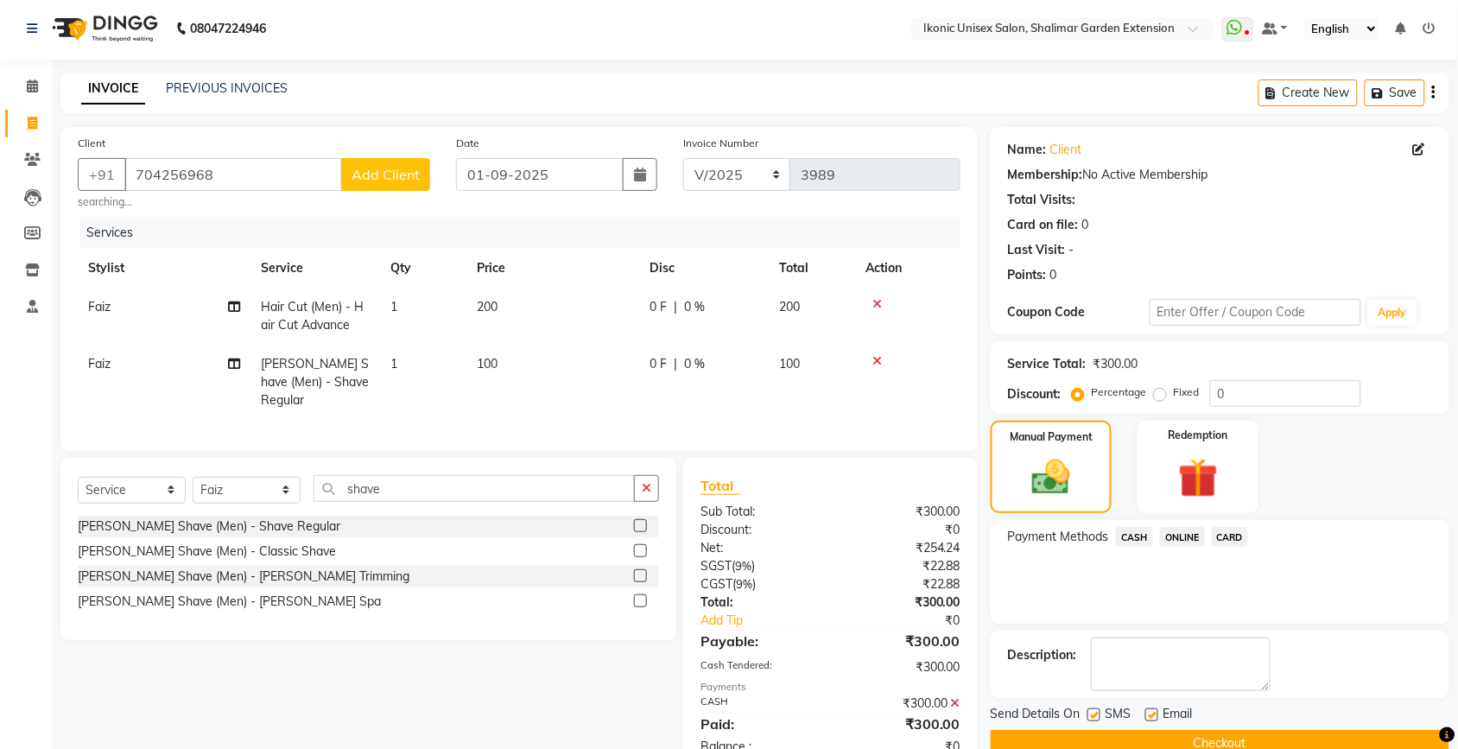
scroll to position [50, 0]
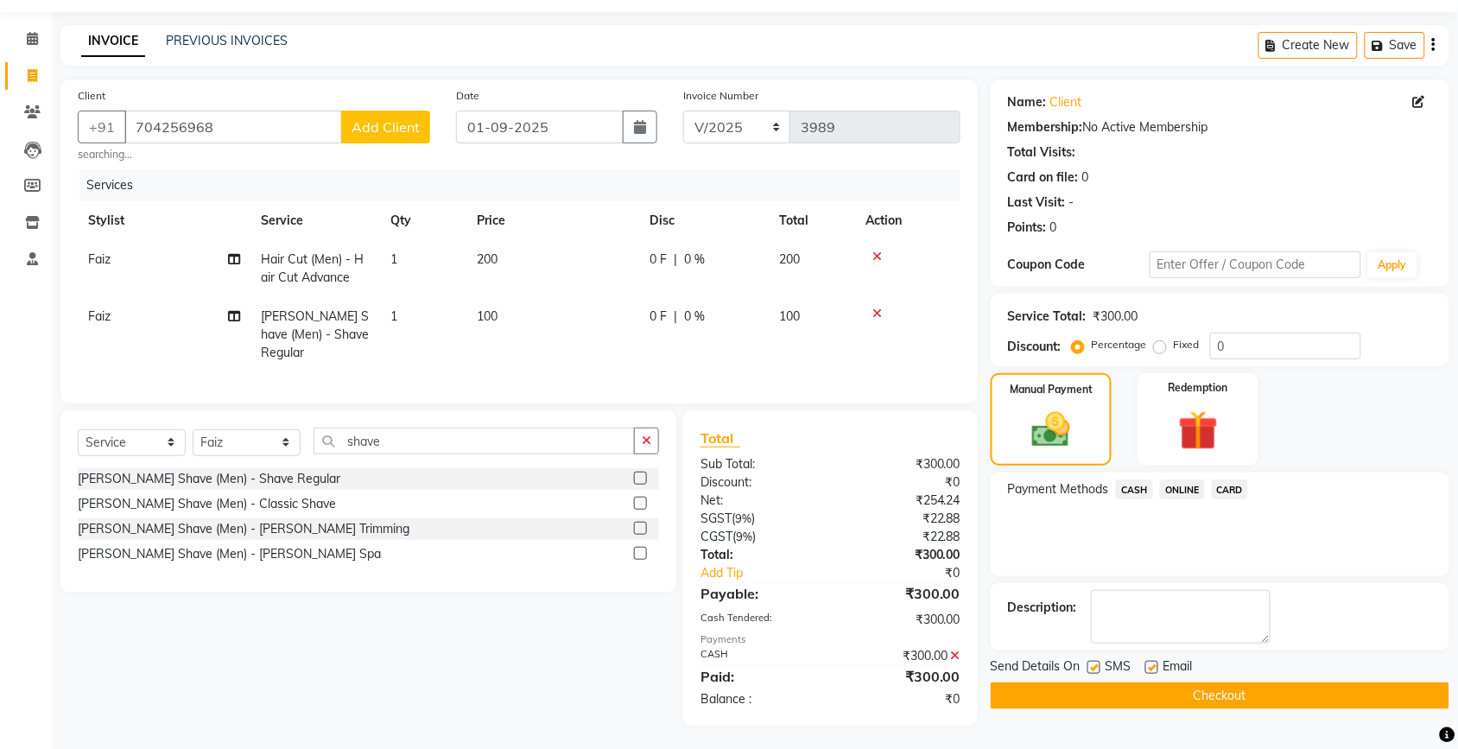
click at [1221, 698] on div "Send Details On SMS Email Checkout" at bounding box center [1220, 684] width 459 height 52
click at [1212, 679] on div "Send Details On SMS Email Checkout" at bounding box center [1220, 684] width 459 height 52
click at [1199, 694] on button "Checkout" at bounding box center [1220, 696] width 459 height 27
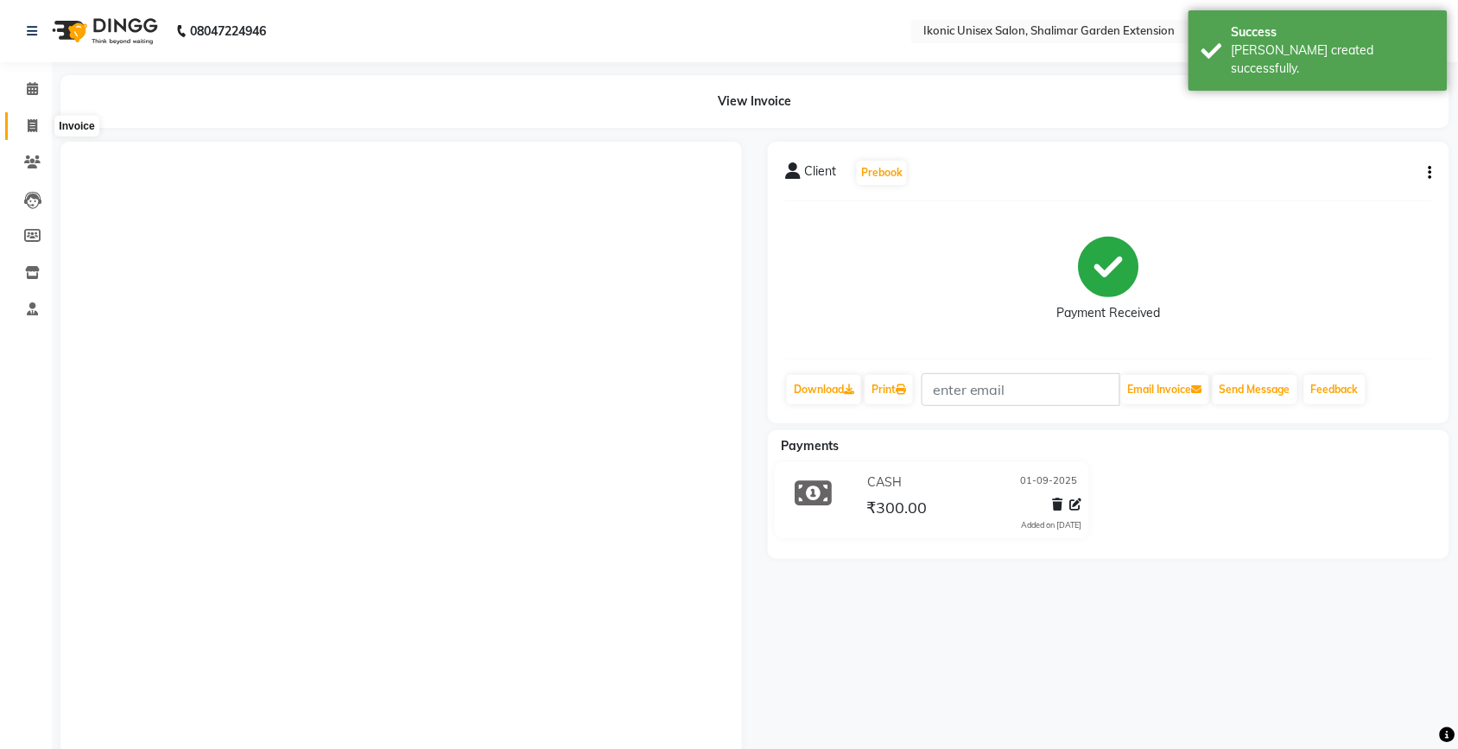
click at [22, 131] on span at bounding box center [32, 127] width 30 height 20
select select "service"
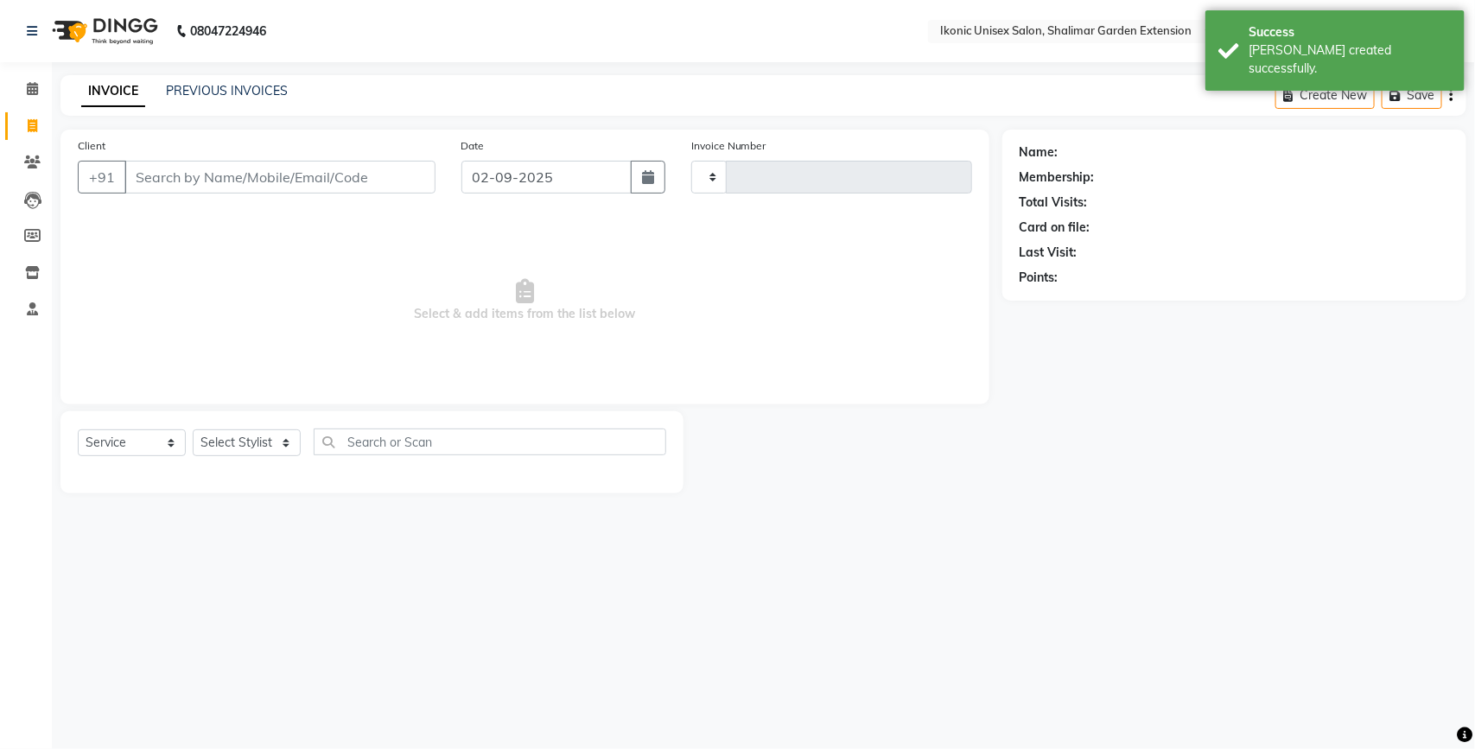
click at [173, 165] on input "Client" at bounding box center [279, 177] width 311 height 33
type input "888"
type input "3990"
select select "4931"
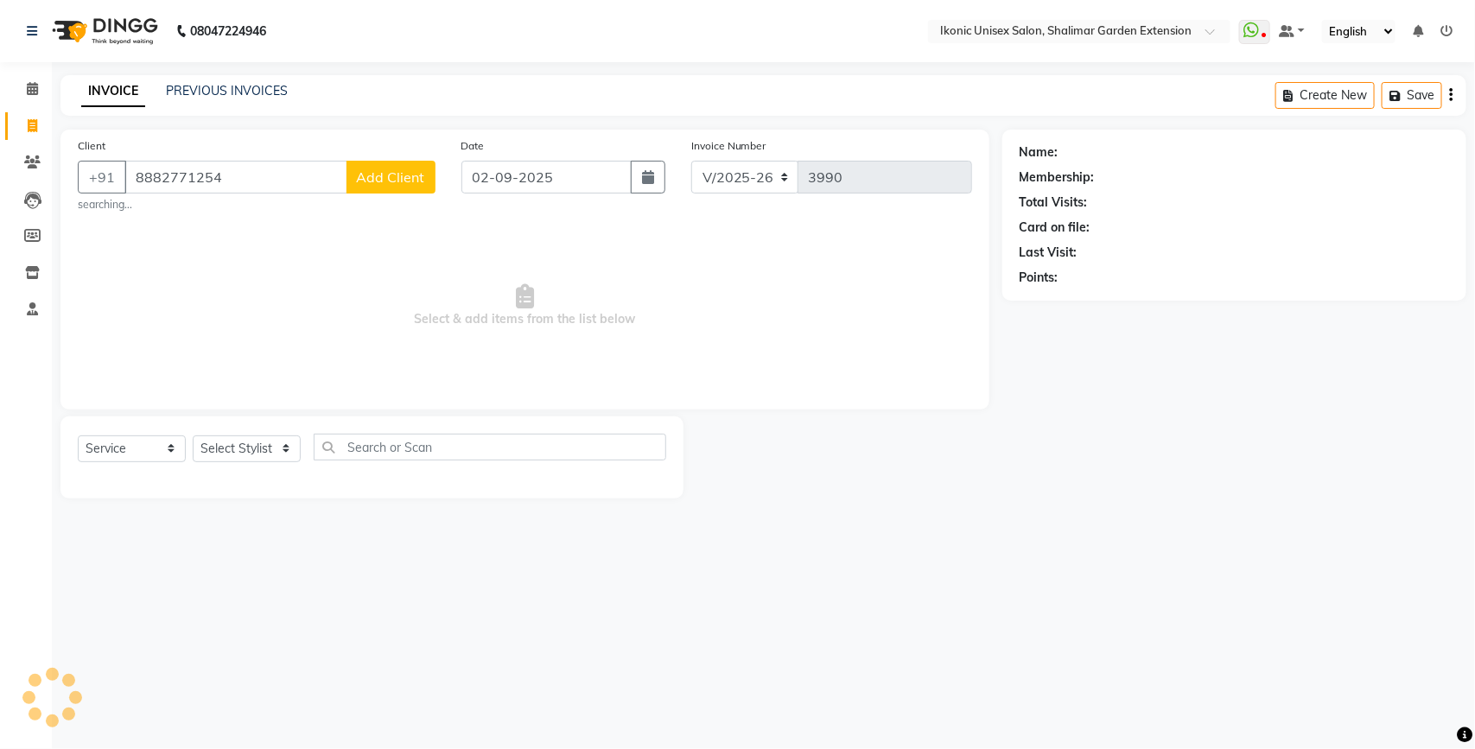
type input "8882771254"
click at [374, 255] on span "Select & add items from the list below" at bounding box center [525, 305] width 894 height 173
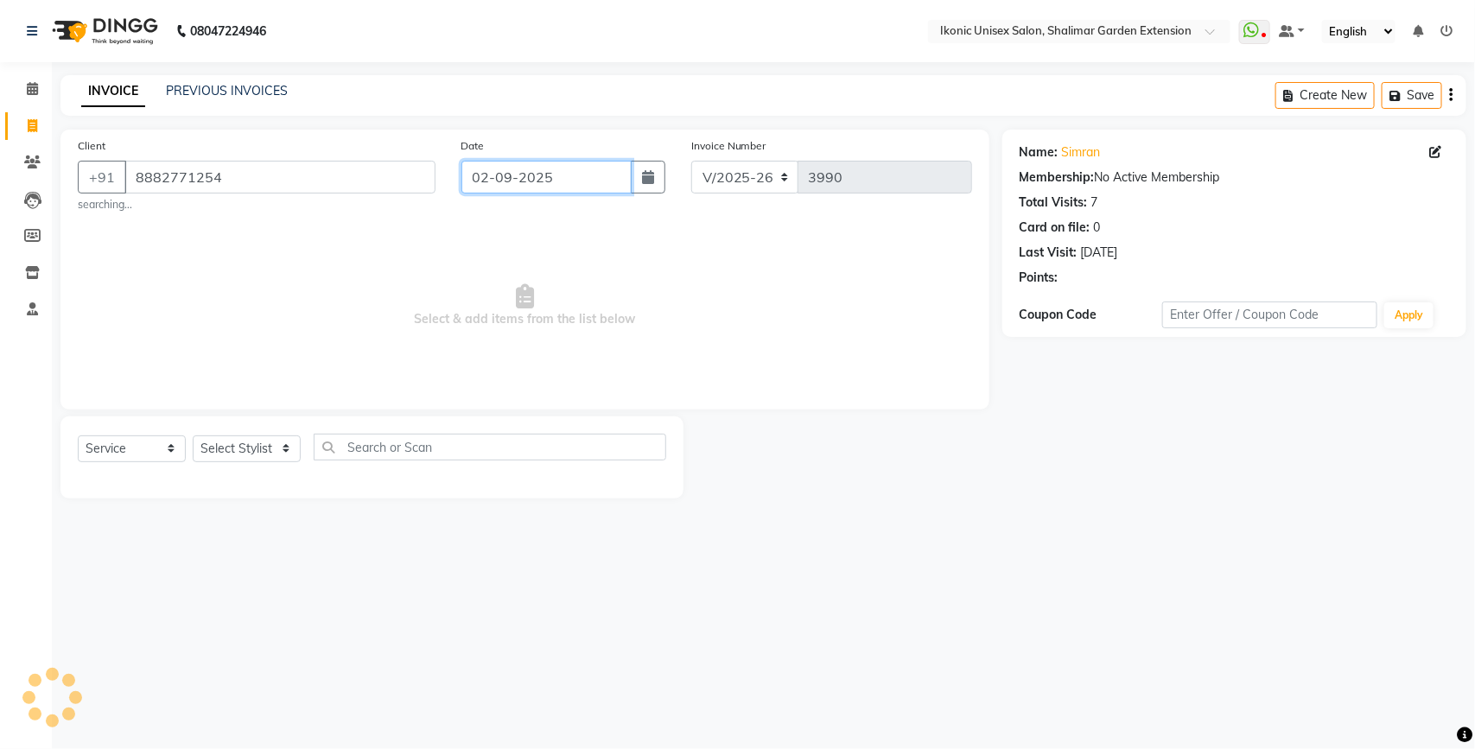
click at [610, 179] on input "02-09-2025" at bounding box center [546, 177] width 170 height 33
select select "9"
select select "2025"
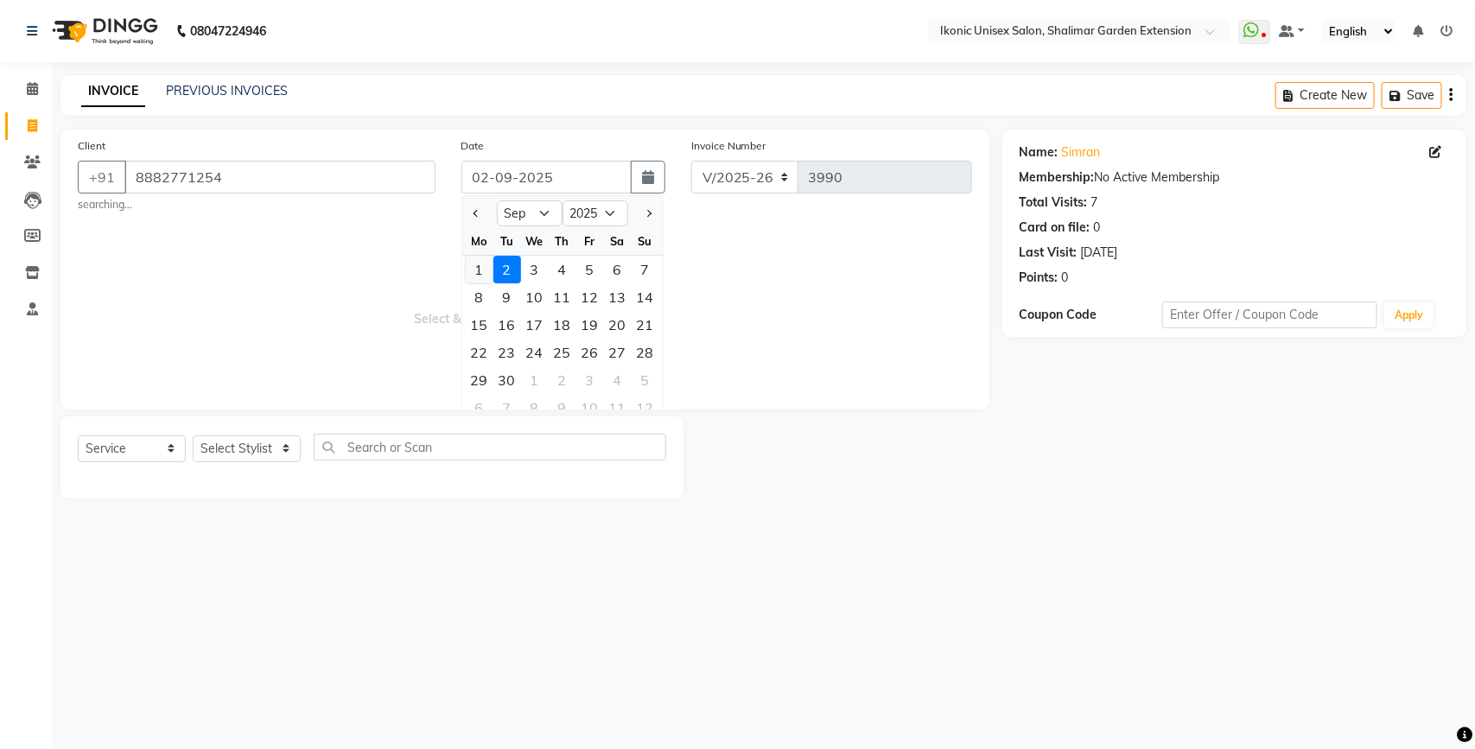
click at [477, 269] on div "1" at bounding box center [480, 270] width 28 height 28
type input "01-09-2025"
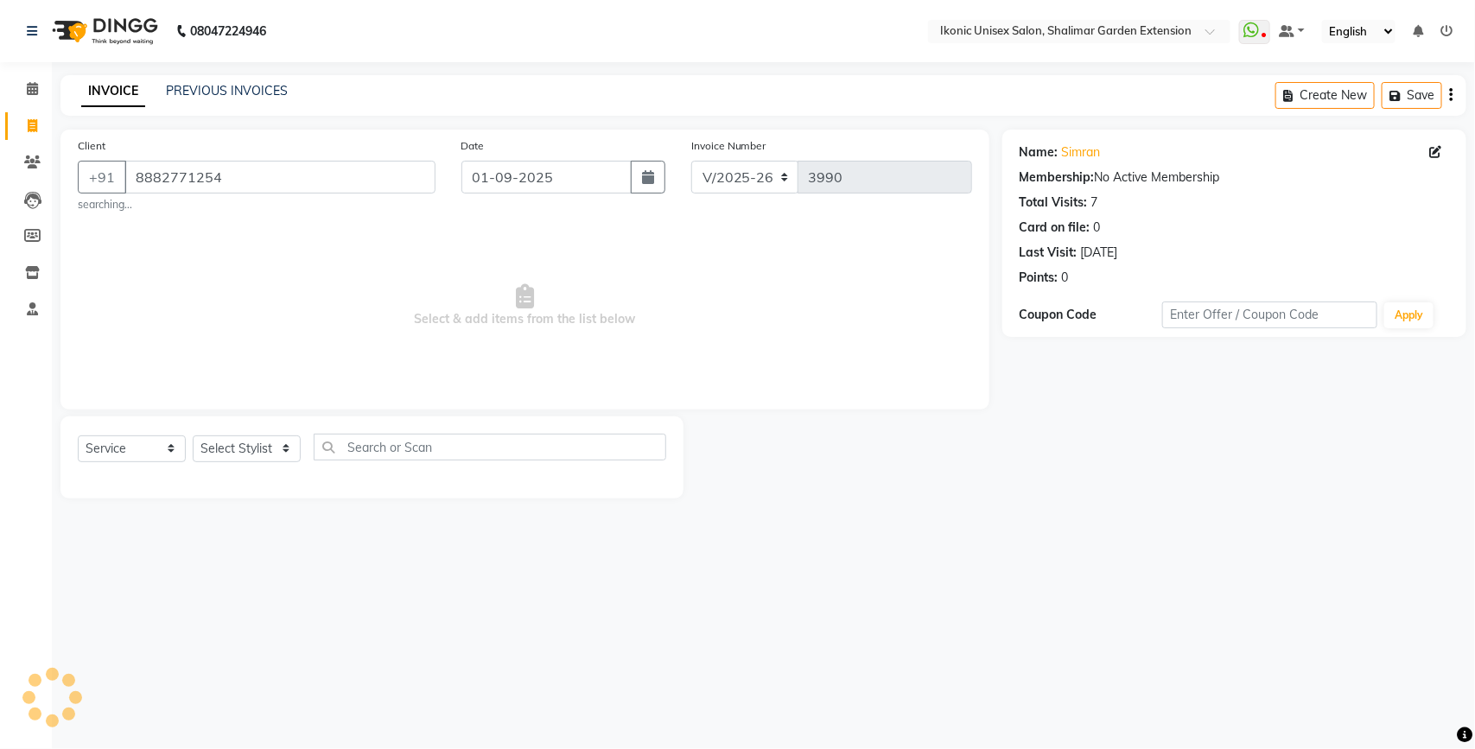
click at [356, 260] on span "Select & add items from the list below" at bounding box center [525, 305] width 894 height 173
click at [255, 454] on select "Select Stylist [PERSON_NAME] [PERSON_NAME] Fiza Kajal Mahi [PERSON_NAME] [PERSO…" at bounding box center [247, 448] width 108 height 27
select select "60208"
click at [193, 435] on select "Select Stylist [PERSON_NAME] [PERSON_NAME] Fiza Kajal Mahi [PERSON_NAME] [PERSO…" at bounding box center [247, 448] width 108 height 27
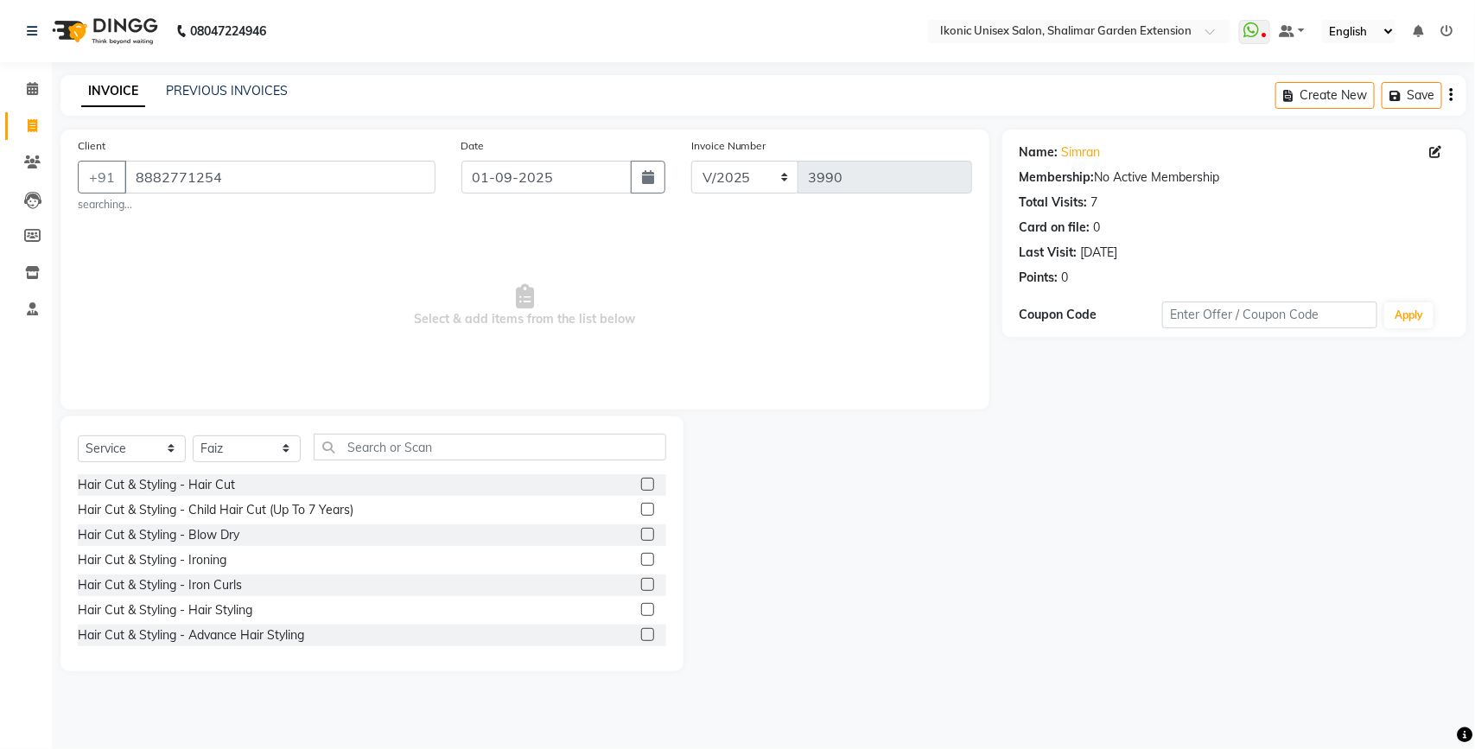
click at [641, 482] on label at bounding box center [647, 484] width 13 height 13
click at [641, 482] on input "checkbox" at bounding box center [646, 485] width 11 height 11
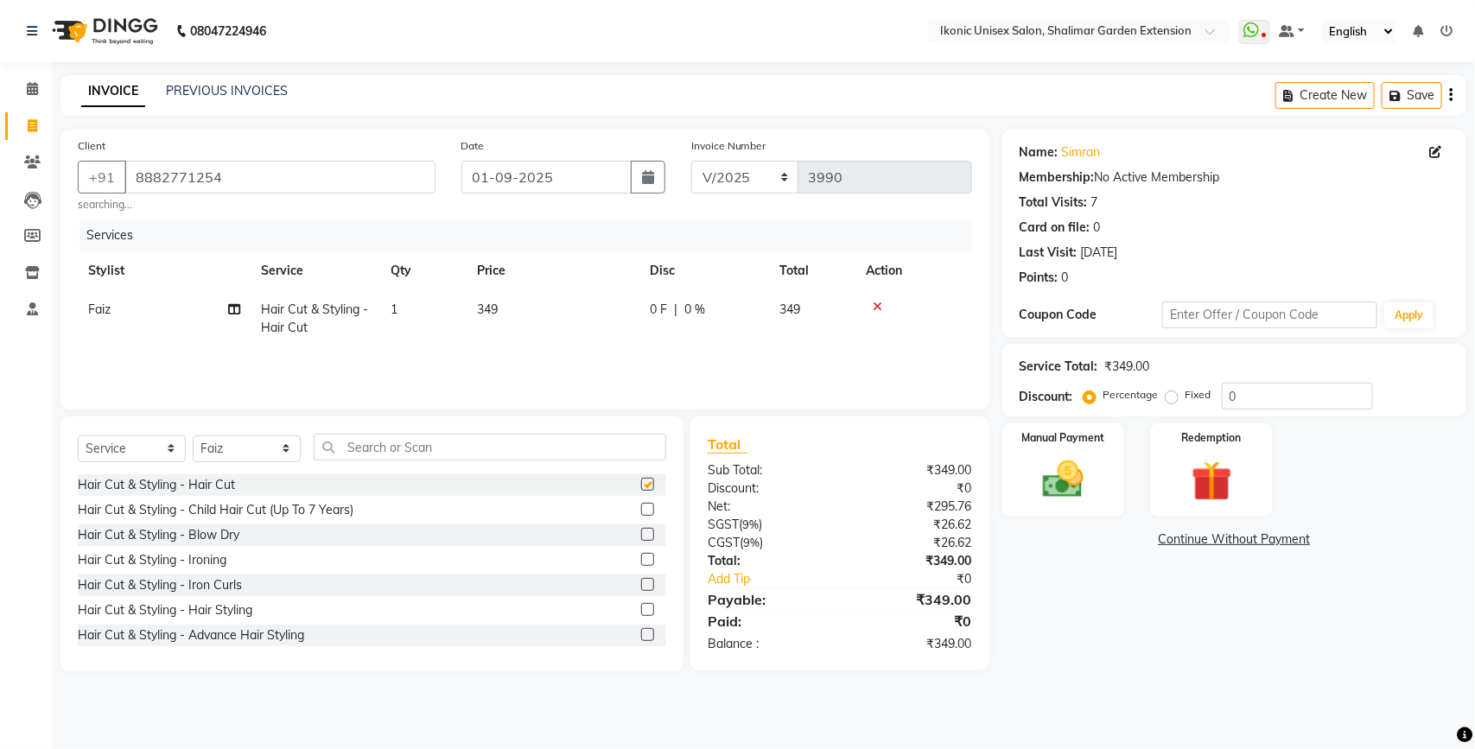
click at [571, 305] on td "349" at bounding box center [553, 318] width 173 height 57
checkbox input "false"
select select "60208"
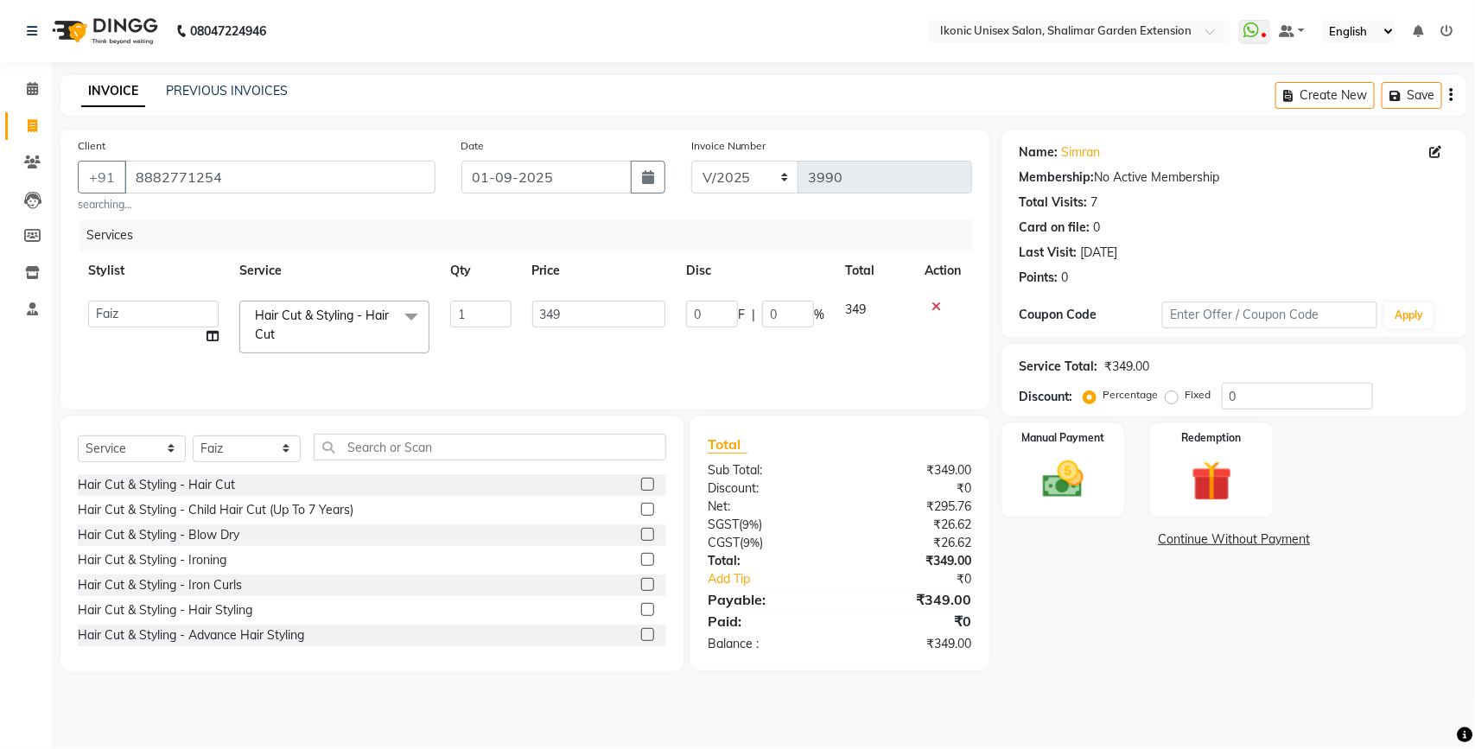
click at [573, 303] on input "349" at bounding box center [599, 314] width 134 height 27
type input "3"
type input "250"
click at [1156, 626] on div "Name: [PERSON_NAME] Membership: No Active Membership Total Visits: 7 Card on fi…" at bounding box center [1240, 401] width 477 height 542
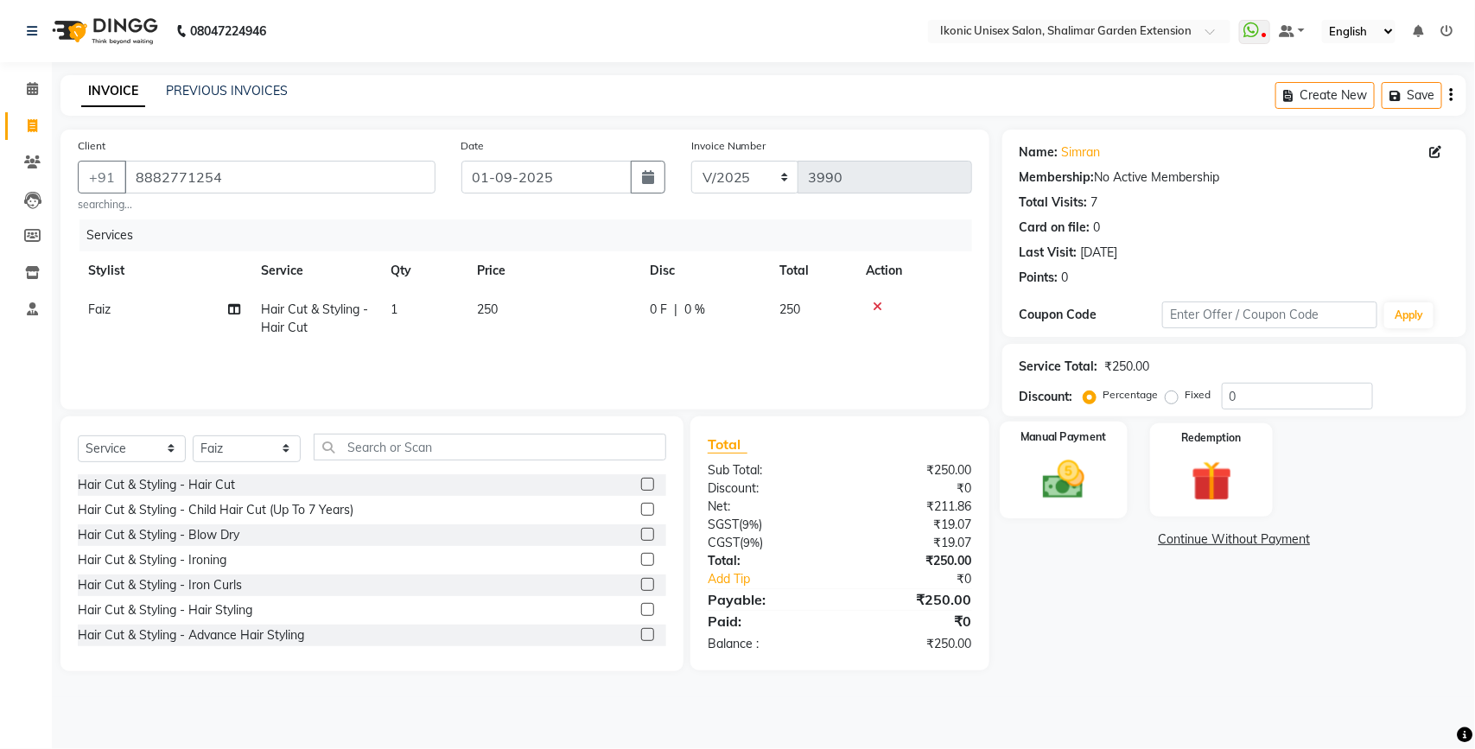
click at [1060, 505] on div "Manual Payment" at bounding box center [1064, 471] width 128 height 98
click at [1195, 532] on span "ONLINE" at bounding box center [1193, 541] width 45 height 20
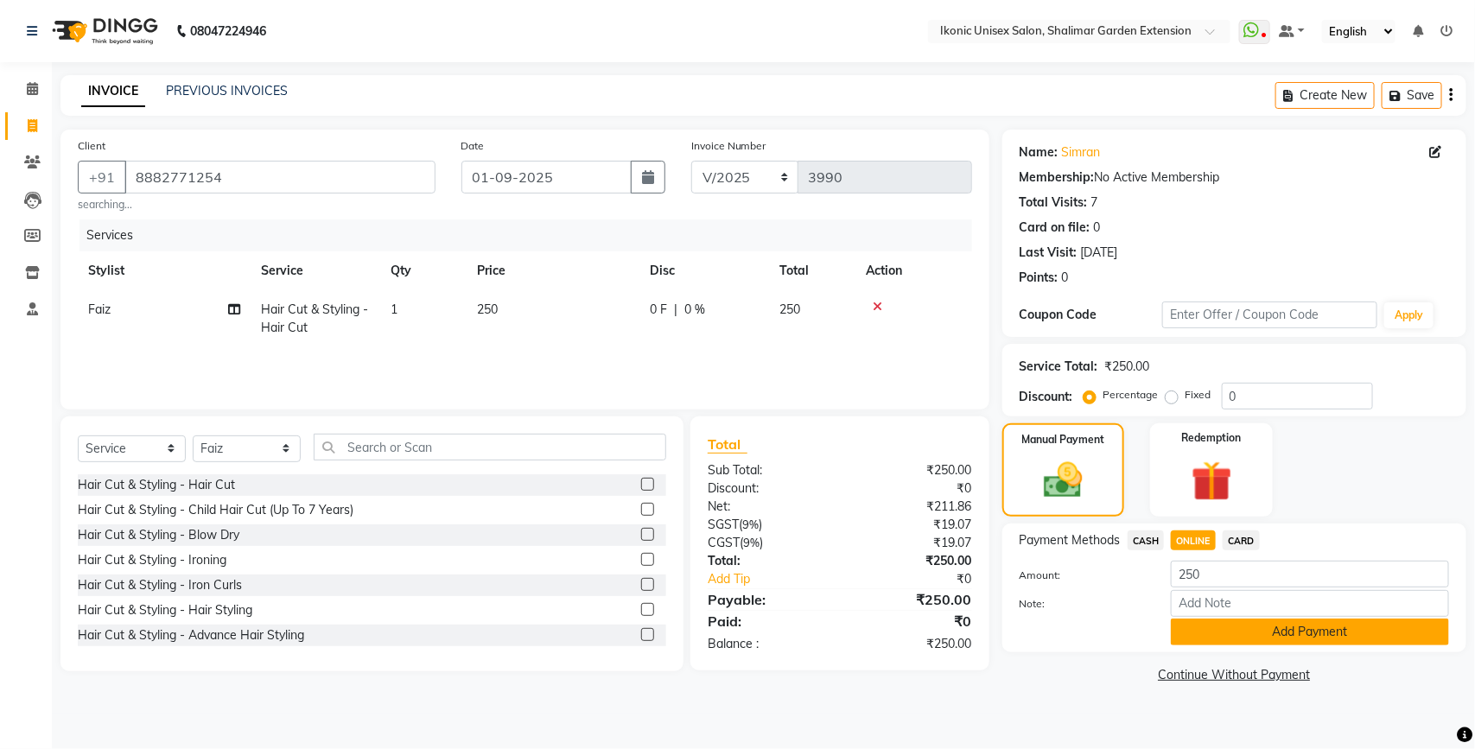
click at [1244, 632] on button "Add Payment" at bounding box center [1310, 632] width 278 height 27
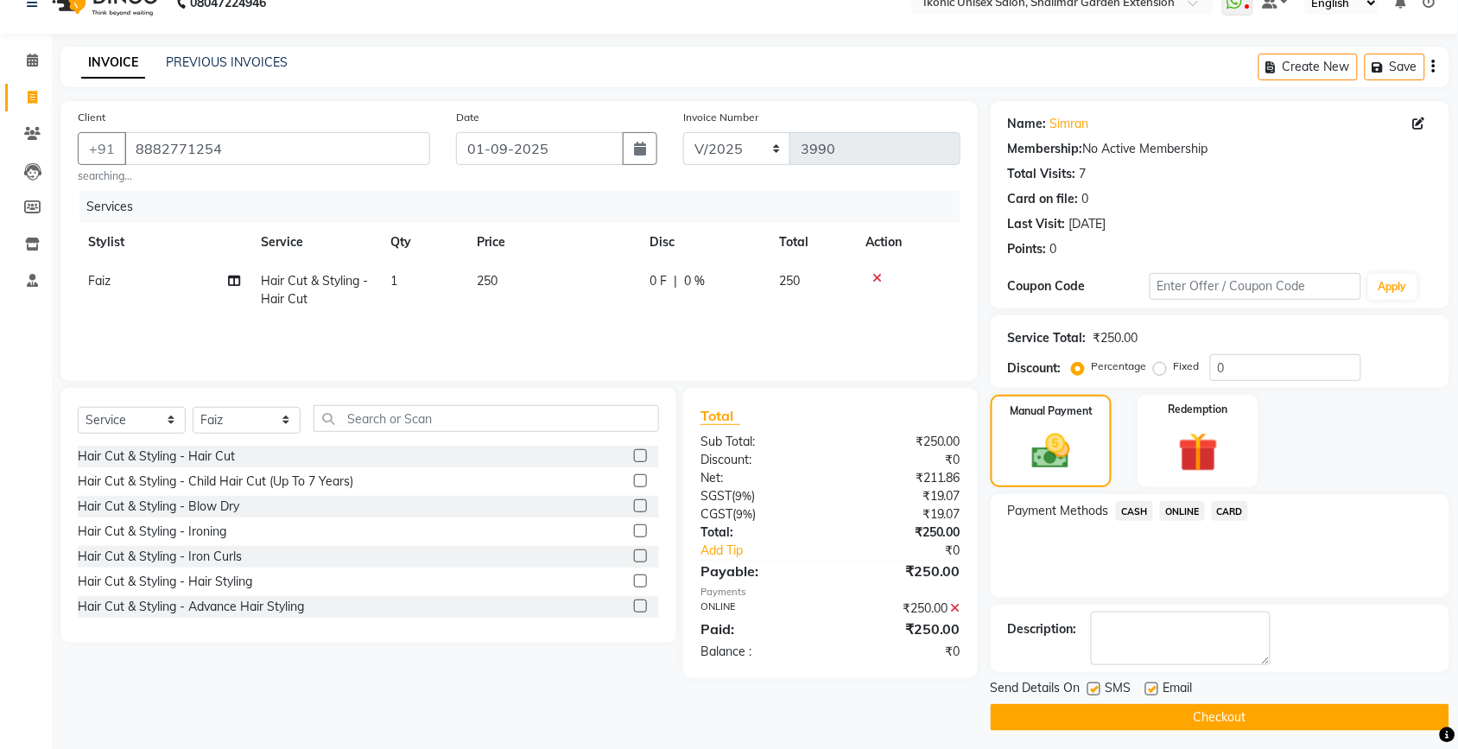
scroll to position [36, 0]
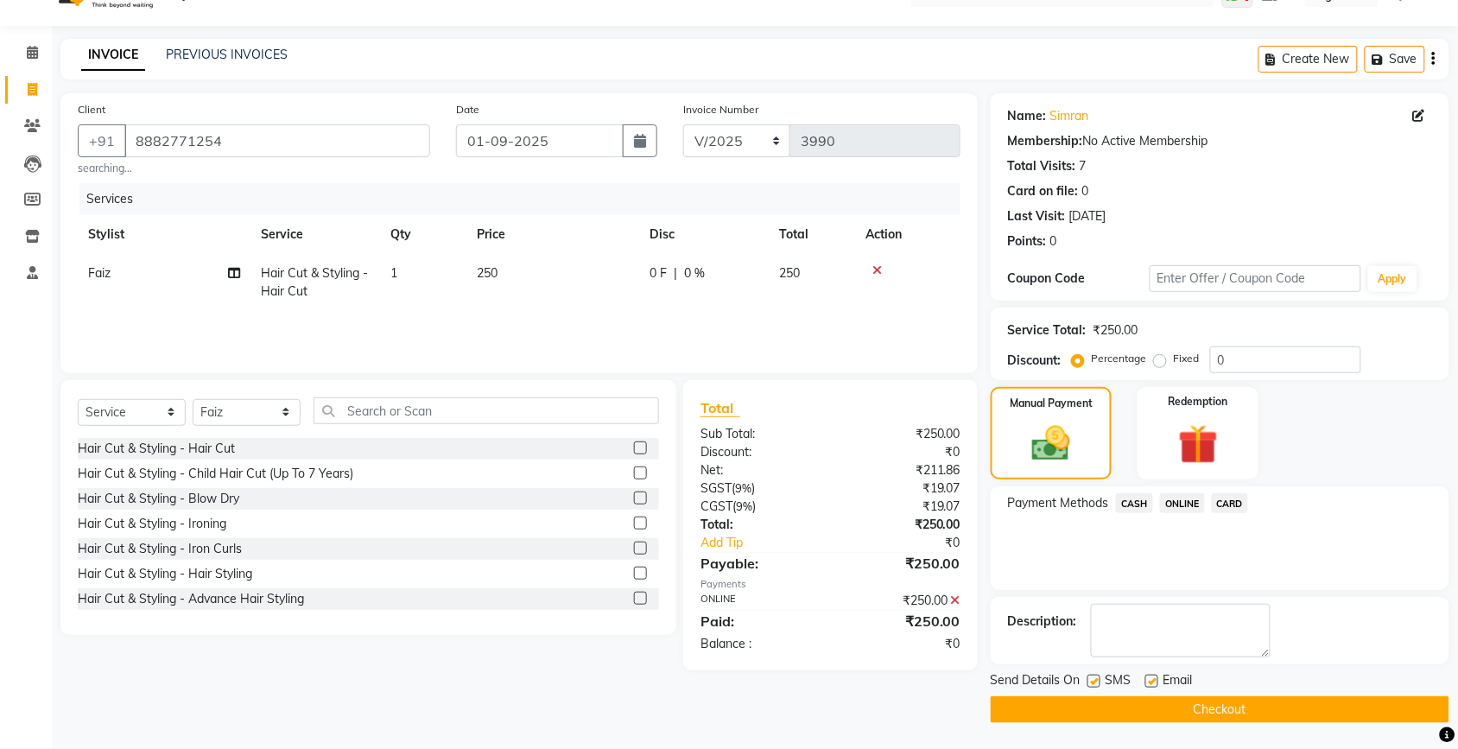
click at [1211, 709] on button "Checkout" at bounding box center [1220, 709] width 459 height 27
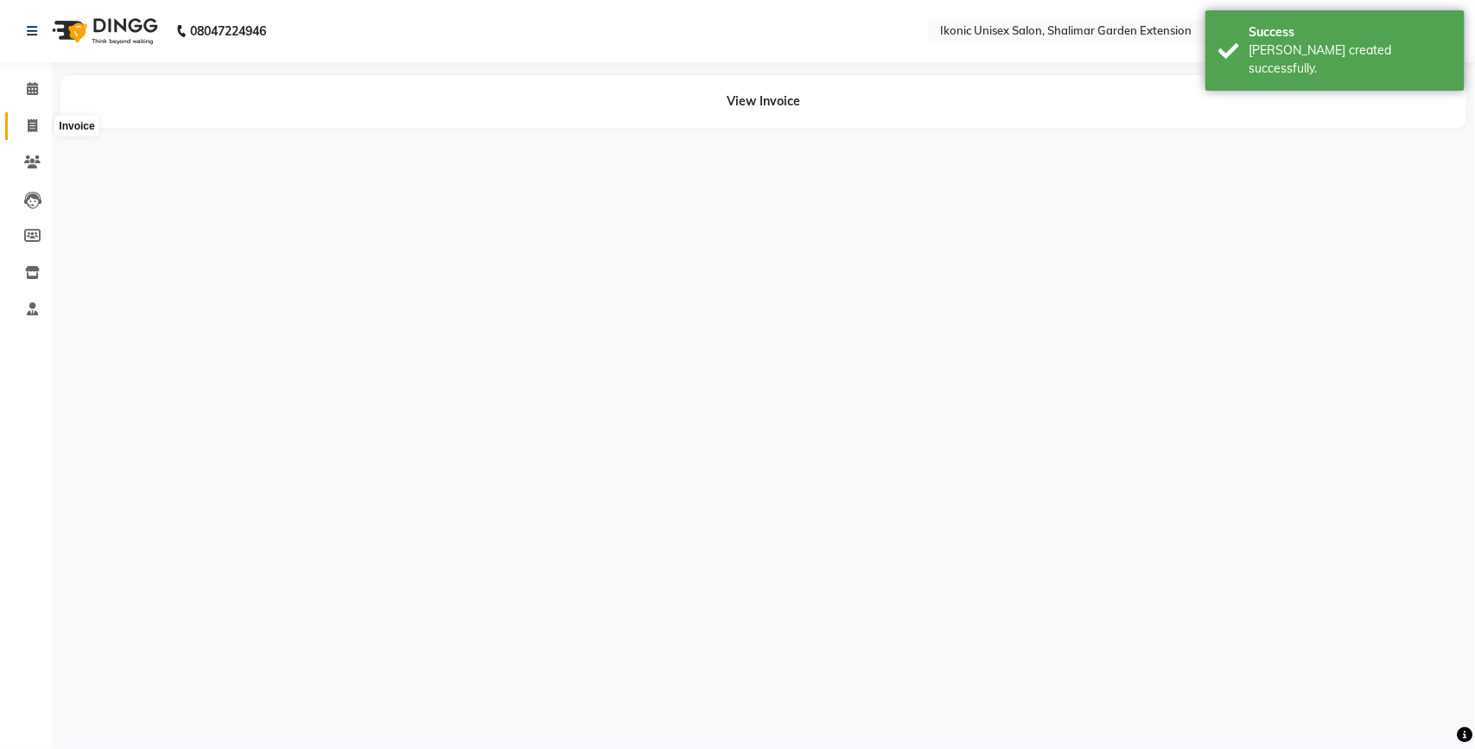
click at [23, 130] on span at bounding box center [32, 127] width 30 height 20
select select "service"
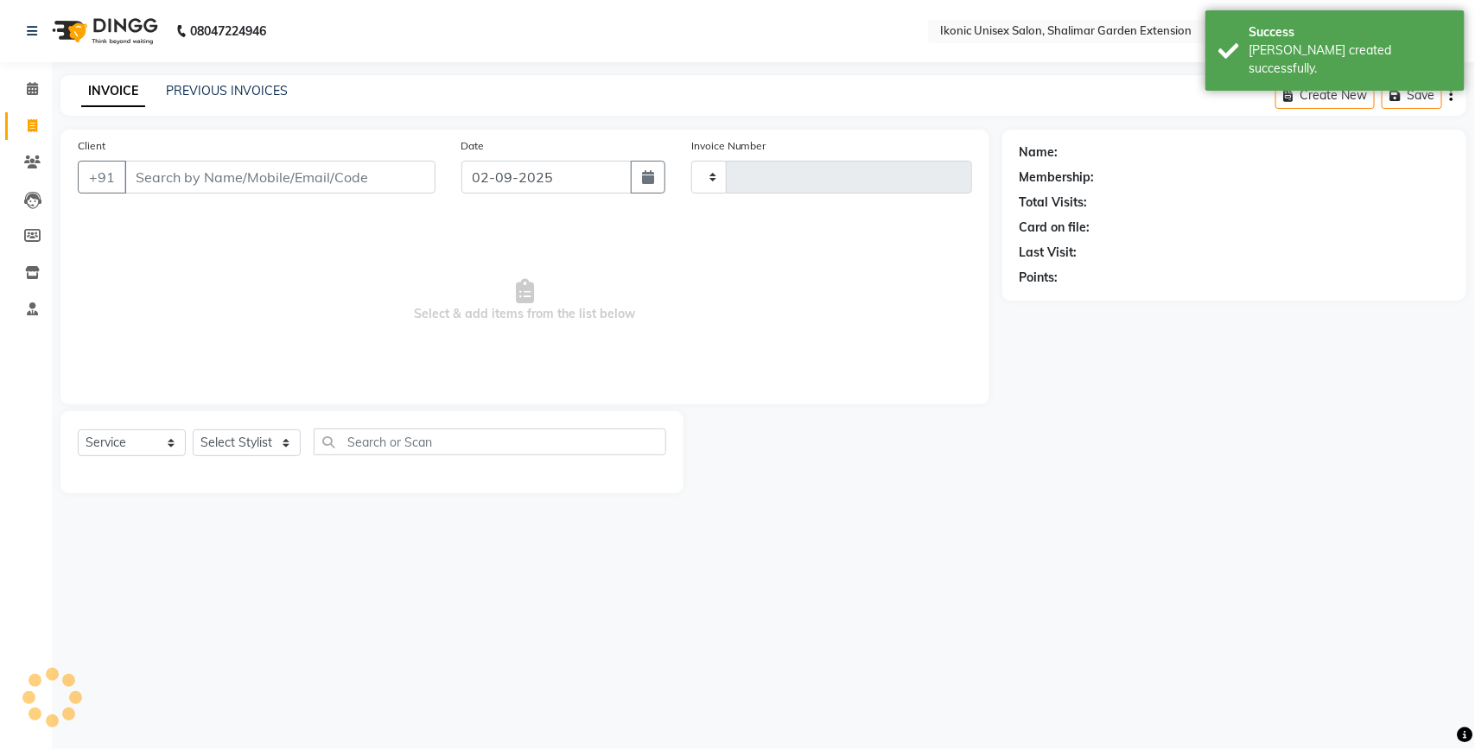
click at [174, 171] on input "Client" at bounding box center [279, 177] width 311 height 33
type input "9"
type input "3991"
select select "4931"
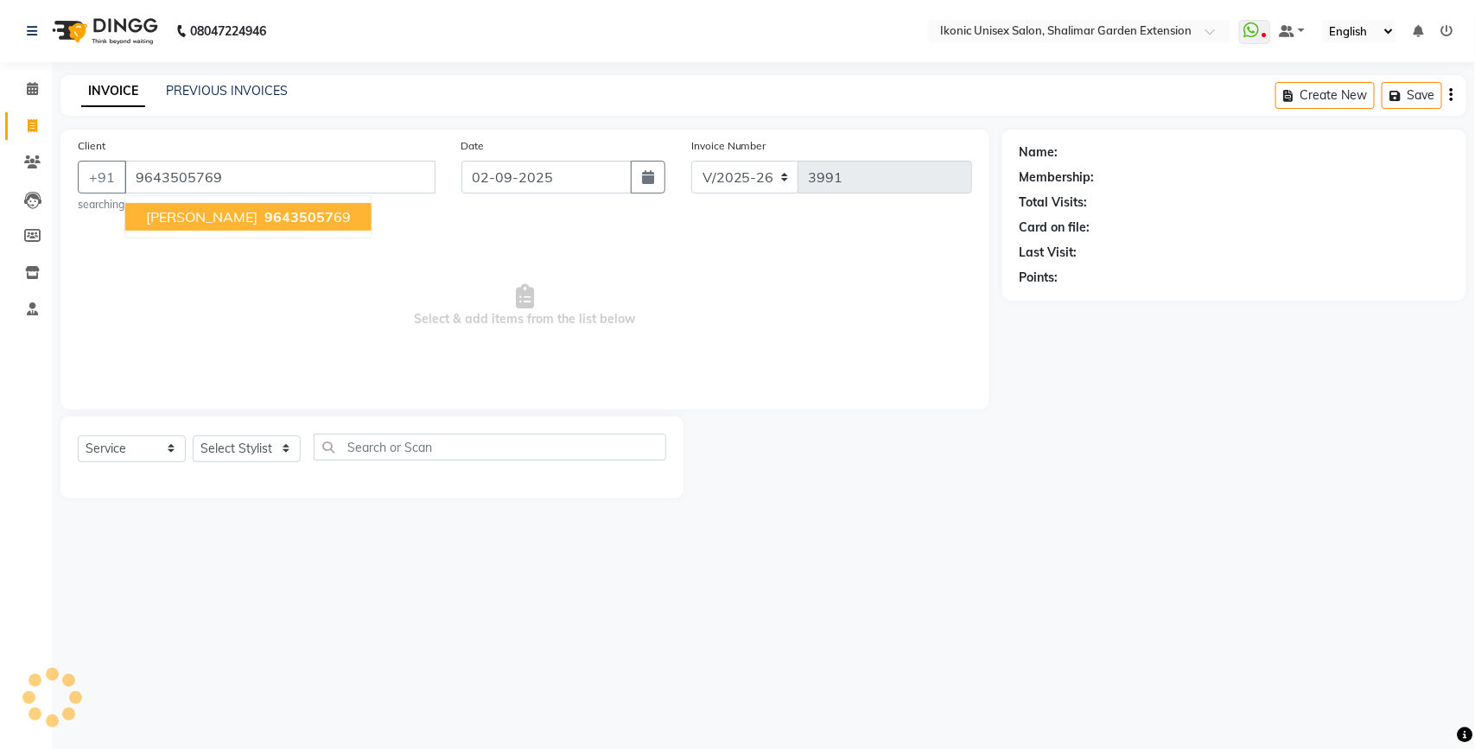
click at [264, 218] on span "96435057" at bounding box center [298, 216] width 69 height 17
type input "9643505769"
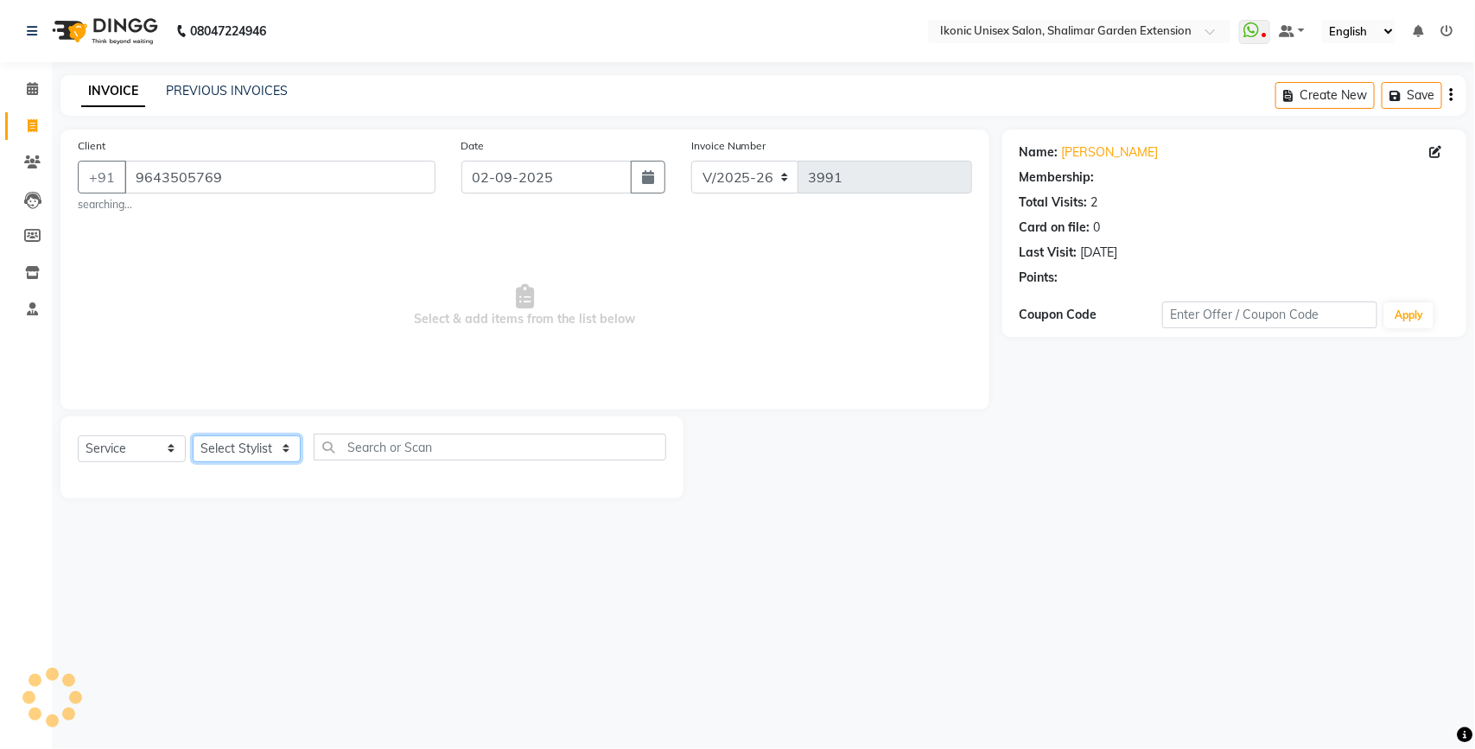
click at [265, 438] on select "Select Stylist [PERSON_NAME] [PERSON_NAME] Fiza Kajal Mahi [PERSON_NAME] [PERSO…" at bounding box center [247, 448] width 108 height 27
click at [530, 333] on span "Select & add items from the list below" at bounding box center [525, 305] width 894 height 173
click at [265, 438] on select "Select Stylist [PERSON_NAME] [PERSON_NAME] Fiza Kajal Mahi [PERSON_NAME] [PERSO…" at bounding box center [247, 448] width 108 height 27
select select "42962"
click at [193, 435] on select "Select Stylist [PERSON_NAME] [PERSON_NAME] Fiza Kajal Mahi [PERSON_NAME] [PERSO…" at bounding box center [247, 448] width 108 height 27
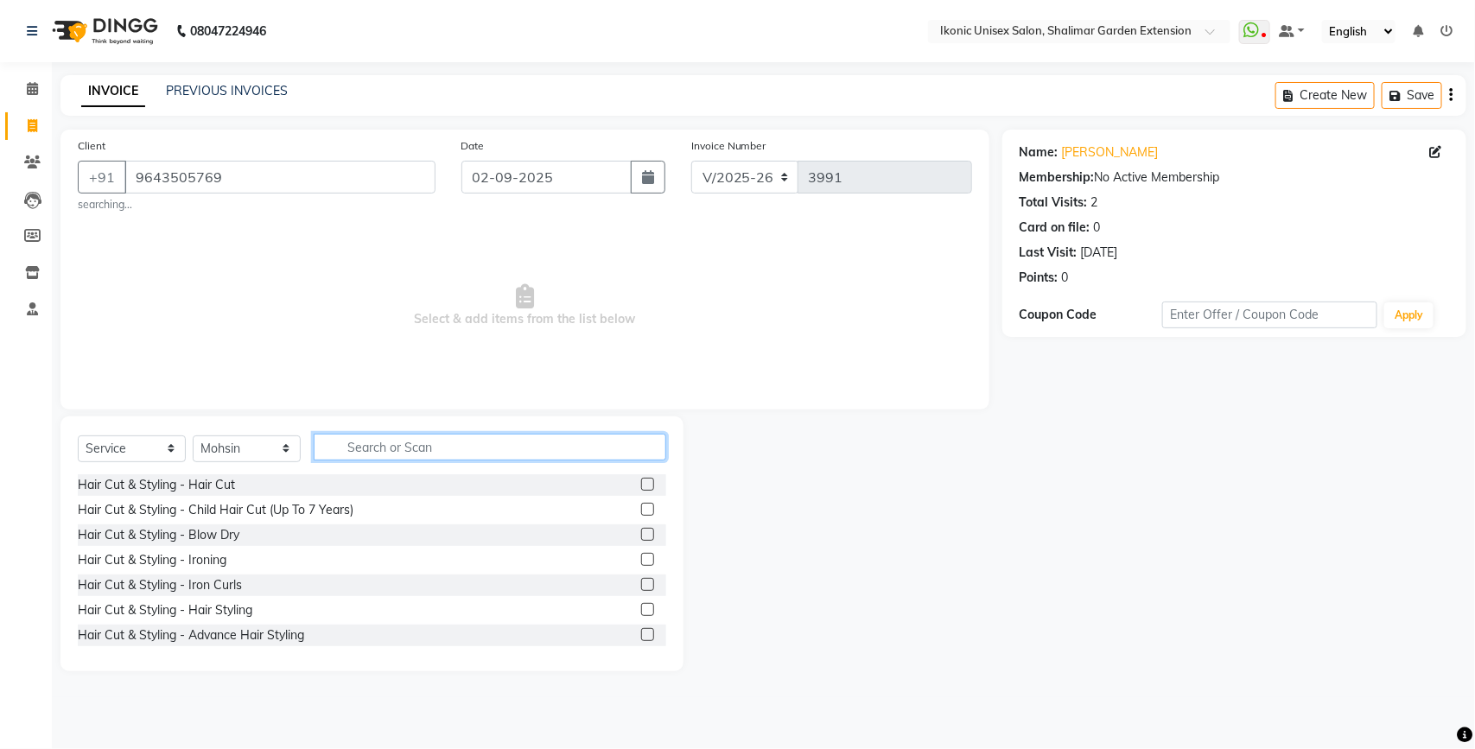
click at [395, 435] on input "text" at bounding box center [490, 447] width 353 height 27
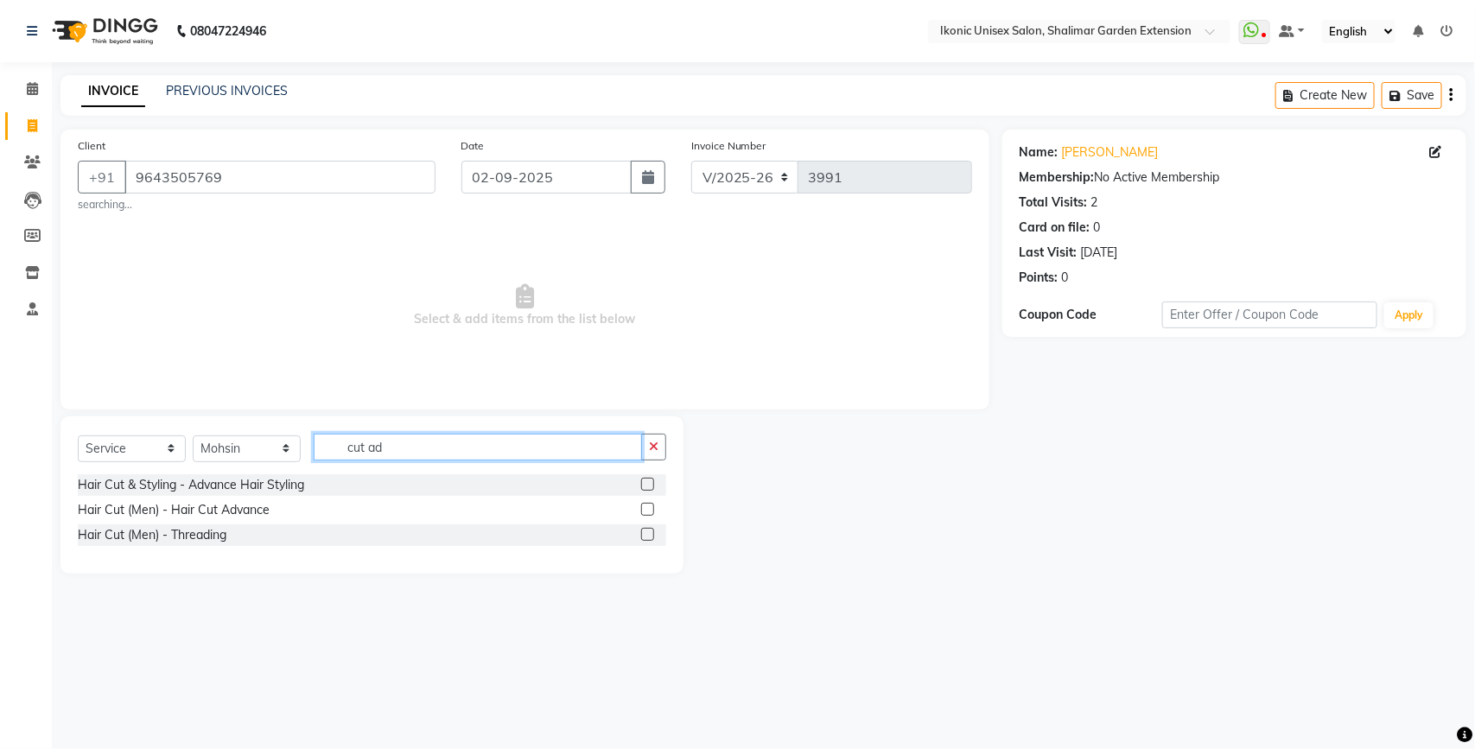
type input "cut ad"
click at [640, 507] on div "Hair Cut (Men) - Hair Cut Advance" at bounding box center [372, 510] width 588 height 22
click at [651, 507] on label at bounding box center [647, 509] width 13 height 13
click at [651, 507] on input "checkbox" at bounding box center [646, 510] width 11 height 11
checkbox input "true"
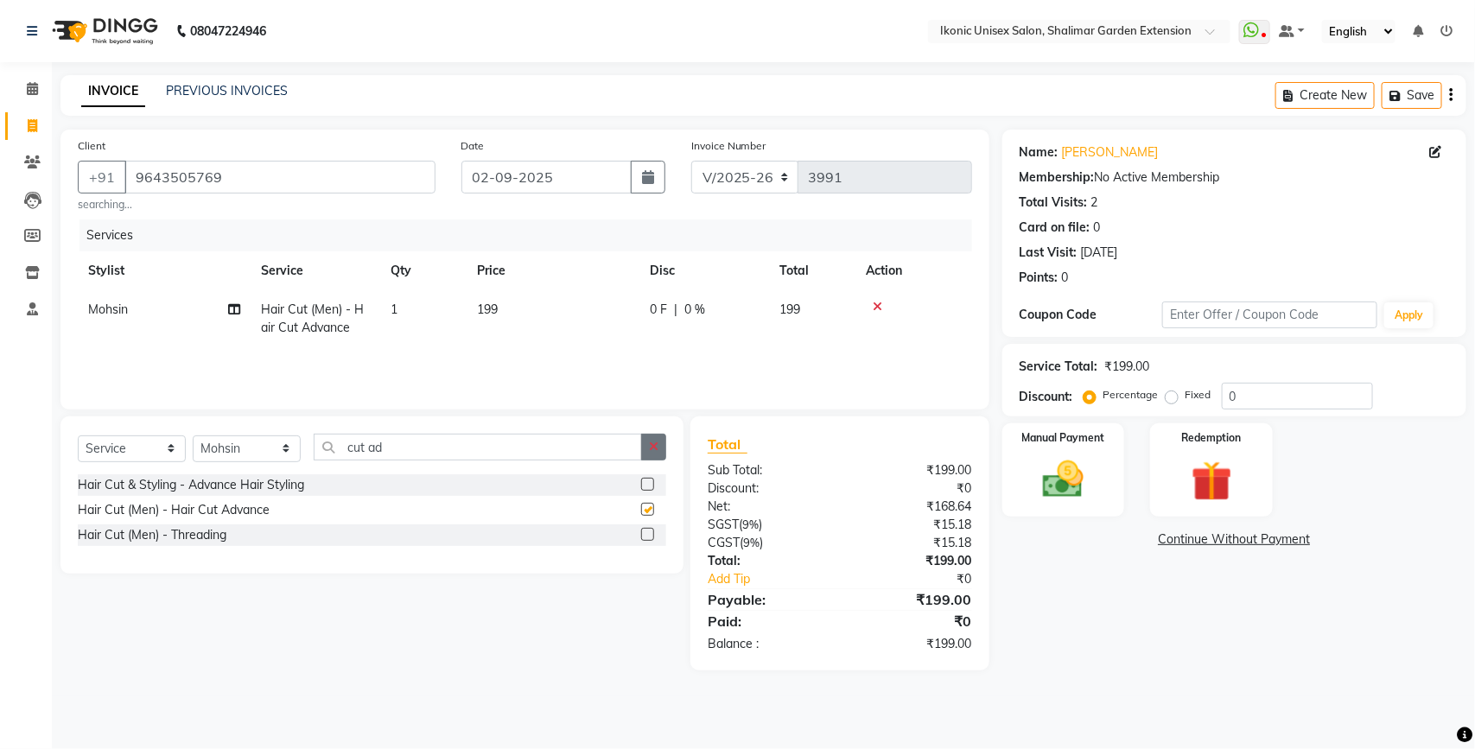
click at [659, 454] on button "button" at bounding box center [653, 447] width 25 height 27
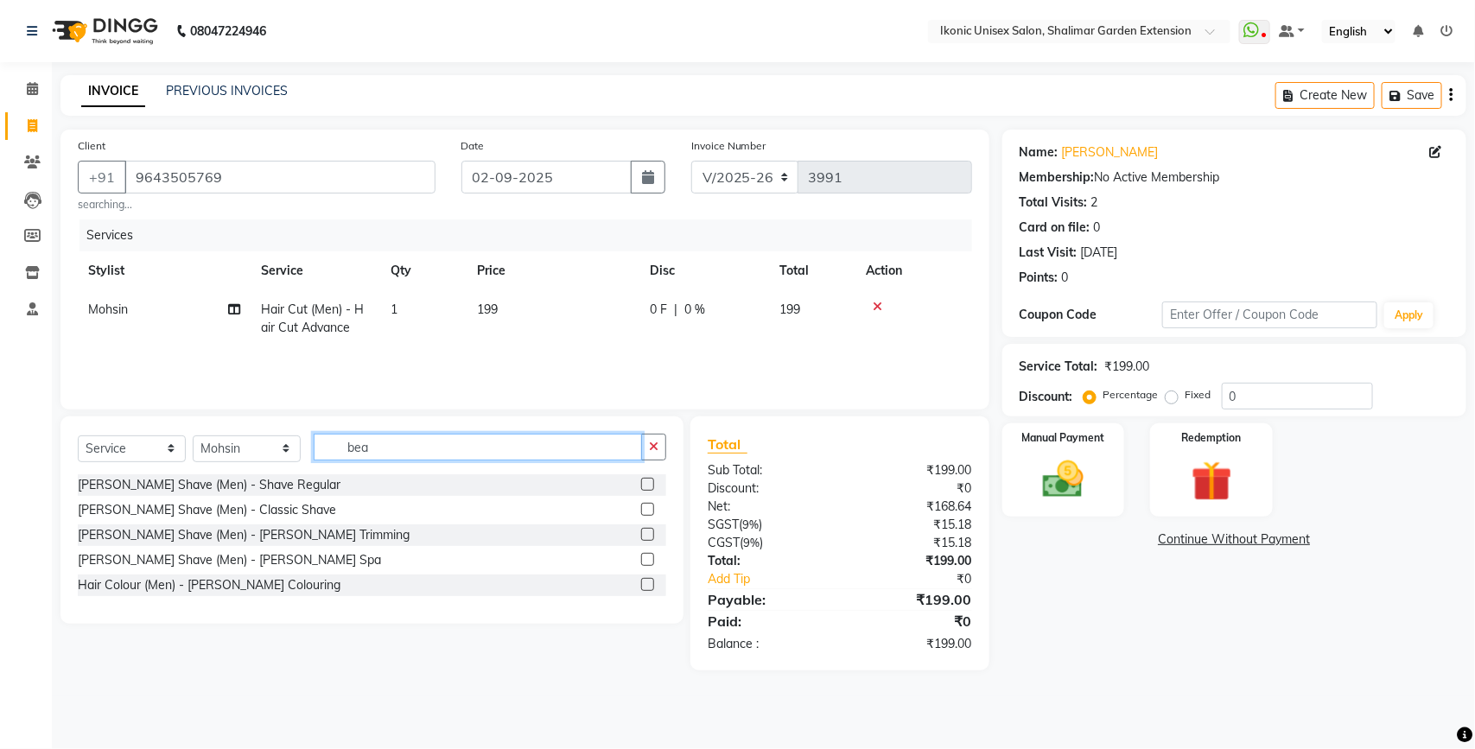
type input "bea"
click at [641, 530] on label at bounding box center [647, 534] width 13 height 13
click at [641, 530] on input "checkbox" at bounding box center [646, 535] width 11 height 11
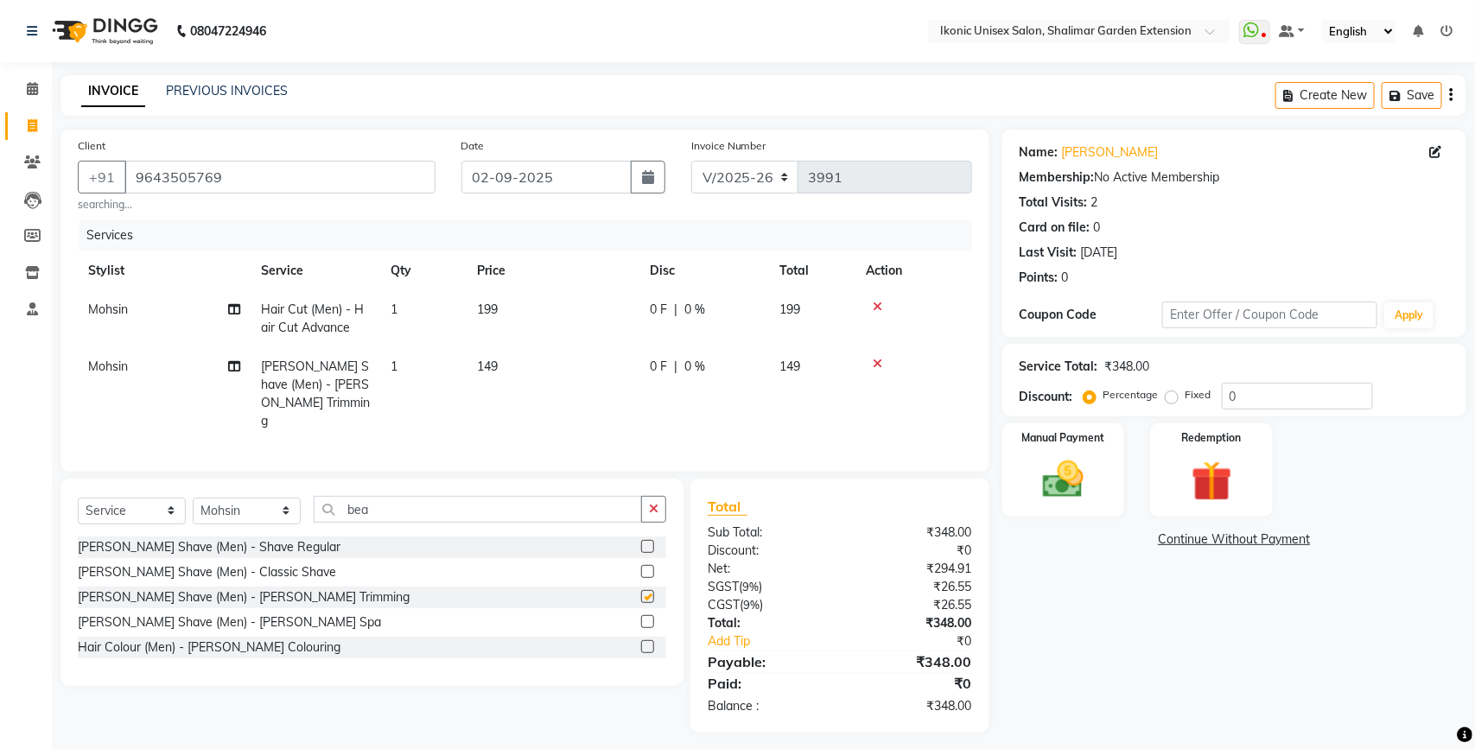
drag, startPoint x: 497, startPoint y: 354, endPoint x: 519, endPoint y: 359, distance: 23.1
click at [499, 354] on td "149" at bounding box center [553, 393] width 173 height 93
checkbox input "false"
select select "42962"
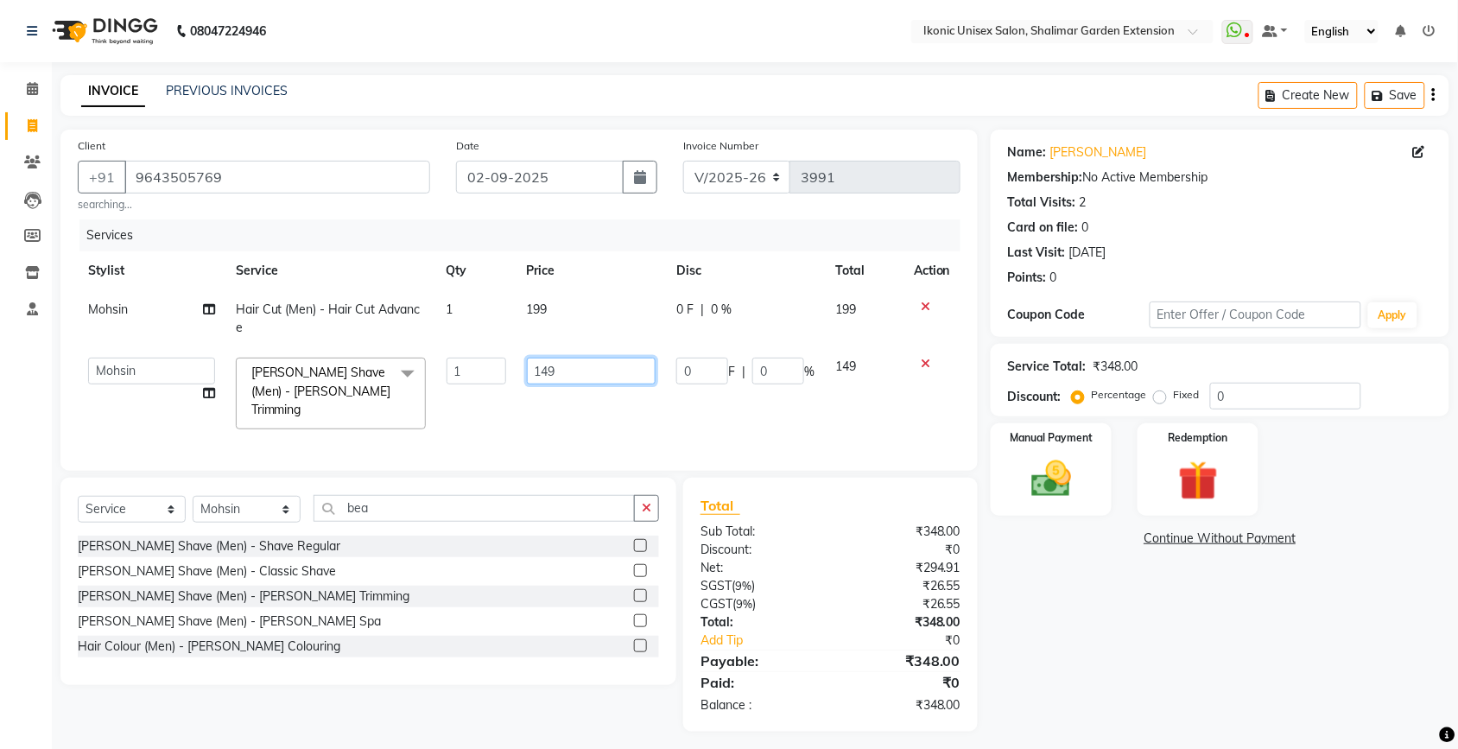
drag, startPoint x: 519, startPoint y: 359, endPoint x: 545, endPoint y: 365, distance: 26.6
click at [545, 365] on input "149" at bounding box center [592, 371] width 130 height 27
click at [593, 385] on td "149" at bounding box center [592, 393] width 150 height 92
type input "150"
click at [598, 324] on td "199" at bounding box center [599, 318] width 154 height 57
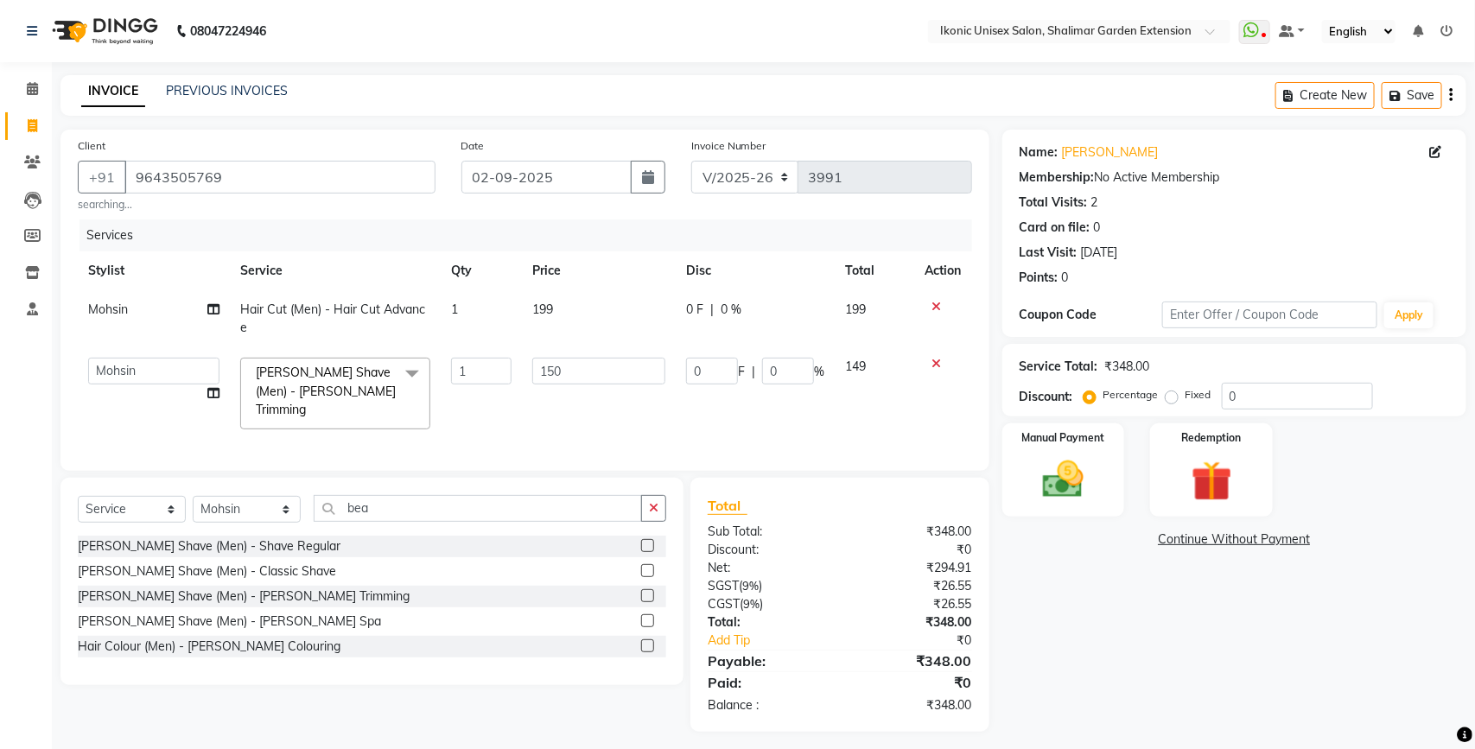
select select "42962"
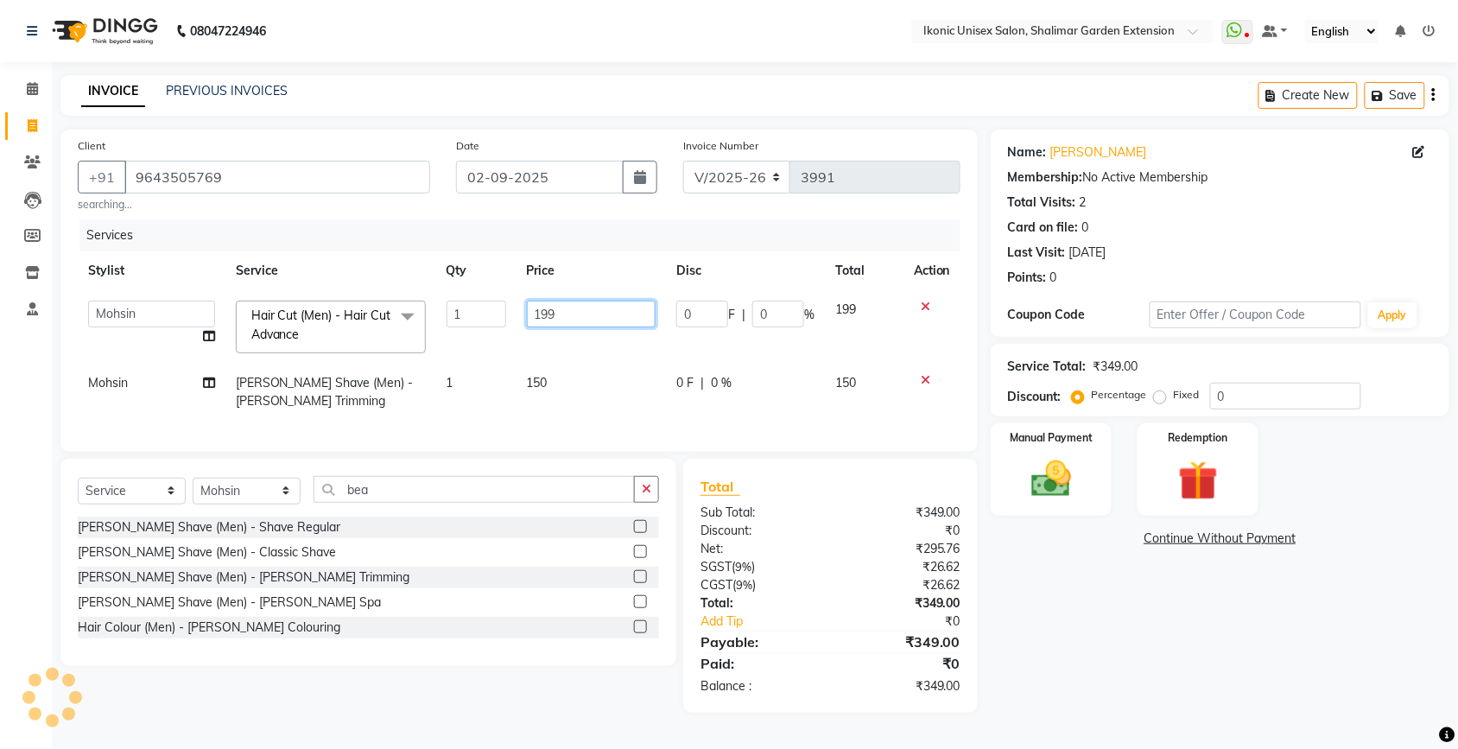
click at [590, 321] on input "199" at bounding box center [592, 314] width 130 height 27
type input "1"
type input "200"
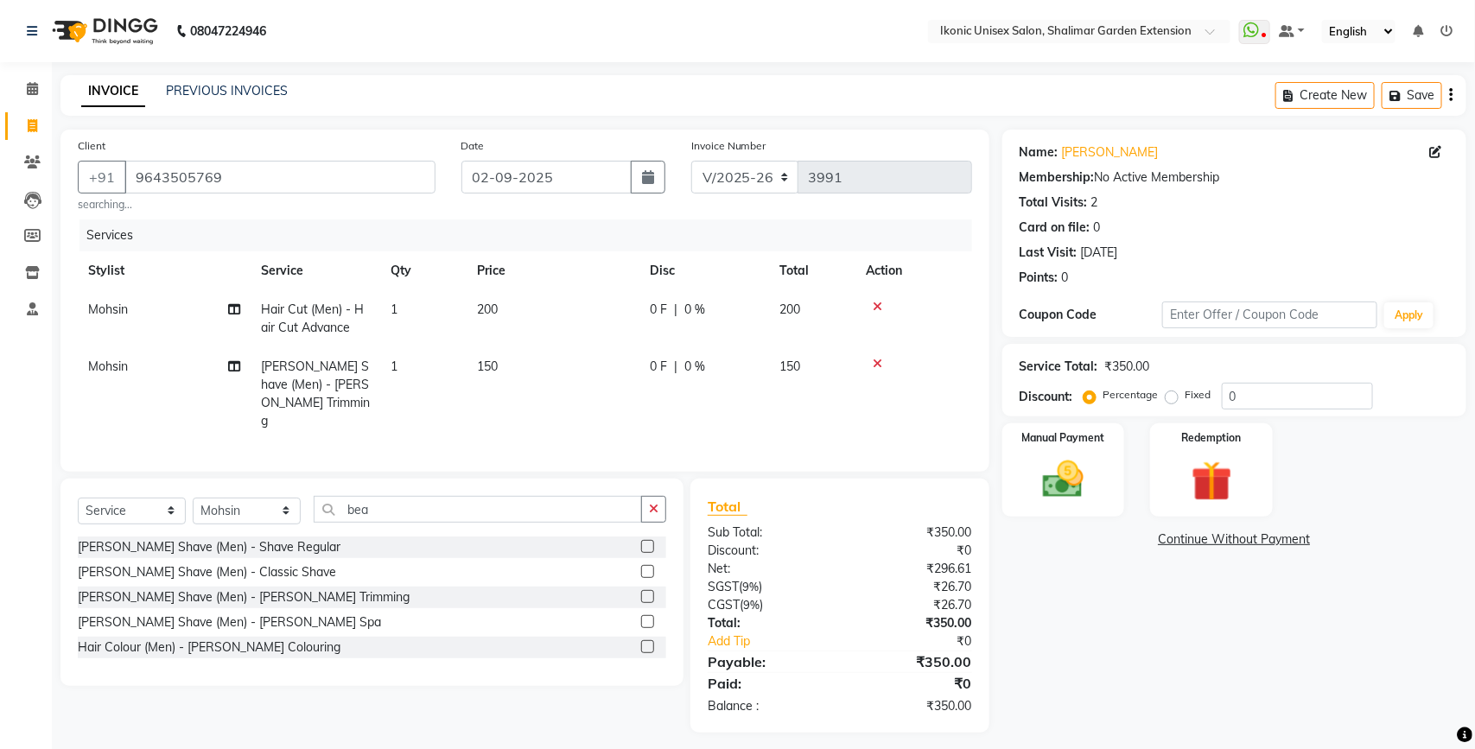
click at [1121, 612] on div "Name: [PERSON_NAME] Membership: No Active Membership Total Visits: 2 Card on fi…" at bounding box center [1240, 431] width 477 height 603
click at [434, 373] on td "1" at bounding box center [423, 393] width 86 height 93
select select "42962"
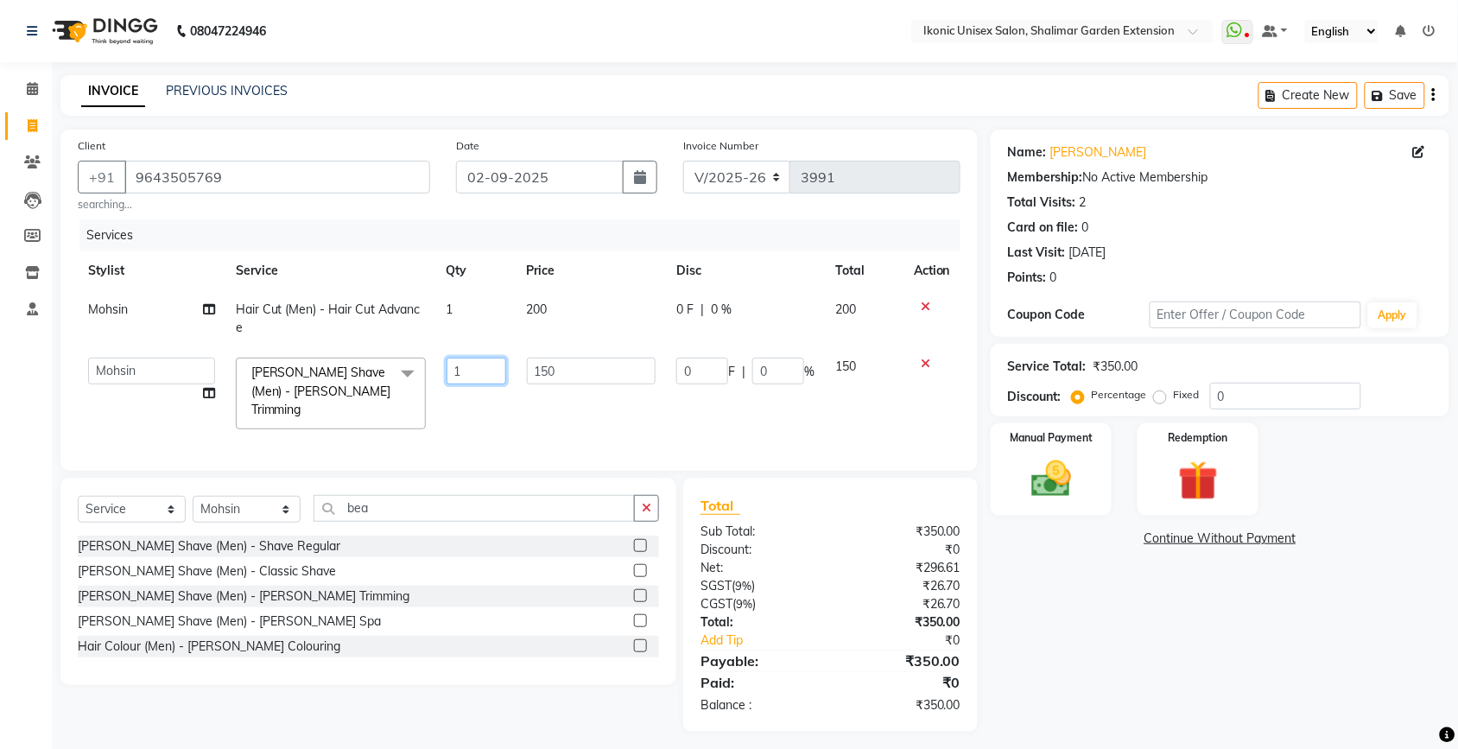
click at [471, 365] on input "1" at bounding box center [477, 371] width 60 height 27
type input "2"
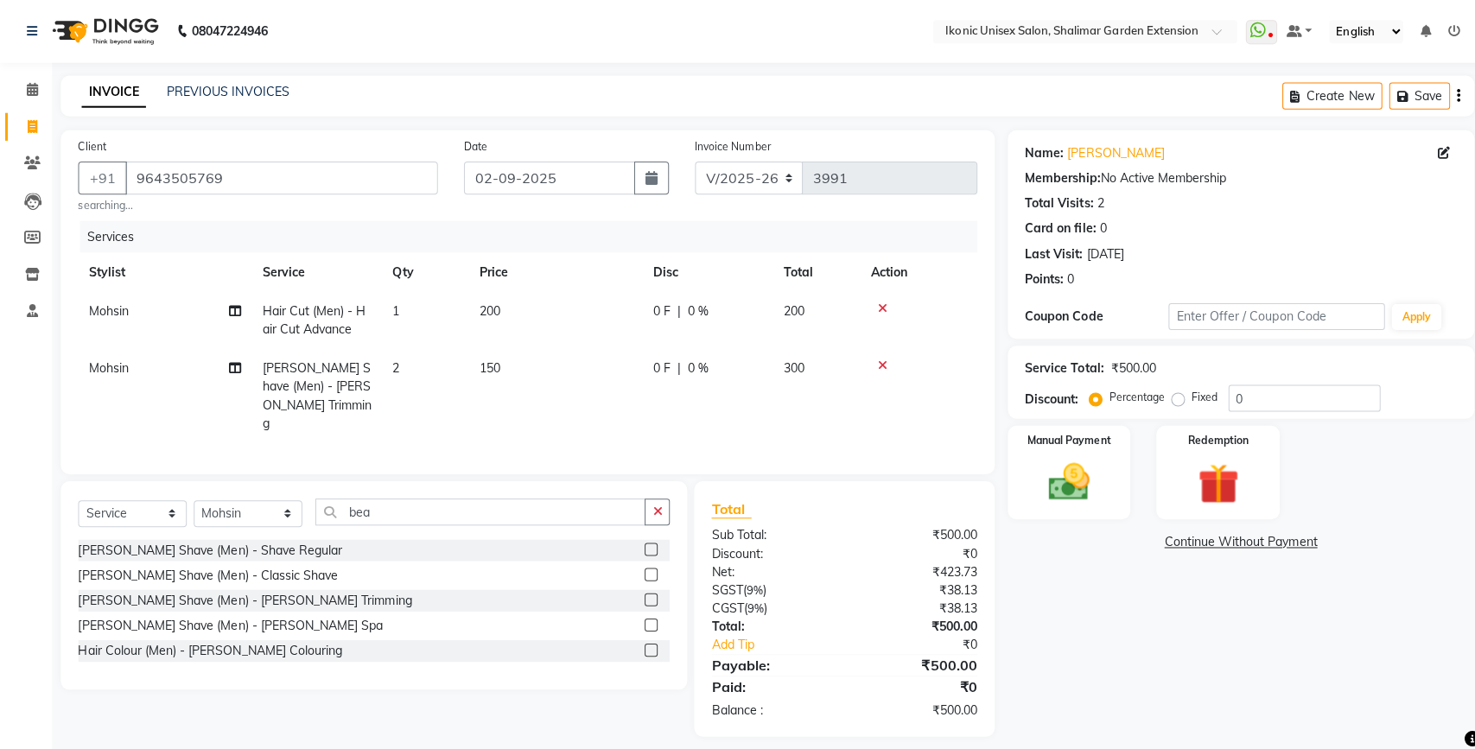
click at [461, 308] on td "1" at bounding box center [423, 318] width 86 height 57
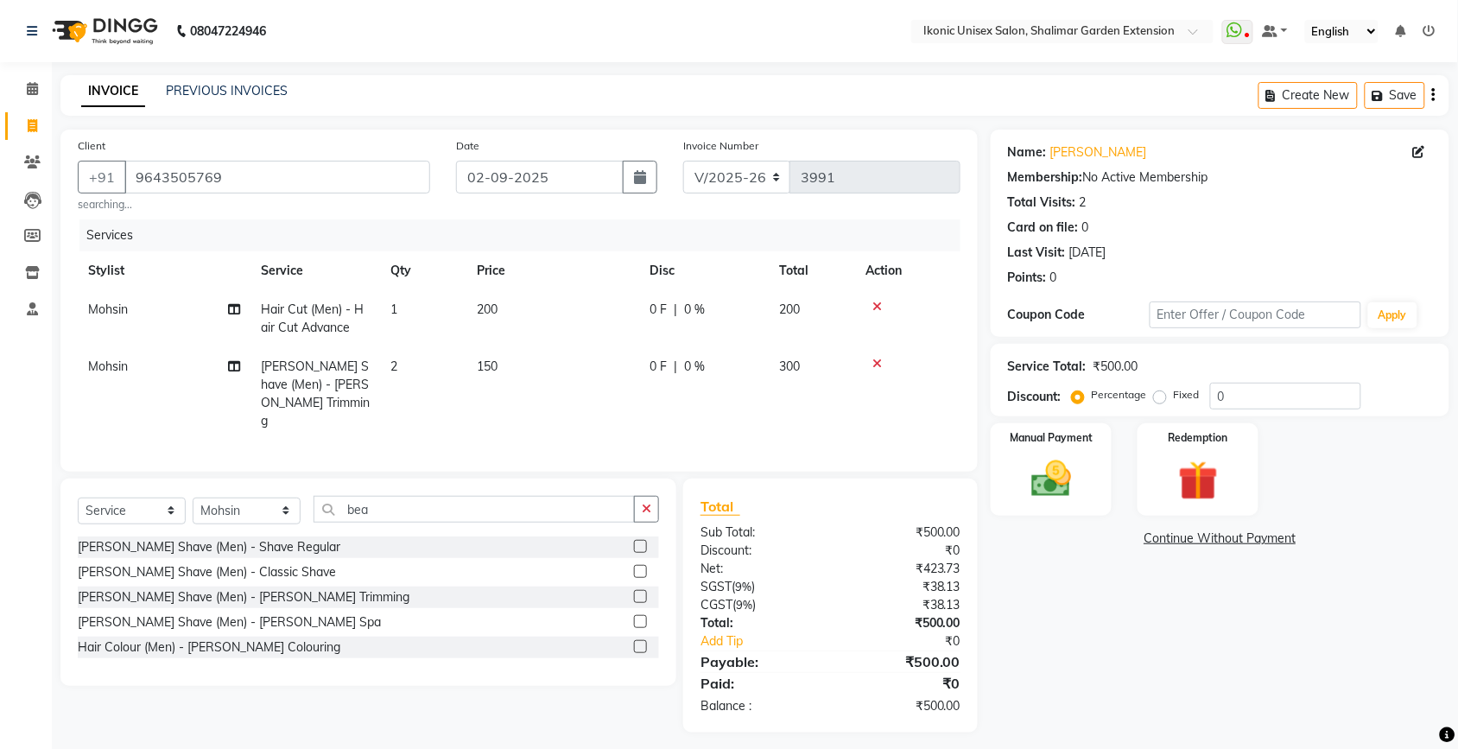
select select "42962"
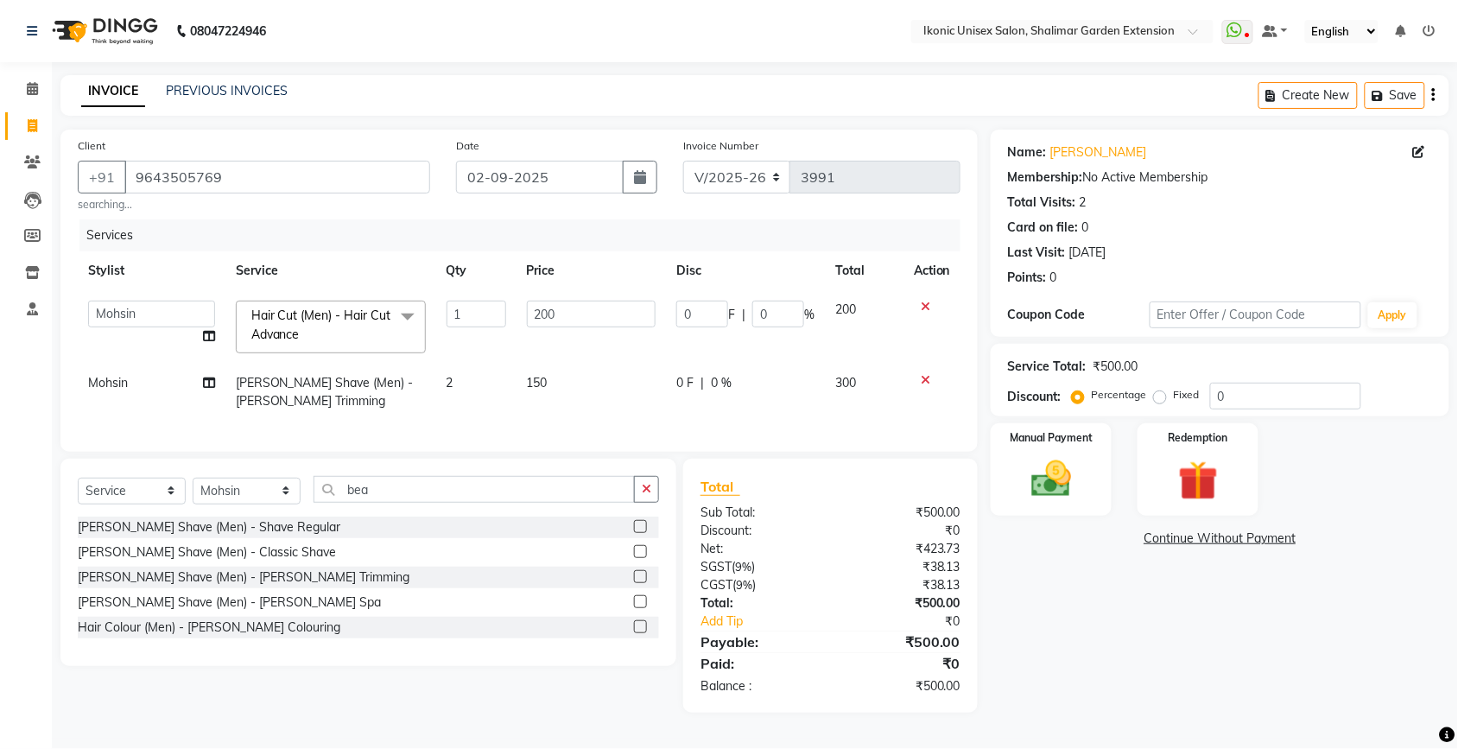
click at [461, 305] on input "1" at bounding box center [477, 314] width 60 height 27
type input "2"
click at [1138, 646] on div "Name: [PERSON_NAME] Membership: No Active Membership Total Visits: 2 Card on fi…" at bounding box center [1240, 421] width 477 height 583
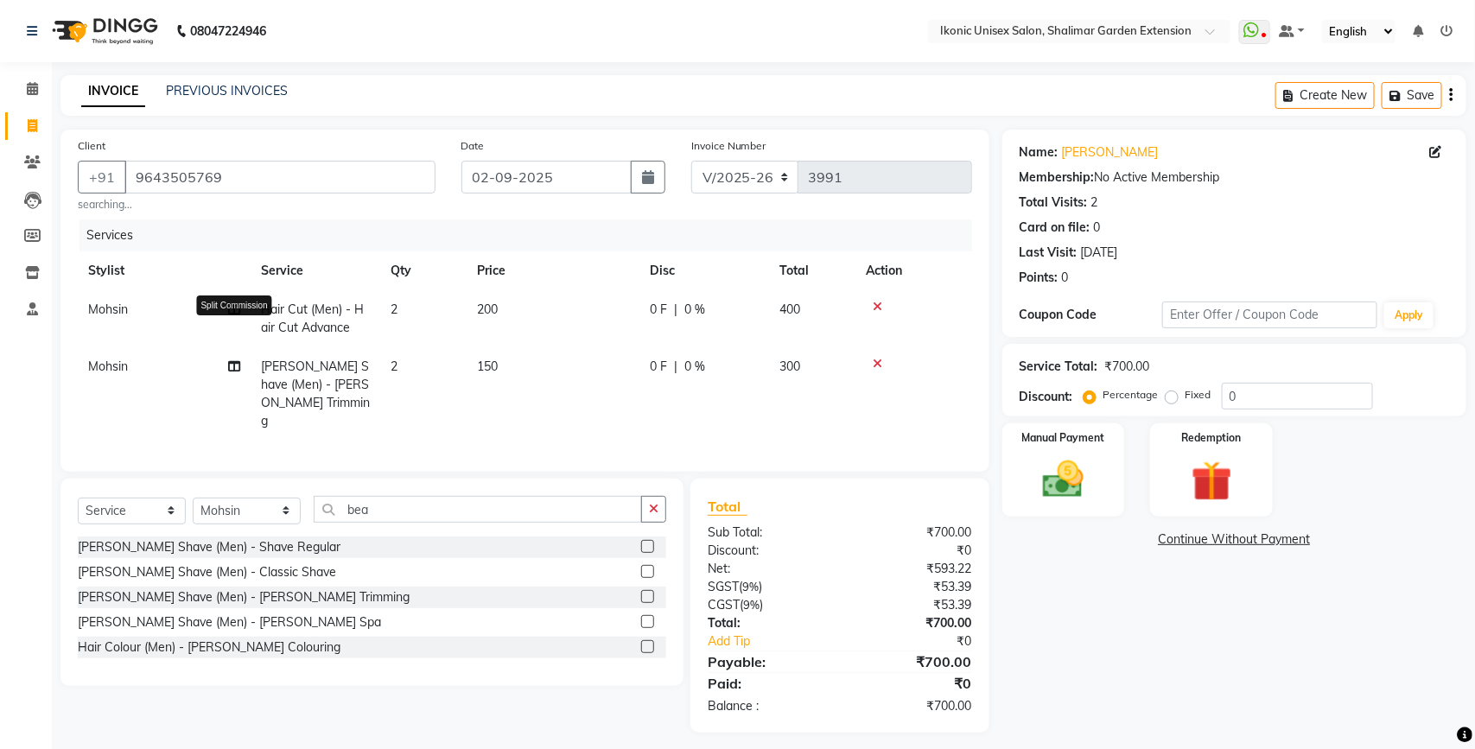
click at [234, 312] on icon at bounding box center [234, 309] width 12 height 12
select select "42962"
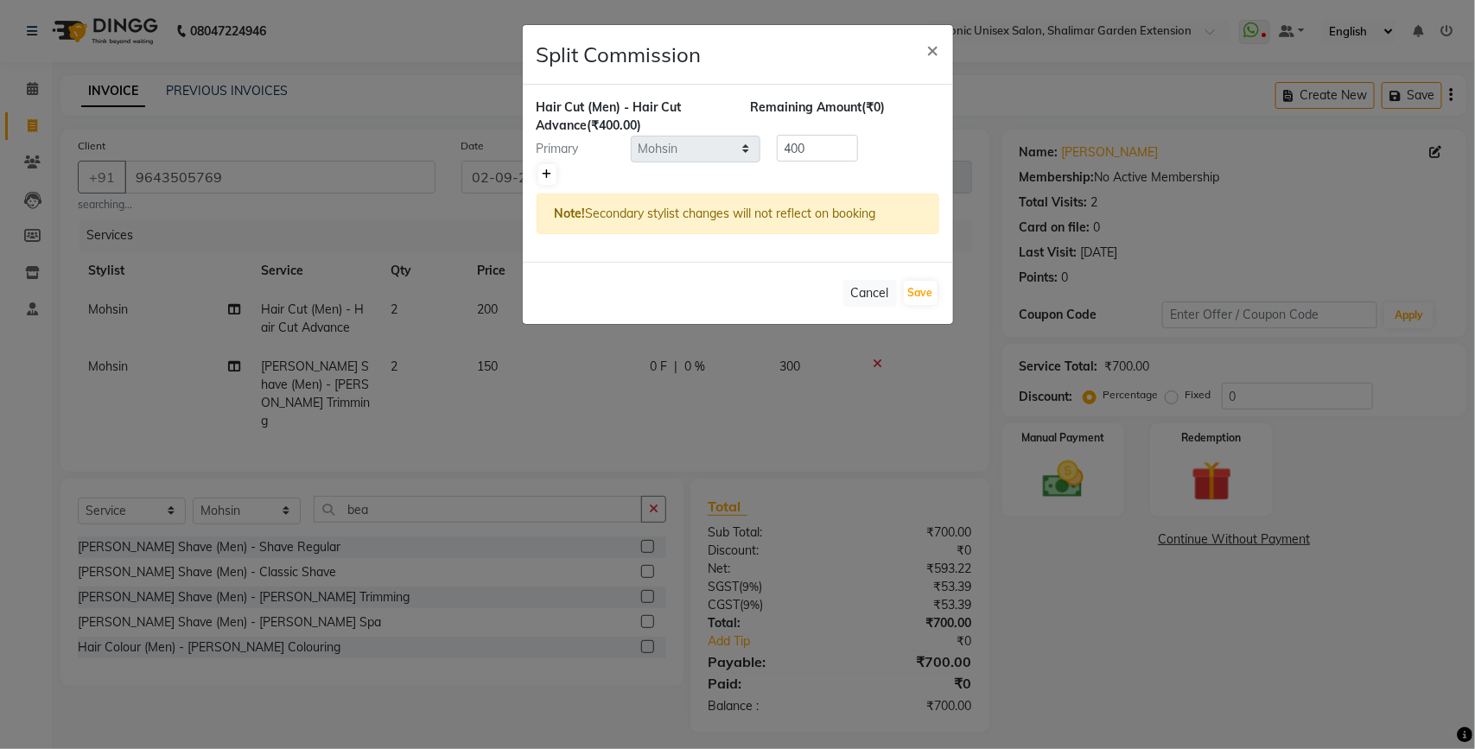
click at [546, 173] on icon at bounding box center [548, 174] width 10 height 10
type input "200"
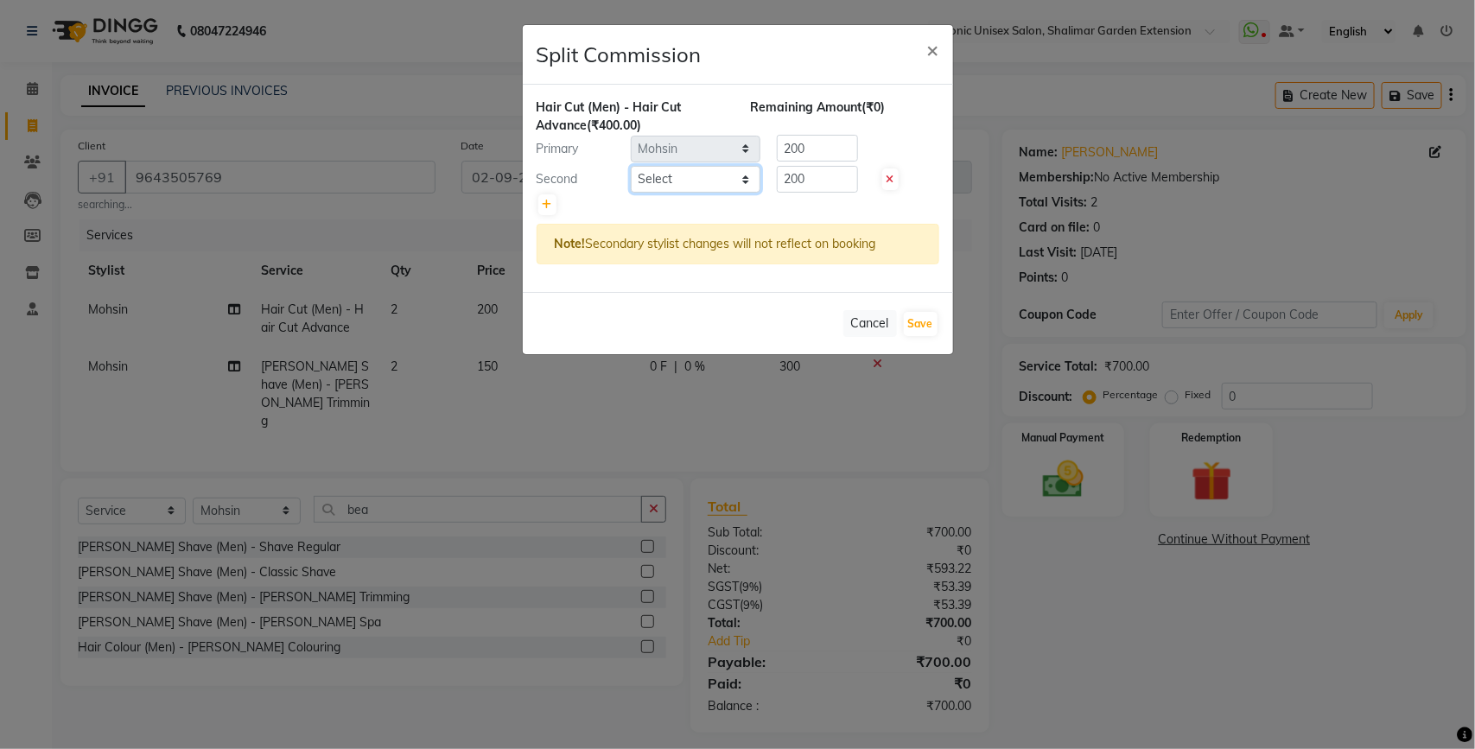
click at [676, 178] on select "Select [PERSON_NAME] [PERSON_NAME] Fiza Kajal Mahi [PERSON_NAME] [PERSON_NAME] …" at bounding box center [696, 179] width 130 height 27
select select "82054"
click at [631, 166] on select "Select [PERSON_NAME] [PERSON_NAME] Fiza Kajal Mahi [PERSON_NAME] [PERSON_NAME] …" at bounding box center [696, 179] width 130 height 27
click at [923, 330] on button "Save" at bounding box center [921, 324] width 34 height 24
select select "Select"
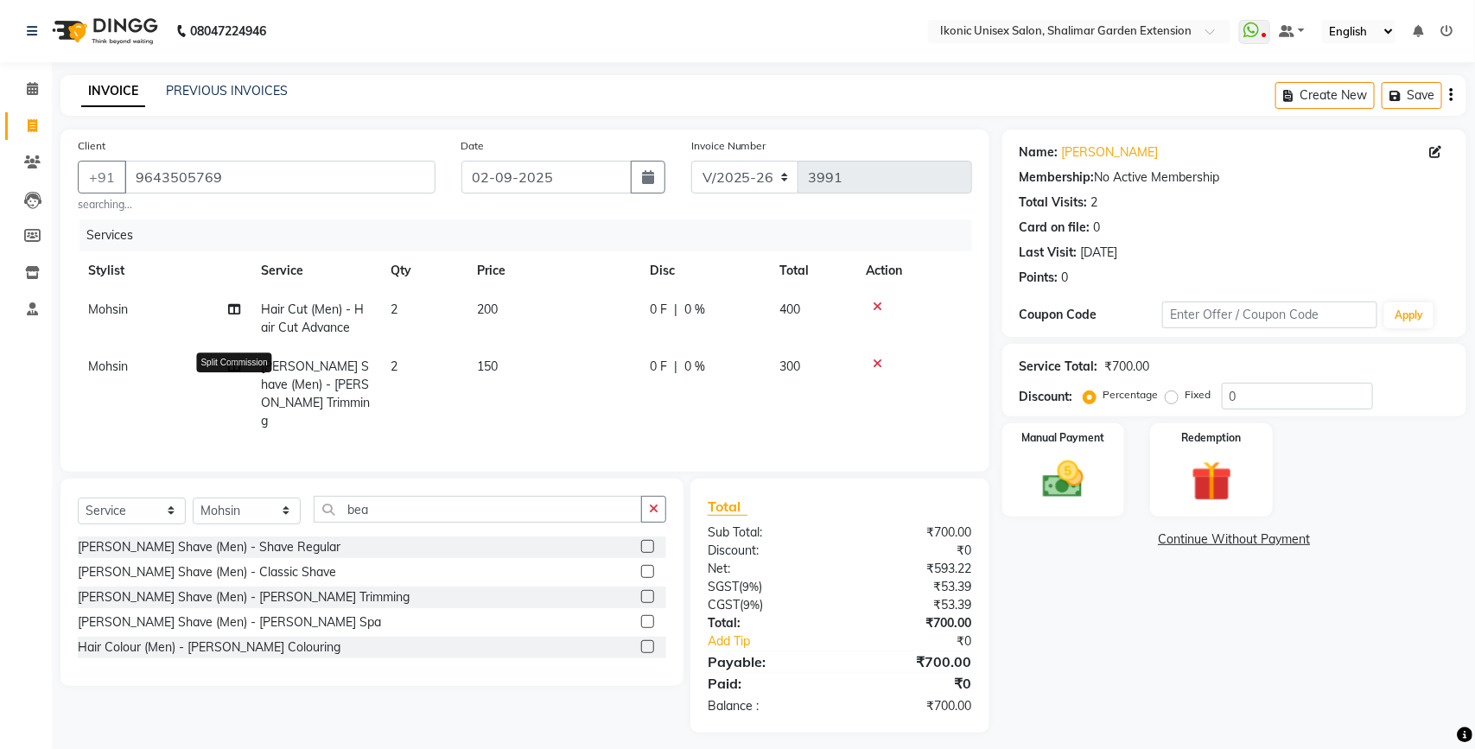
click at [238, 364] on icon at bounding box center [234, 366] width 12 height 12
select select "42962"
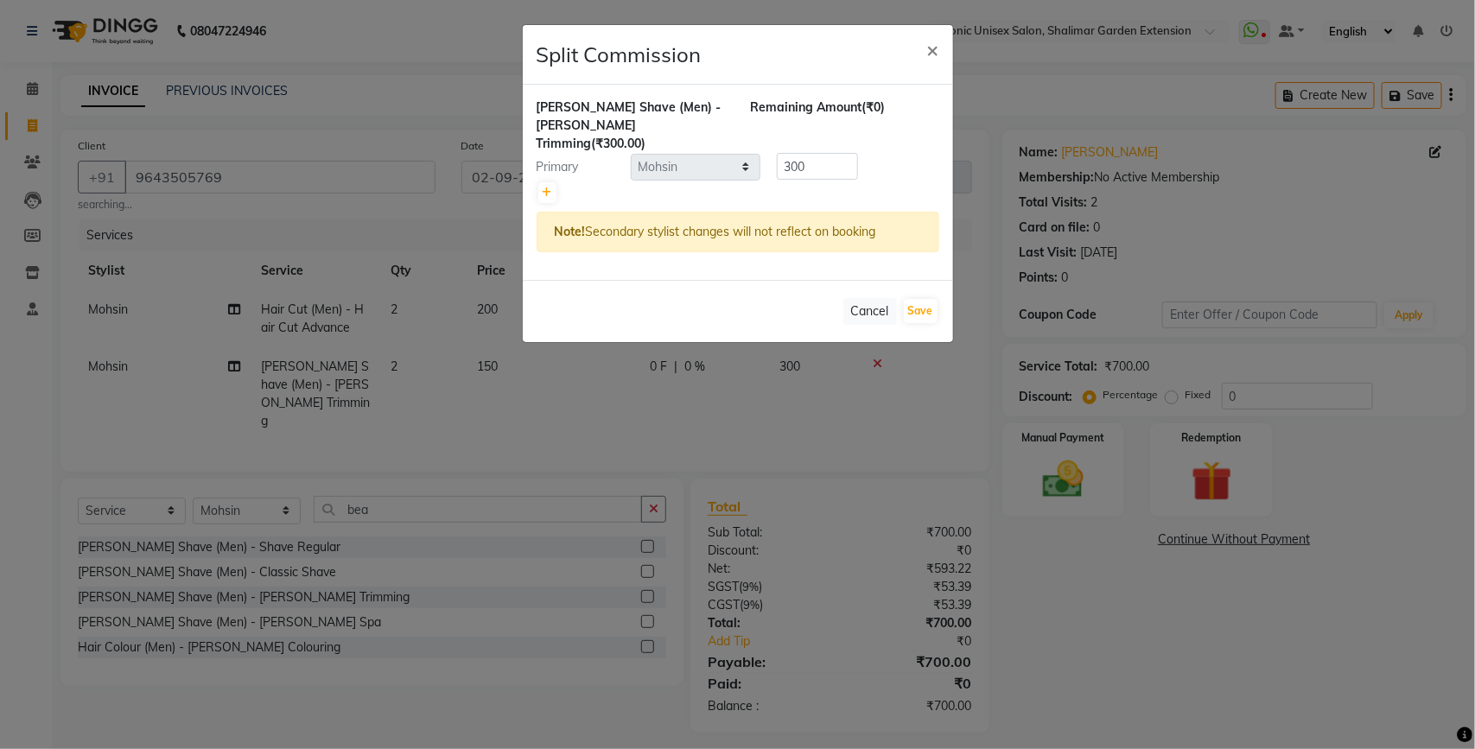
click at [533, 171] on div "[PERSON_NAME] Shave (Men) - [PERSON_NAME] Trimming (₹300.00) Remaining Amount (…" at bounding box center [738, 182] width 430 height 195
click at [551, 182] on link at bounding box center [547, 192] width 18 height 21
type input "150"
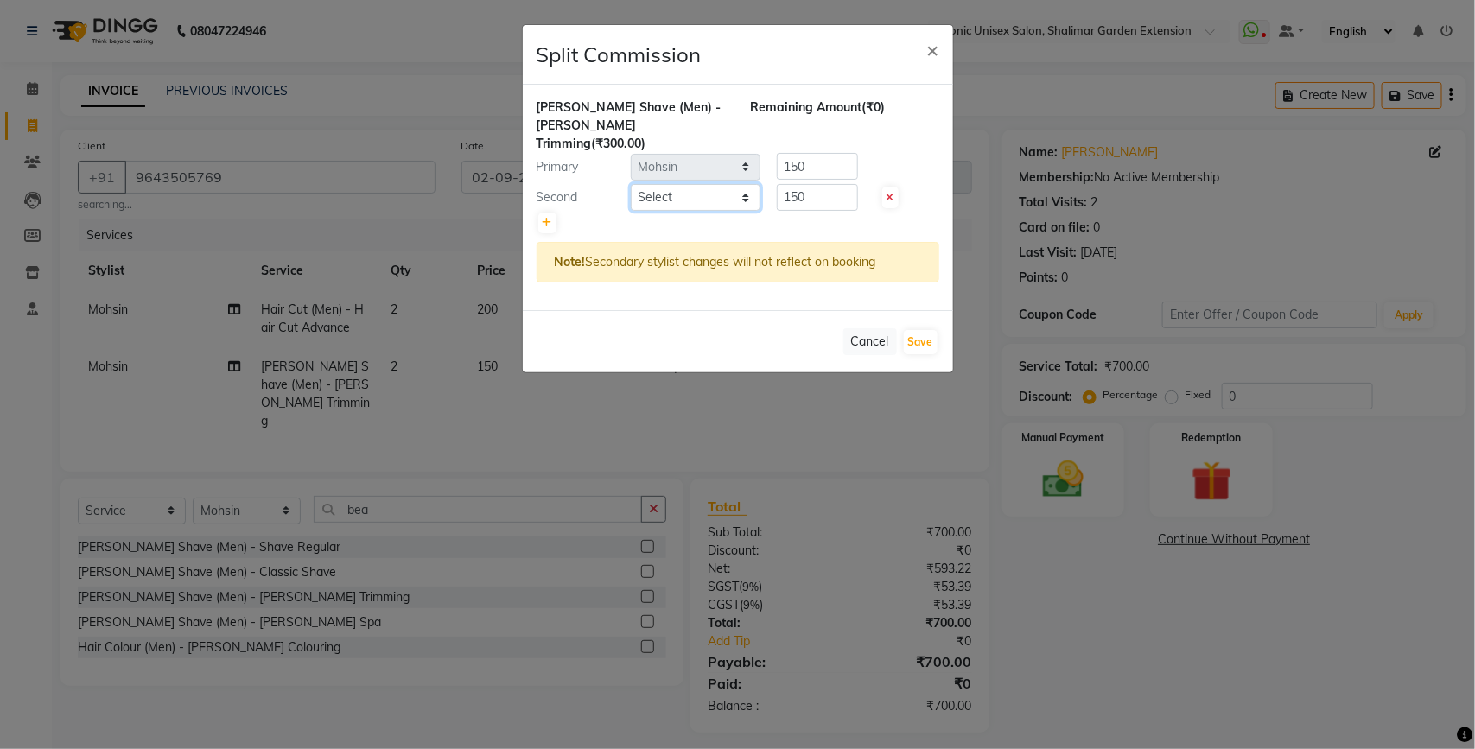
click at [710, 184] on select "Select [PERSON_NAME] [PERSON_NAME] Fiza Kajal Mahi [PERSON_NAME] [PERSON_NAME] …" at bounding box center [696, 197] width 130 height 27
select select "82054"
click at [631, 184] on select "Select [PERSON_NAME] [PERSON_NAME] Fiza Kajal Mahi [PERSON_NAME] [PERSON_NAME] …" at bounding box center [696, 197] width 130 height 27
click at [925, 330] on button "Save" at bounding box center [921, 342] width 34 height 24
select select "Select"
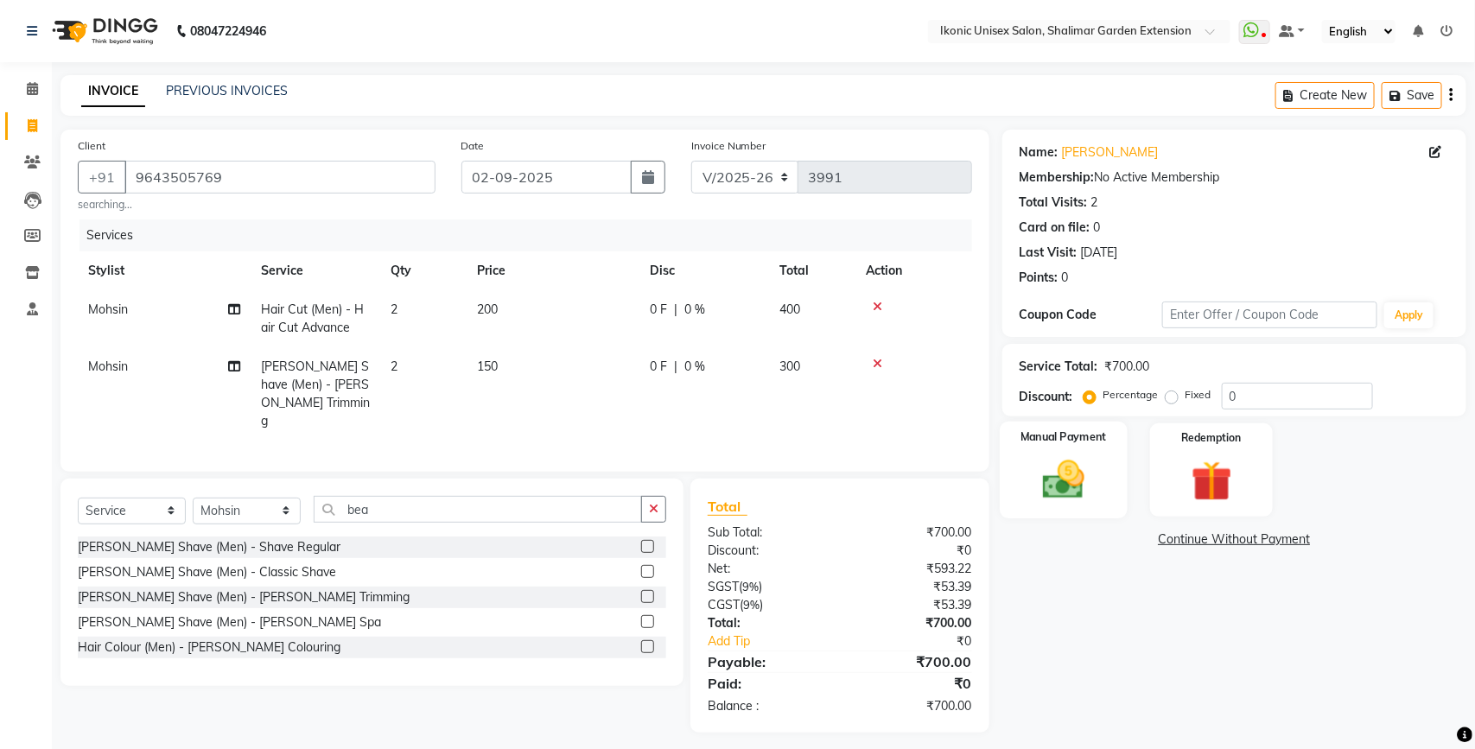
click at [1063, 473] on img at bounding box center [1063, 479] width 68 height 48
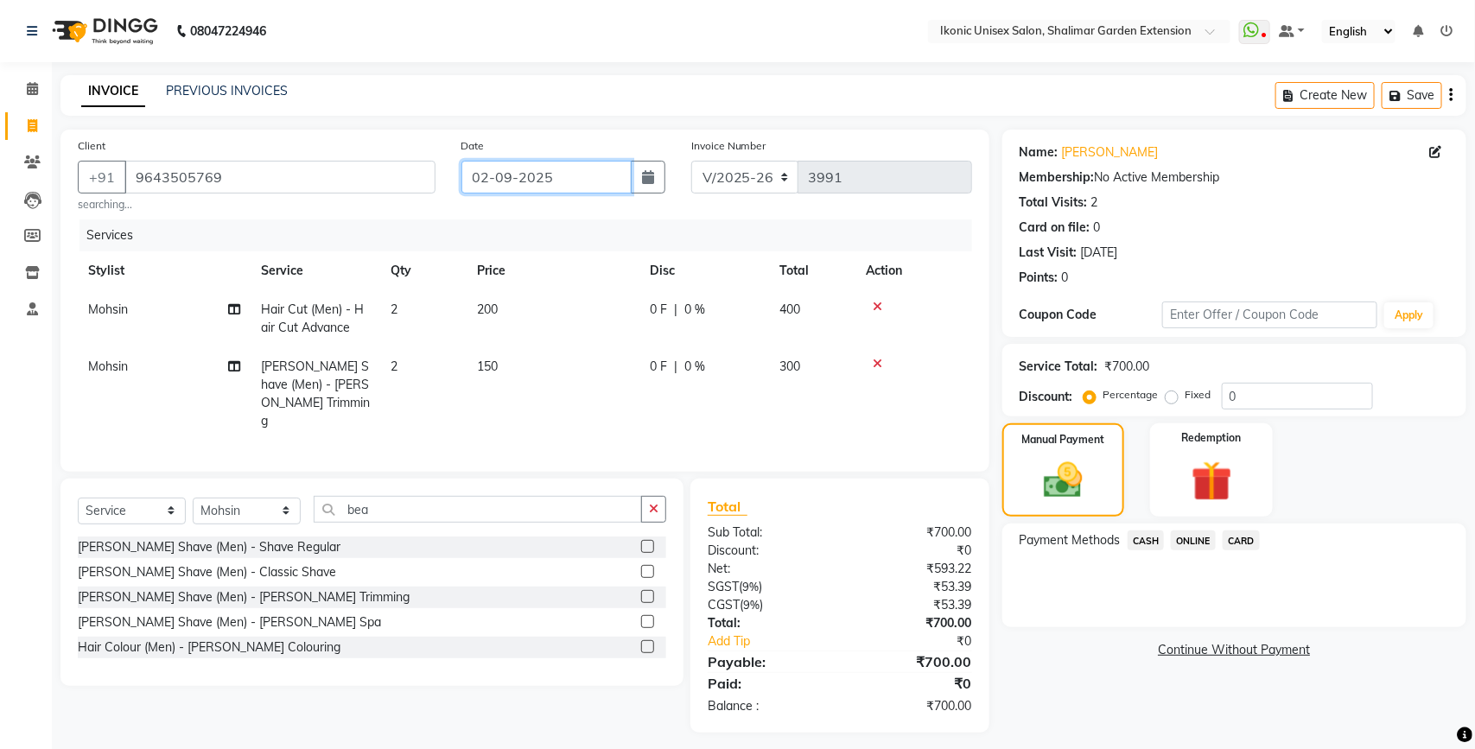
click at [570, 167] on input "02-09-2025" at bounding box center [546, 177] width 170 height 33
select select "9"
select select "2025"
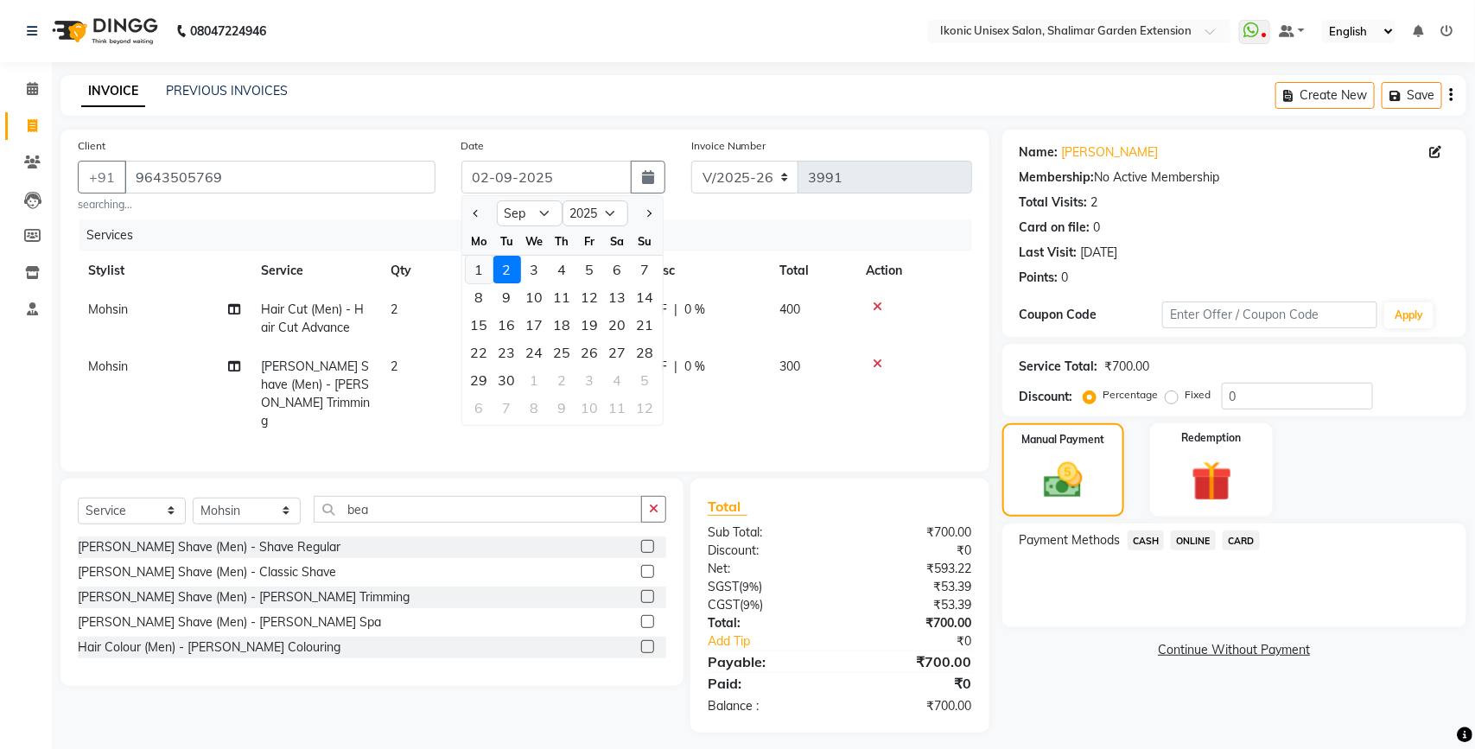
click at [481, 270] on div "1" at bounding box center [480, 270] width 28 height 28
type input "01-09-2025"
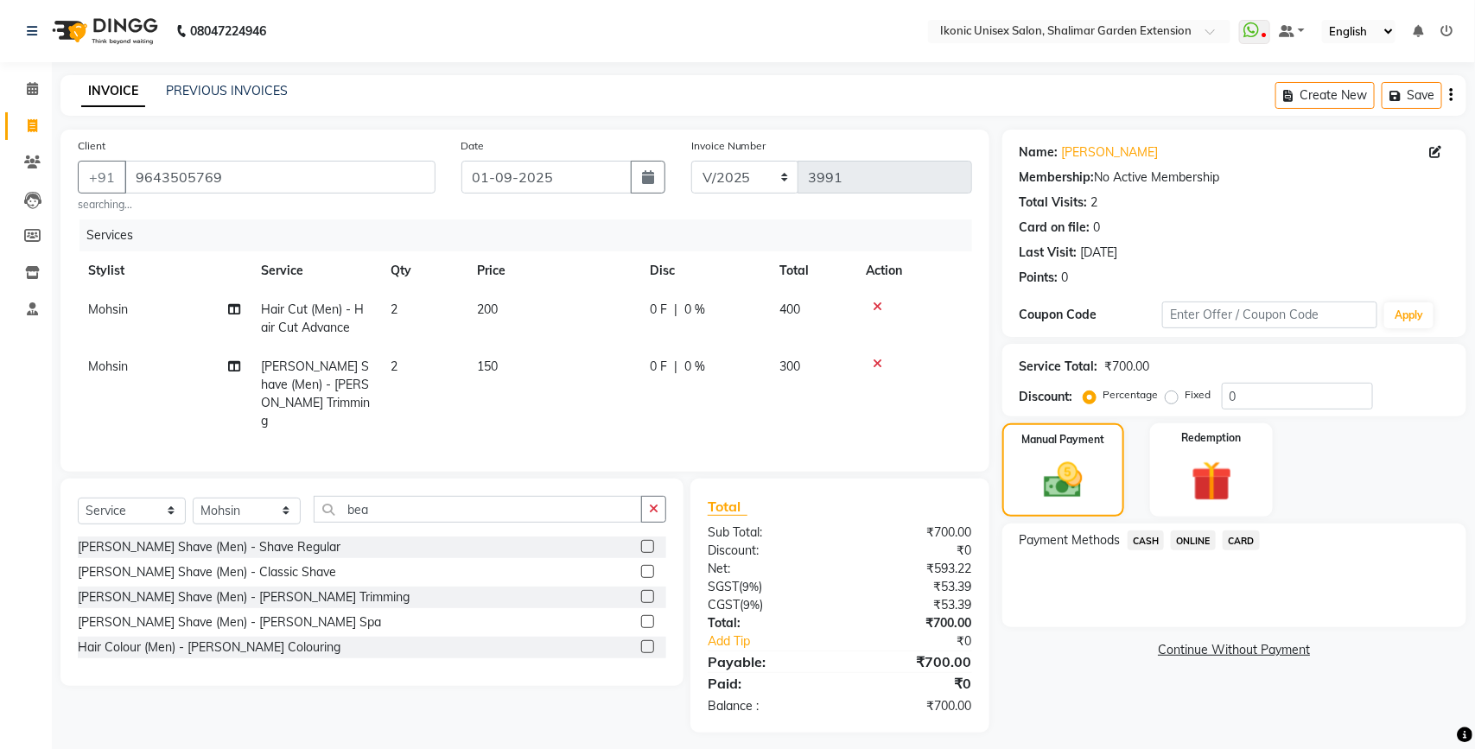
click at [1185, 541] on span "ONLINE" at bounding box center [1193, 541] width 45 height 20
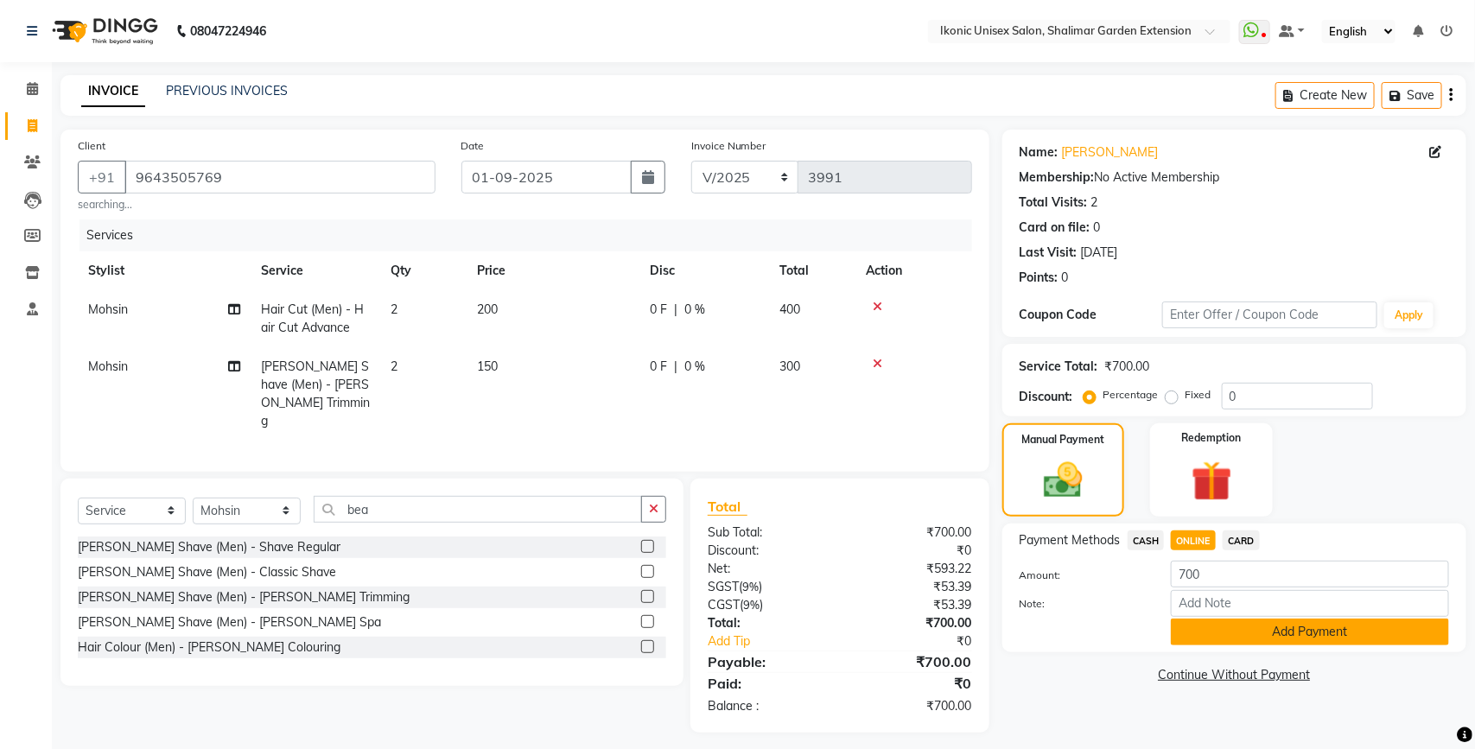
click at [1214, 633] on button "Add Payment" at bounding box center [1310, 632] width 278 height 27
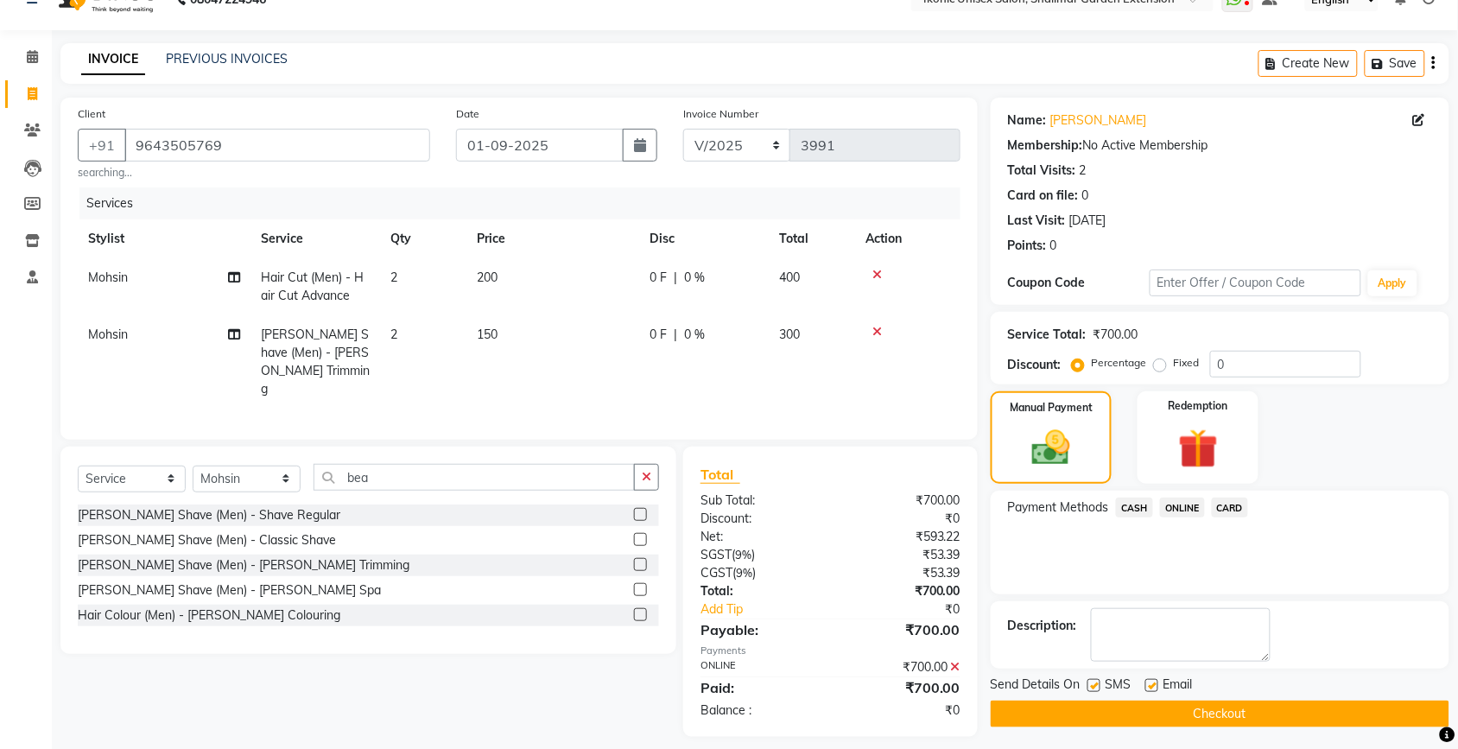
scroll to position [36, 0]
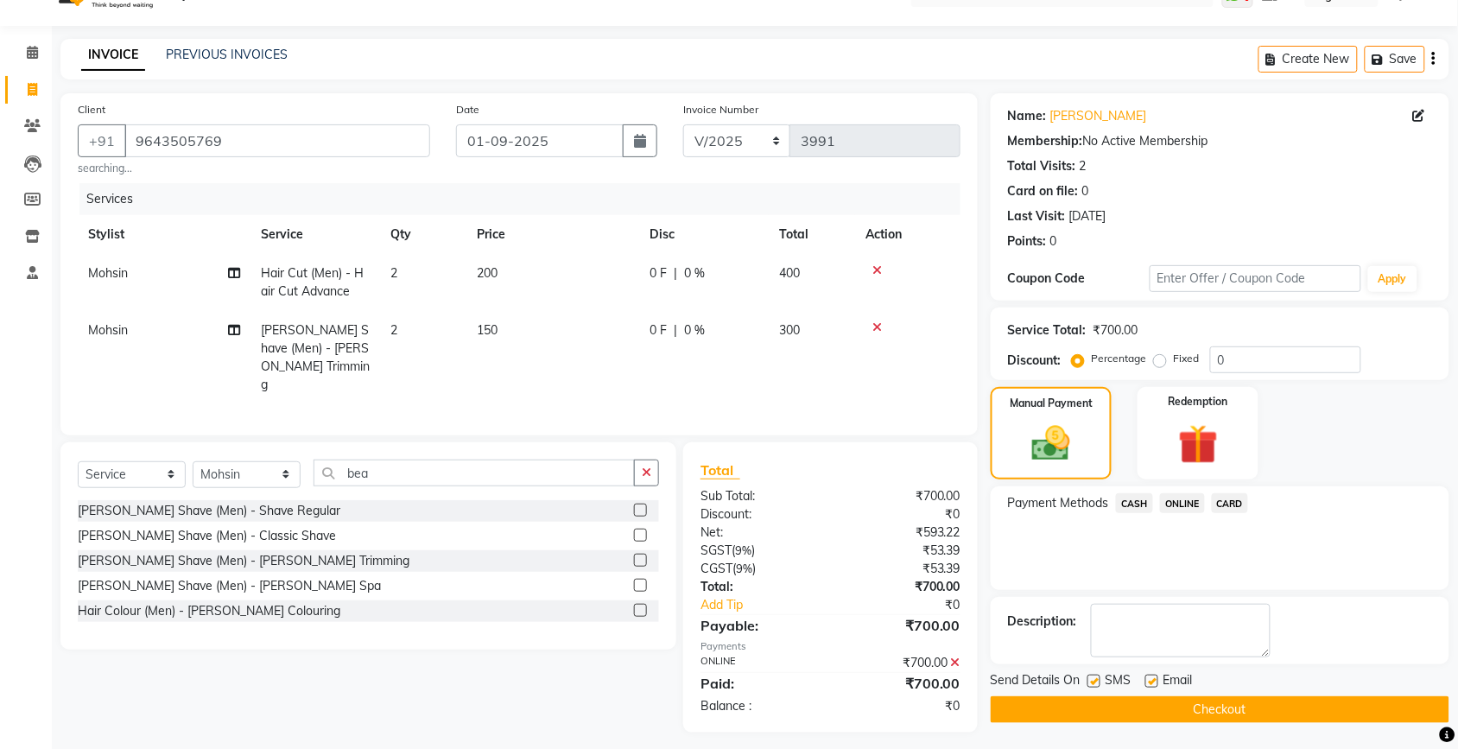
click at [1197, 710] on button "Checkout" at bounding box center [1220, 709] width 459 height 27
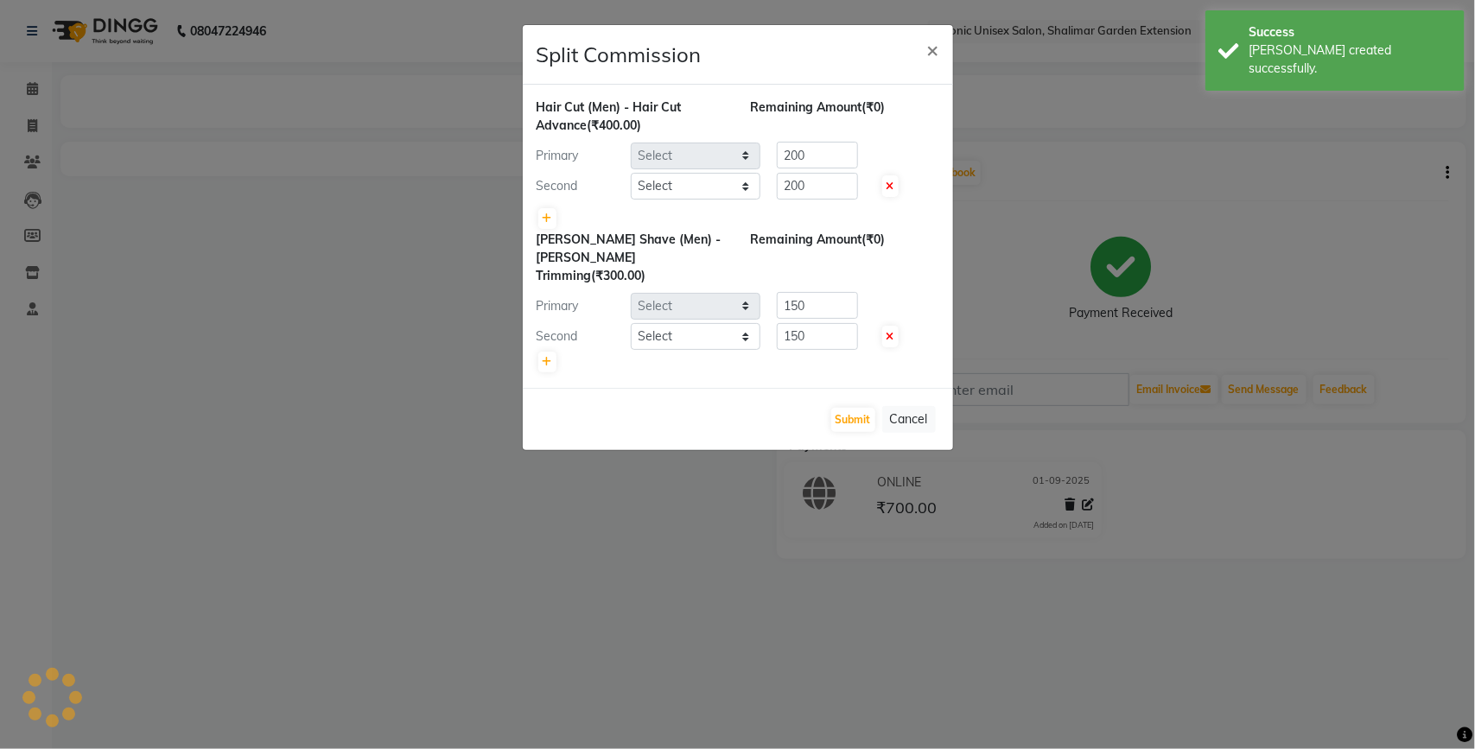
select select "42962"
select select "82054"
select select "42962"
select select "82054"
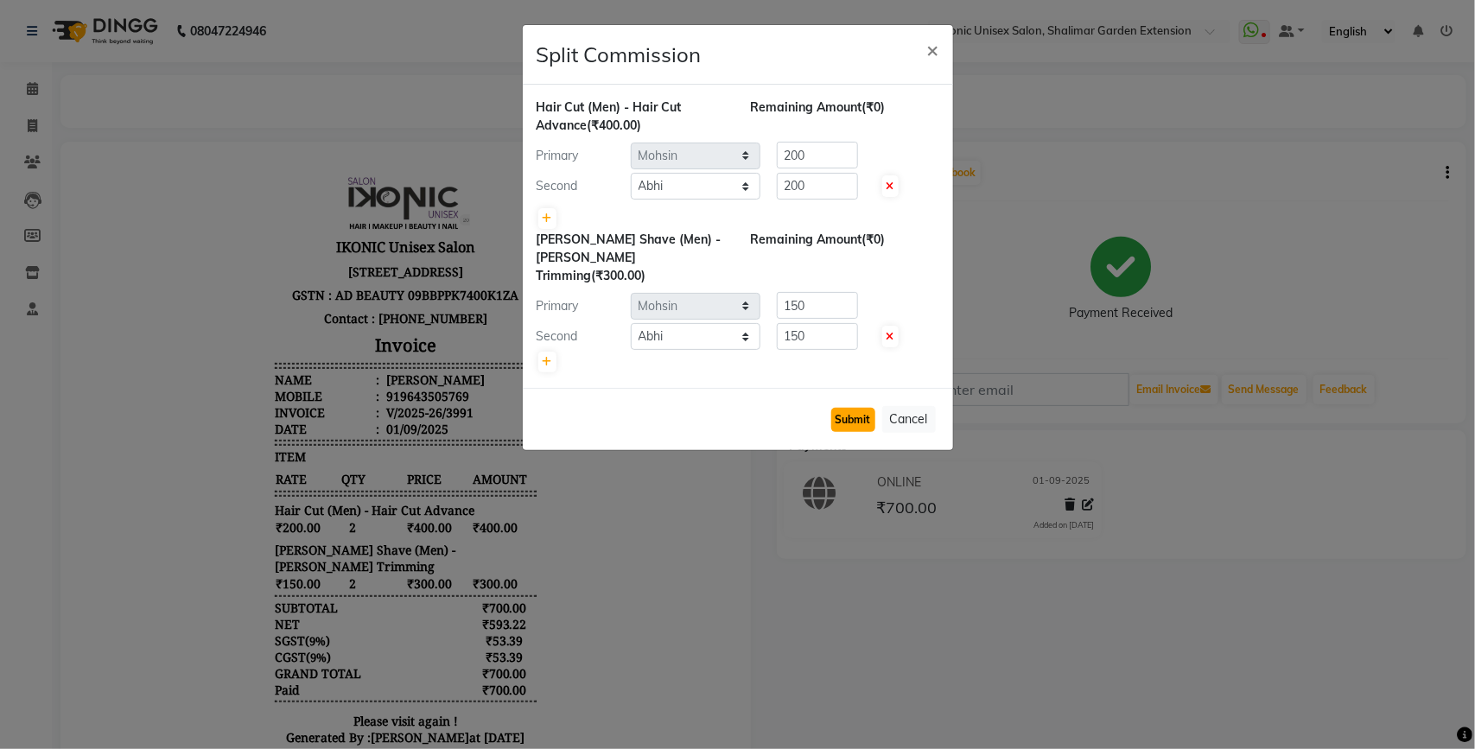
click at [864, 408] on button "Submit" at bounding box center [853, 420] width 44 height 24
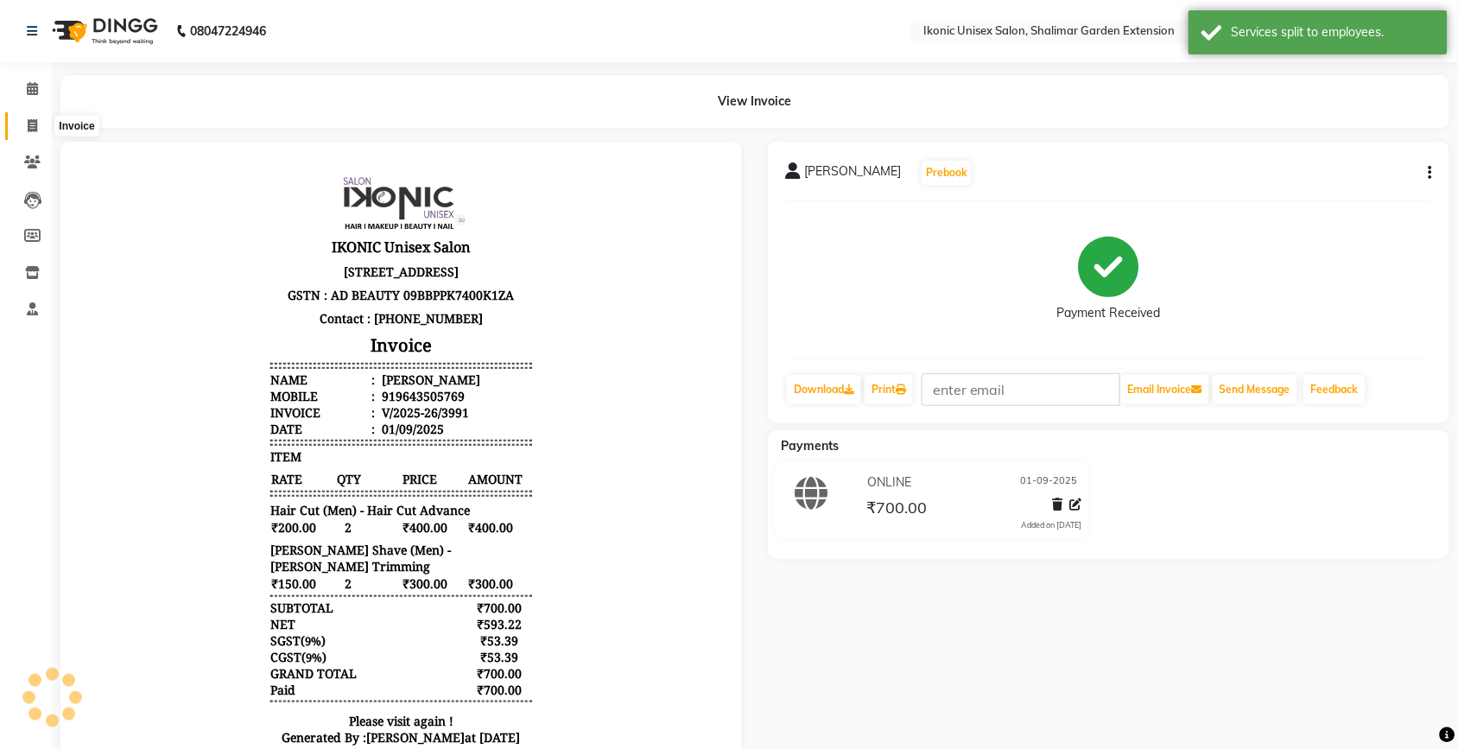
click at [29, 126] on icon at bounding box center [33, 125] width 10 height 13
select select "service"
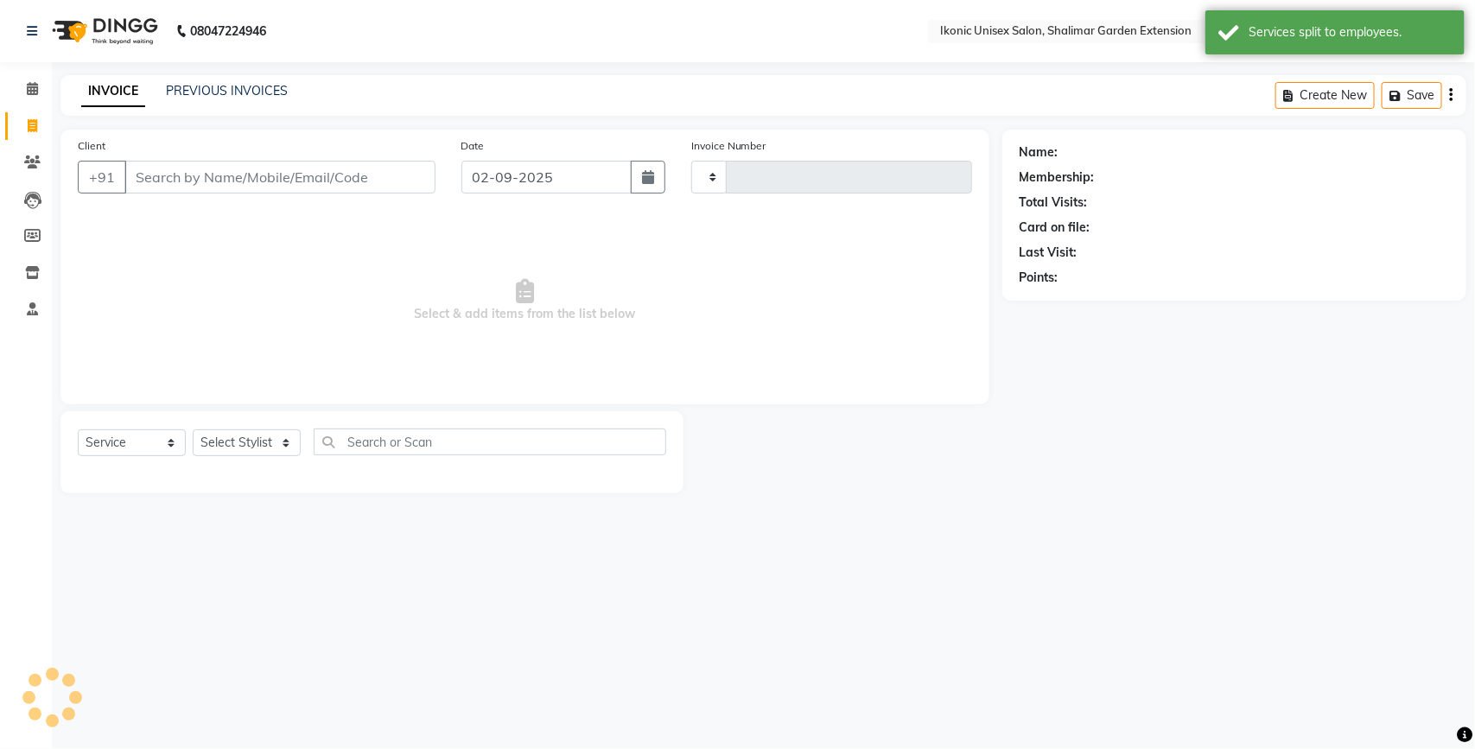
click at [208, 188] on input "Client" at bounding box center [279, 177] width 311 height 33
type input "3992"
select select "4931"
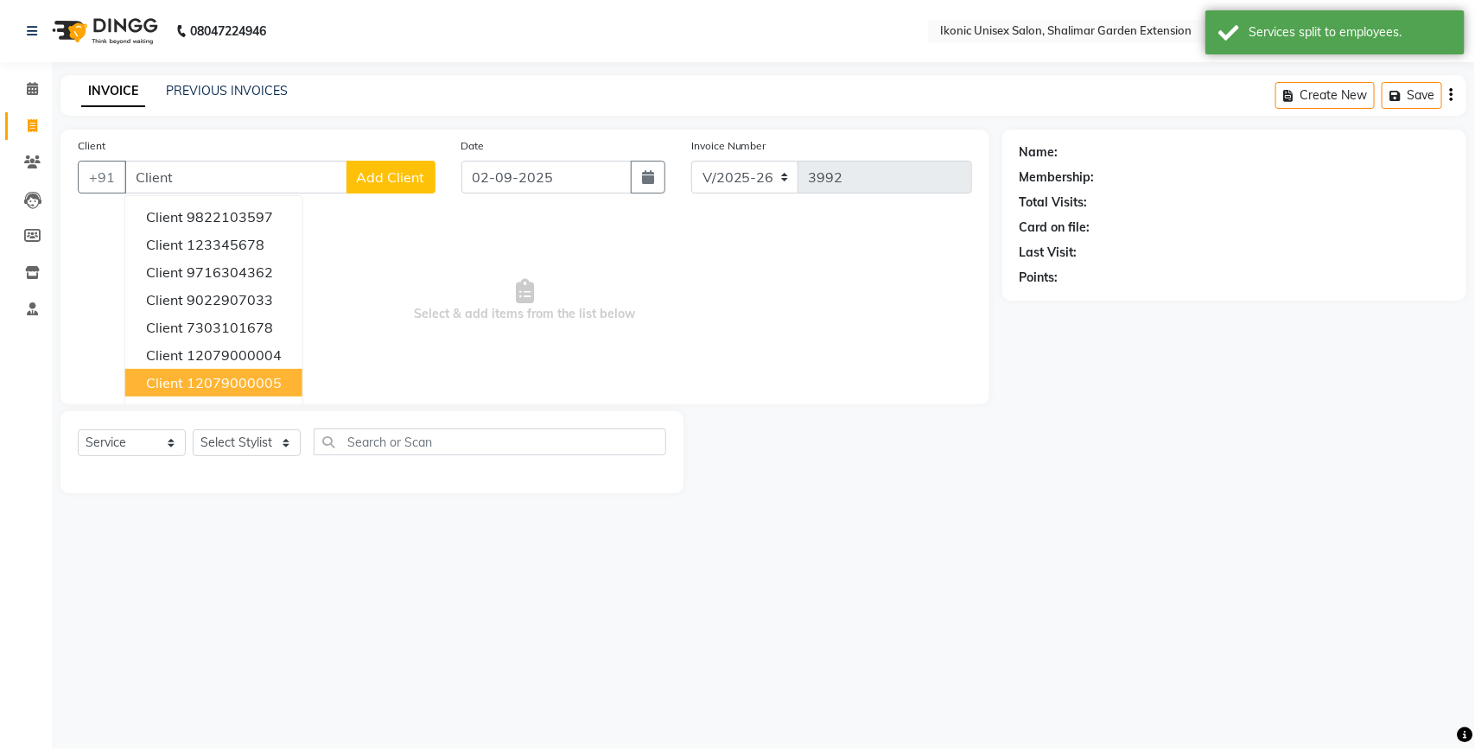
click at [278, 381] on ngb-highlight "12079000005" at bounding box center [234, 382] width 95 height 17
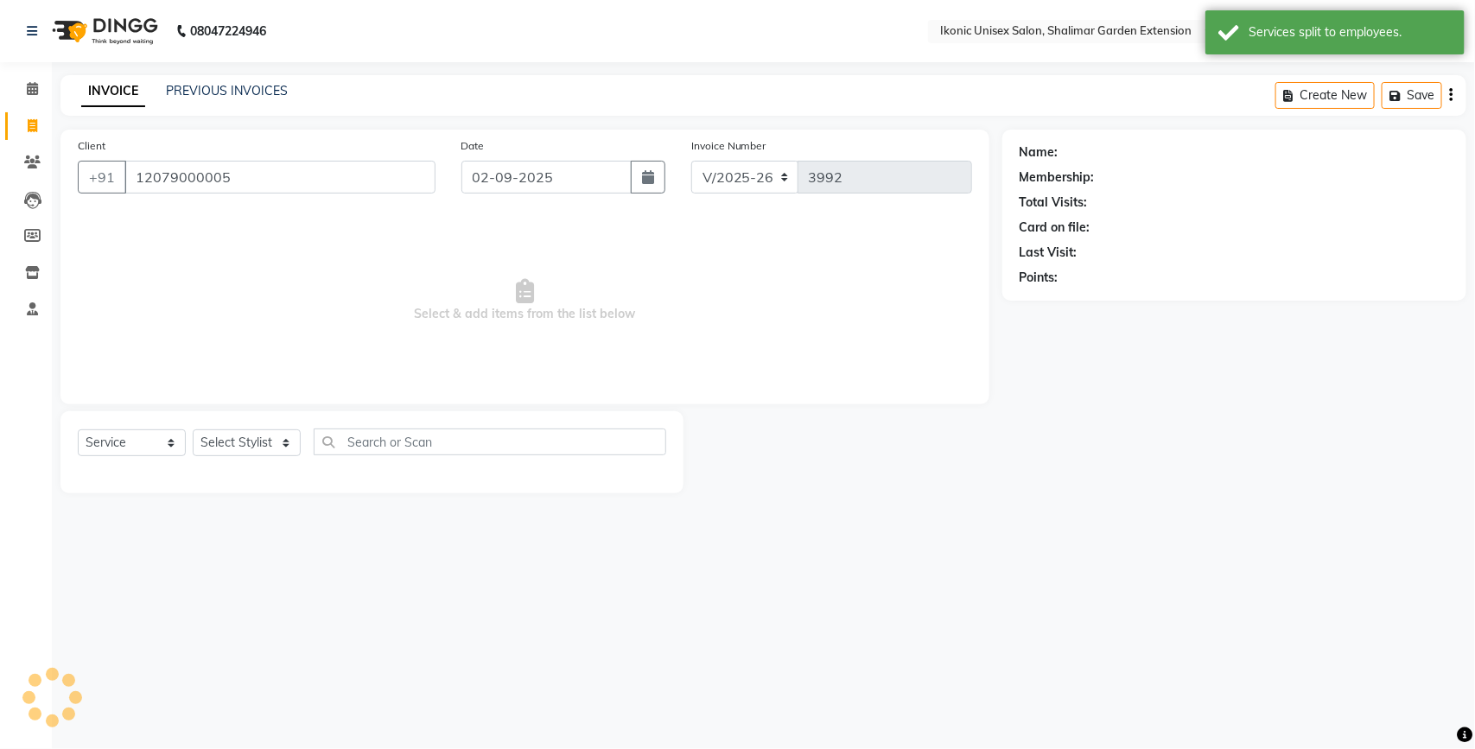
type input "12079000005"
click at [276, 438] on select "Select Stylist [PERSON_NAME] [PERSON_NAME] Fiza Kajal Mahi [PERSON_NAME] [PERSO…" at bounding box center [247, 442] width 108 height 27
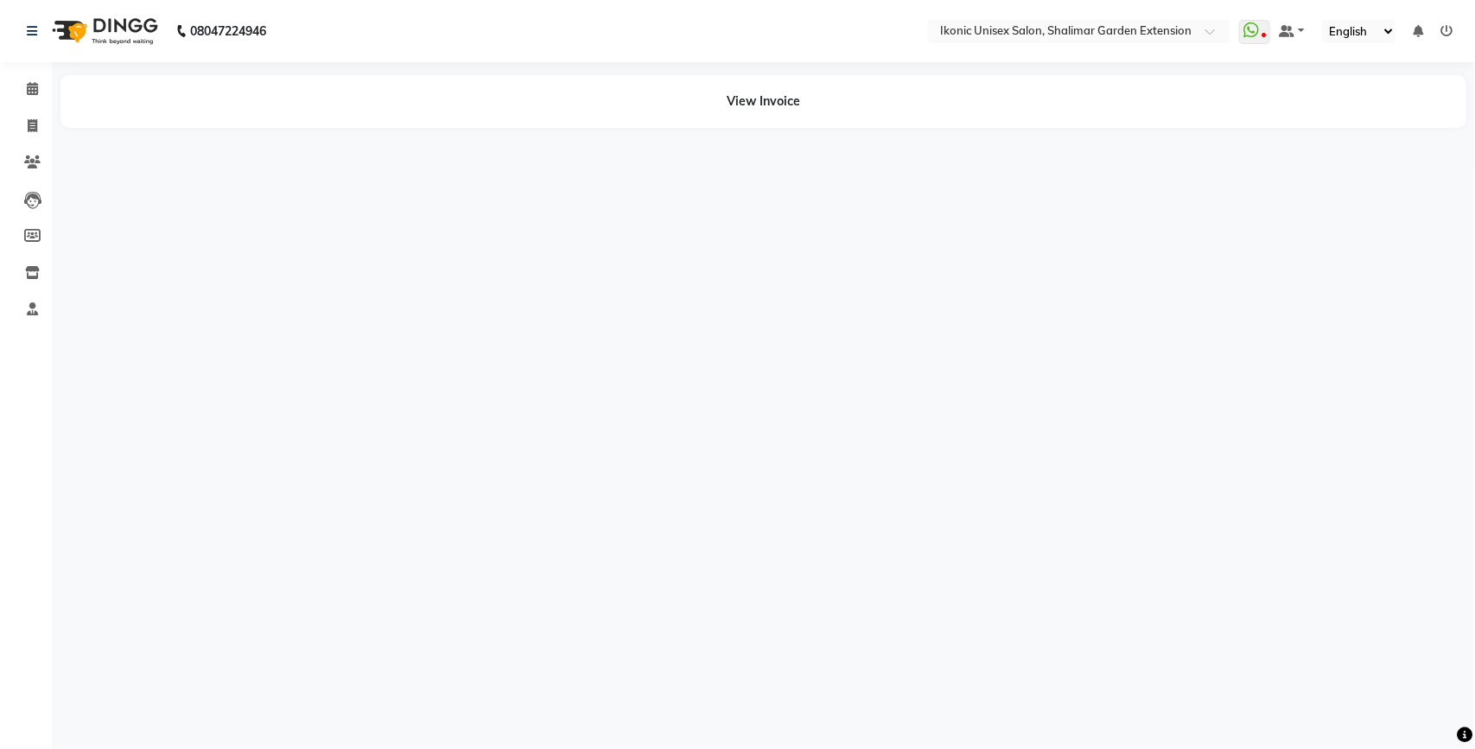
select select "42962"
select select "82054"
select select "42962"
select select "82054"
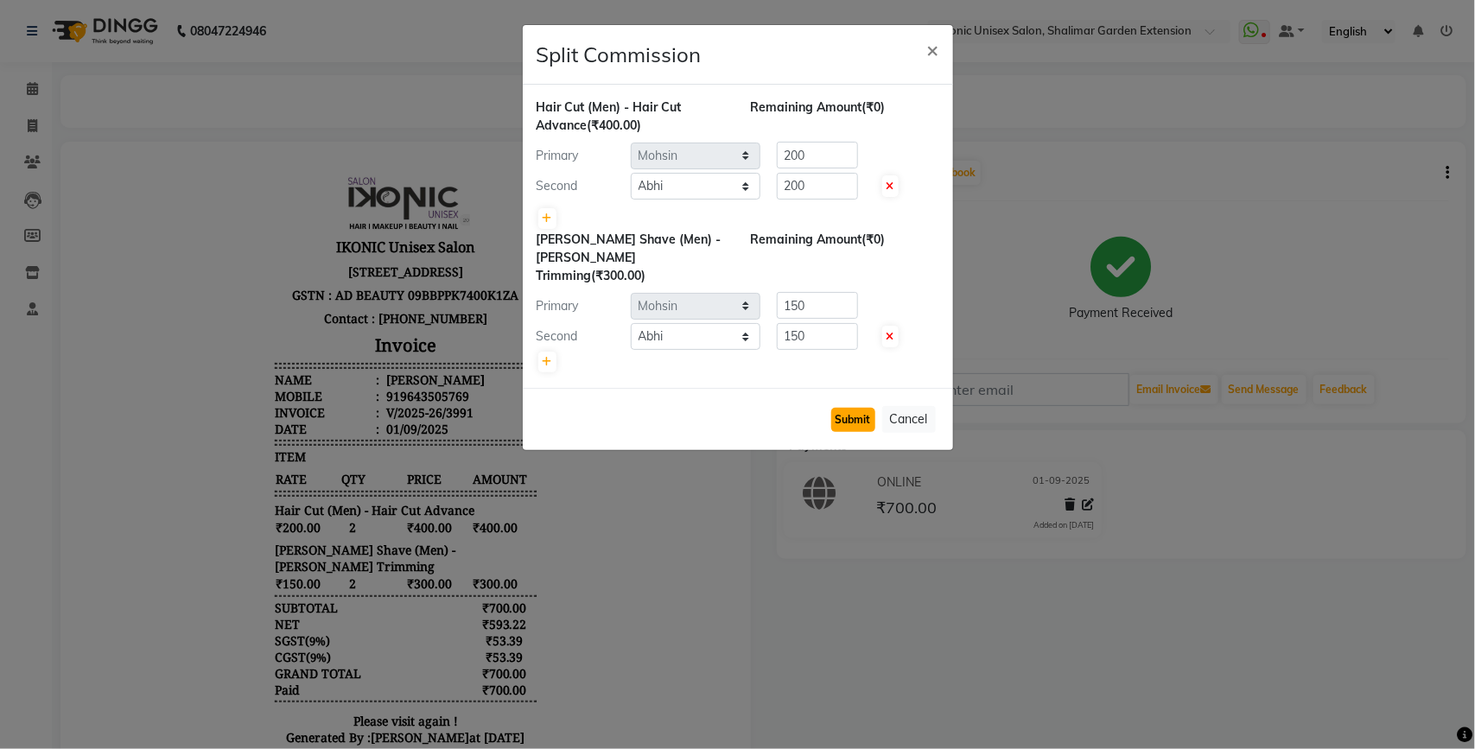
click at [847, 408] on button "Submit" at bounding box center [853, 420] width 44 height 24
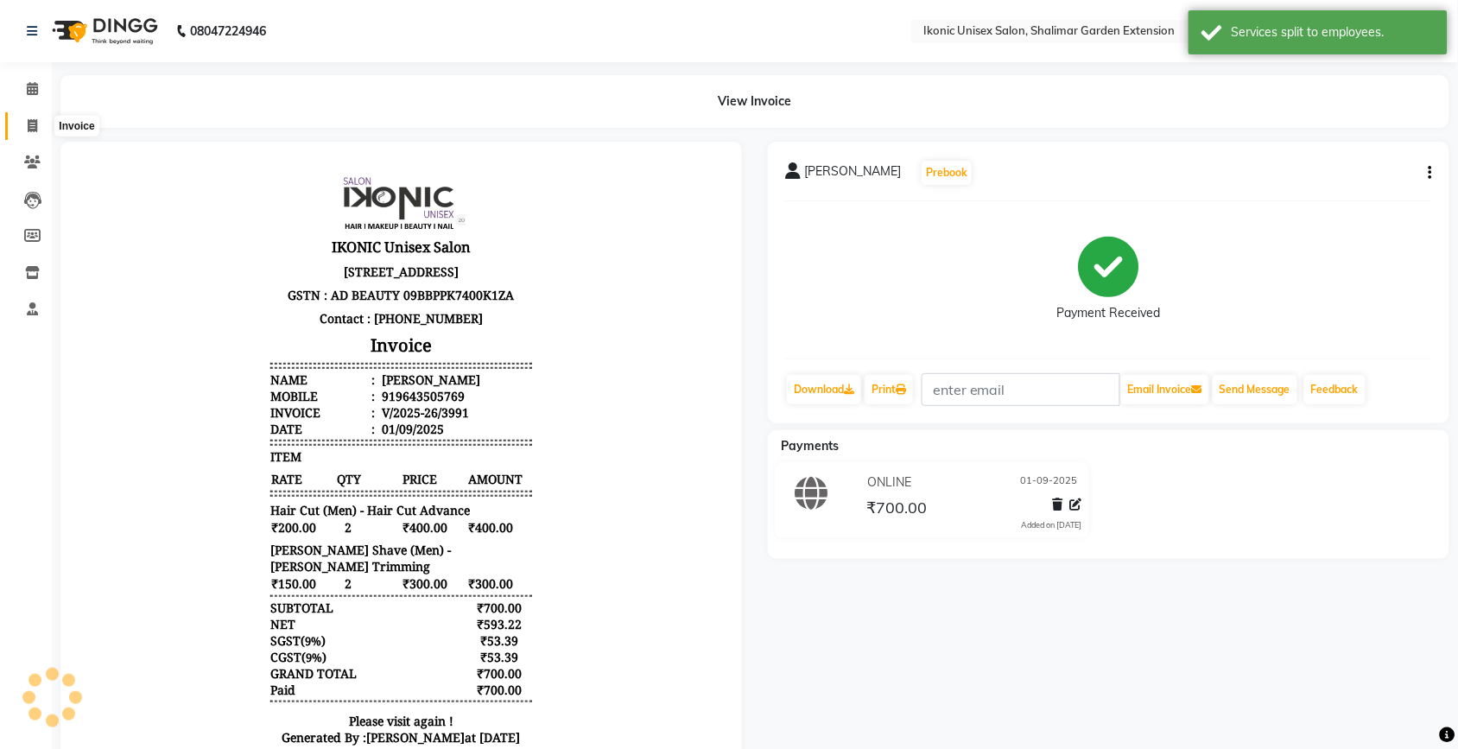
click at [30, 132] on span at bounding box center [32, 127] width 30 height 20
select select "service"
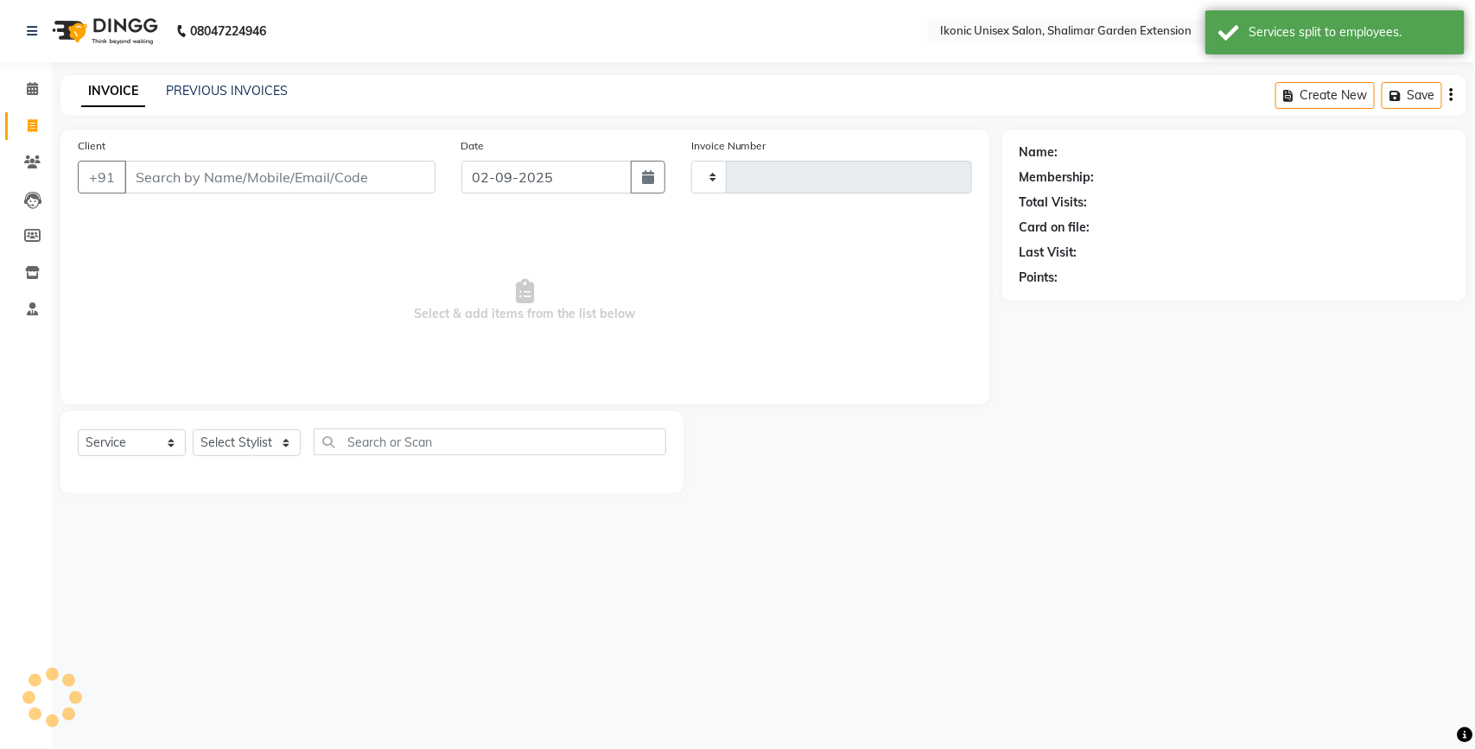
click at [171, 187] on input "Client" at bounding box center [279, 177] width 311 height 33
type input "3992"
select select "4931"
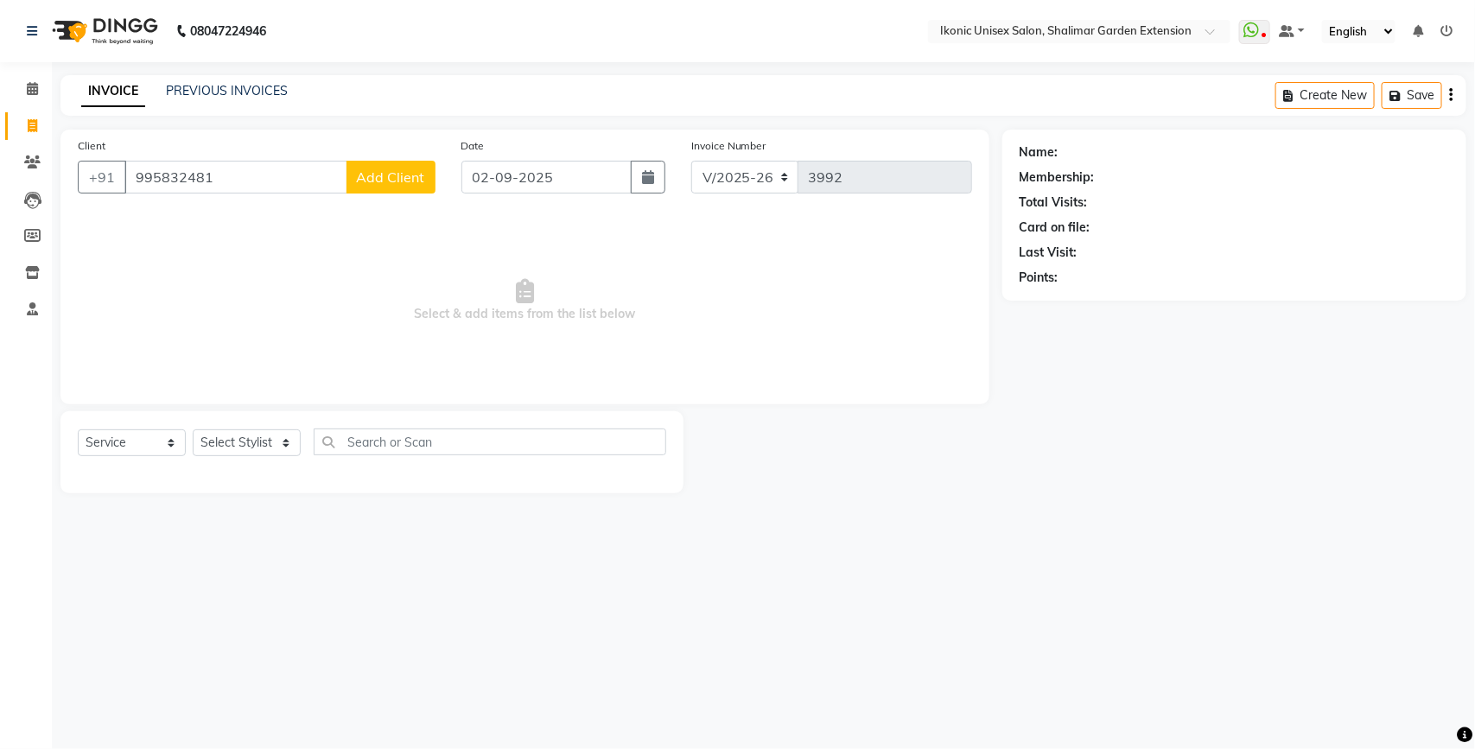
click at [168, 175] on input "995832481" at bounding box center [235, 177] width 223 height 33
type input "9958032481"
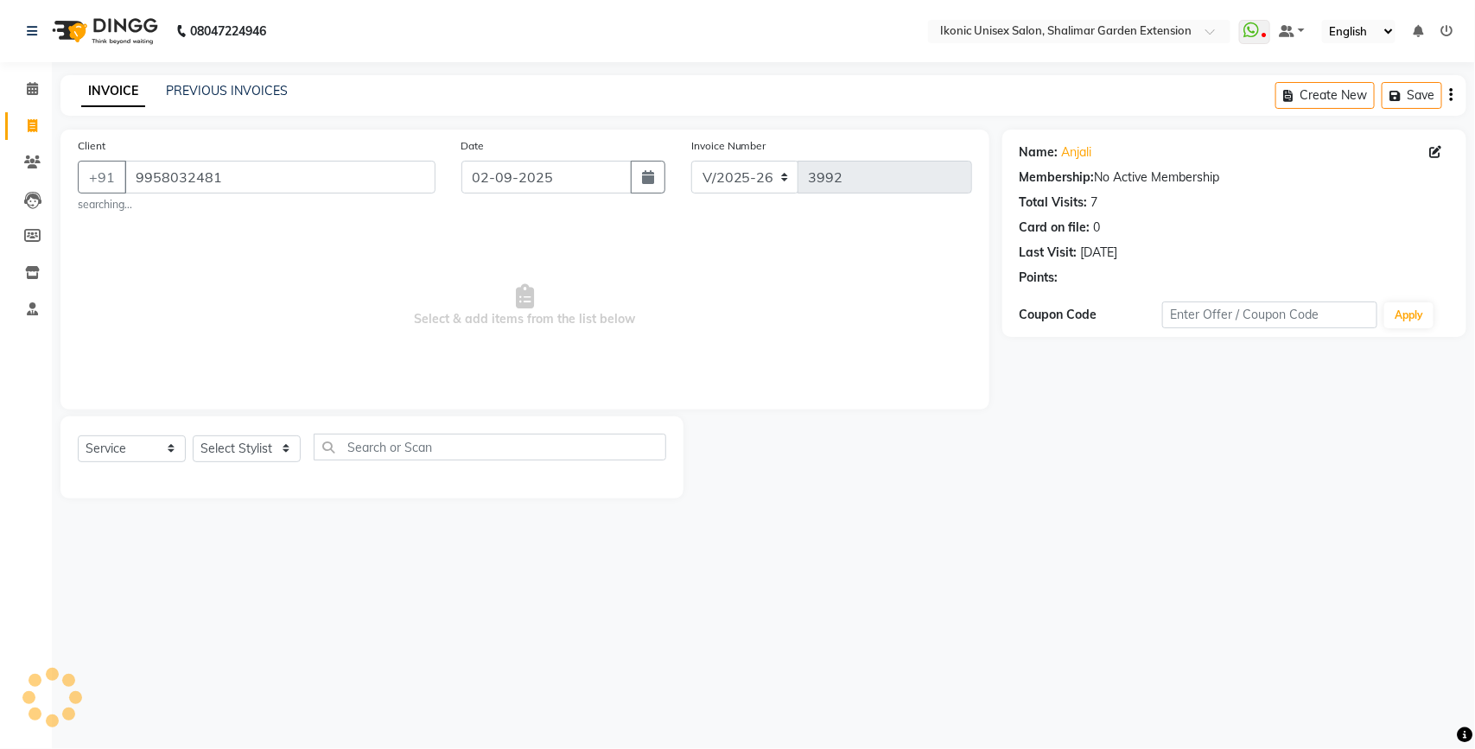
drag, startPoint x: 407, startPoint y: 364, endPoint x: 303, endPoint y: 439, distance: 128.1
click at [404, 364] on span "Select & add items from the list below" at bounding box center [525, 305] width 894 height 173
click at [255, 447] on select "Select Stylist [PERSON_NAME] [PERSON_NAME] Fiza Kajal Mahi [PERSON_NAME] [PERSO…" at bounding box center [247, 448] width 108 height 27
select select "60208"
click at [193, 435] on select "Select Stylist [PERSON_NAME] [PERSON_NAME] Fiza Kajal Mahi [PERSON_NAME] [PERSO…" at bounding box center [247, 448] width 108 height 27
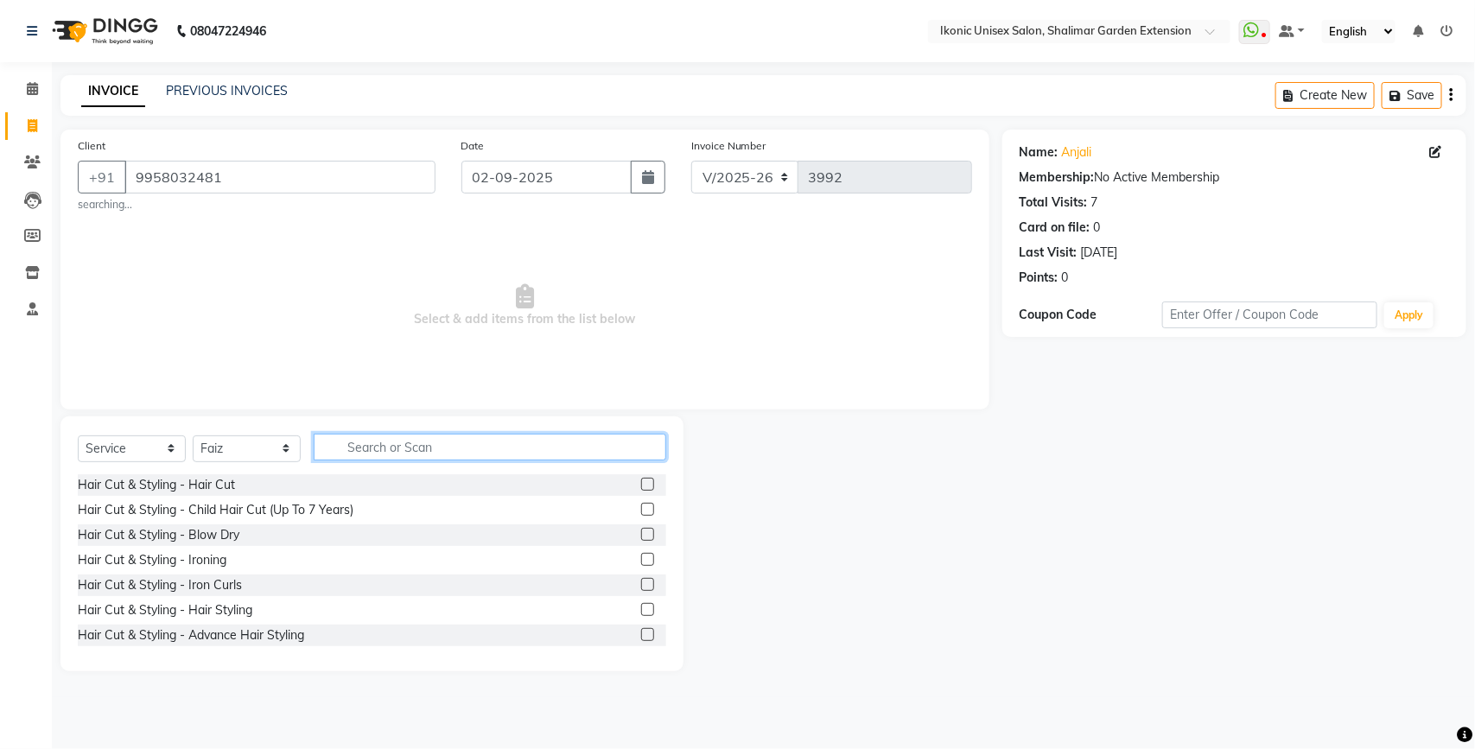
click at [469, 448] on input "text" at bounding box center [490, 447] width 353 height 27
type input "col"
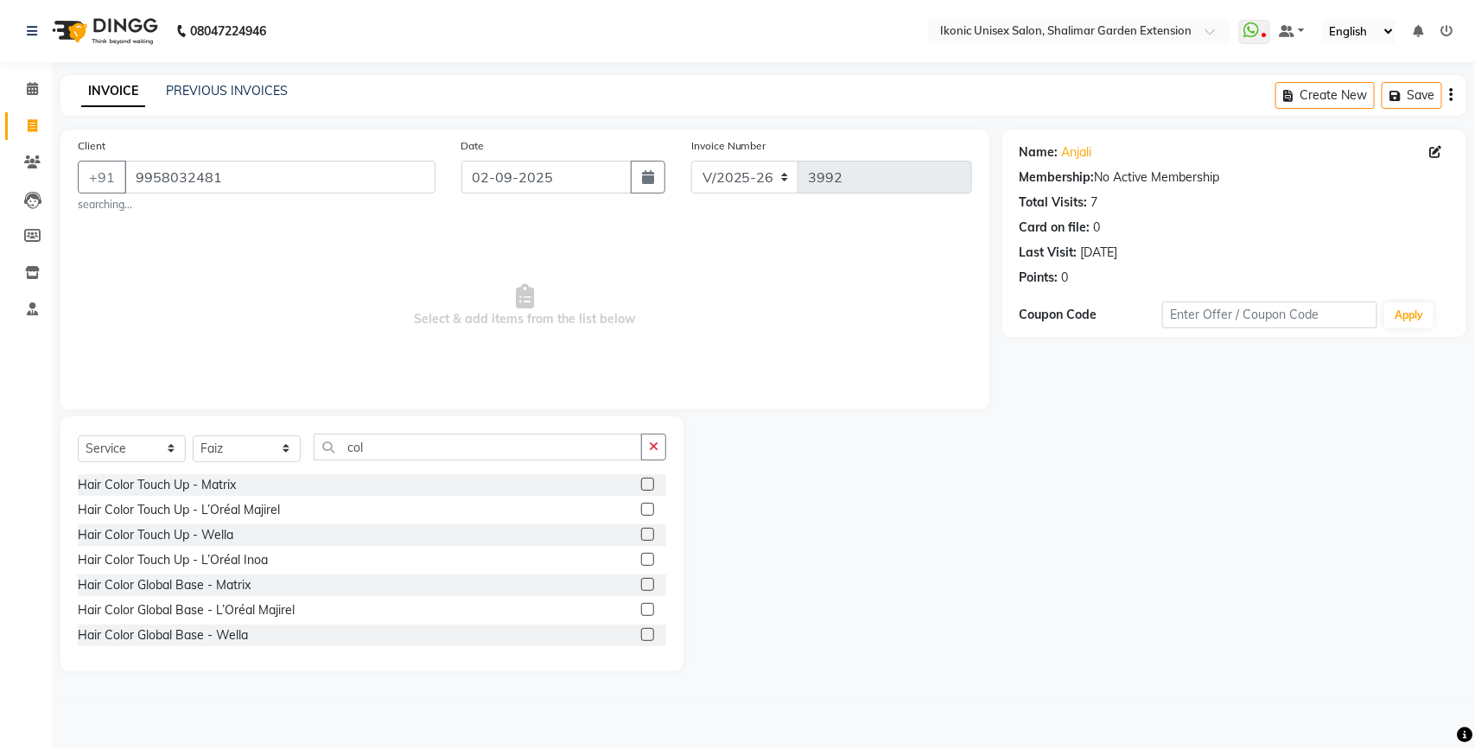
click at [641, 508] on label at bounding box center [647, 509] width 13 height 13
click at [641, 508] on input "checkbox" at bounding box center [646, 510] width 11 height 11
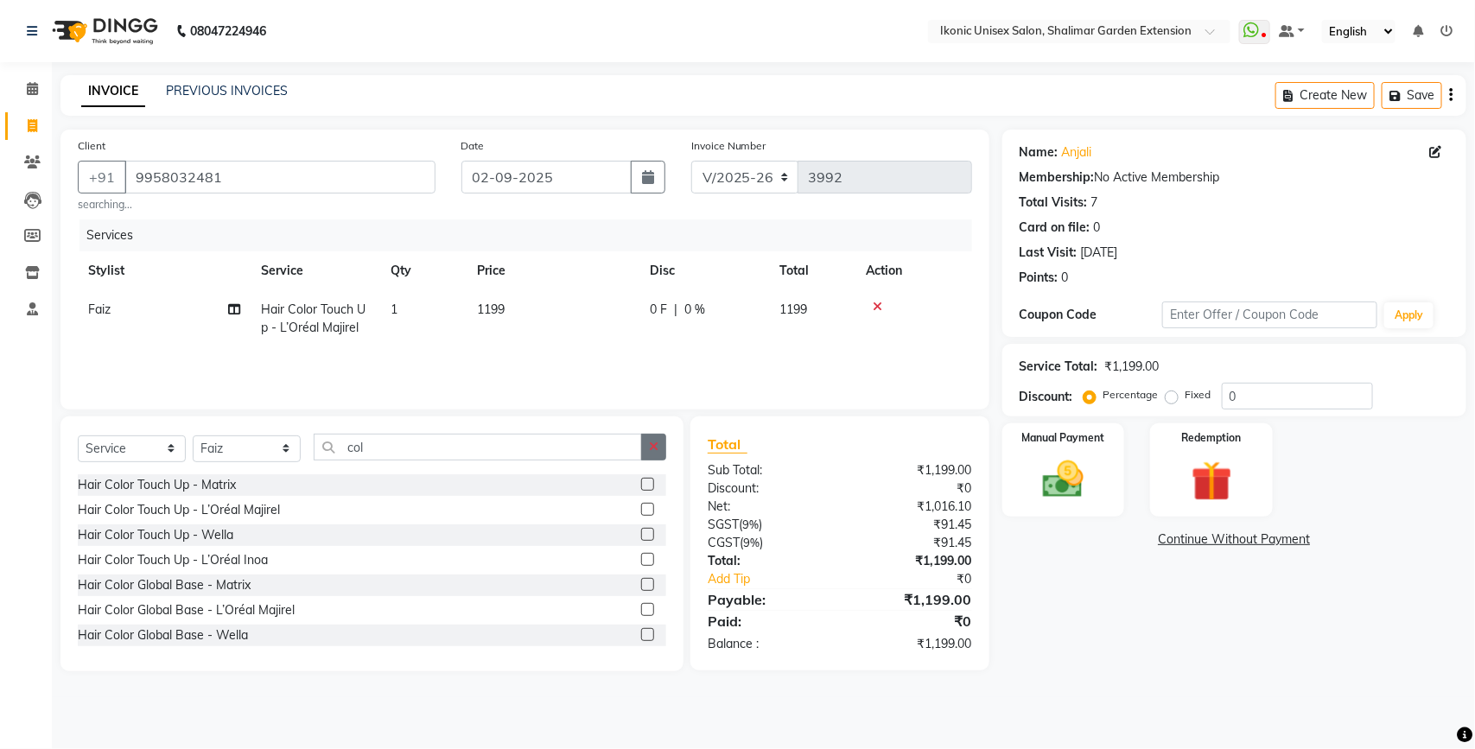
checkbox input "false"
click at [657, 452] on icon "button" at bounding box center [654, 447] width 10 height 12
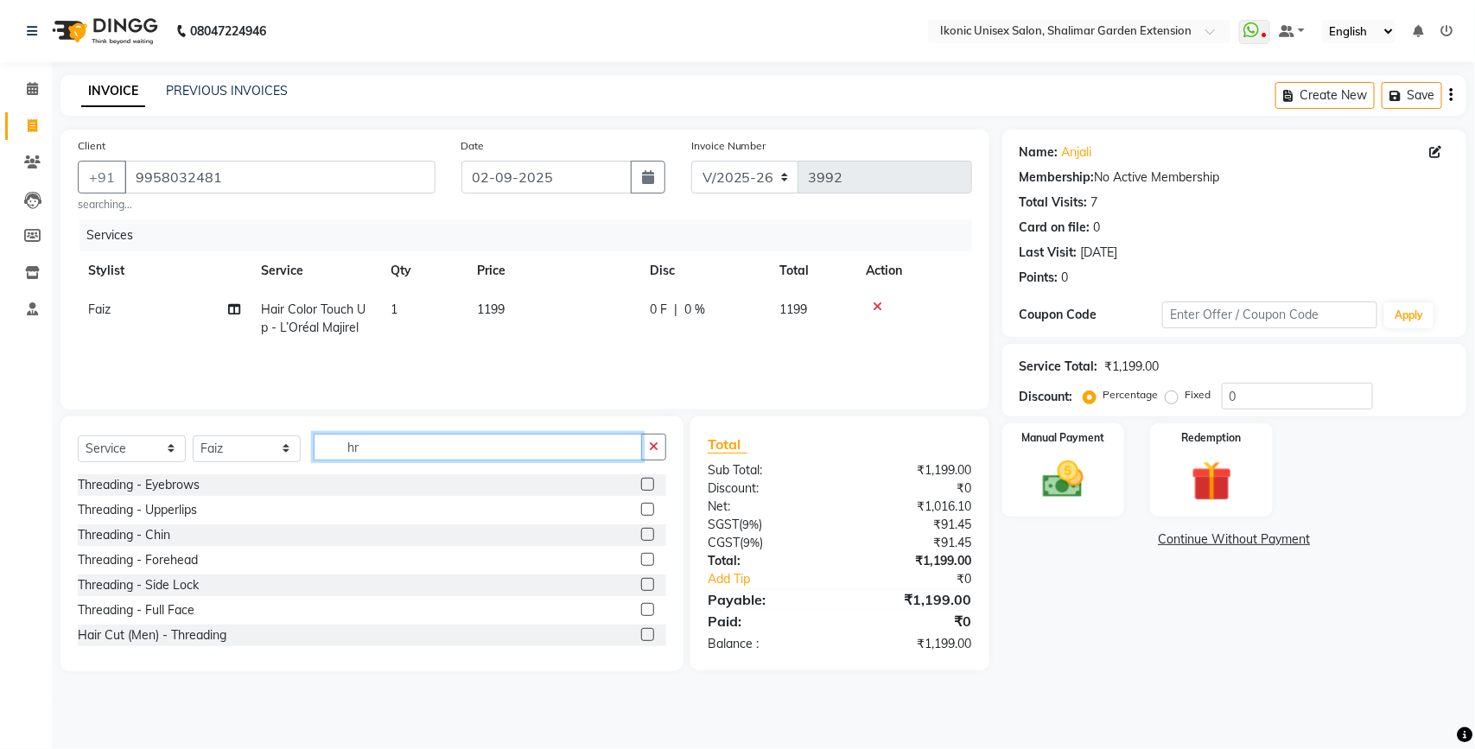
type input "hr"
click at [641, 489] on label at bounding box center [647, 484] width 13 height 13
click at [641, 489] on input "checkbox" at bounding box center [646, 485] width 11 height 11
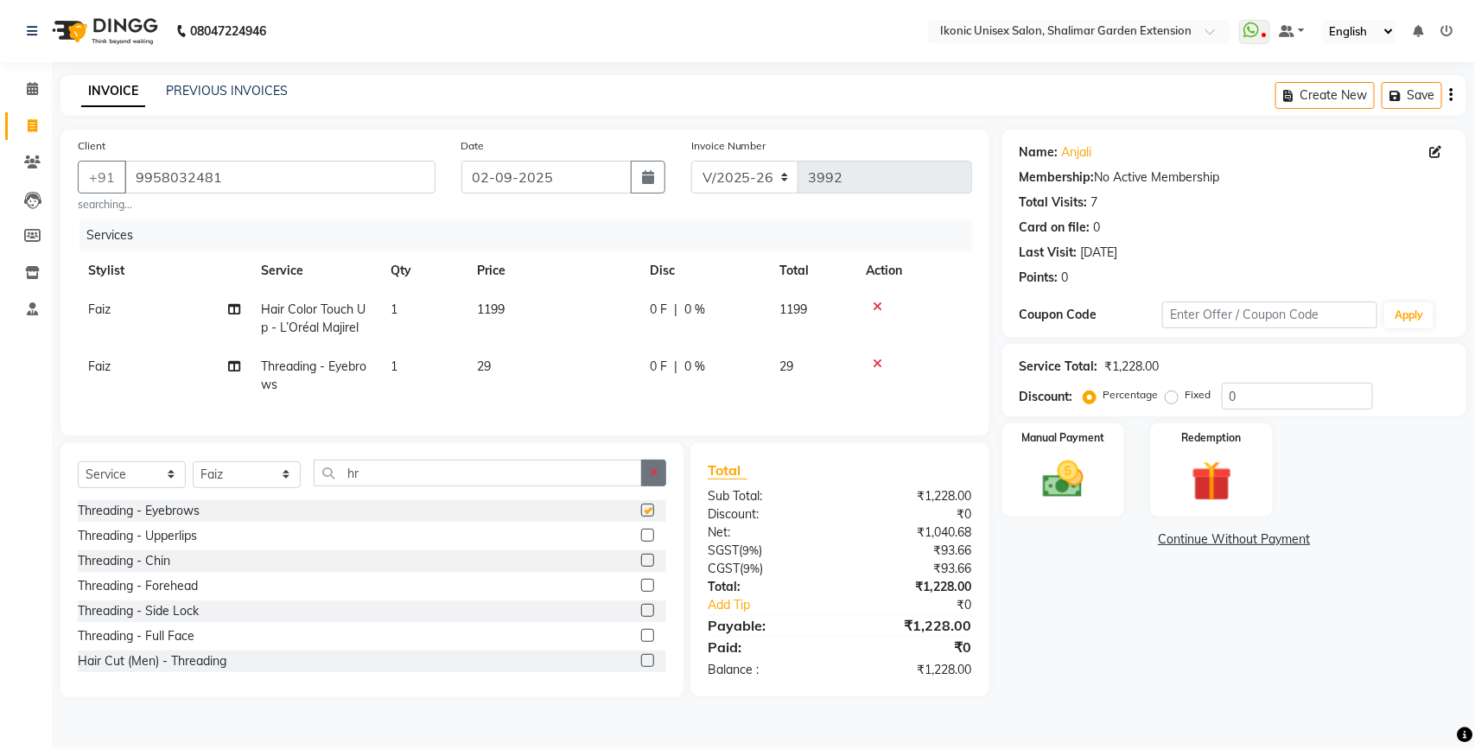
checkbox input "false"
click at [653, 479] on icon "button" at bounding box center [654, 473] width 10 height 12
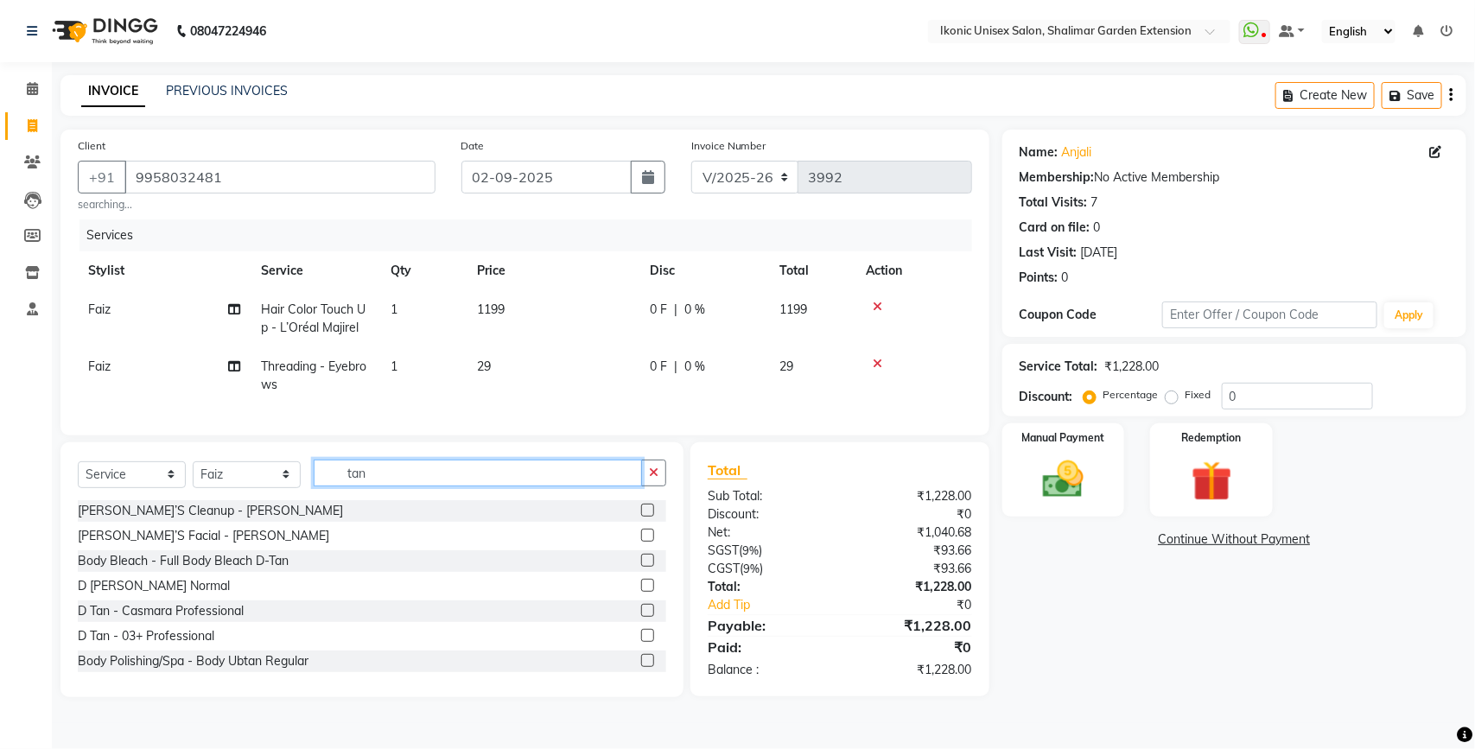
type input "tan"
click at [641, 642] on label at bounding box center [647, 635] width 13 height 13
click at [641, 642] on input "checkbox" at bounding box center [646, 636] width 11 height 11
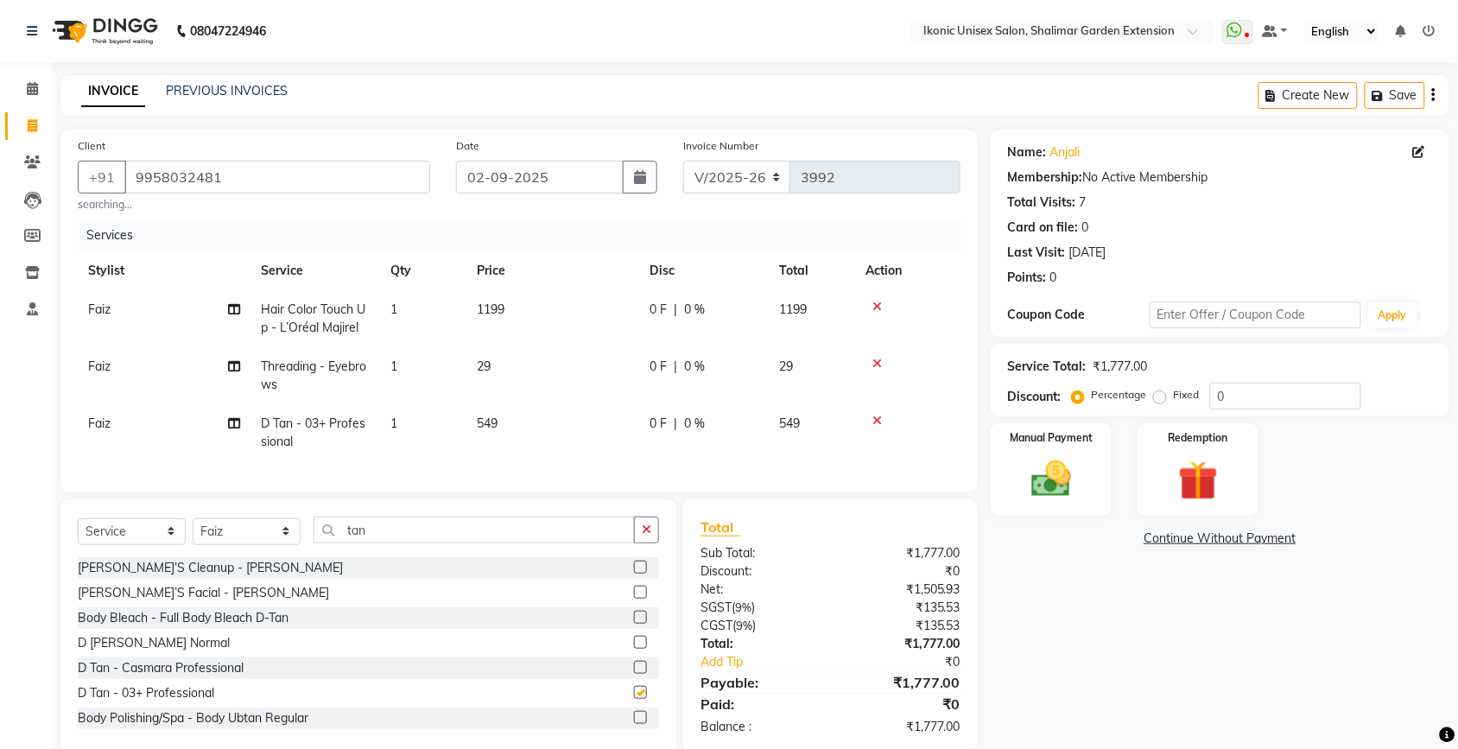
checkbox input "false"
click at [541, 430] on td "549" at bounding box center [553, 432] width 173 height 57
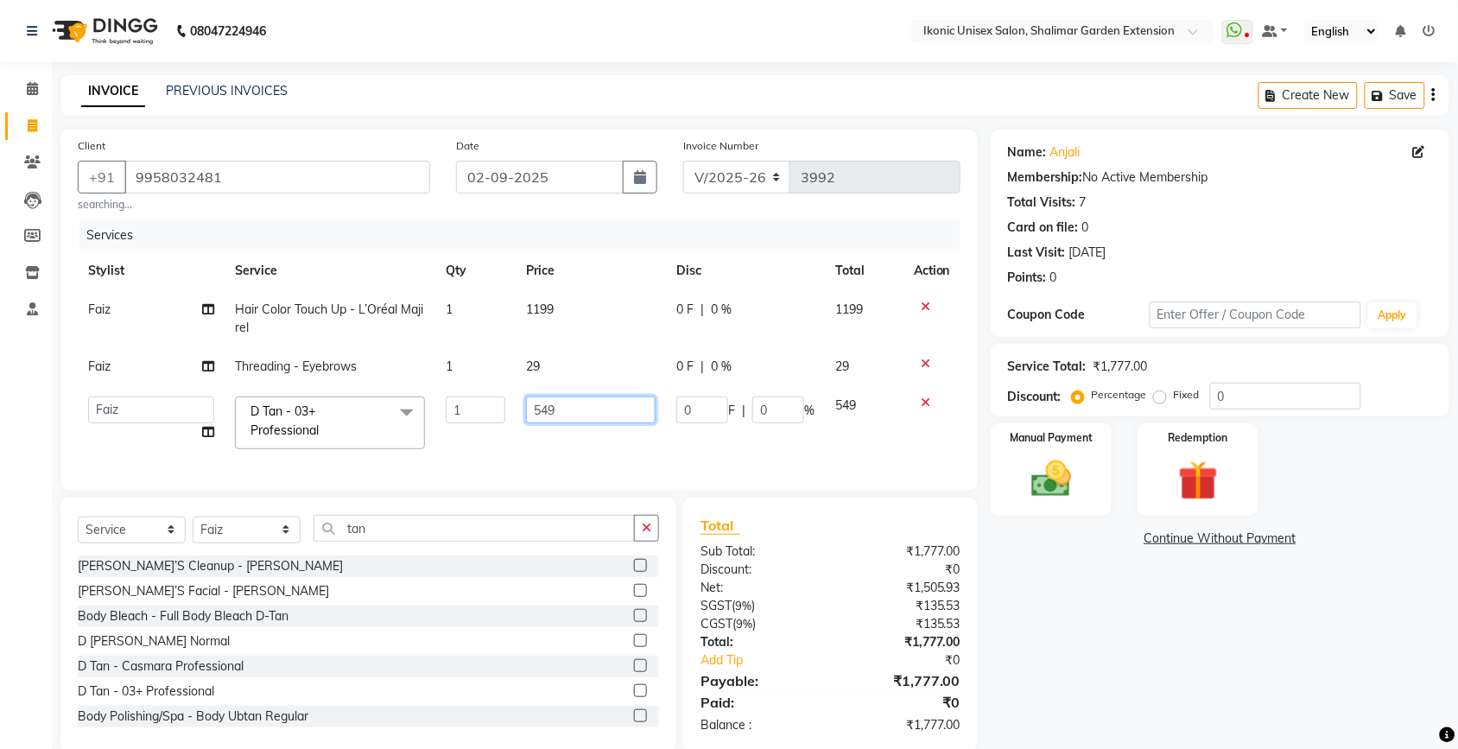
drag, startPoint x: 541, startPoint y: 430, endPoint x: 575, endPoint y: 399, distance: 46.5
click at [562, 410] on input "549" at bounding box center [591, 410] width 130 height 27
click at [575, 399] on input "549" at bounding box center [591, 410] width 130 height 27
click at [597, 369] on td "29" at bounding box center [591, 366] width 150 height 39
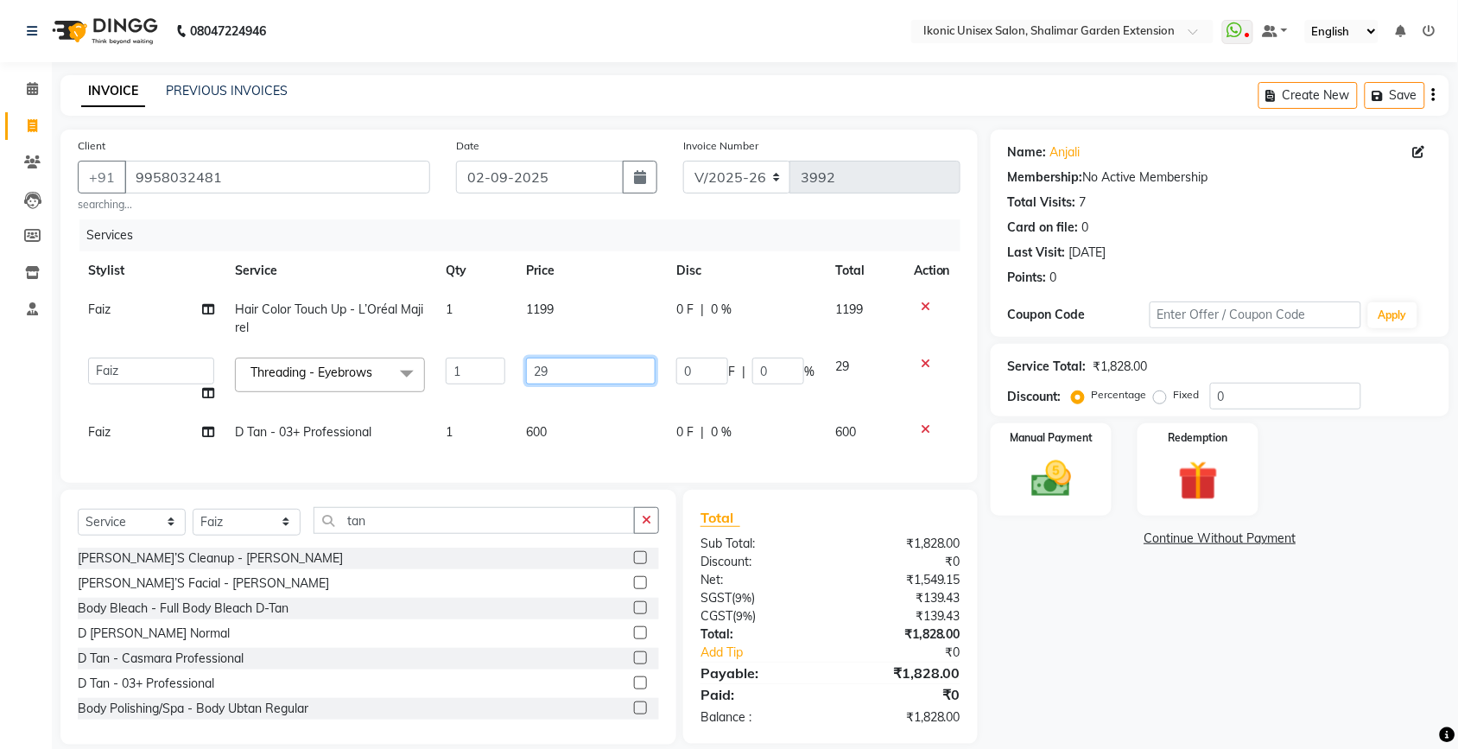
click at [590, 367] on input "29" at bounding box center [591, 371] width 130 height 27
click at [564, 367] on input "29" at bounding box center [591, 371] width 130 height 27
drag, startPoint x: 563, startPoint y: 342, endPoint x: 576, endPoint y: 328, distance: 18.9
click at [566, 338] on td "1199" at bounding box center [591, 318] width 150 height 57
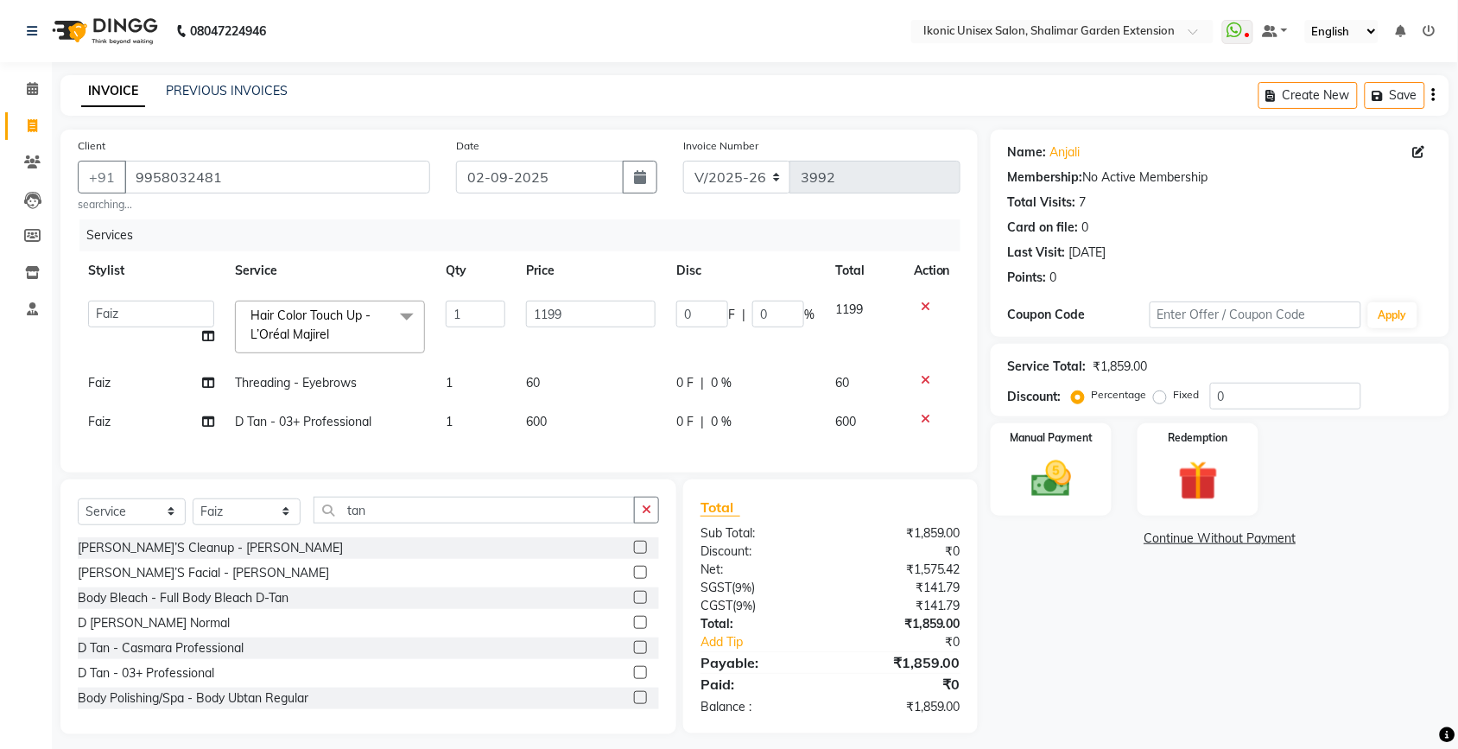
click at [588, 316] on input "1199" at bounding box center [591, 314] width 130 height 27
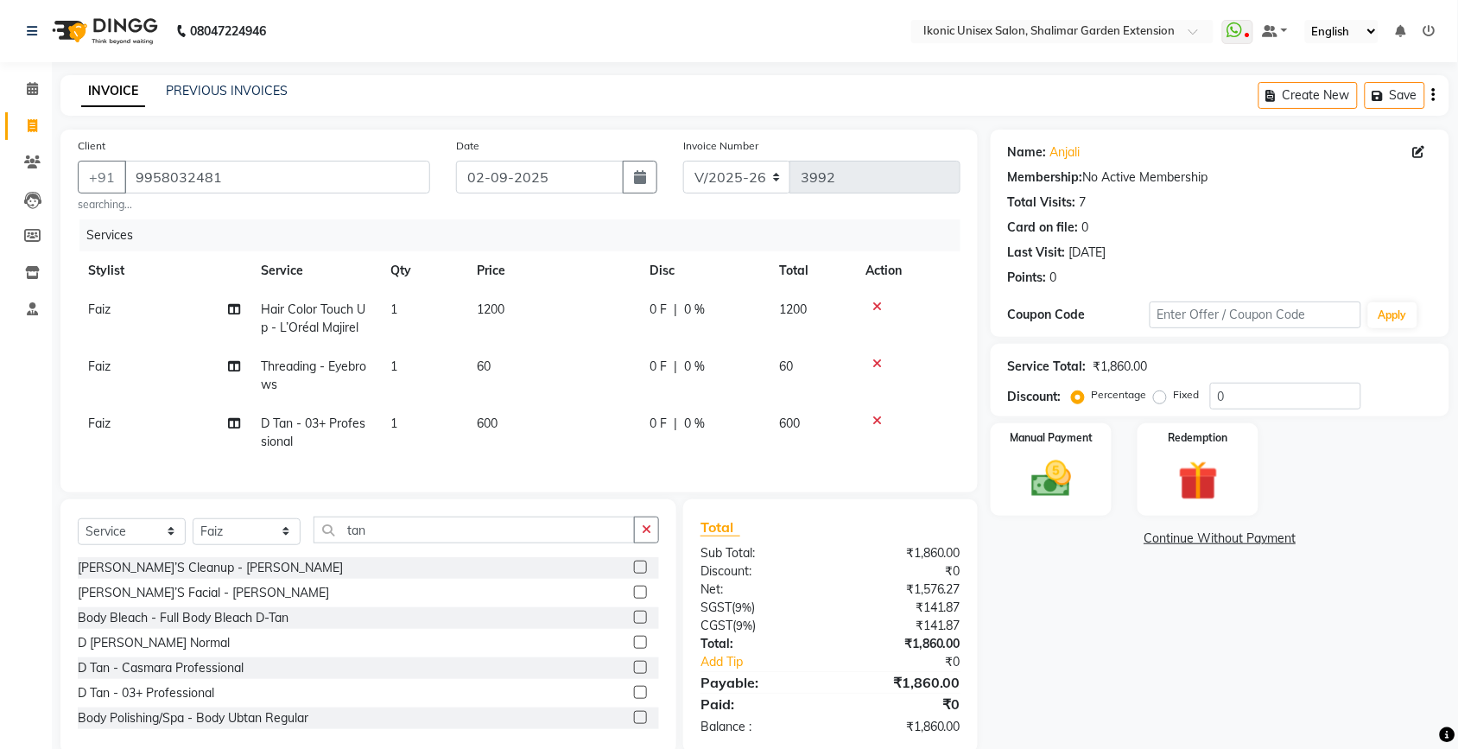
click at [1115, 668] on div "Name: [PERSON_NAME] Membership: No Active Membership Total Visits: 7 Card on fi…" at bounding box center [1227, 442] width 472 height 625
click at [121, 424] on td "Faiz" at bounding box center [164, 432] width 173 height 57
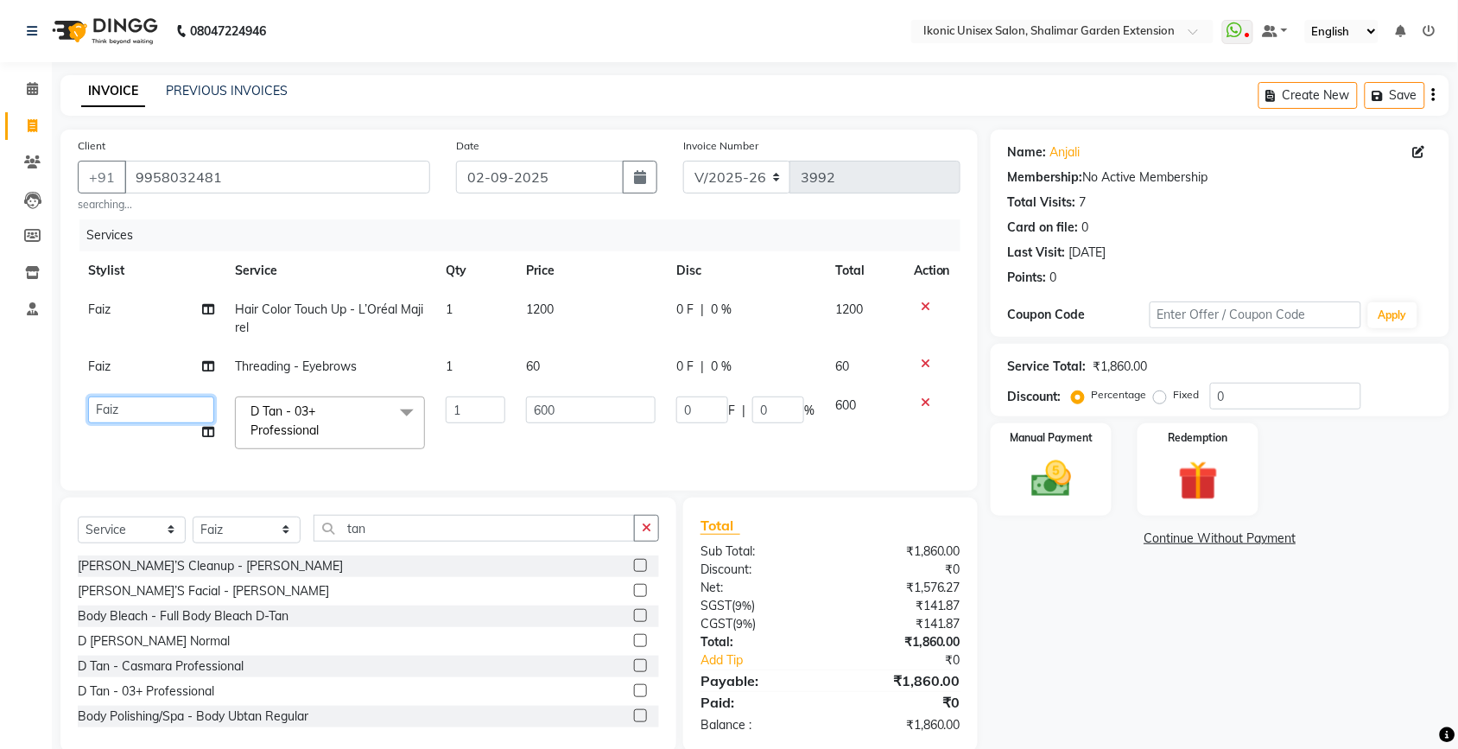
drag, startPoint x: 121, startPoint y: 424, endPoint x: 125, endPoint y: 409, distance: 16.1
click at [125, 409] on select "[PERSON_NAME] [PERSON_NAME] Fiza Kajal Mahi [PERSON_NAME] [PERSON_NAME] [PERSON…" at bounding box center [151, 410] width 126 height 27
click at [122, 380] on td "Faiz" at bounding box center [151, 366] width 147 height 39
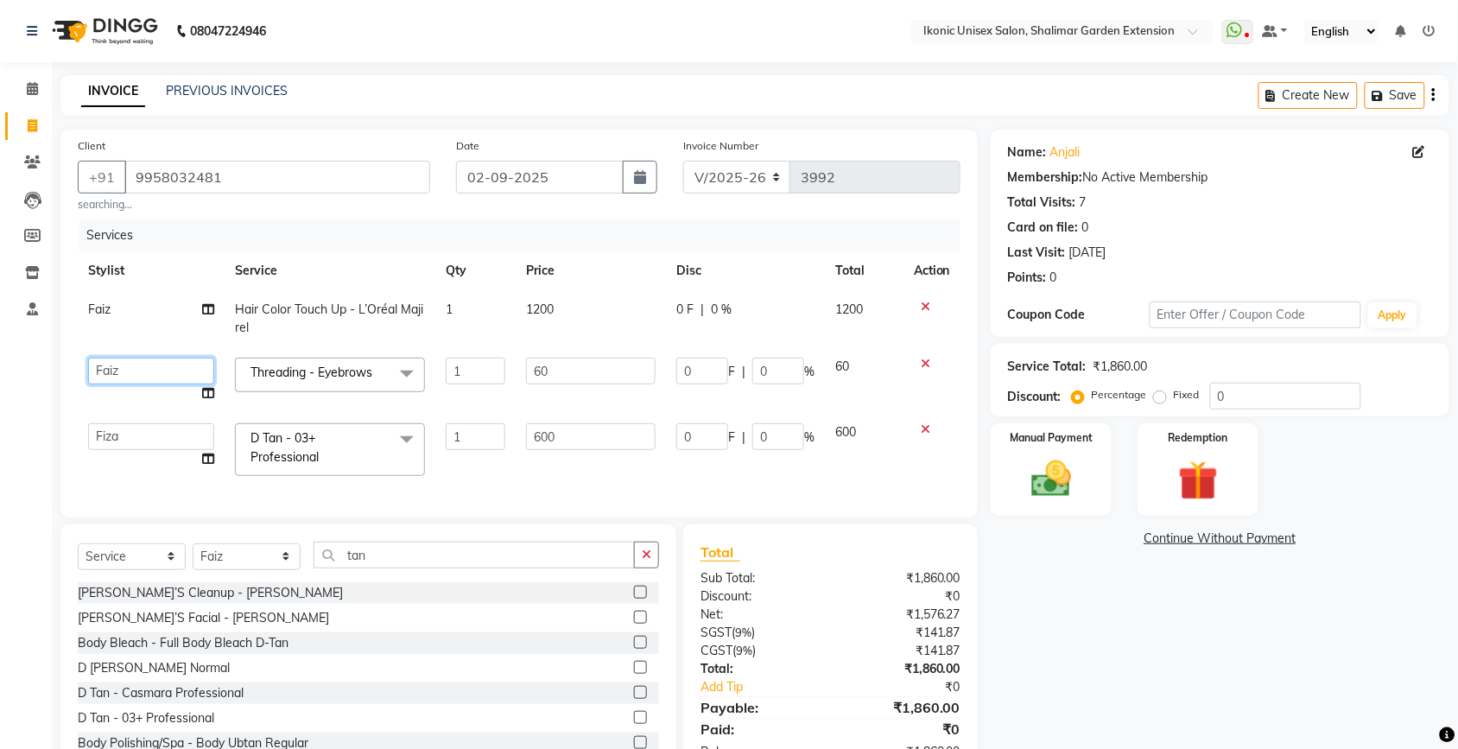
click at [122, 380] on select "[PERSON_NAME] [PERSON_NAME] Fiza Kajal Mahi [PERSON_NAME] [PERSON_NAME] [PERSON…" at bounding box center [151, 371] width 126 height 27
click at [530, 178] on input "02-09-2025" at bounding box center [540, 177] width 168 height 33
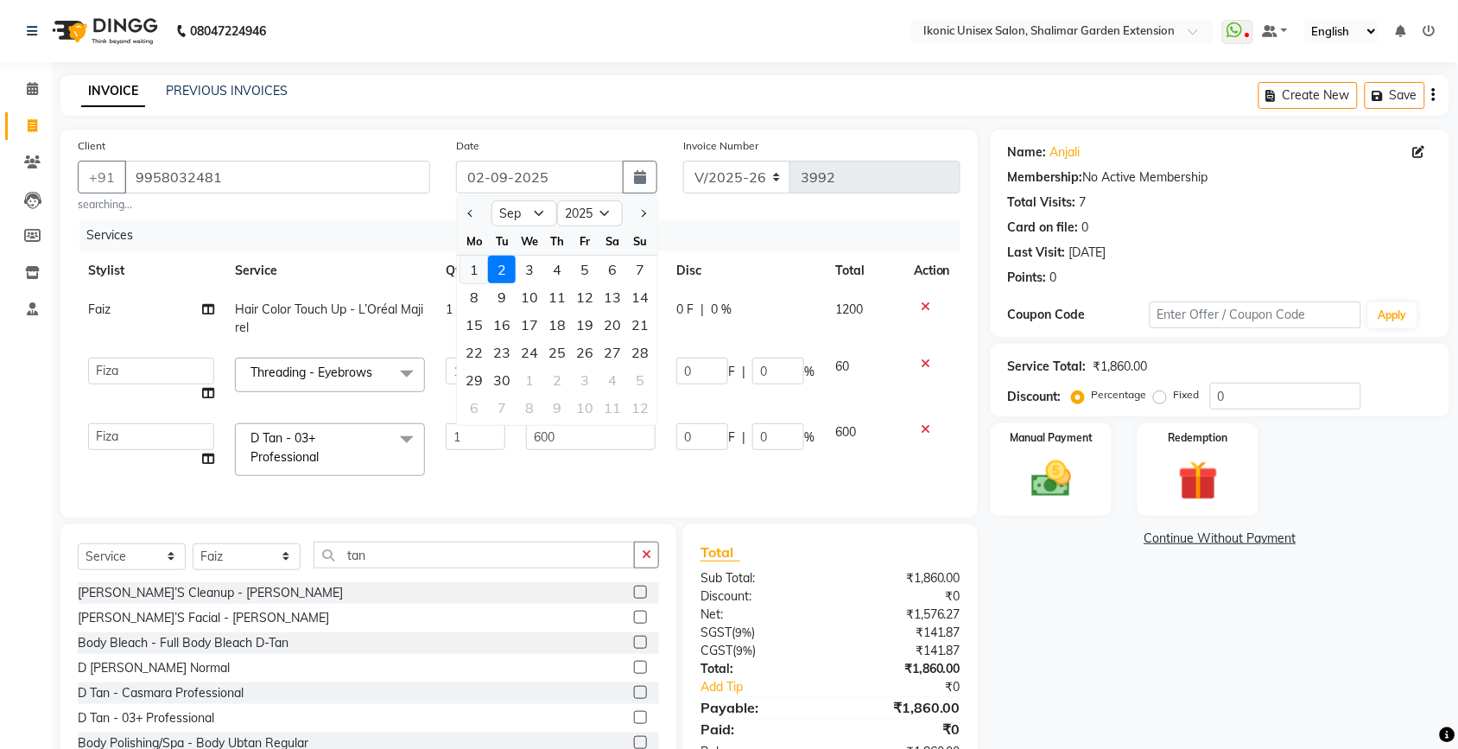
click at [475, 270] on div "1" at bounding box center [475, 270] width 28 height 28
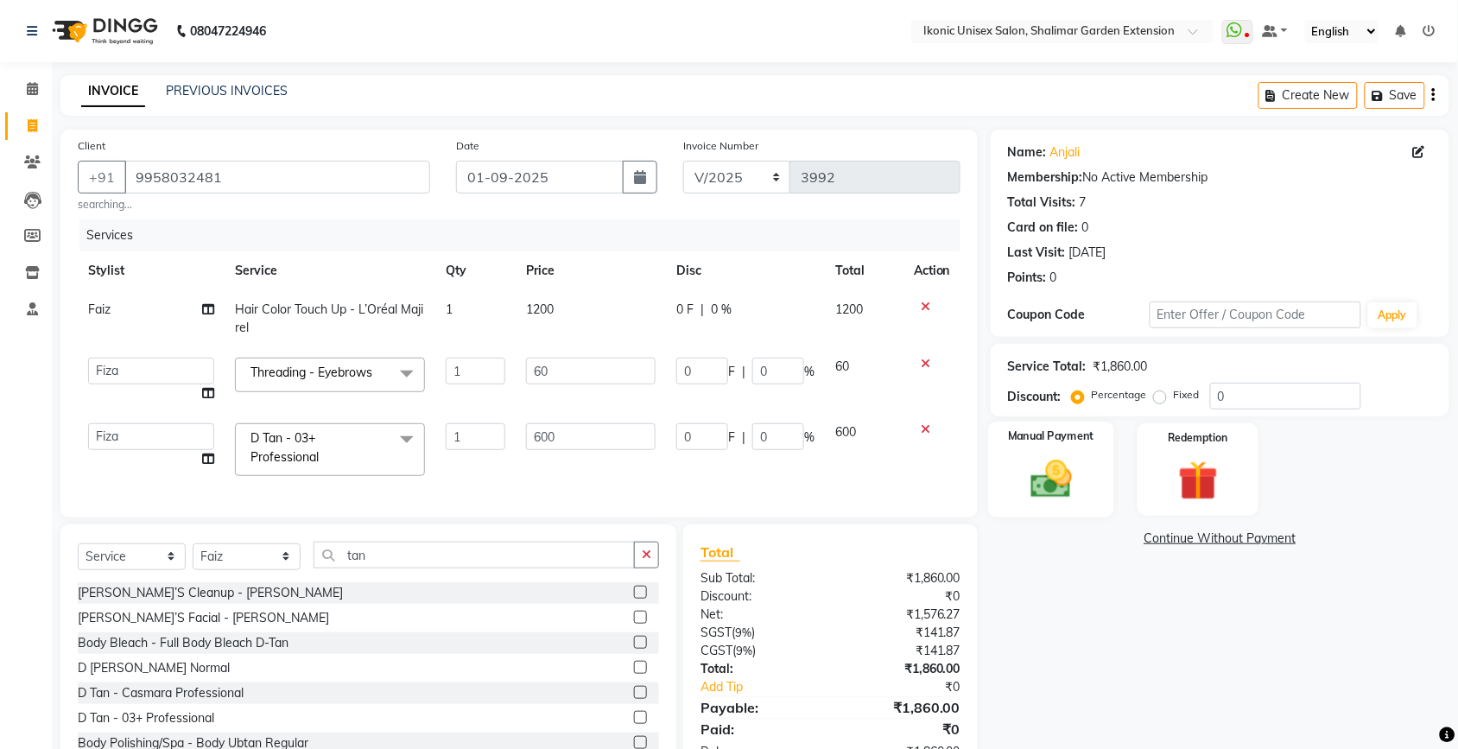
click at [1073, 471] on img at bounding box center [1051, 479] width 67 height 48
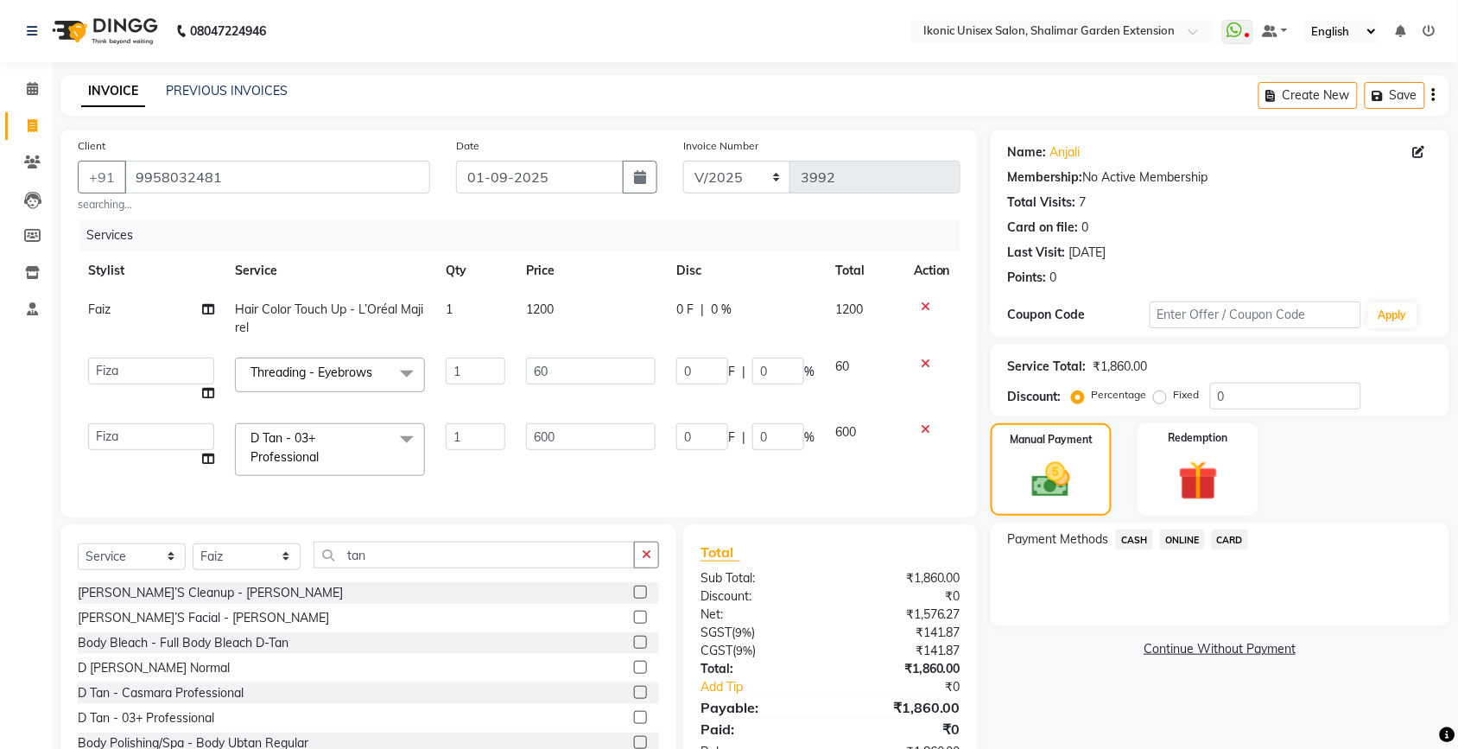
click at [623, 343] on td "1200" at bounding box center [591, 318] width 150 height 57
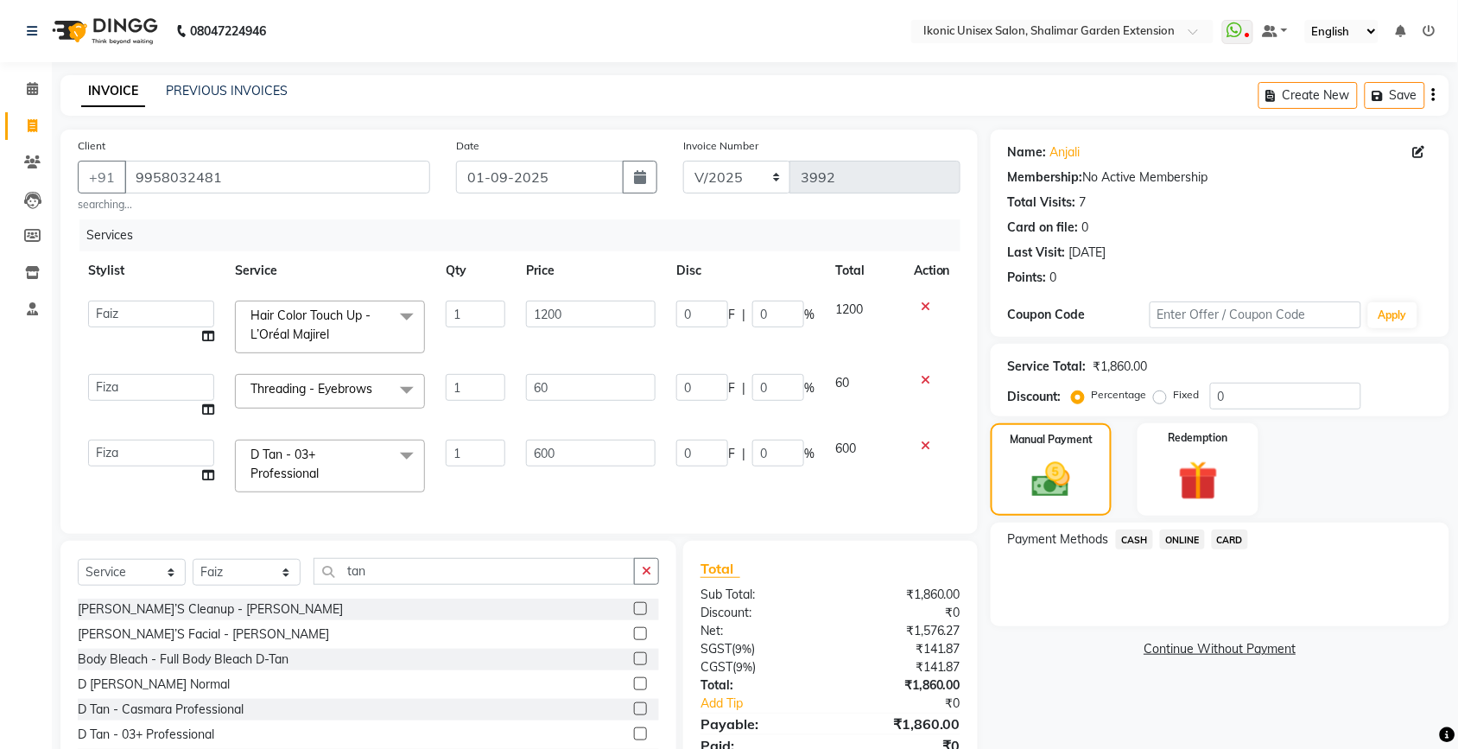
click at [625, 330] on td "1200" at bounding box center [591, 326] width 150 height 73
click at [601, 313] on input "1200" at bounding box center [591, 314] width 130 height 27
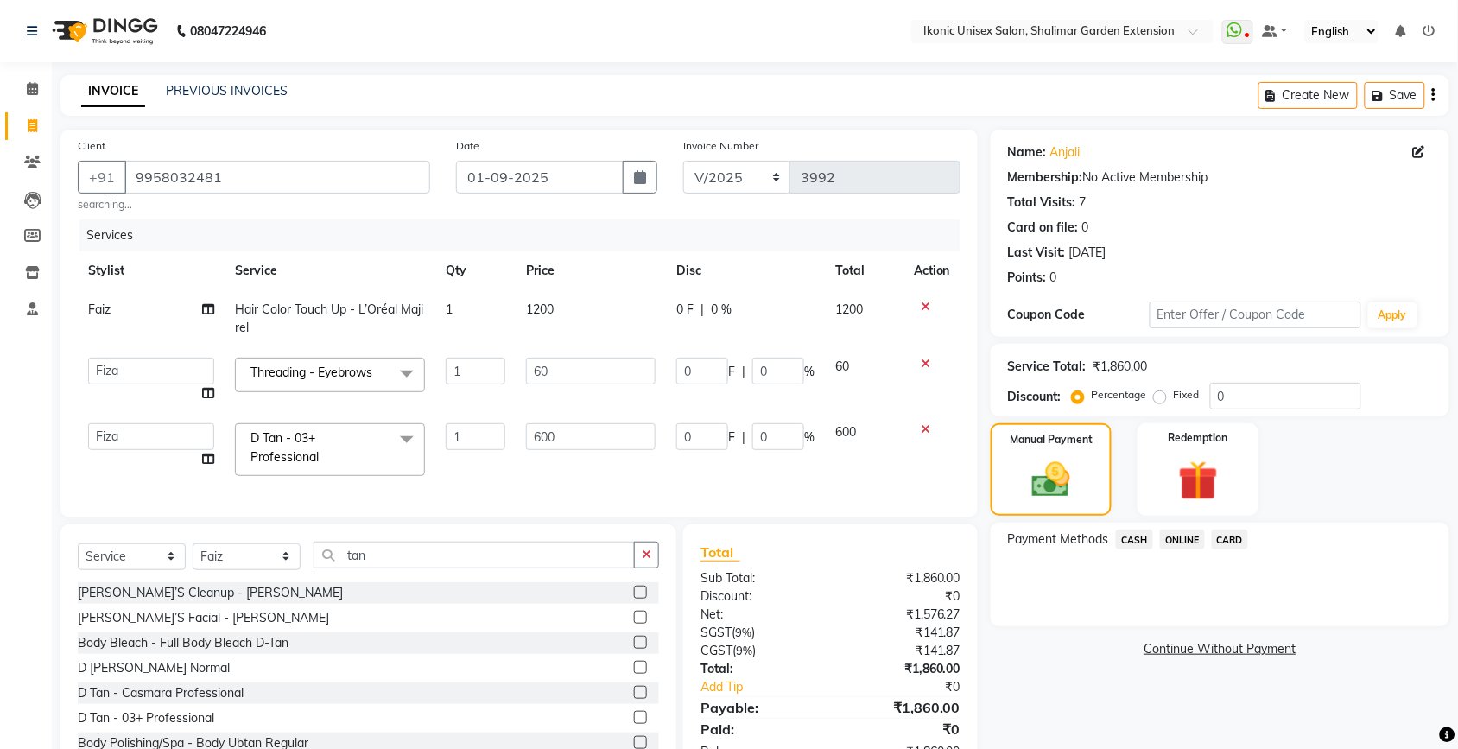
drag, startPoint x: 1202, startPoint y: 664, endPoint x: 1176, endPoint y: 662, distance: 26.0
click at [1198, 665] on div "Name: [PERSON_NAME] Membership: No Active Membership Total Visits: 7 Card on fi…" at bounding box center [1227, 455] width 472 height 650
click at [558, 378] on input "60" at bounding box center [591, 371] width 130 height 27
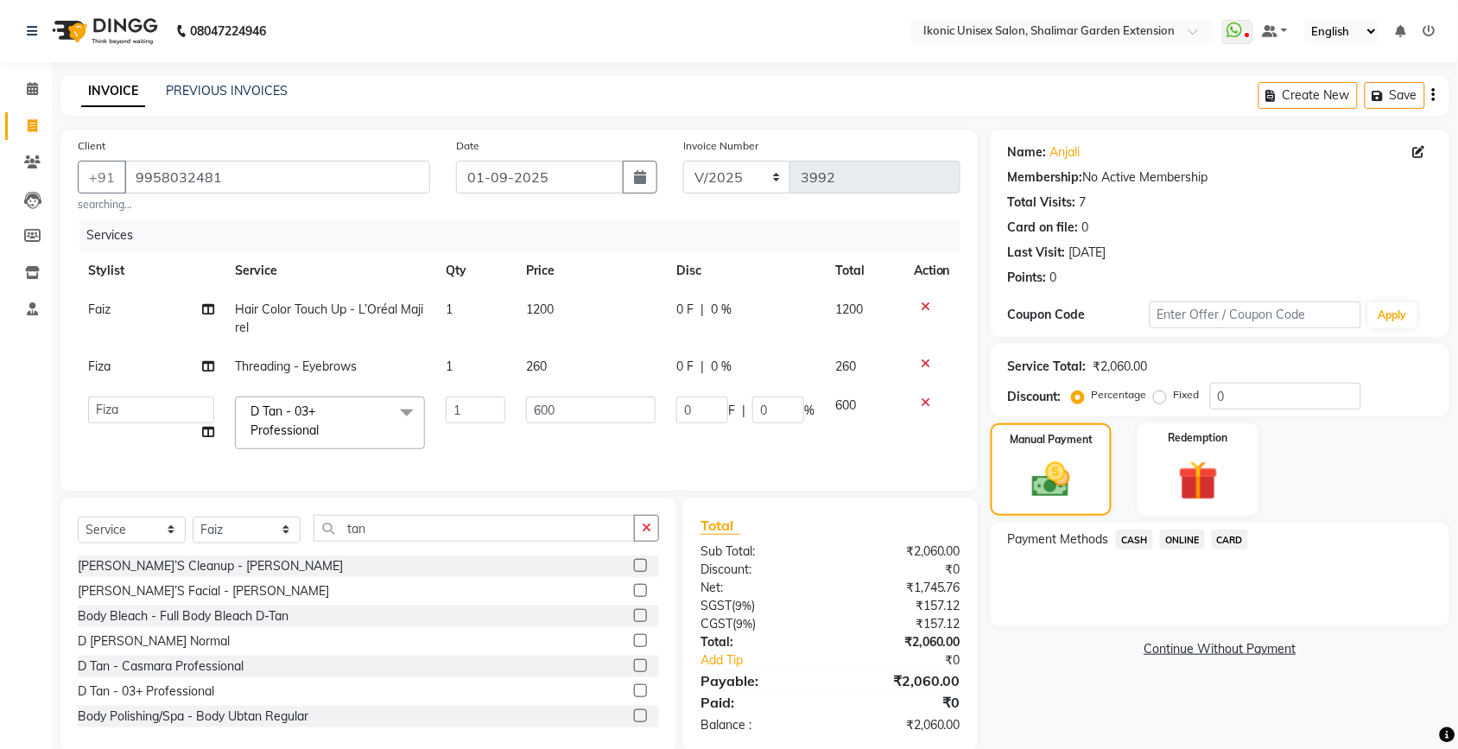
click at [1078, 636] on div "Name: [PERSON_NAME] Membership: No Active Membership Total Visits: 7 Card on fi…" at bounding box center [1227, 441] width 472 height 623
click at [140, 367] on td "Fiza" at bounding box center [151, 366] width 147 height 39
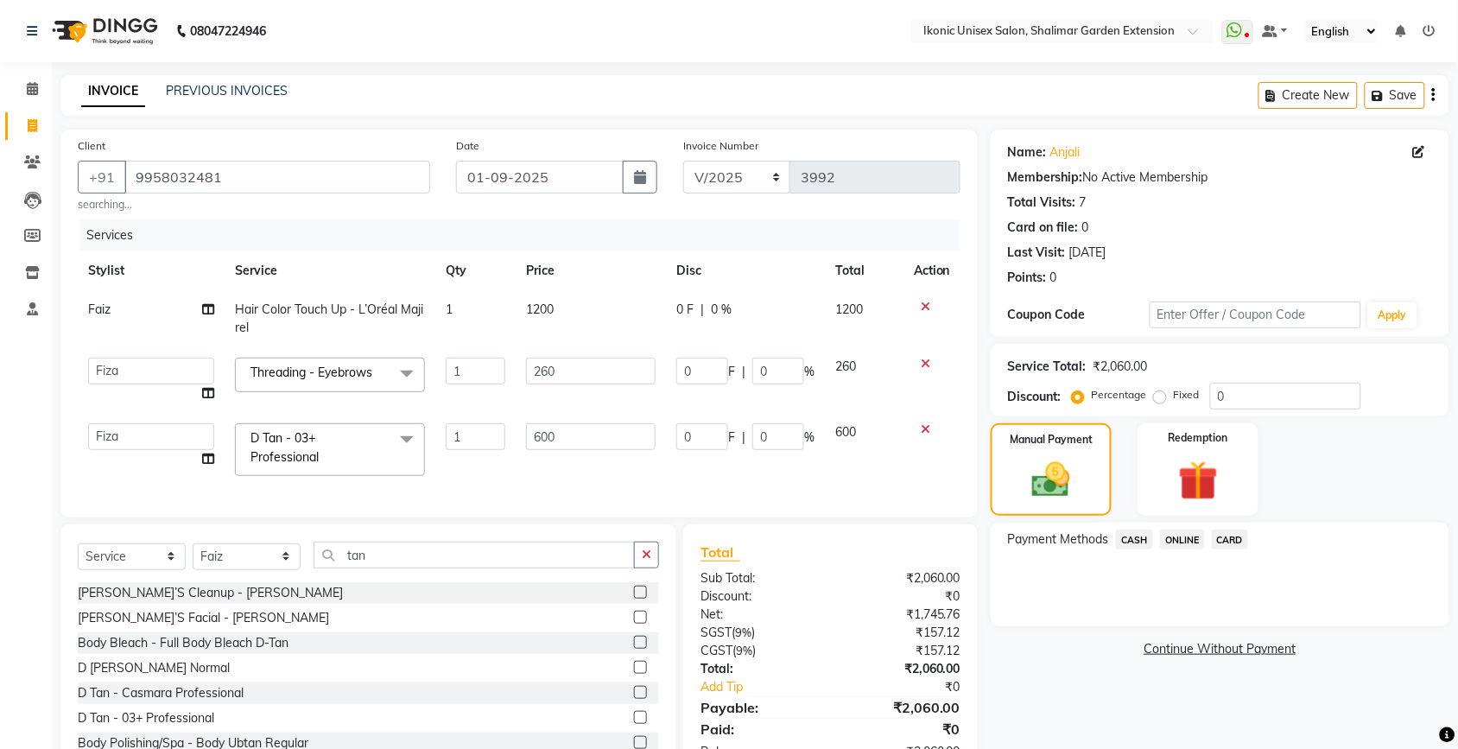
click at [1169, 537] on span "ONLINE" at bounding box center [1182, 540] width 45 height 20
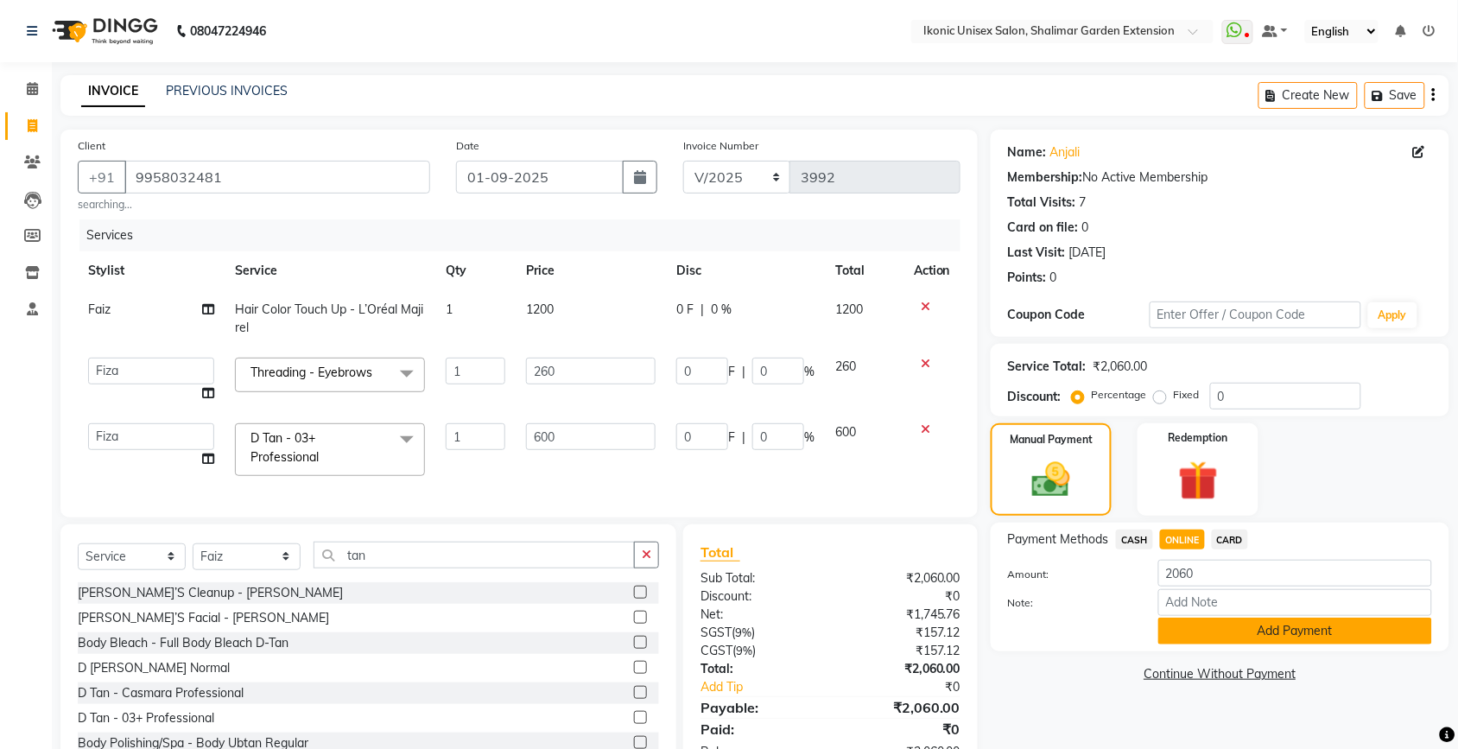
click at [1366, 632] on button "Add Payment" at bounding box center [1296, 631] width 274 height 27
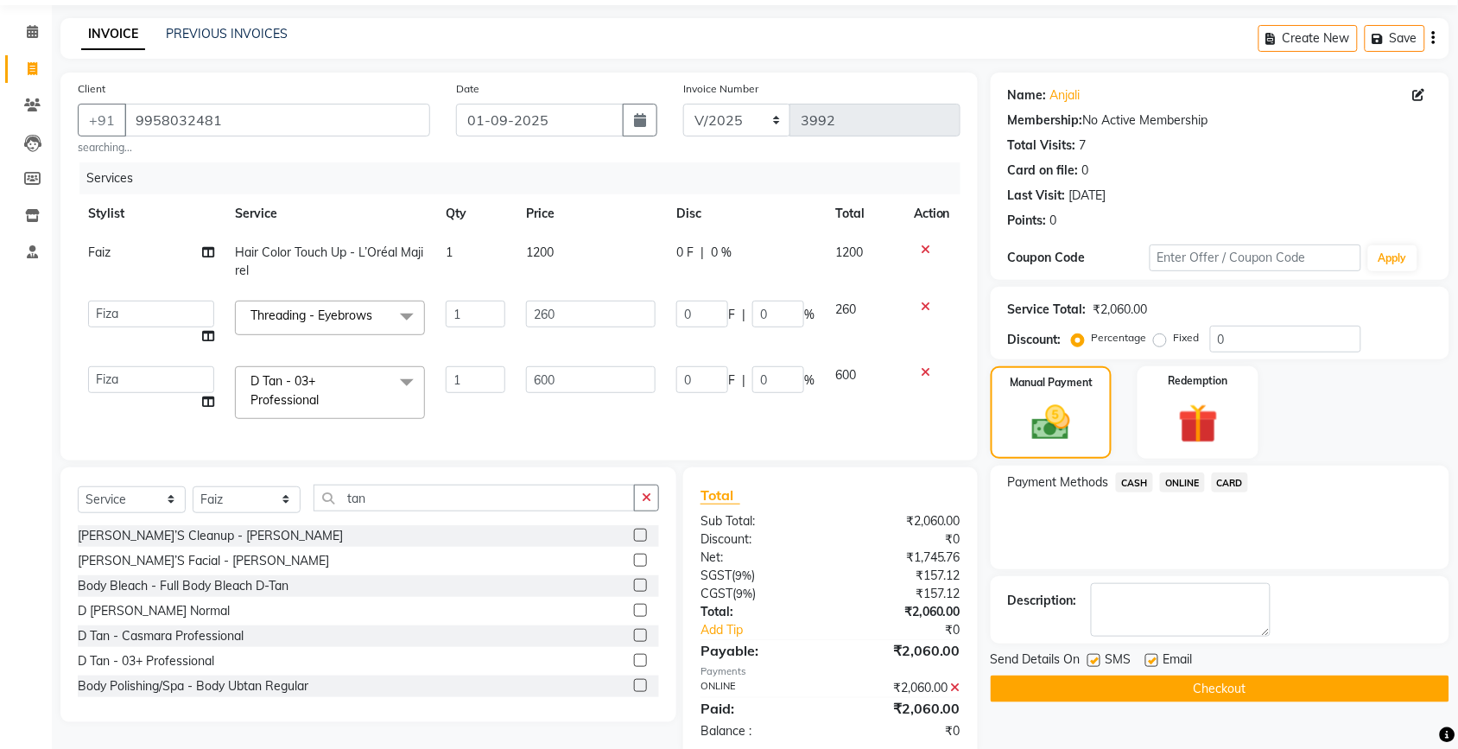
scroll to position [108, 0]
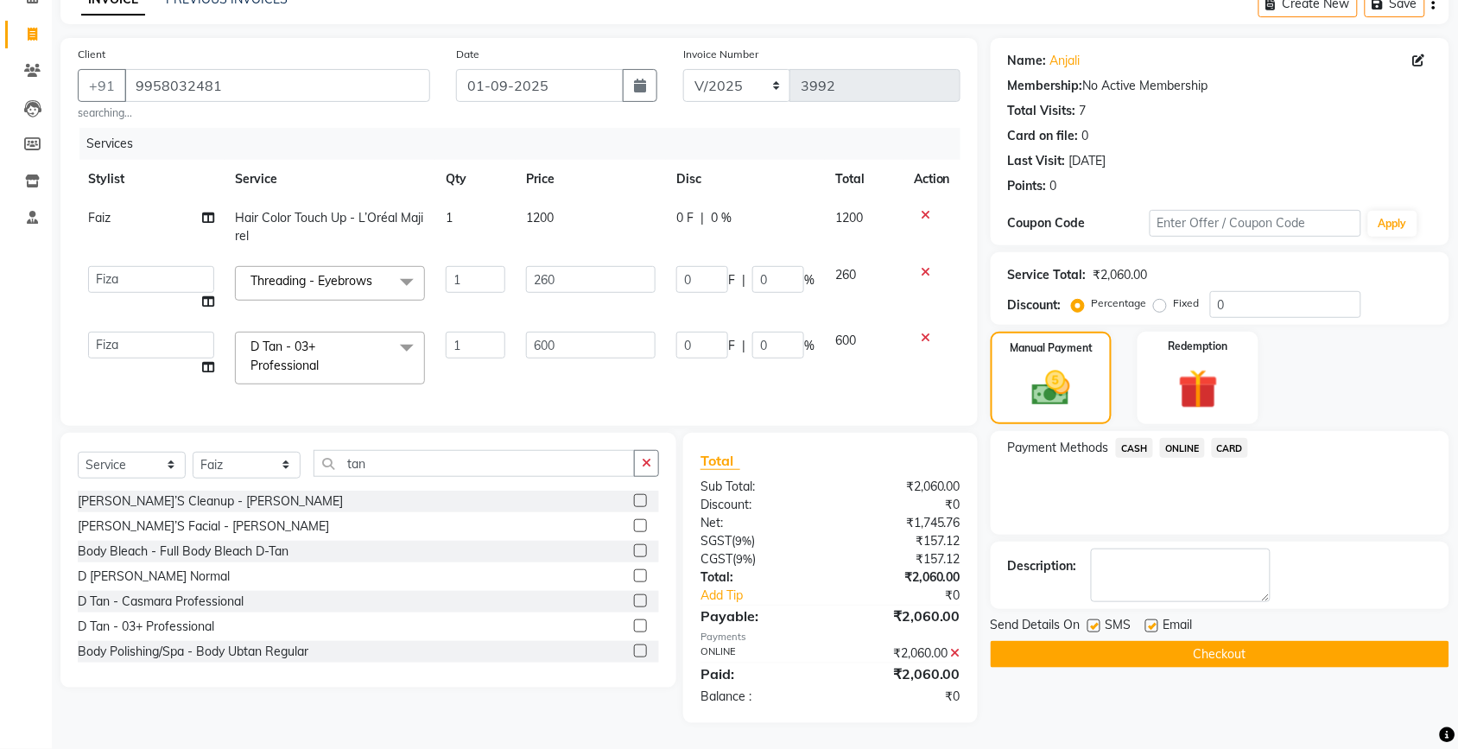
click at [1302, 644] on button "Checkout" at bounding box center [1220, 654] width 459 height 27
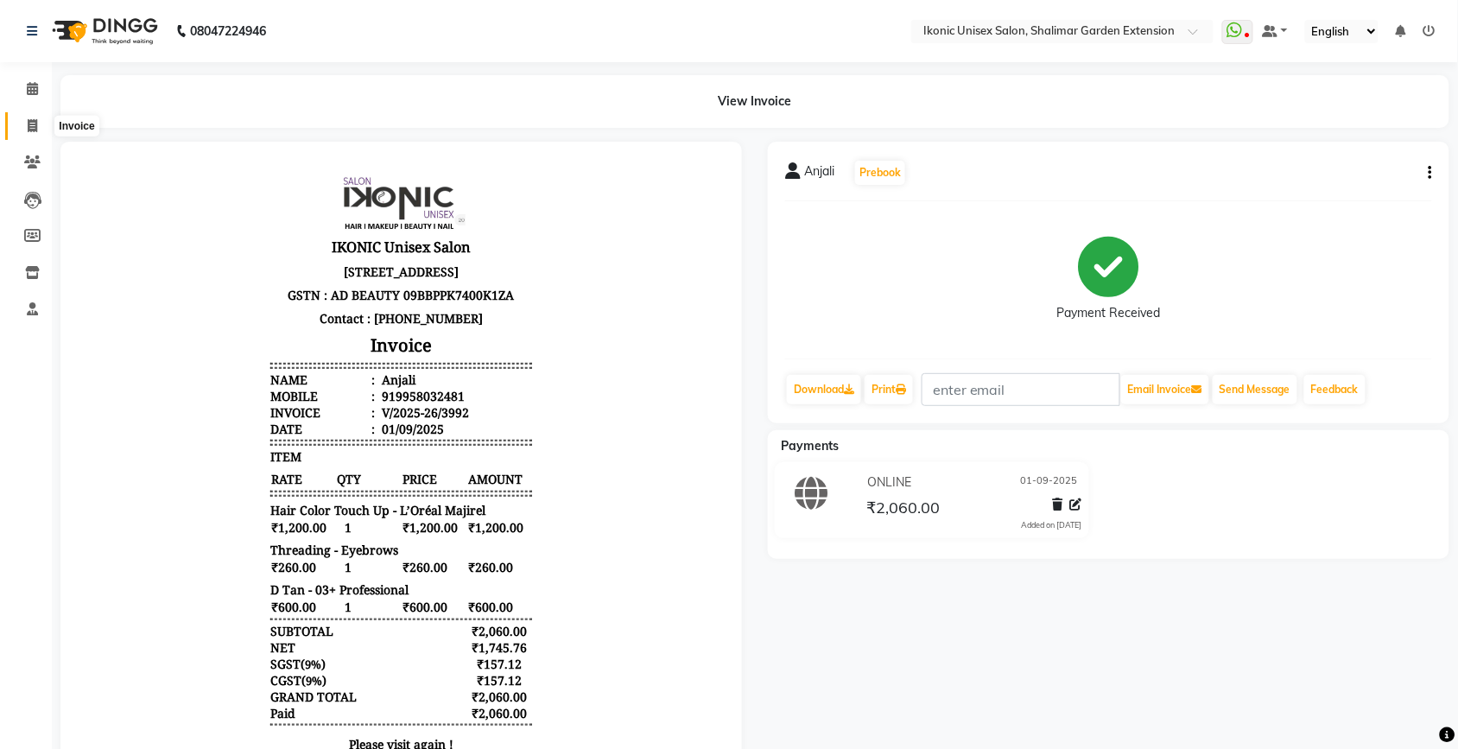
click at [30, 121] on icon at bounding box center [33, 125] width 10 height 13
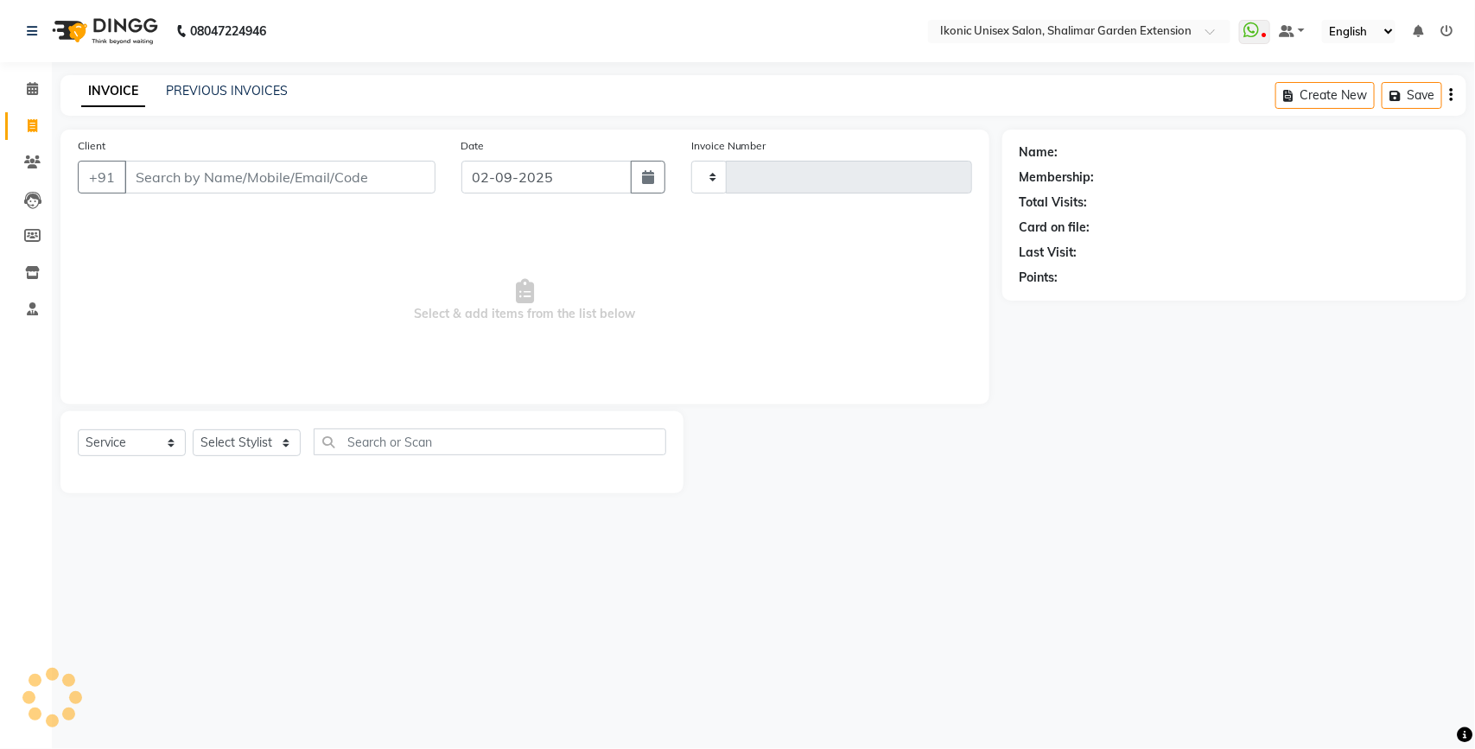
click at [240, 174] on input "Client" at bounding box center [279, 177] width 311 height 33
click at [173, 171] on input "Client" at bounding box center [279, 177] width 311 height 33
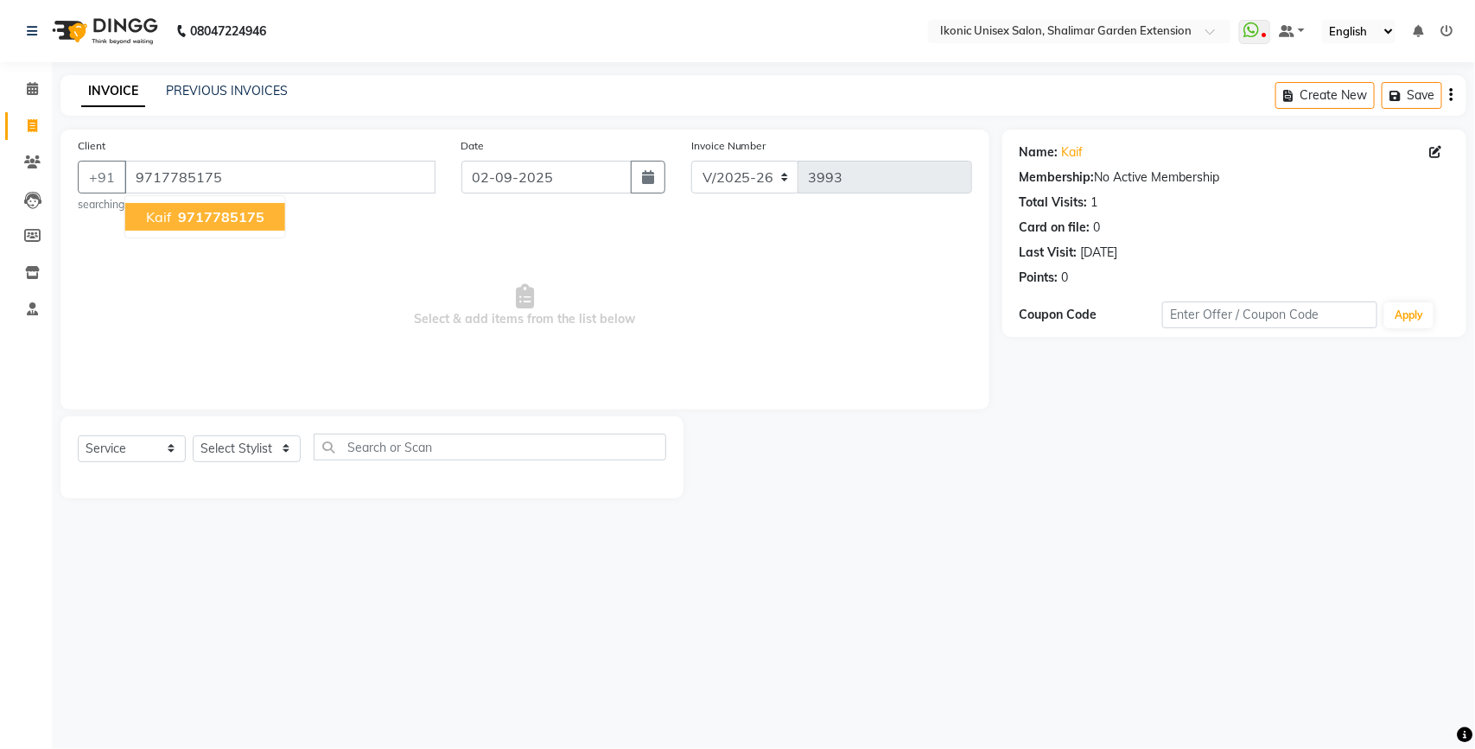
click at [167, 214] on span "Kaif" at bounding box center [158, 216] width 25 height 17
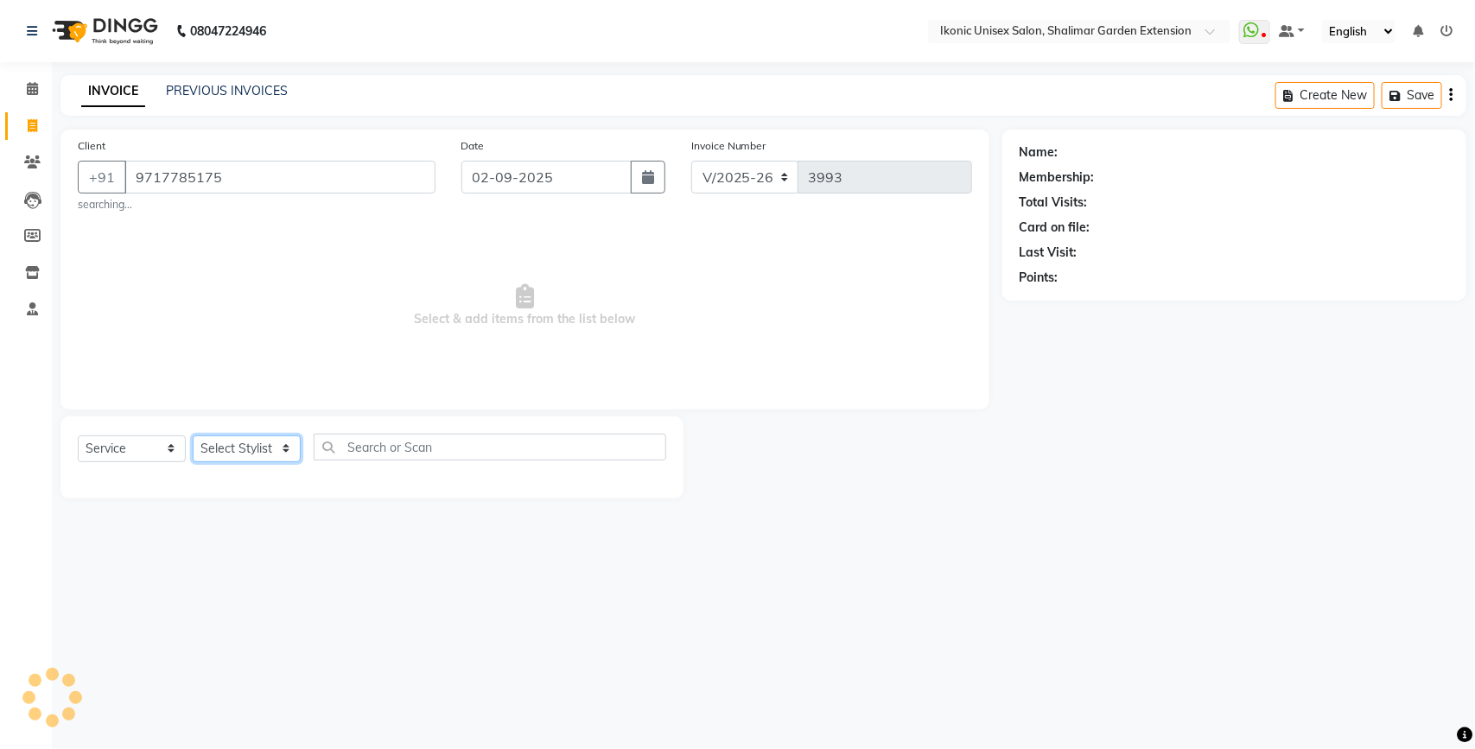
click at [252, 446] on select "Select Stylist [PERSON_NAME] [PERSON_NAME] Fiza Kajal Mahi [PERSON_NAME] [PERSO…" at bounding box center [247, 448] width 108 height 27
click at [193, 435] on select "Select Stylist [PERSON_NAME] [PERSON_NAME] Fiza Kajal Mahi [PERSON_NAME] [PERSO…" at bounding box center [247, 448] width 108 height 27
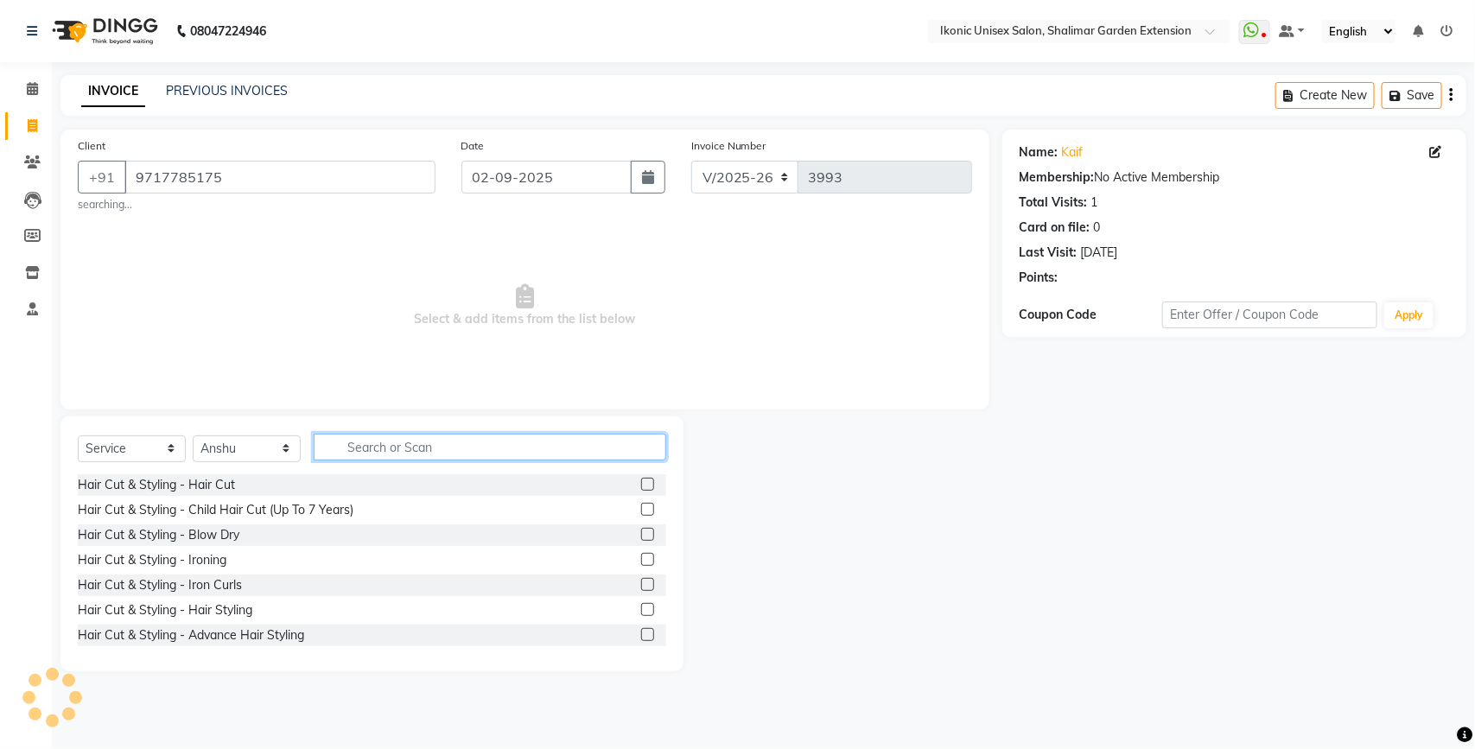
click at [429, 438] on input "text" at bounding box center [490, 447] width 353 height 27
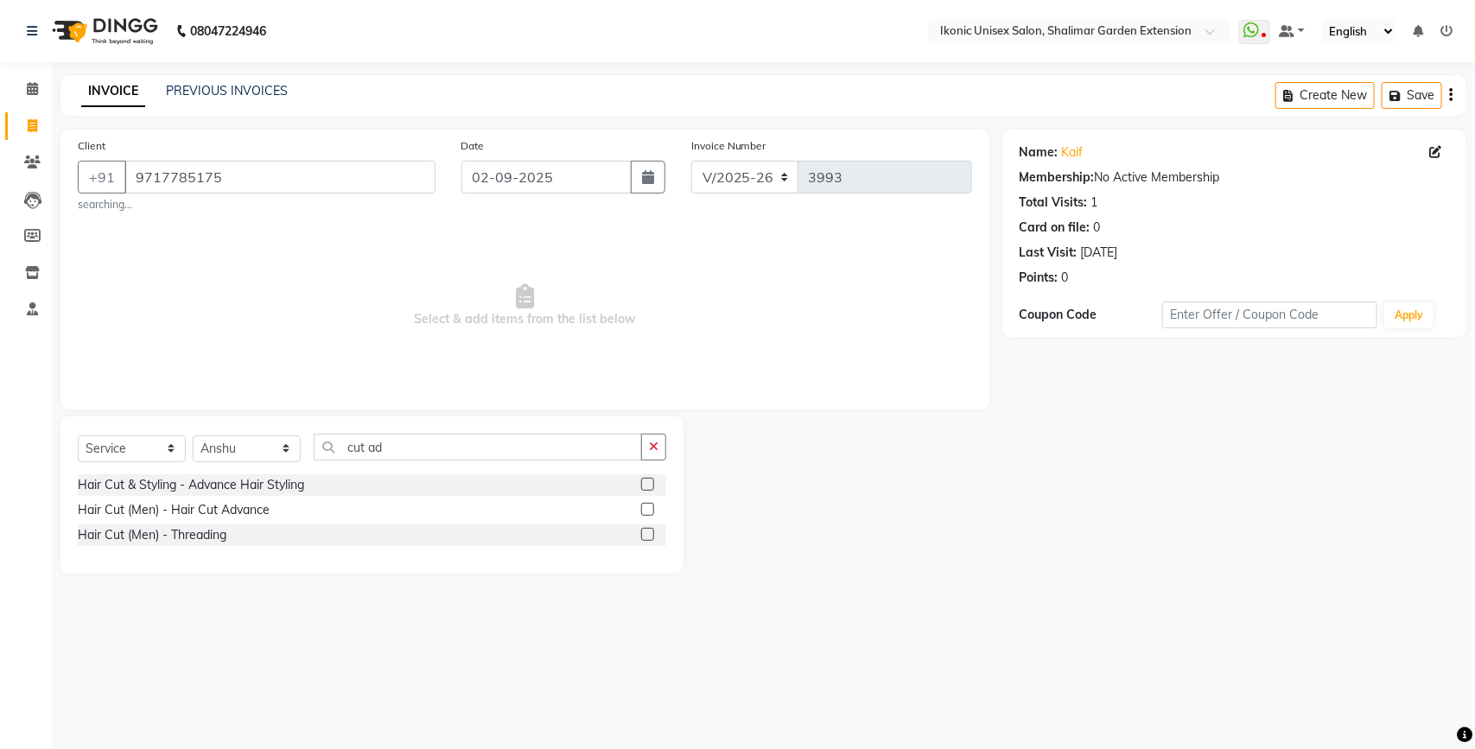
click at [648, 515] on label at bounding box center [647, 509] width 13 height 13
click at [648, 515] on input "checkbox" at bounding box center [646, 510] width 11 height 11
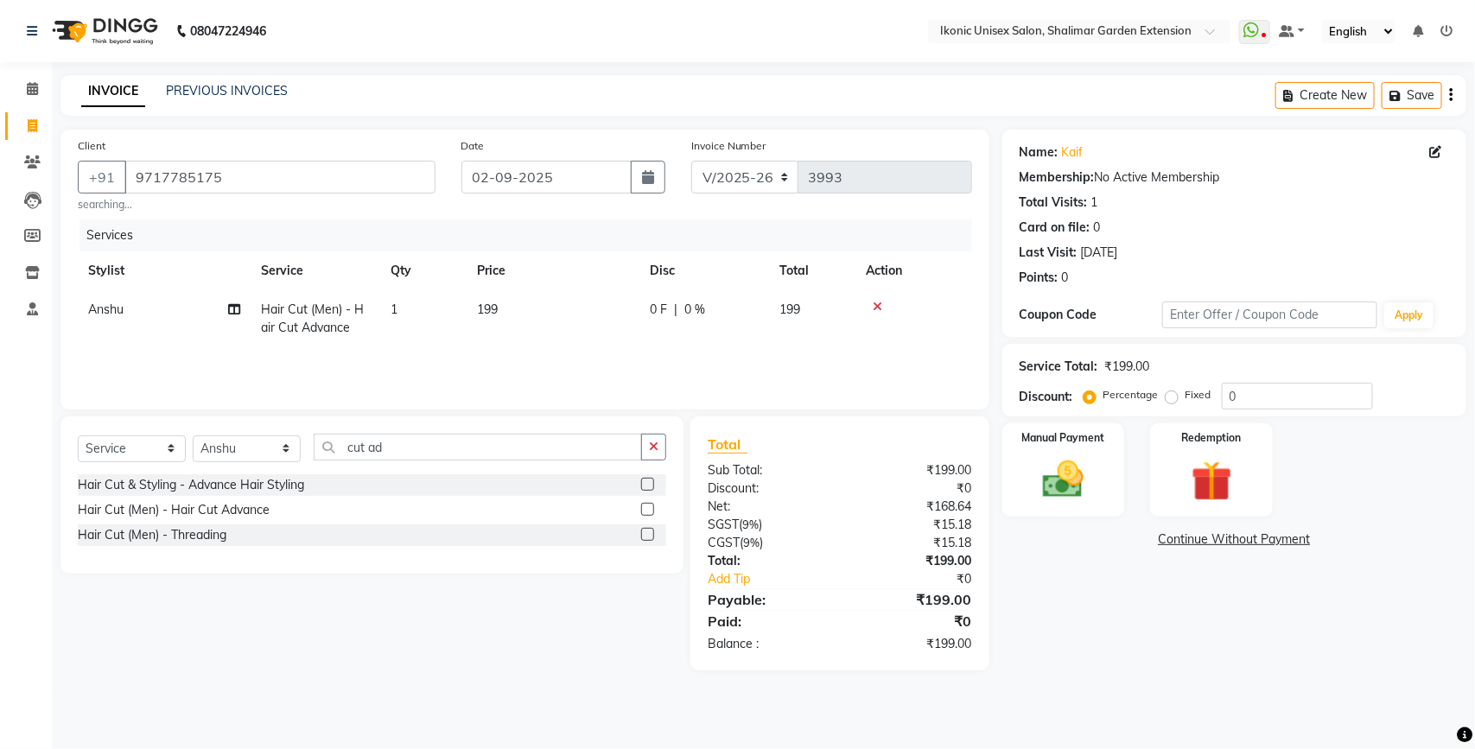
click at [550, 294] on td "199" at bounding box center [553, 318] width 173 height 57
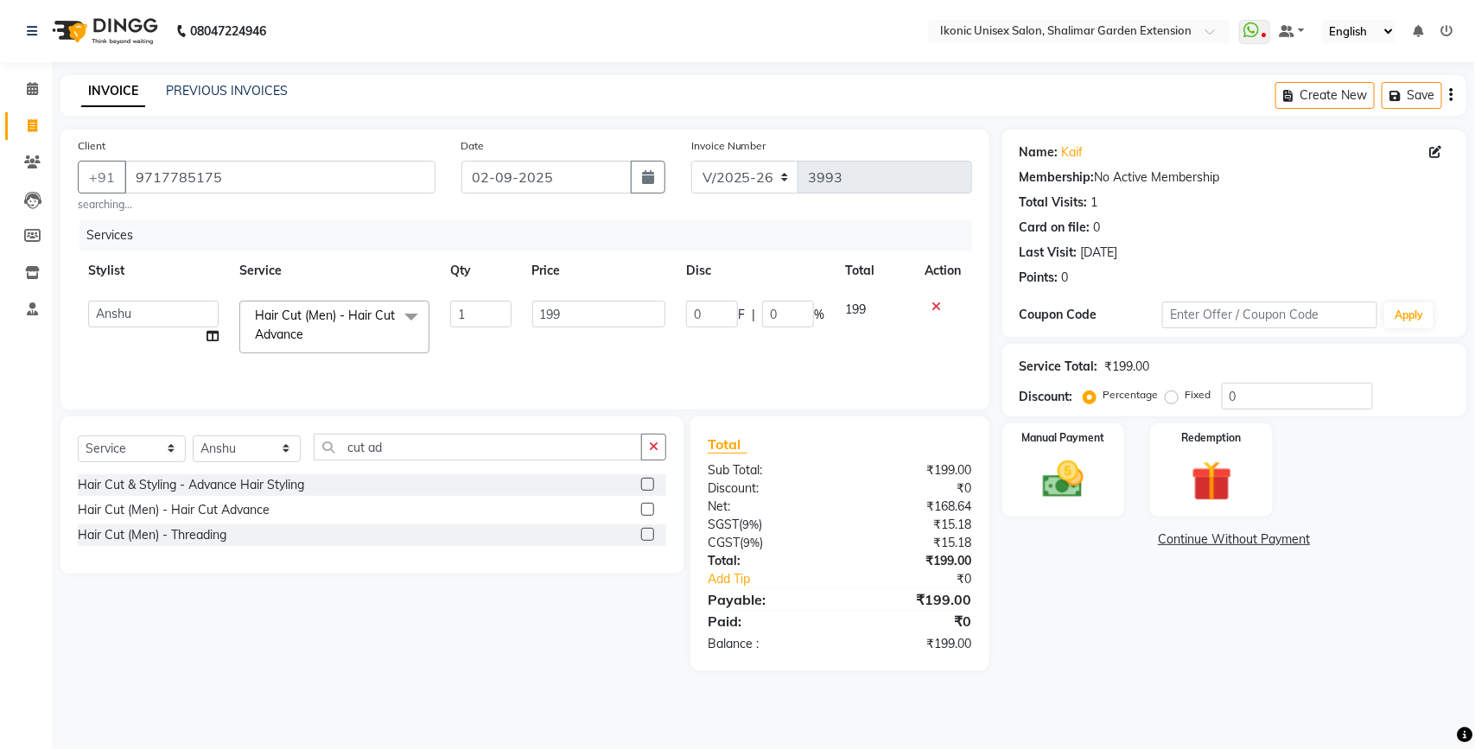
drag, startPoint x: 550, startPoint y: 294, endPoint x: 579, endPoint y: 317, distance: 36.8
click at [553, 295] on td "199" at bounding box center [599, 326] width 155 height 73
click at [609, 334] on td "199" at bounding box center [599, 326] width 155 height 73
click at [568, 308] on input "199" at bounding box center [599, 314] width 134 height 27
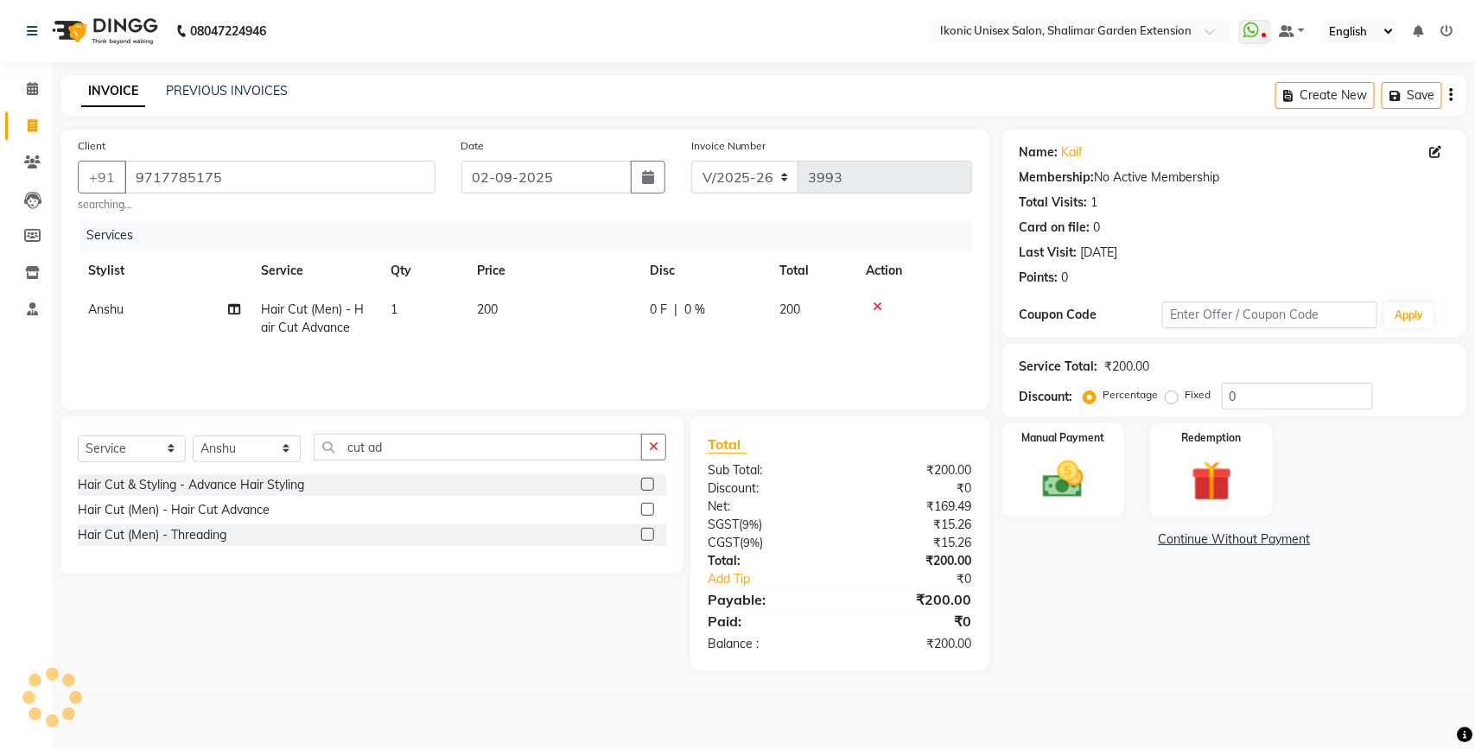
click at [1199, 680] on main "INVOICE PREVIOUS INVOICES Create New Save Client [PHONE_NUMBER] searching... Da…" at bounding box center [763, 385] width 1423 height 621
drag, startPoint x: 441, startPoint y: 321, endPoint x: 442, endPoint y: 313, distance: 8.7
click at [439, 320] on td "1" at bounding box center [423, 318] width 86 height 57
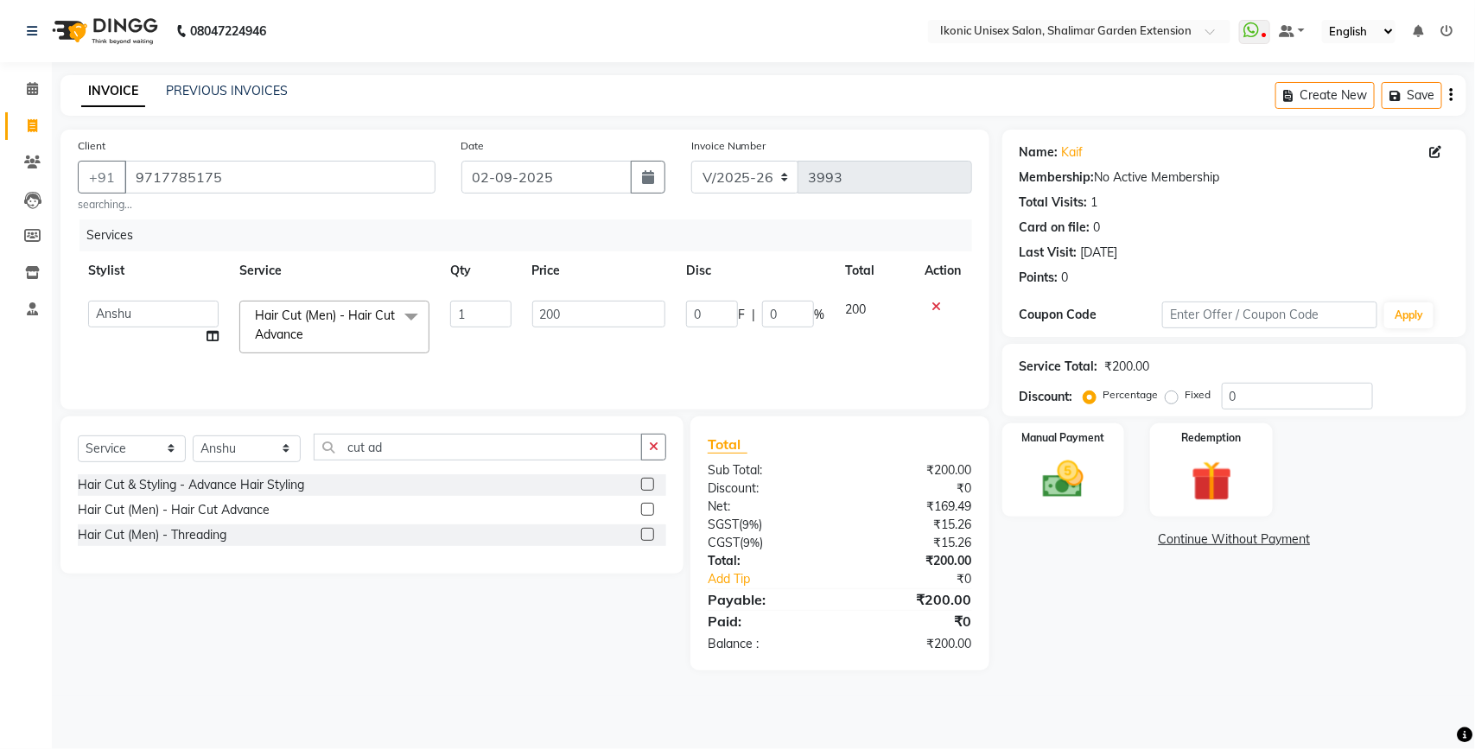
click at [448, 313] on td "1" at bounding box center [480, 326] width 81 height 73
click at [461, 308] on input "1" at bounding box center [480, 314] width 60 height 27
click at [472, 309] on input "1" at bounding box center [480, 314] width 60 height 27
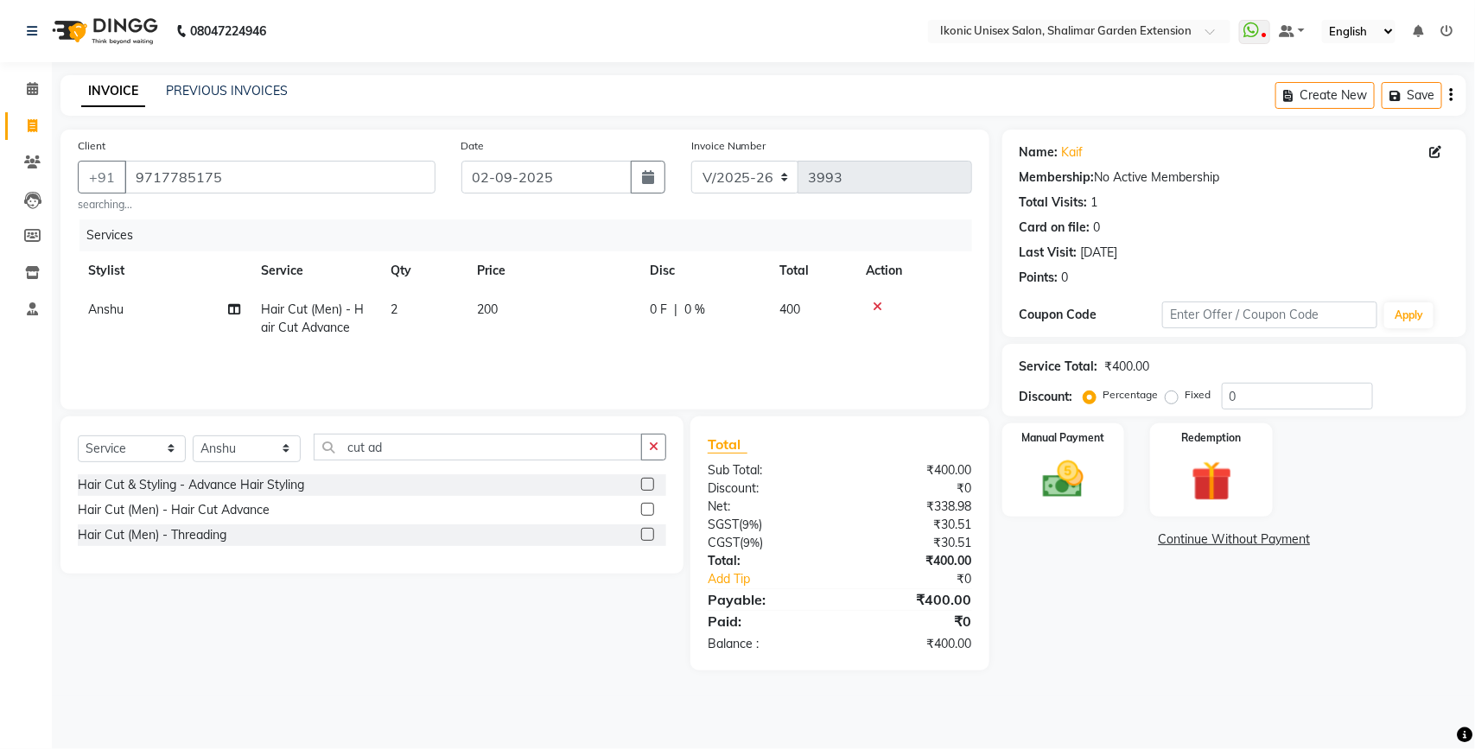
drag, startPoint x: 1348, startPoint y: 654, endPoint x: 1332, endPoint y: 651, distance: 15.9
click at [1342, 654] on div "Name: Kaif Membership: No Active Membership Total Visits: 1 Card on file: 0 Las…" at bounding box center [1240, 400] width 477 height 541
click at [658, 446] on icon "button" at bounding box center [654, 447] width 10 height 12
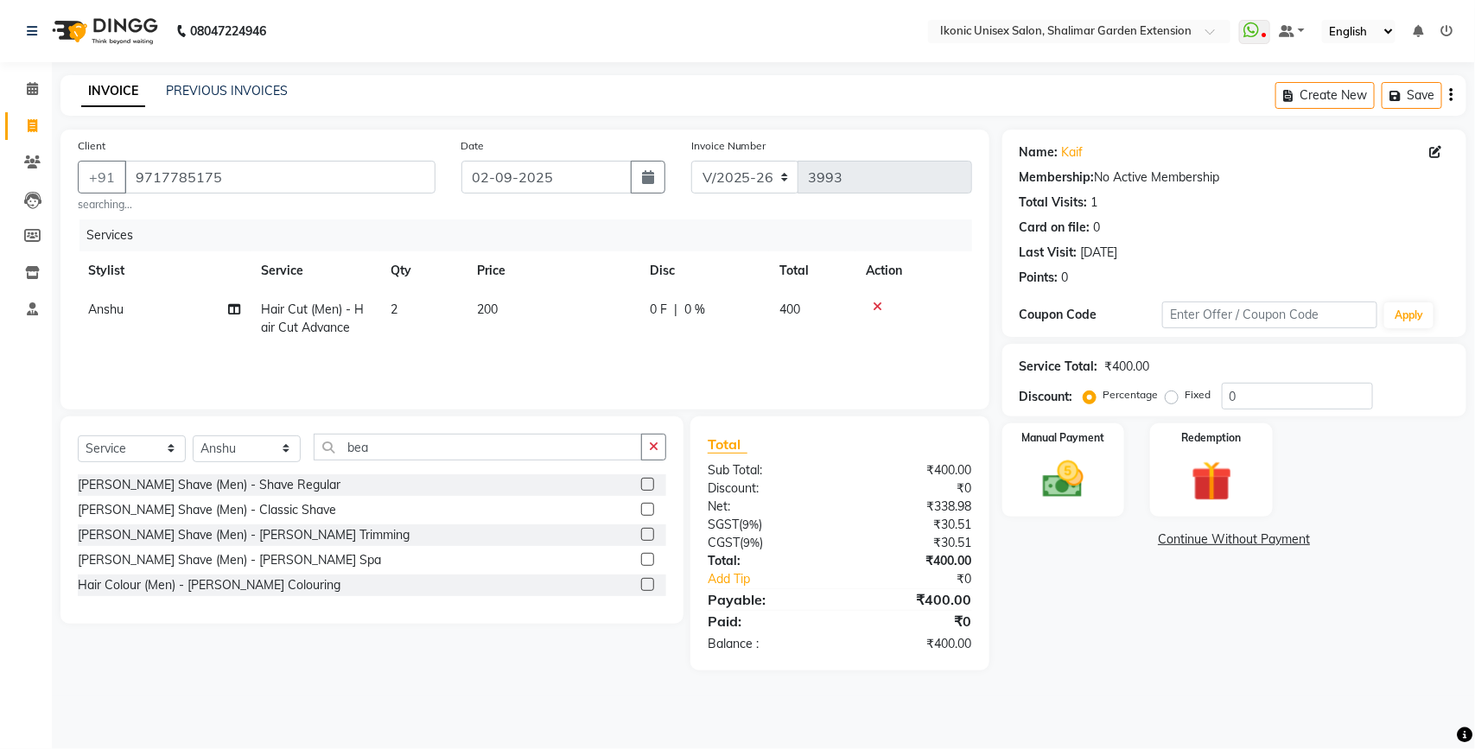
click at [648, 480] on label at bounding box center [647, 484] width 13 height 13
click at [648, 480] on input "checkbox" at bounding box center [646, 485] width 11 height 11
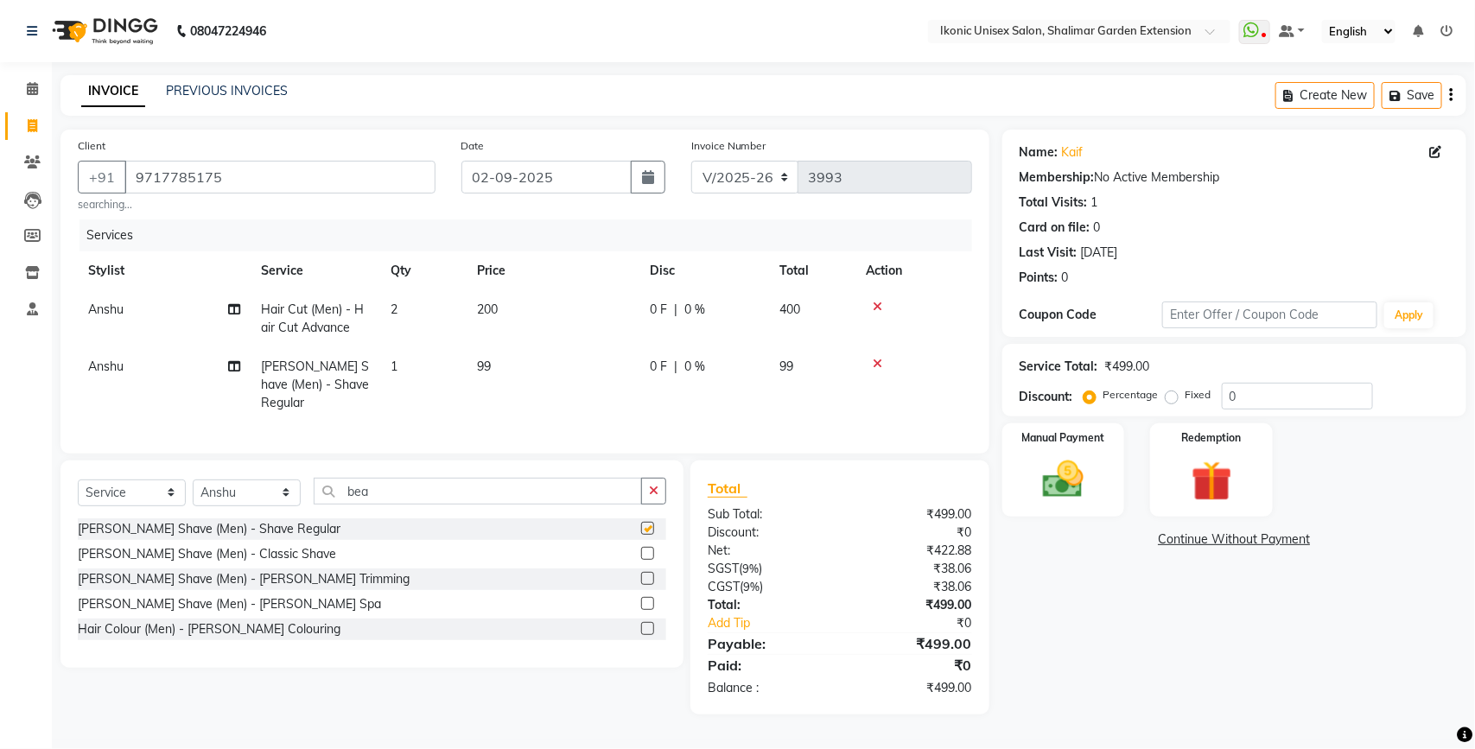
click at [598, 390] on td "99" at bounding box center [553, 384] width 173 height 75
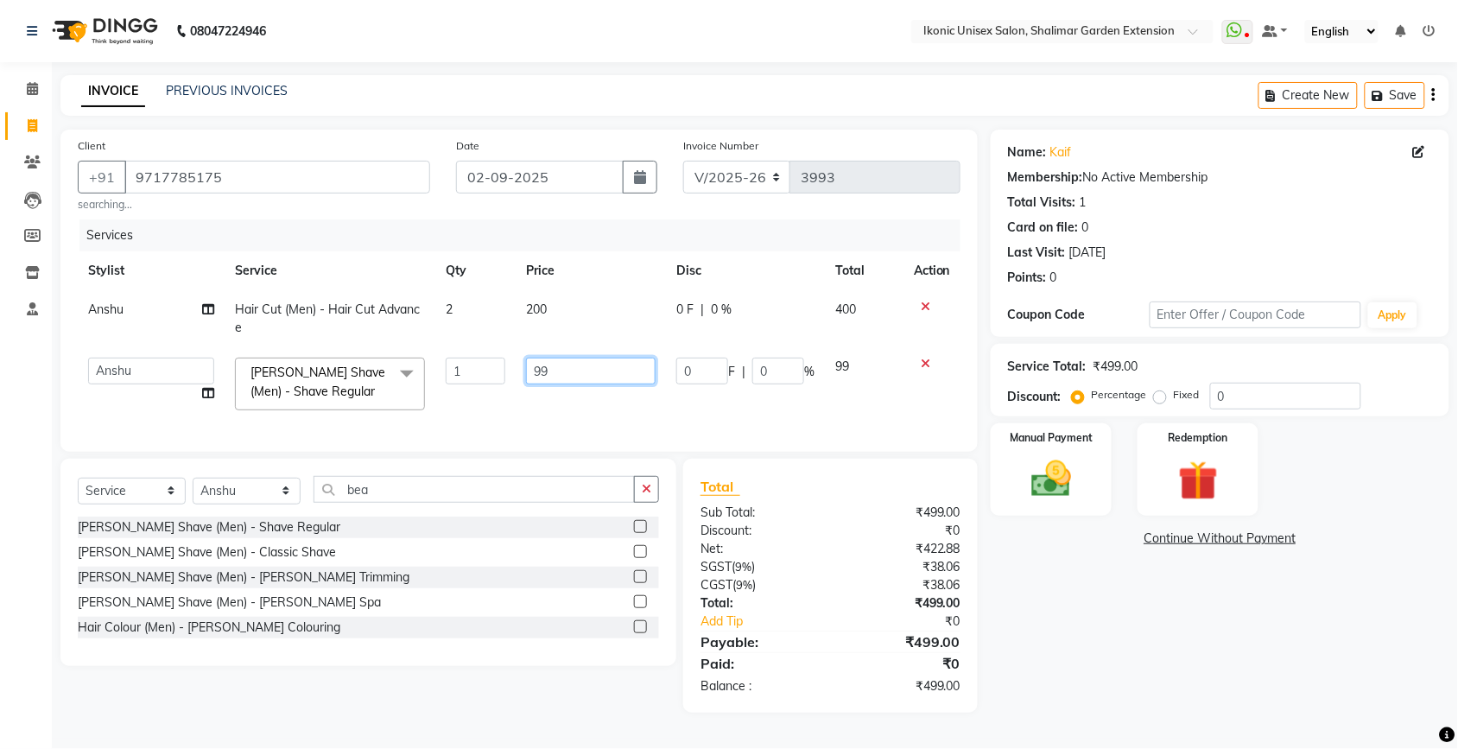
drag, startPoint x: 597, startPoint y: 385, endPoint x: 594, endPoint y: 377, distance: 9.0
click at [596, 382] on input "99" at bounding box center [591, 371] width 130 height 27
click at [594, 377] on input "99" at bounding box center [591, 371] width 130 height 27
click at [1185, 641] on div "Name: Kaif Membership: No Active Membership Total Visits: 1 Card on file: 0 Las…" at bounding box center [1240, 421] width 477 height 583
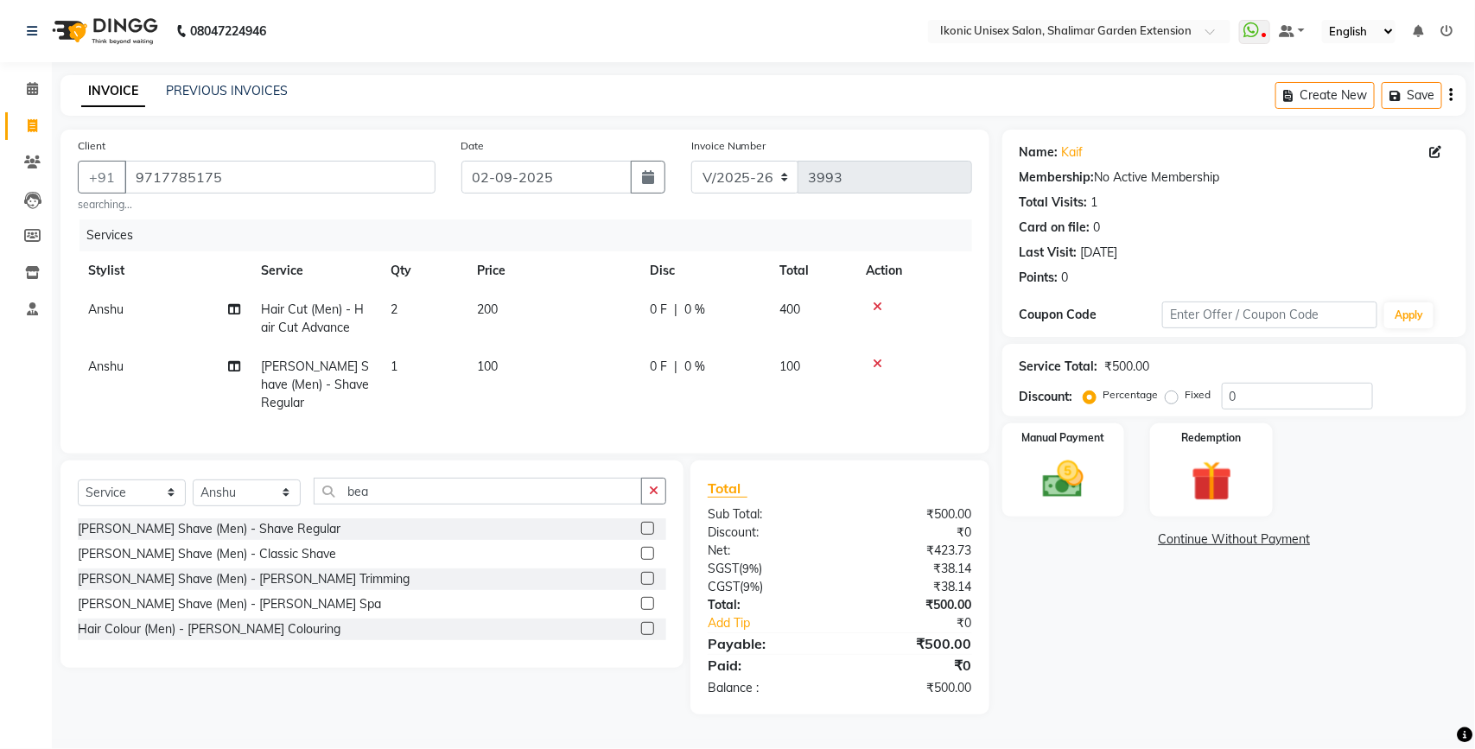
click at [1201, 645] on div "Name: Kaif Membership: No Active Membership Total Visits: 1 Card on file: 0 Las…" at bounding box center [1240, 422] width 477 height 585
click at [1073, 456] on img at bounding box center [1063, 479] width 68 height 48
click at [1180, 538] on span "ONLINE" at bounding box center [1193, 541] width 45 height 20
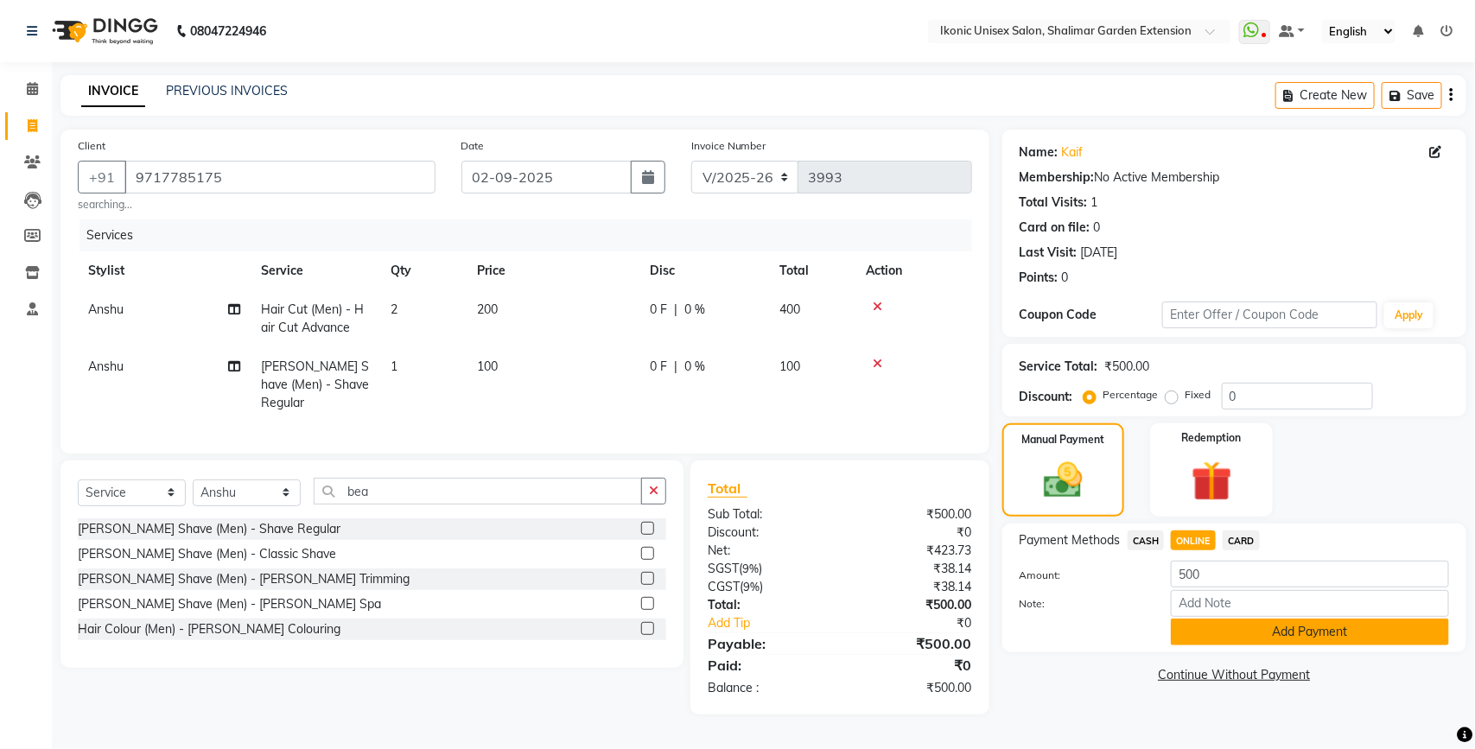
click at [1250, 629] on button "Add Payment" at bounding box center [1310, 632] width 278 height 27
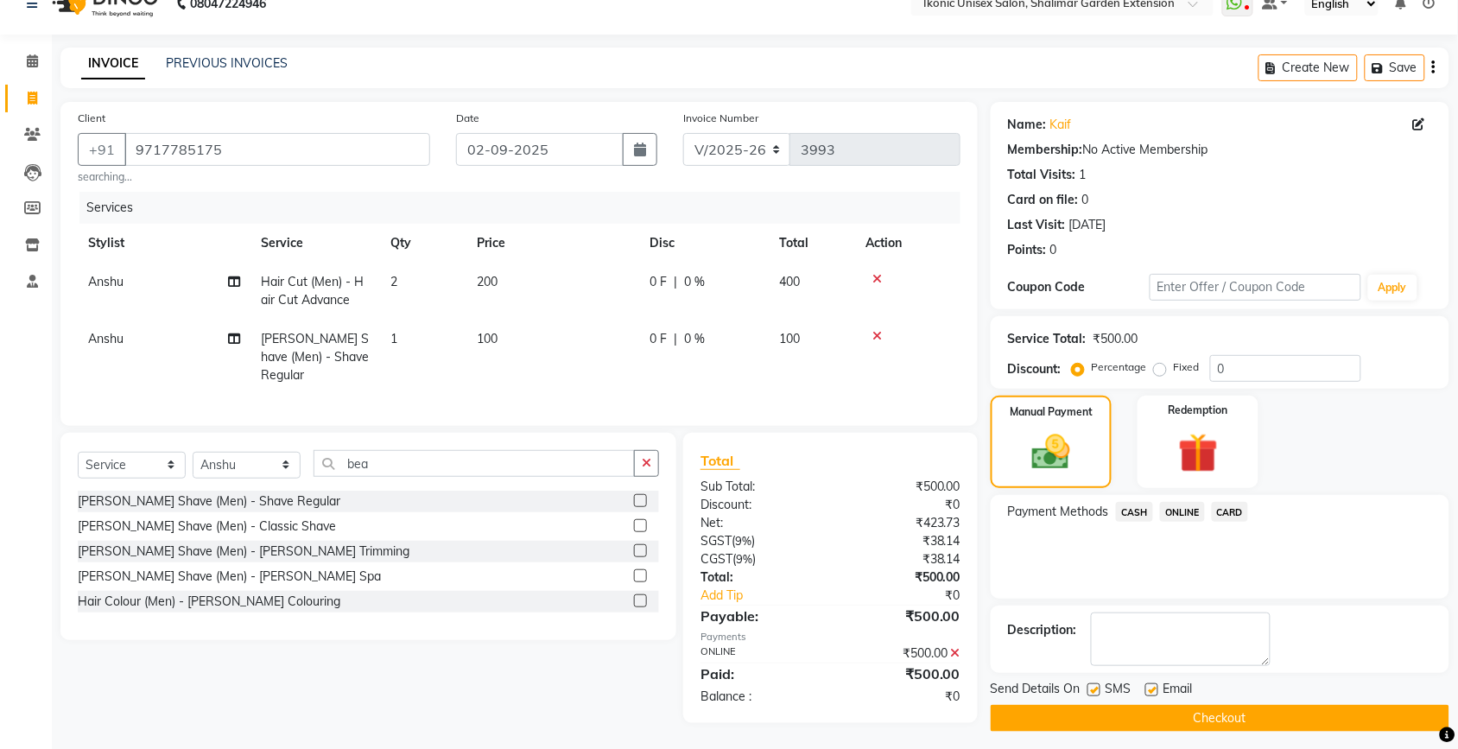
scroll to position [36, 0]
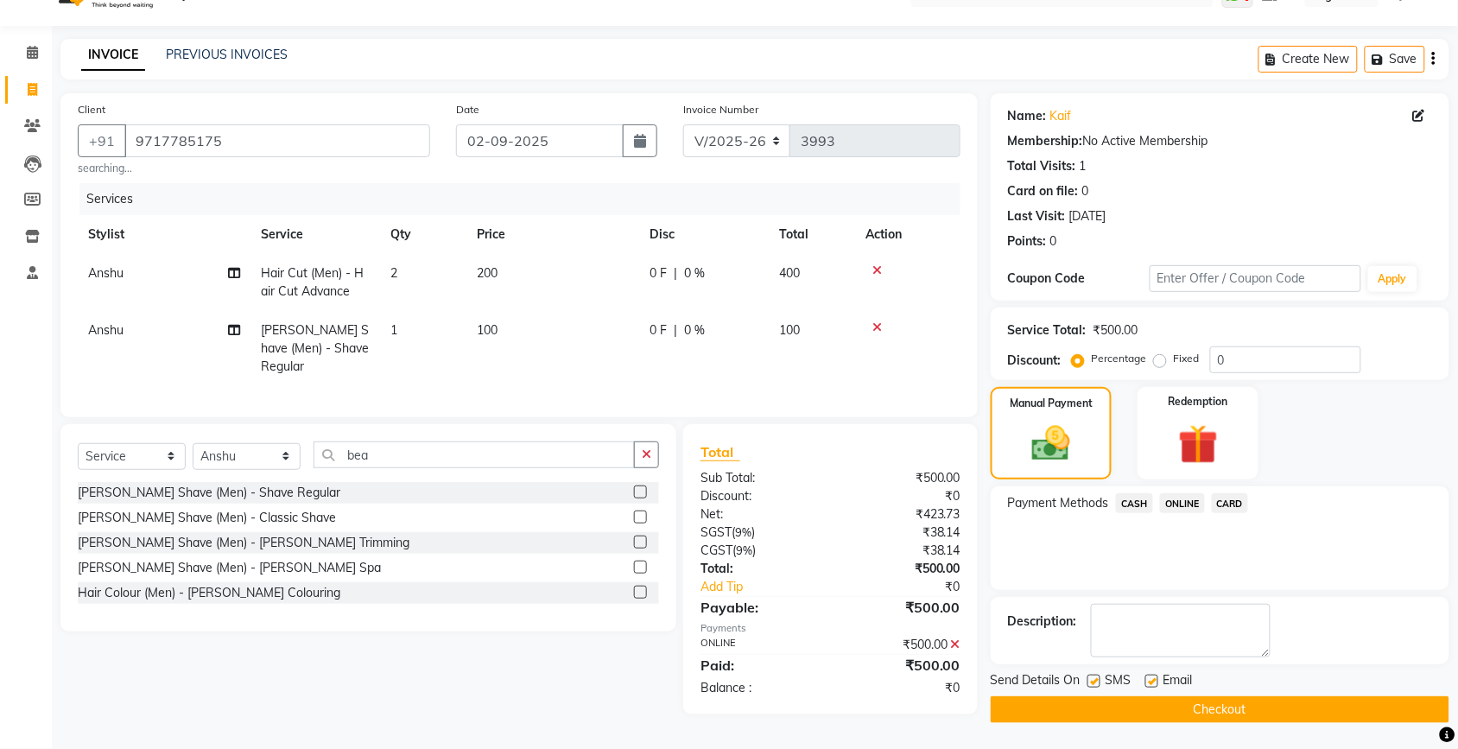
click at [1242, 723] on button "Checkout" at bounding box center [1220, 709] width 459 height 27
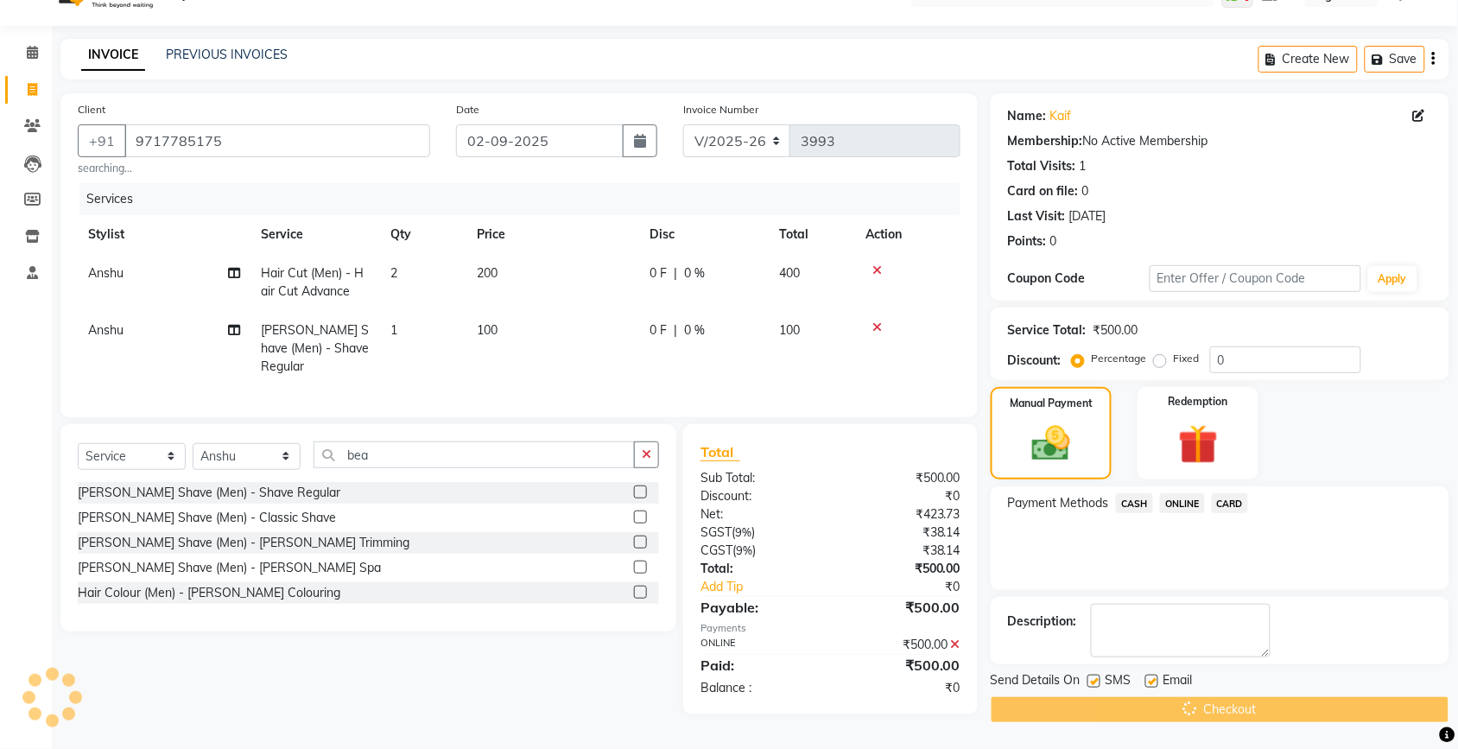
click at [1242, 718] on div "Checkout" at bounding box center [1220, 709] width 459 height 27
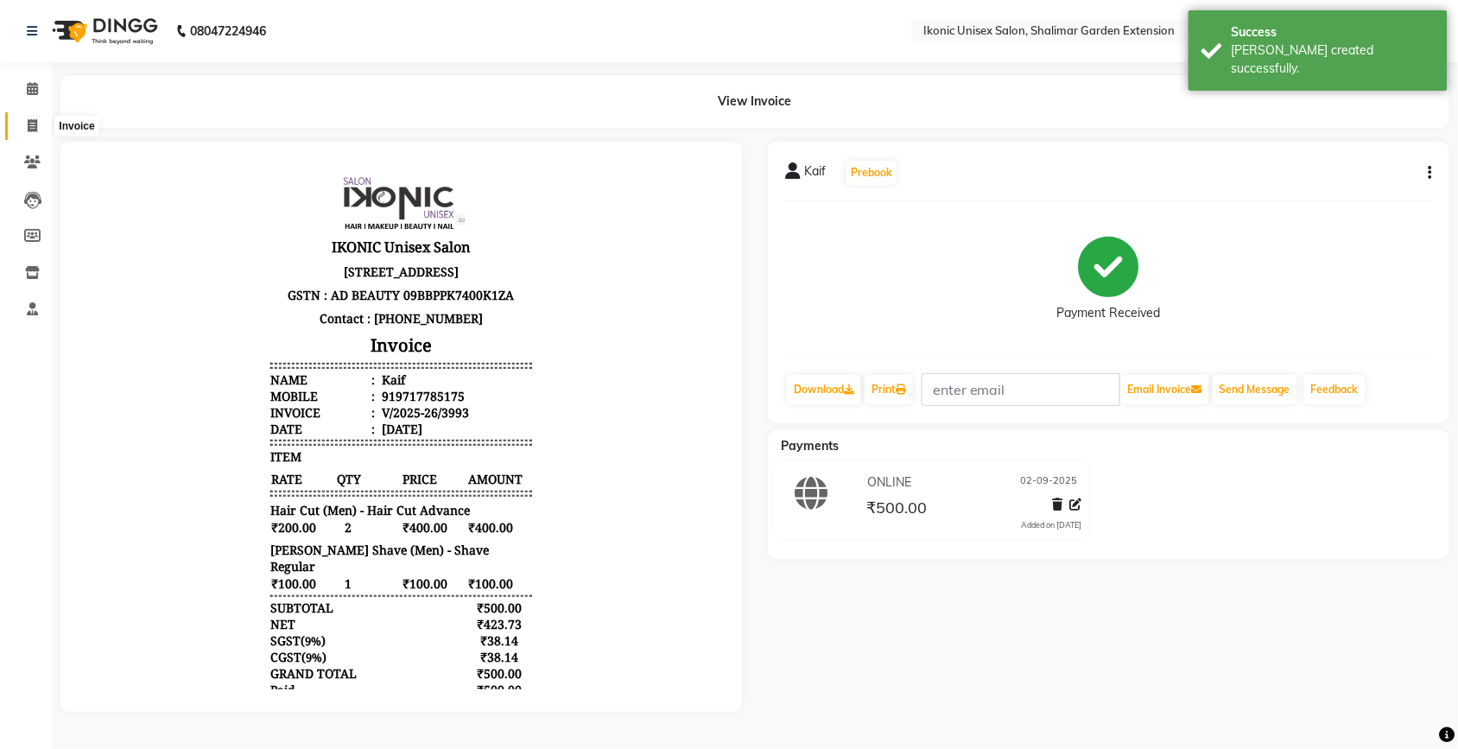
click at [37, 125] on span at bounding box center [32, 127] width 30 height 20
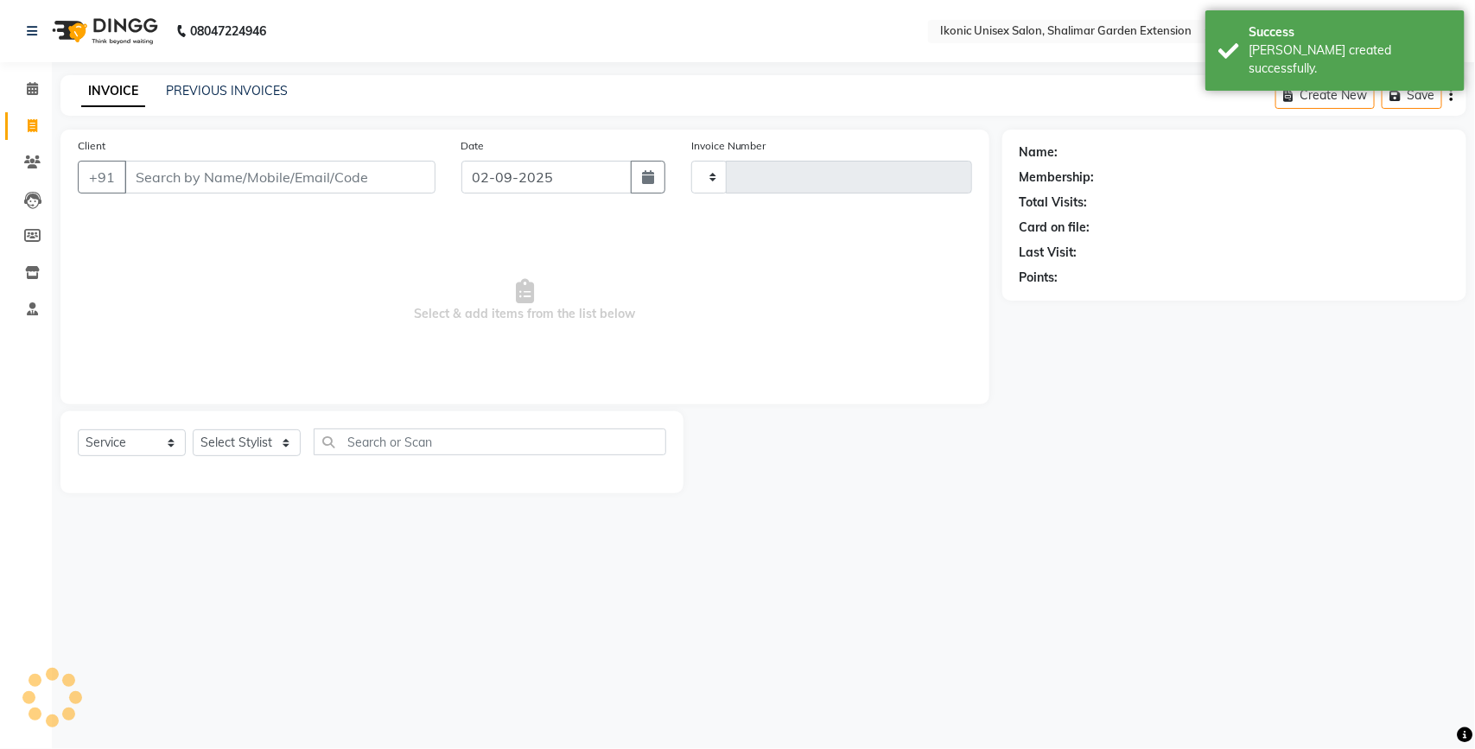
click at [147, 180] on input "Client" at bounding box center [279, 177] width 311 height 33
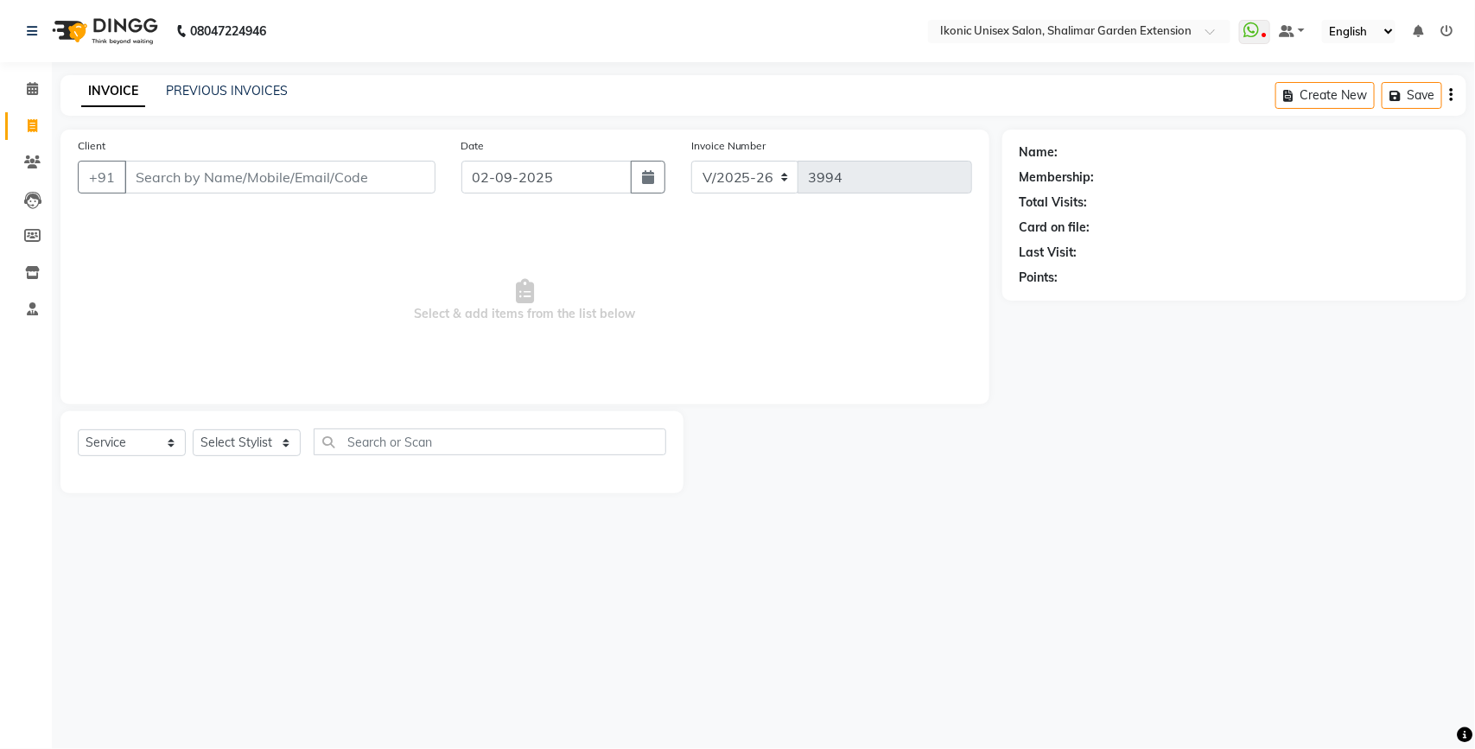
click at [291, 173] on input "Client" at bounding box center [279, 177] width 311 height 33
